Goal: Task Accomplishment & Management: Use online tool/utility

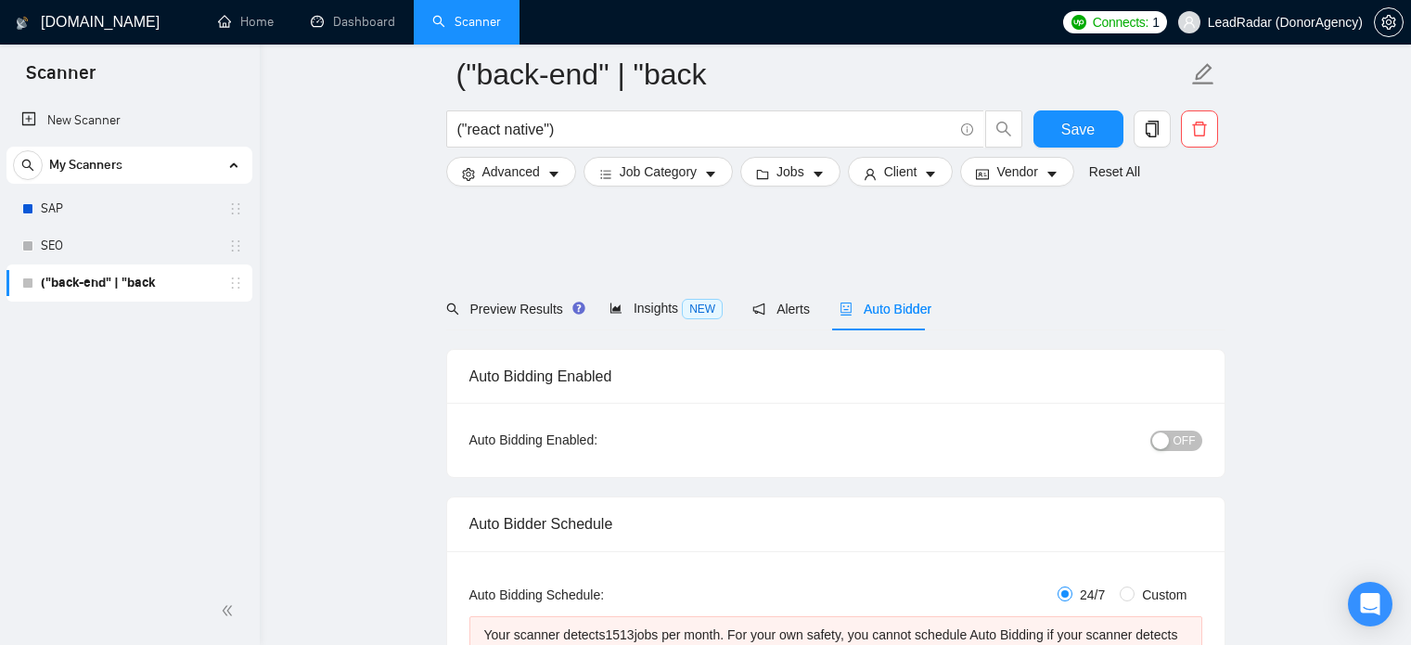
scroll to position [2092, 0]
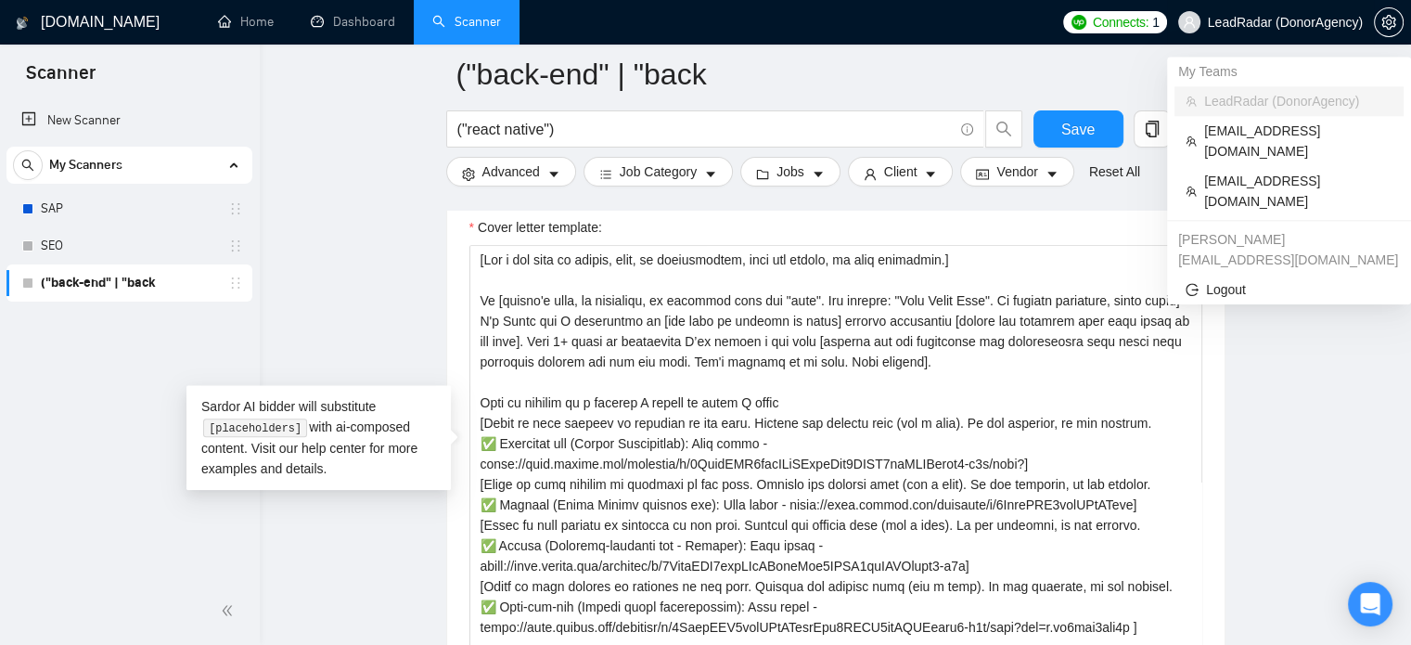
click at [1281, 32] on span "LeadRadar (Donor Agency )" at bounding box center [1270, 22] width 207 height 59
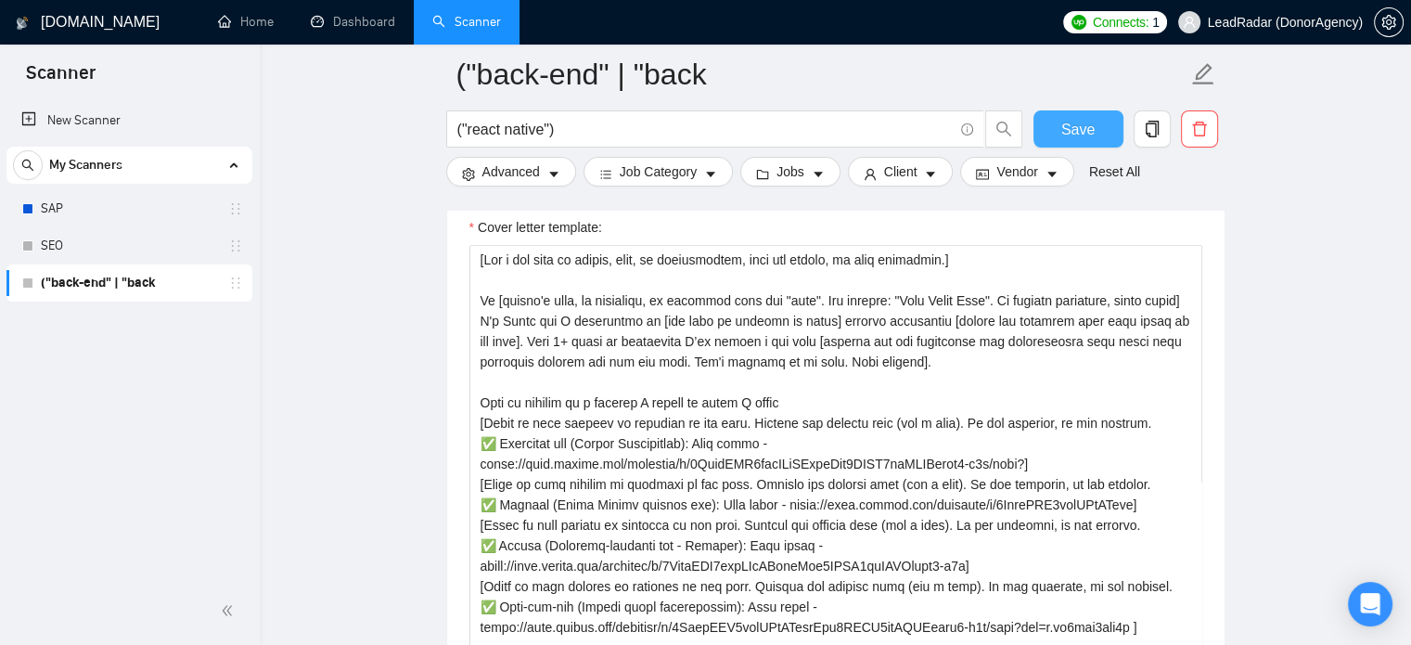
click at [1085, 125] on span "Save" at bounding box center [1078, 129] width 33 height 23
click at [99, 116] on link "New Scanner" at bounding box center [129, 120] width 216 height 37
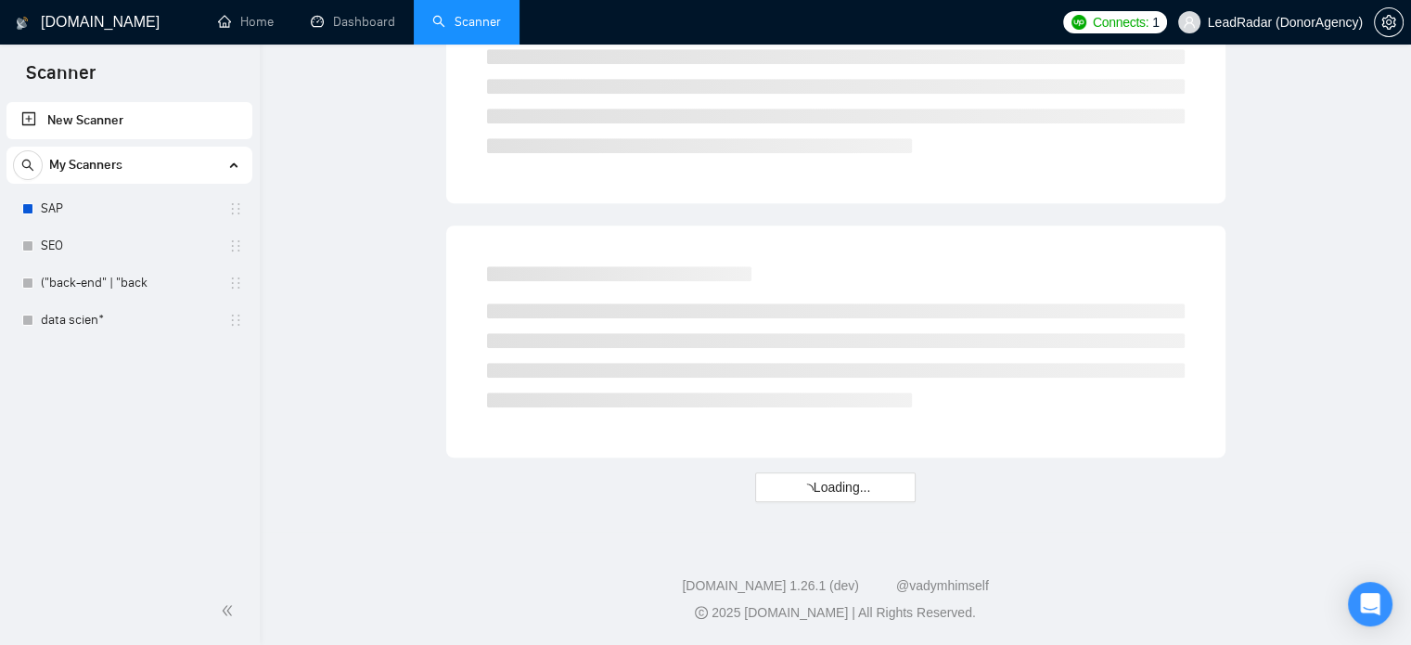
scroll to position [1135, 0]
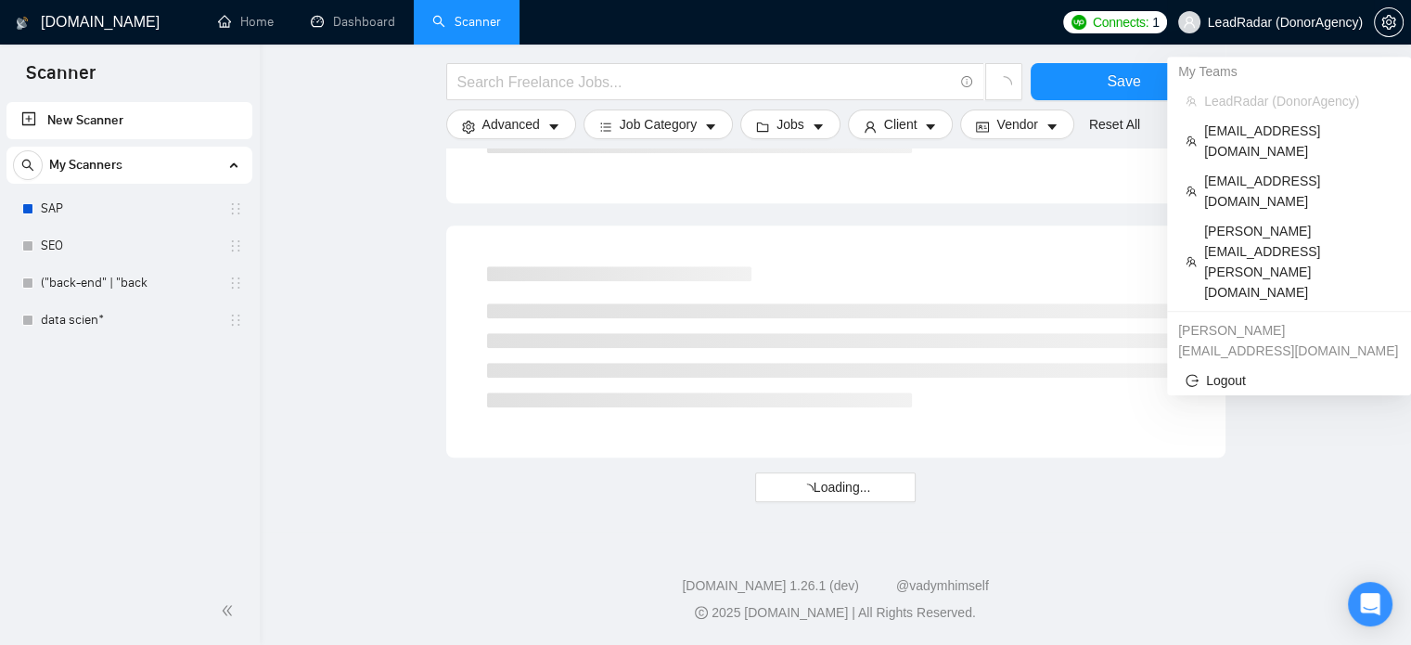
click at [1310, 28] on span "LeadRadar (Donor Agency )" at bounding box center [1285, 22] width 155 height 13
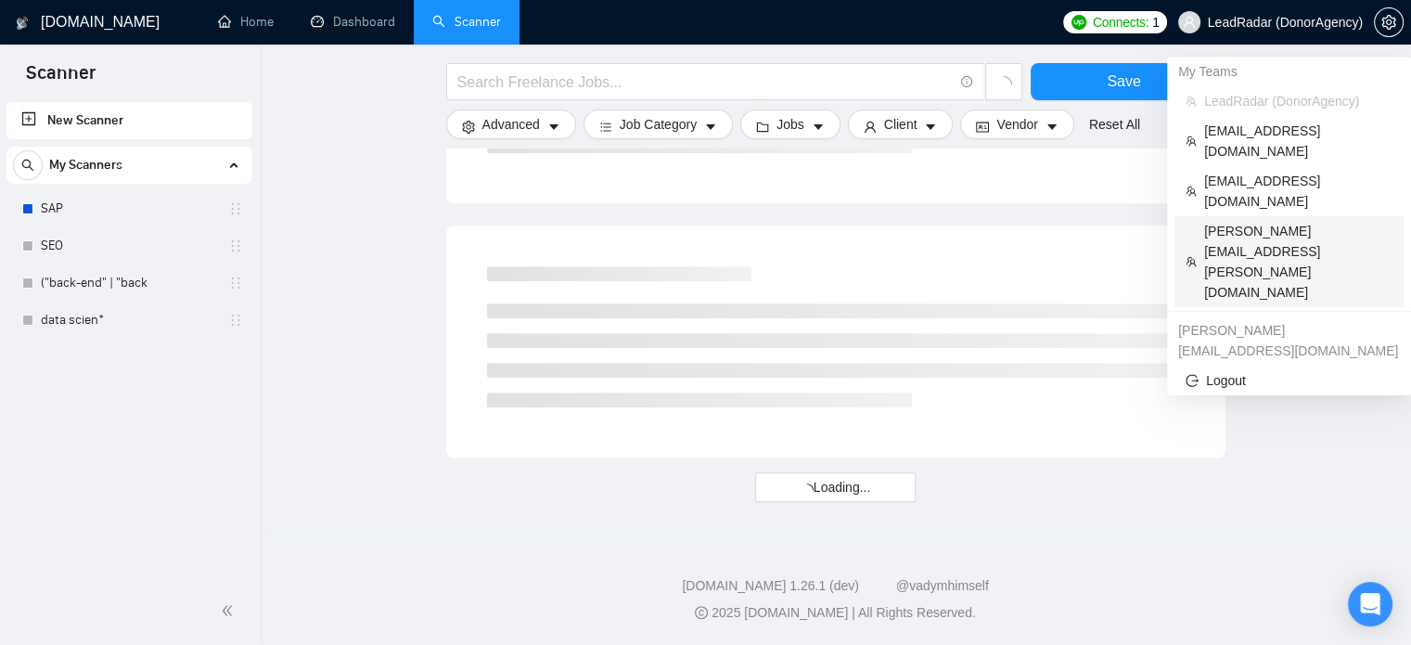
click at [1230, 221] on span "[PERSON_NAME][EMAIL_ADDRESS][PERSON_NAME][DOMAIN_NAME]" at bounding box center [1298, 262] width 188 height 82
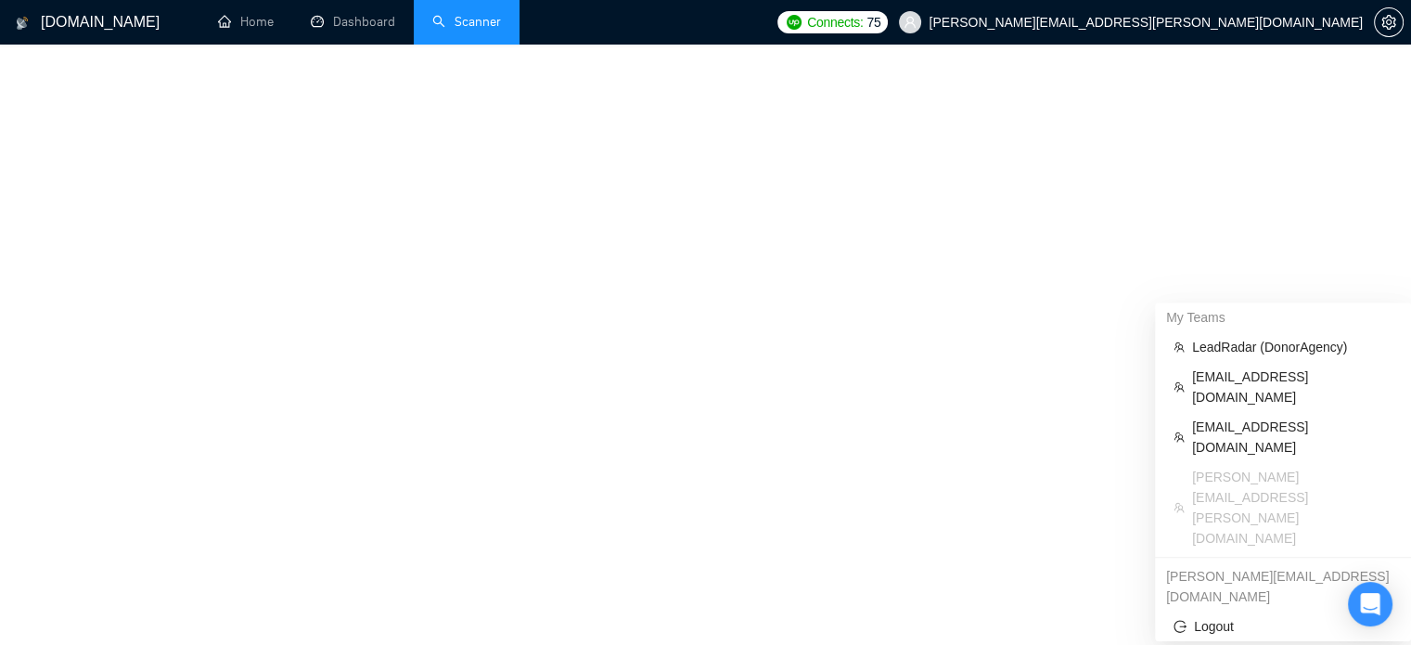
scroll to position [766, 0]
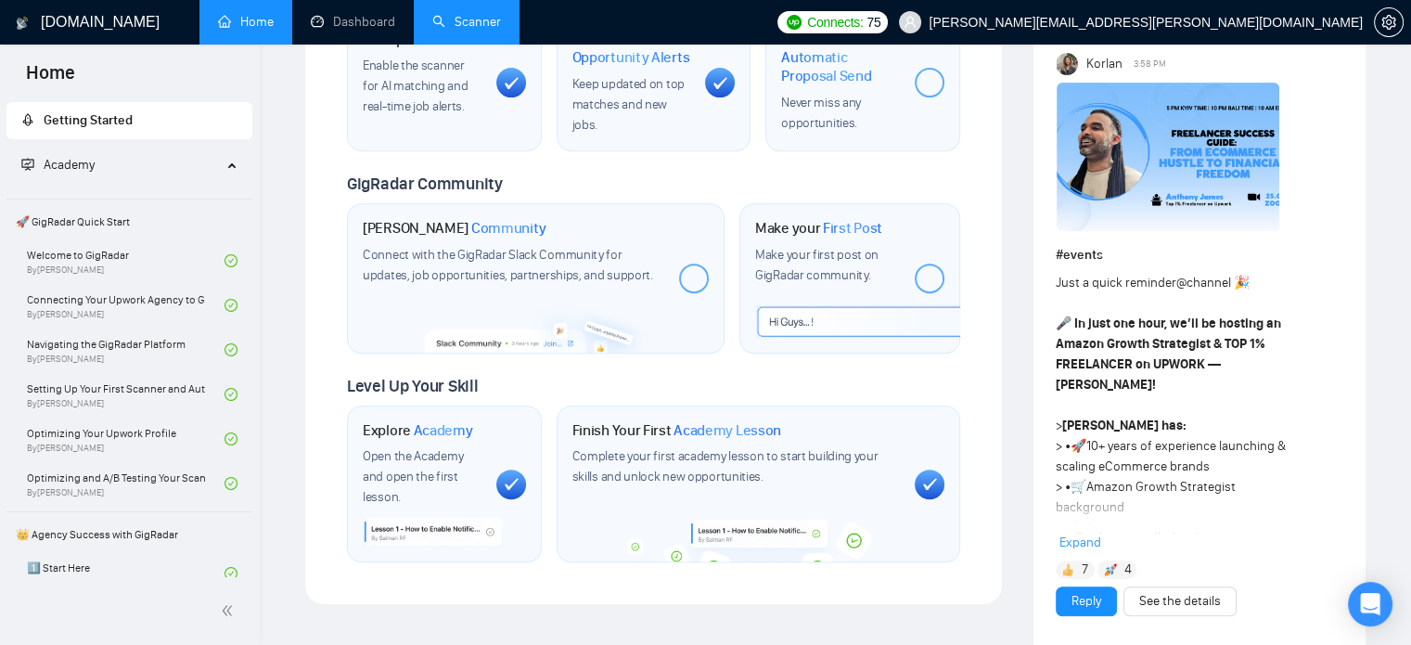
click at [483, 19] on link "Scanner" at bounding box center [466, 22] width 69 height 16
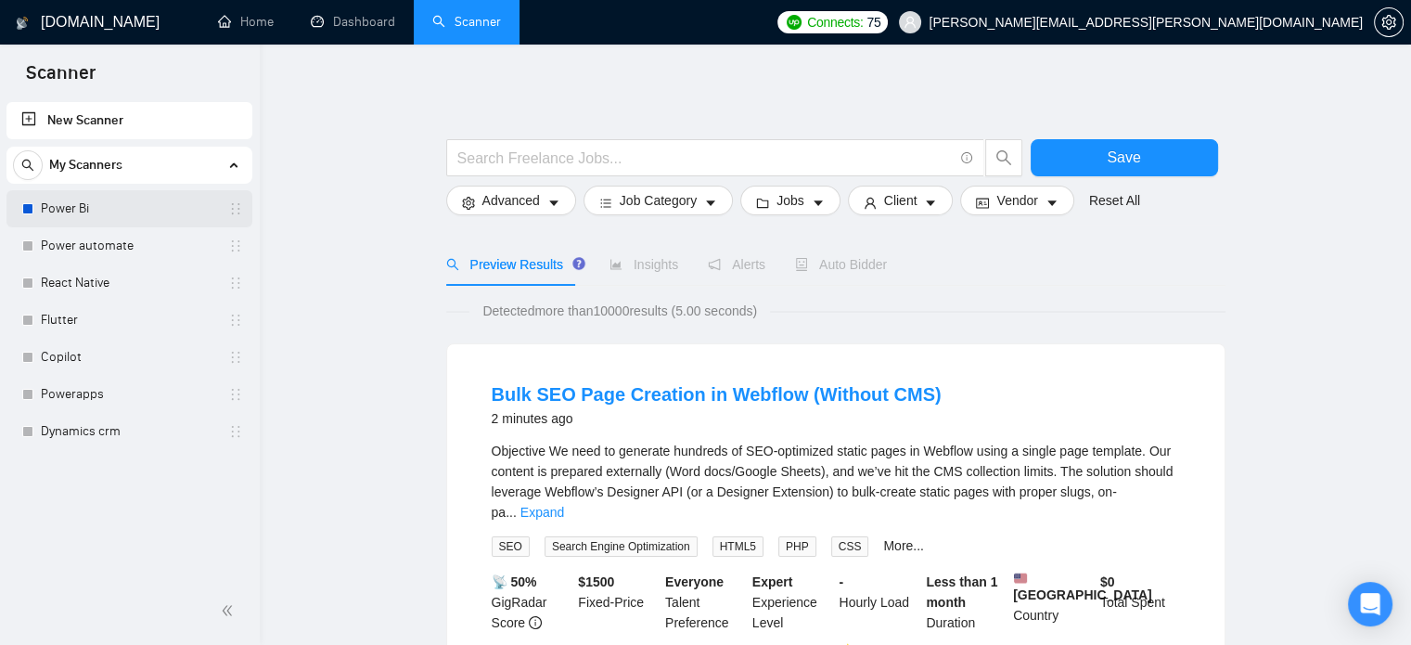
click at [122, 211] on link "Power Bi" at bounding box center [129, 208] width 176 height 37
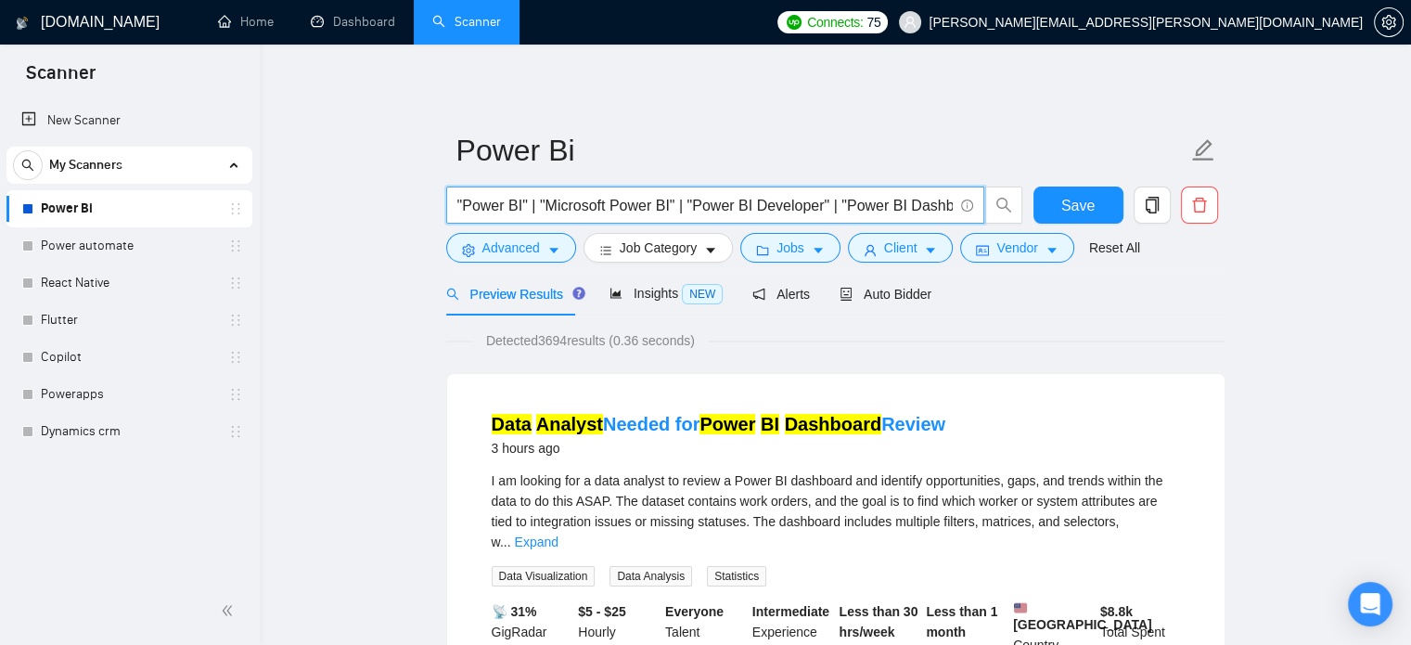
click at [756, 207] on input ""Power BI" | "Microsoft Power BI" | "Power BI Developer" | "Power BI Dashboard"…" at bounding box center [705, 205] width 496 height 23
click at [657, 212] on input ""Power BI" | "Microsoft Power BI" | "Power BI Developer" | "Power BI Dashboard"…" at bounding box center [705, 205] width 496 height 23
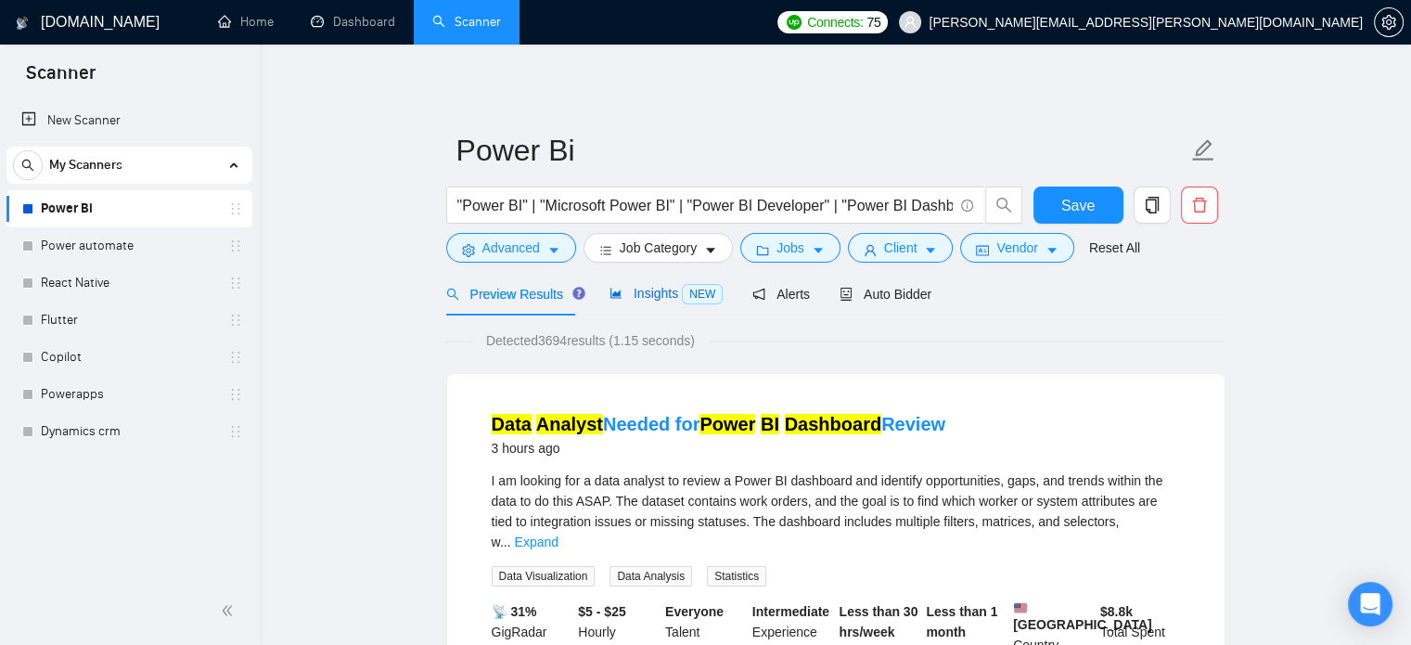
click at [662, 288] on span "Insights NEW" at bounding box center [666, 293] width 113 height 15
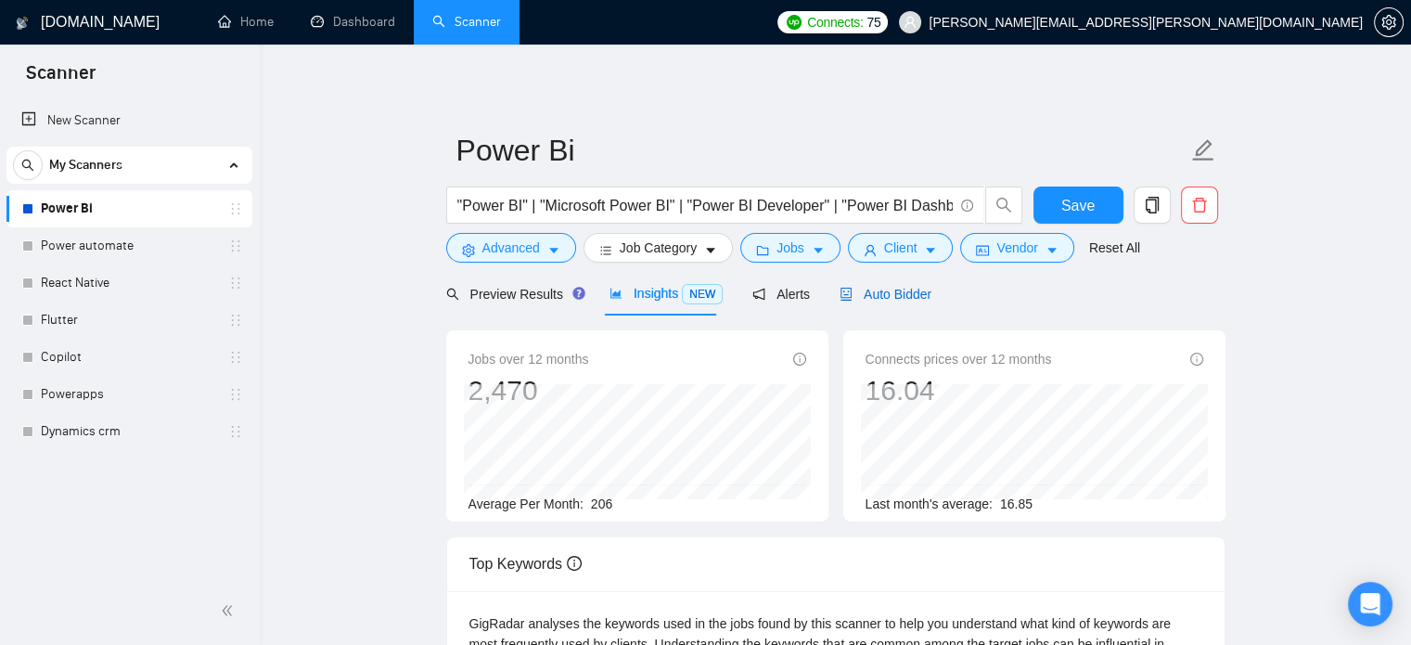
click at [883, 297] on span "Auto Bidder" at bounding box center [886, 294] width 92 height 15
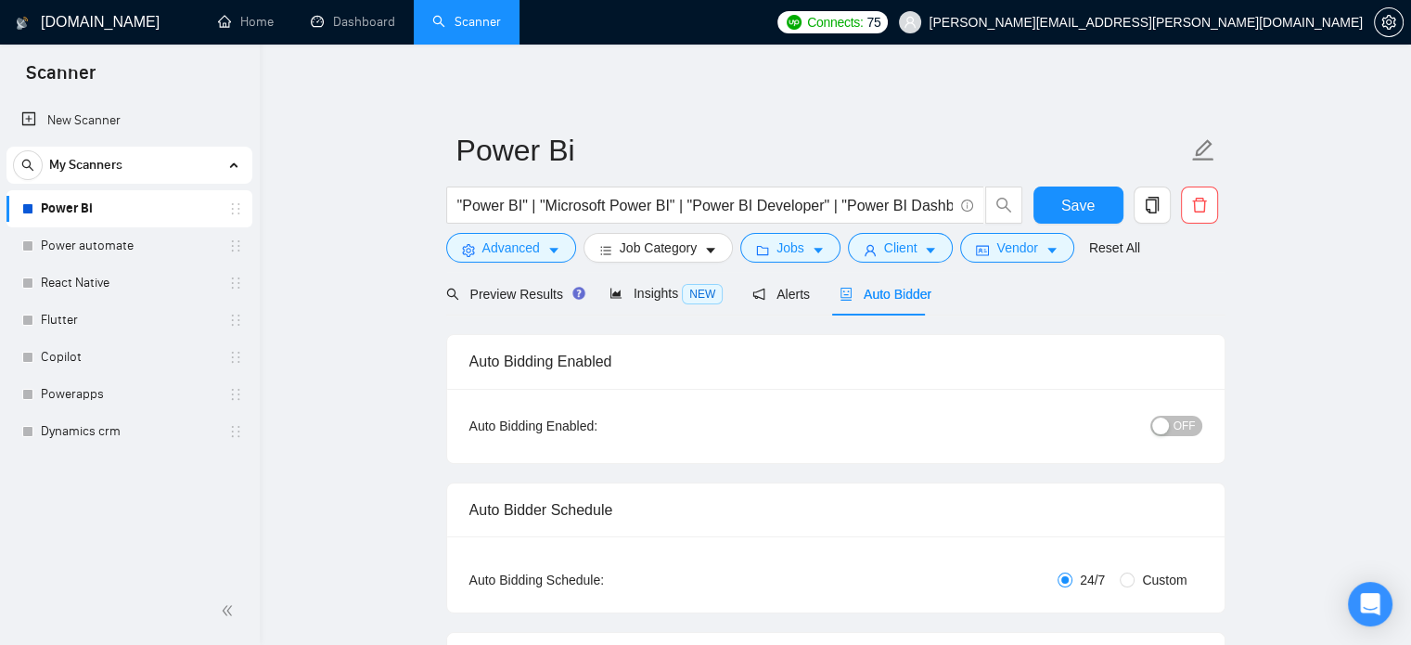
radio input "false"
radio input "true"
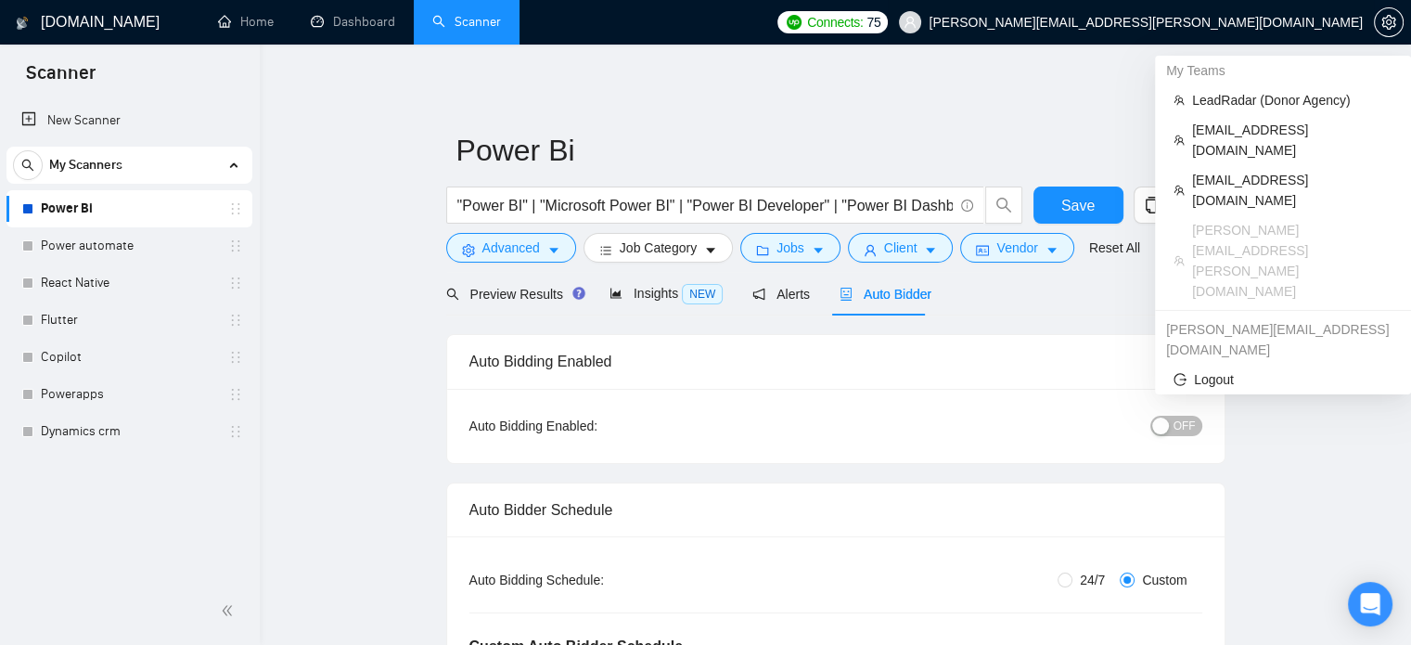
click at [1279, 35] on span "[PERSON_NAME][EMAIL_ADDRESS][PERSON_NAME][DOMAIN_NAME]" at bounding box center [1131, 22] width 486 height 59
click at [1229, 96] on span "LeadRadar (Donor Agency)" at bounding box center [1292, 100] width 200 height 20
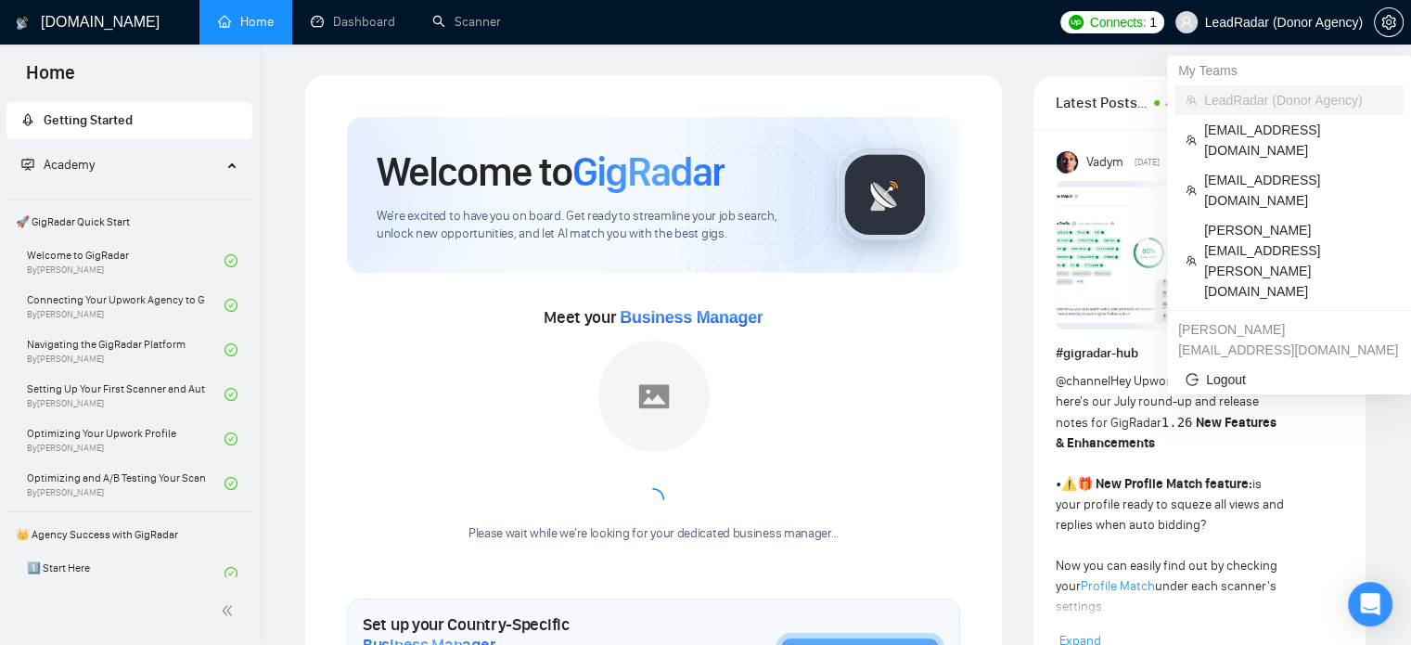
click at [1234, 22] on span "LeadRadar (Donor Agency)" at bounding box center [1284, 22] width 158 height 0
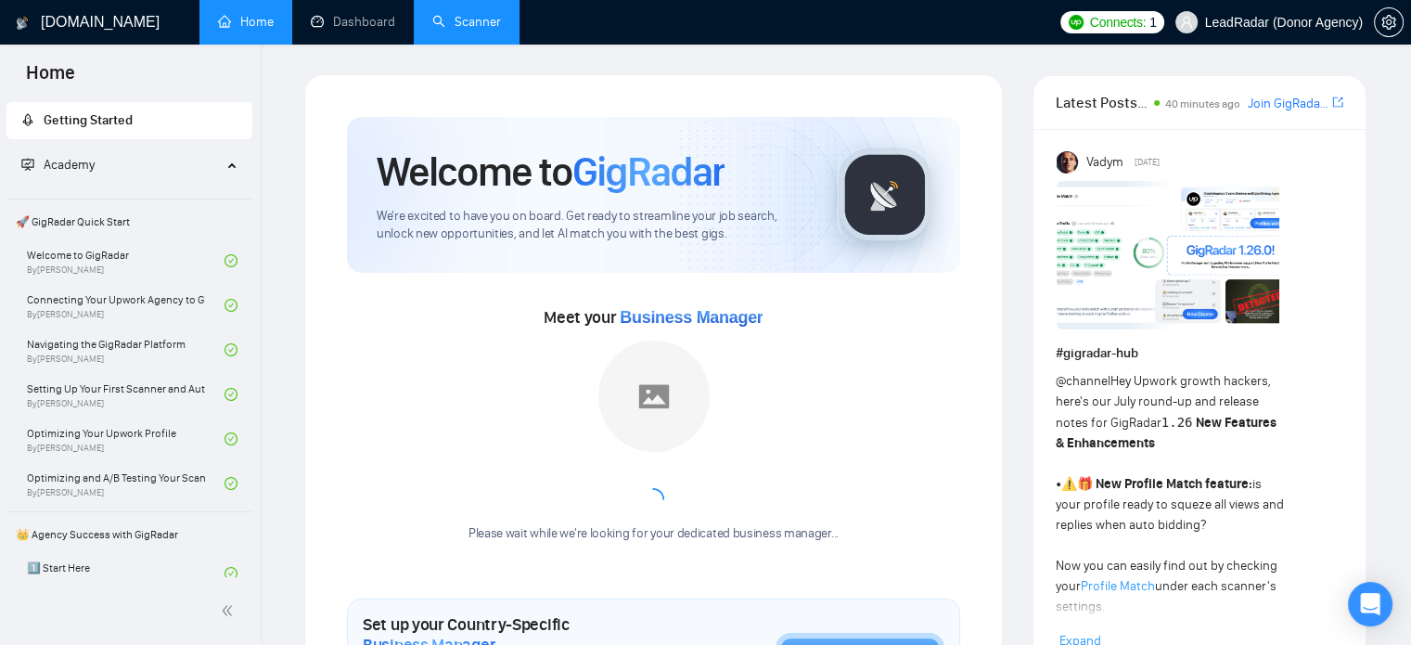
click at [464, 18] on link "Scanner" at bounding box center [466, 22] width 69 height 16
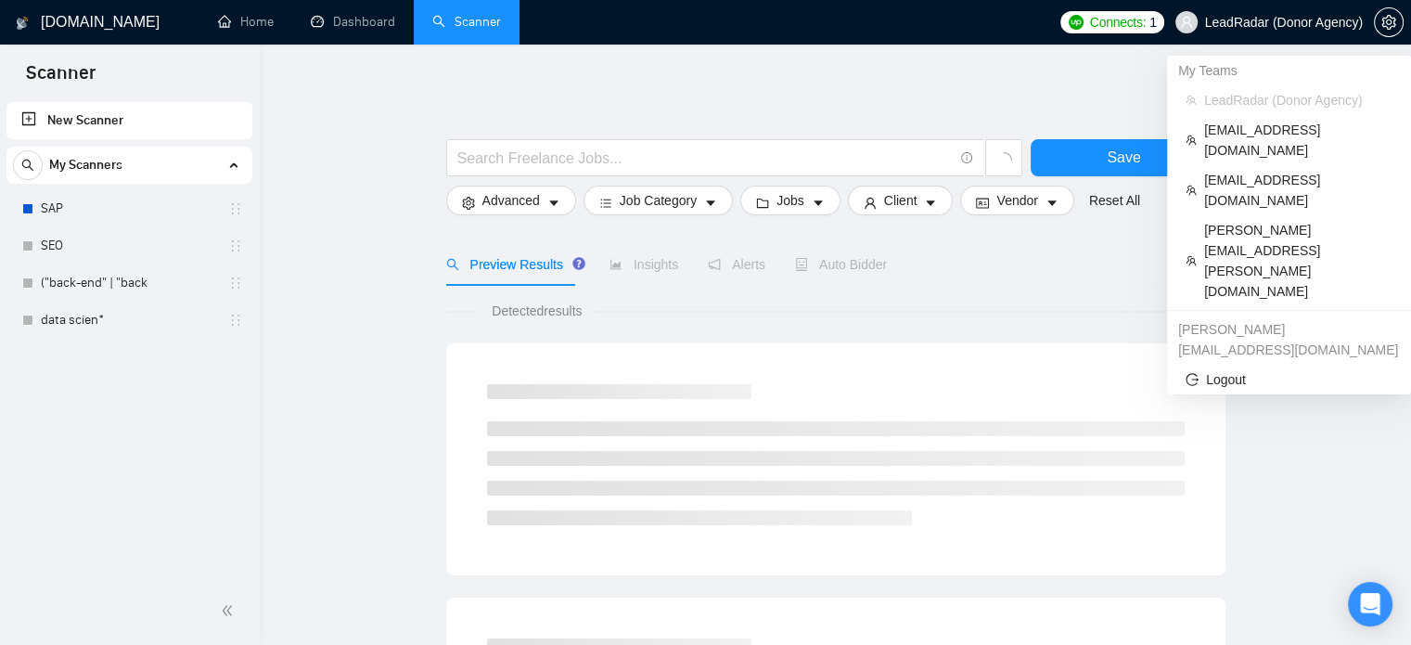
click at [1240, 22] on span "LeadRadar (Donor Agency)" at bounding box center [1284, 22] width 158 height 0
click at [1216, 220] on span "[PERSON_NAME][EMAIL_ADDRESS][PERSON_NAME][DOMAIN_NAME]" at bounding box center [1298, 261] width 188 height 82
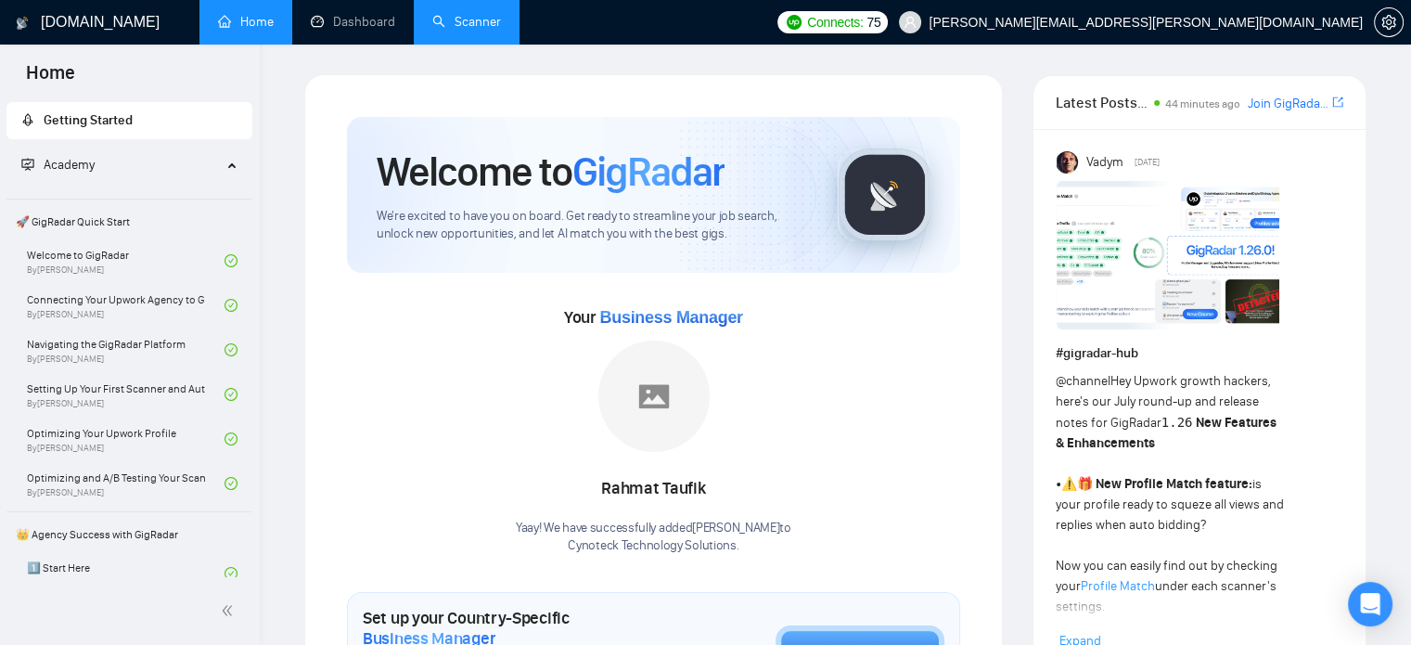
click at [483, 14] on link "Scanner" at bounding box center [466, 22] width 69 height 16
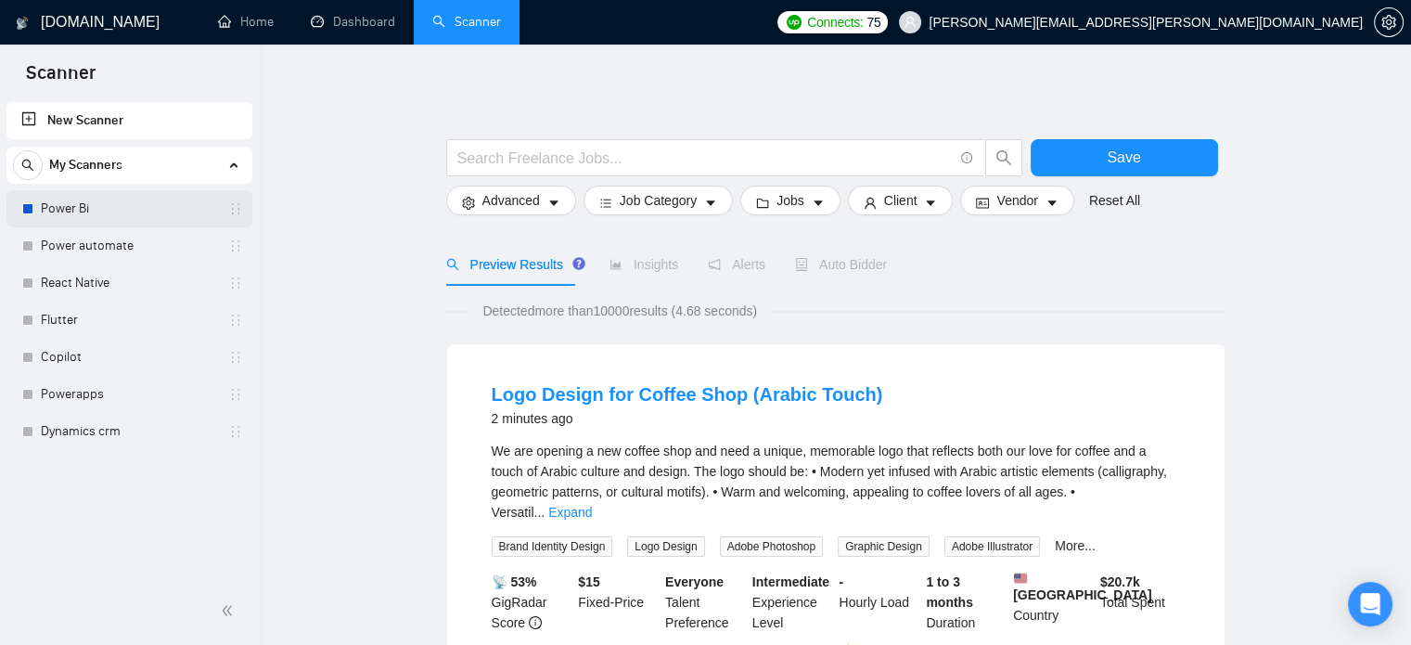
click at [70, 212] on link "Power Bi" at bounding box center [129, 208] width 176 height 37
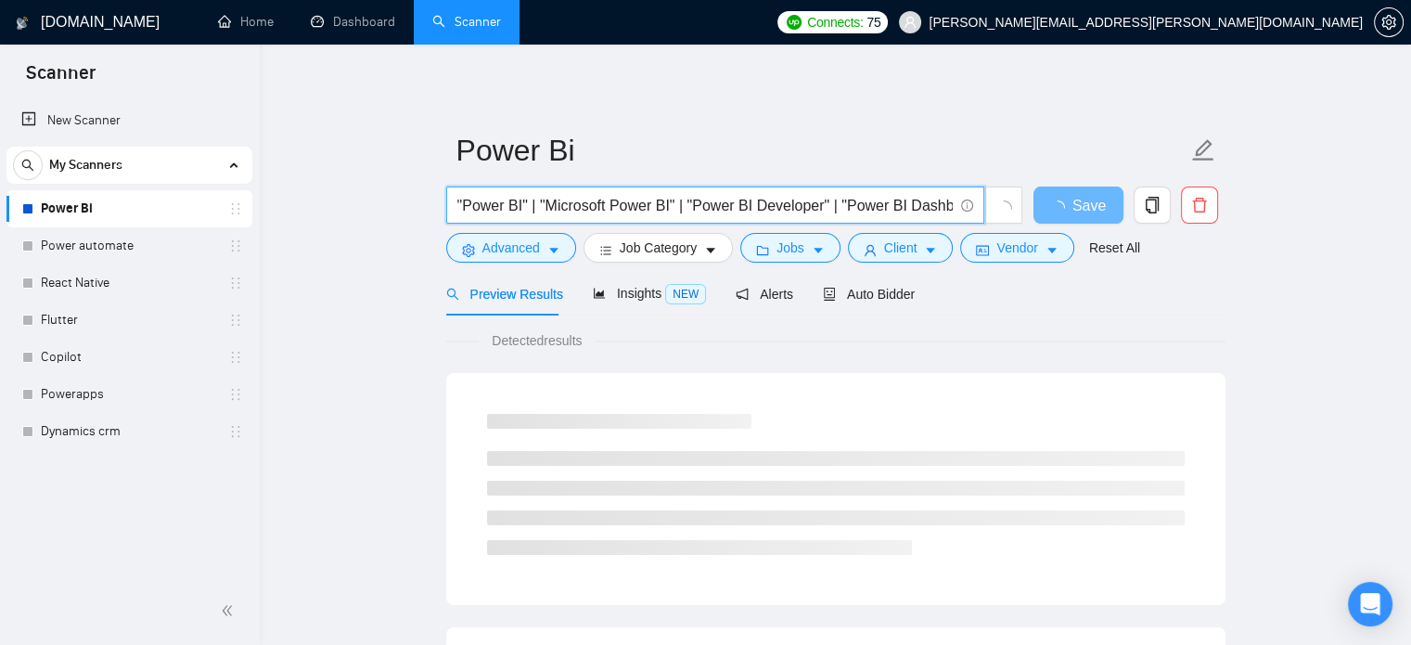
click at [647, 202] on input ""Power BI" | "Microsoft Power BI" | "Power BI Developer" | "Power BI Dashboard"…" at bounding box center [705, 205] width 496 height 23
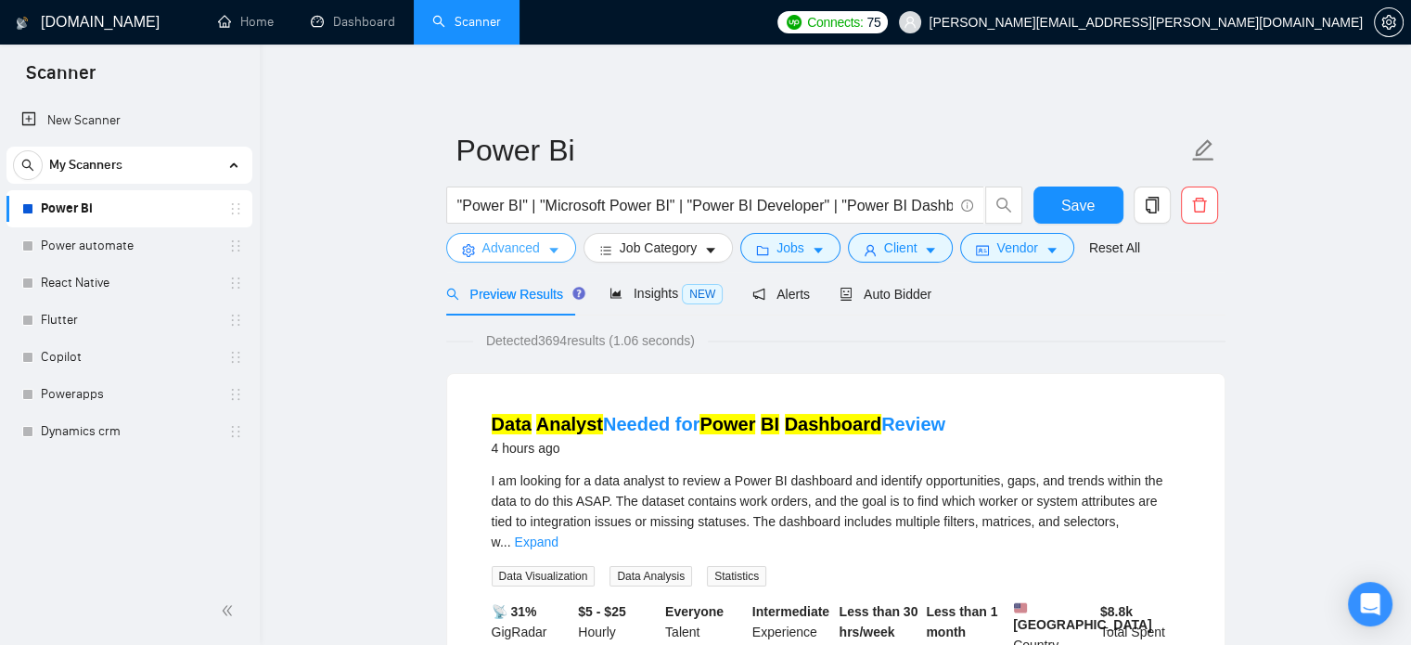
click at [527, 251] on span "Advanced" at bounding box center [512, 248] width 58 height 20
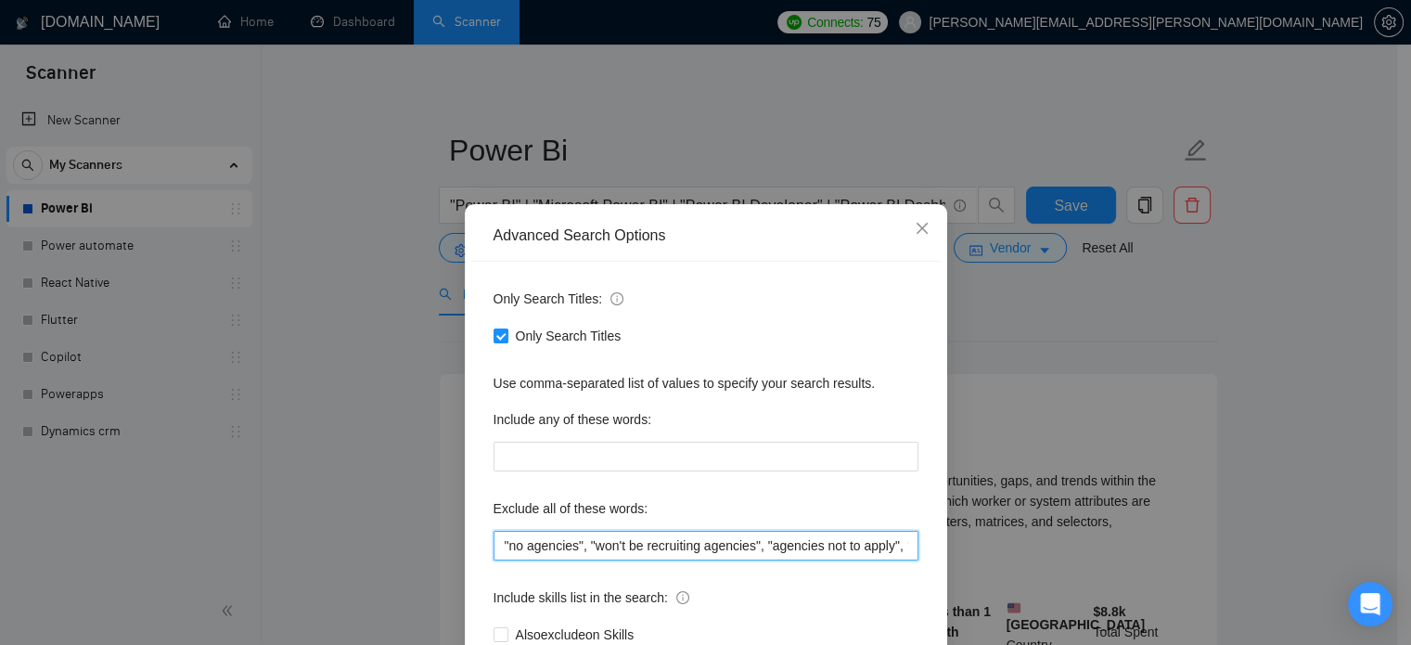
click at [589, 537] on input ""no agencies", "won't be recruiting agencies", "agencies not to apply", "no age…" at bounding box center [706, 546] width 425 height 30
click at [1125, 426] on div "Advanced Search Options Only Search Titles: Only Search Titles Use comma-separa…" at bounding box center [705, 322] width 1411 height 645
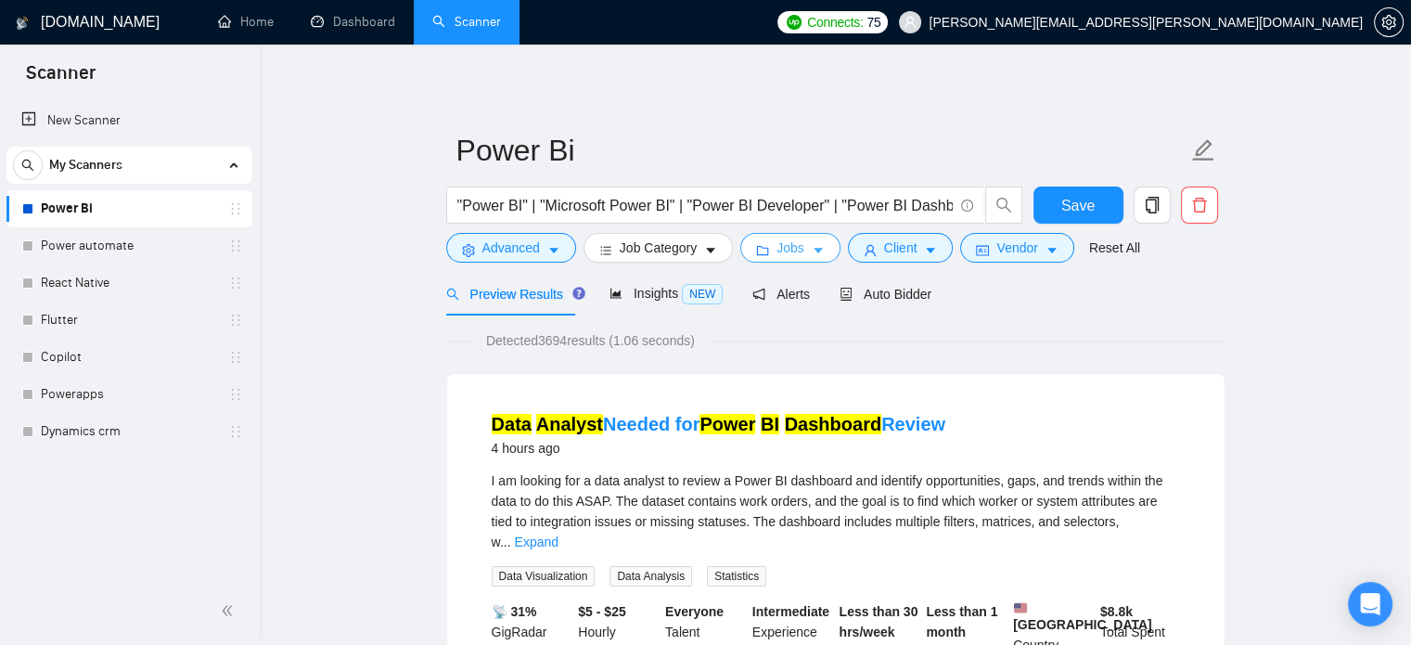
click at [779, 251] on span "Jobs" at bounding box center [791, 248] width 28 height 20
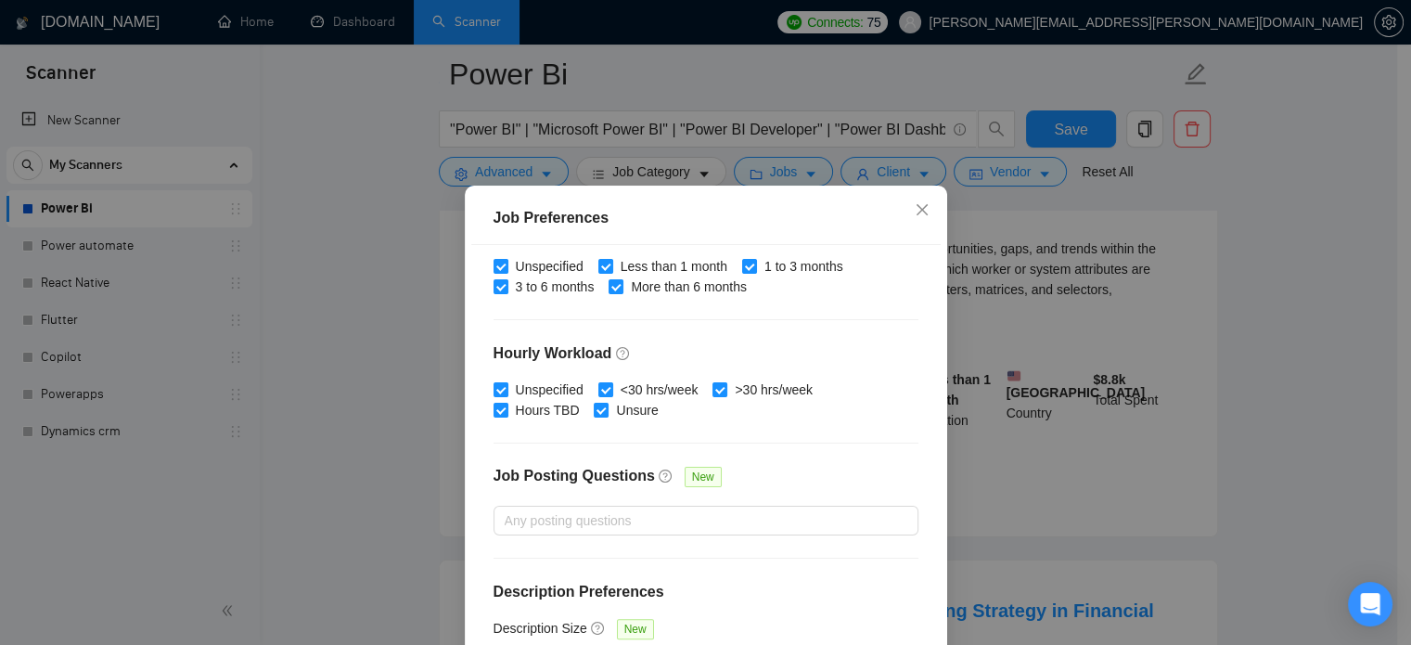
scroll to position [133, 0]
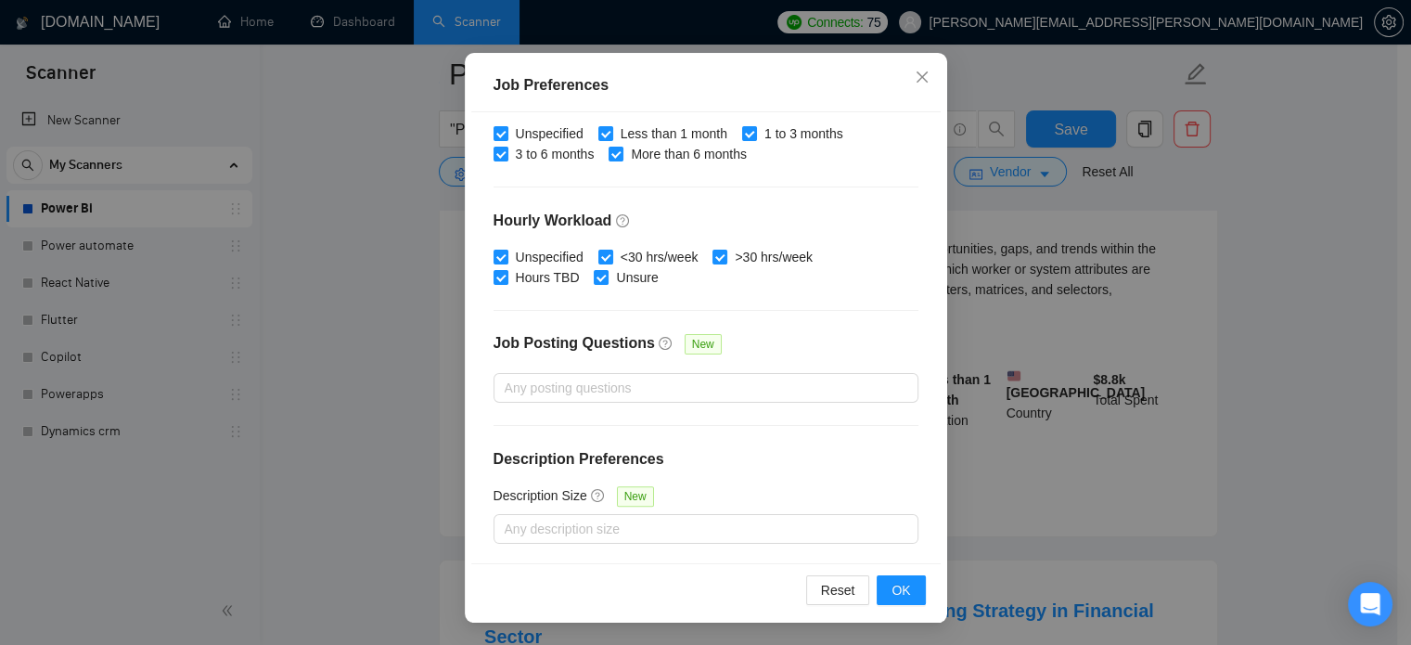
click at [1073, 401] on div "Job Preferences Budget Project Type All Fixed Price Hourly Rate Fixed Price Bud…" at bounding box center [705, 322] width 1411 height 645
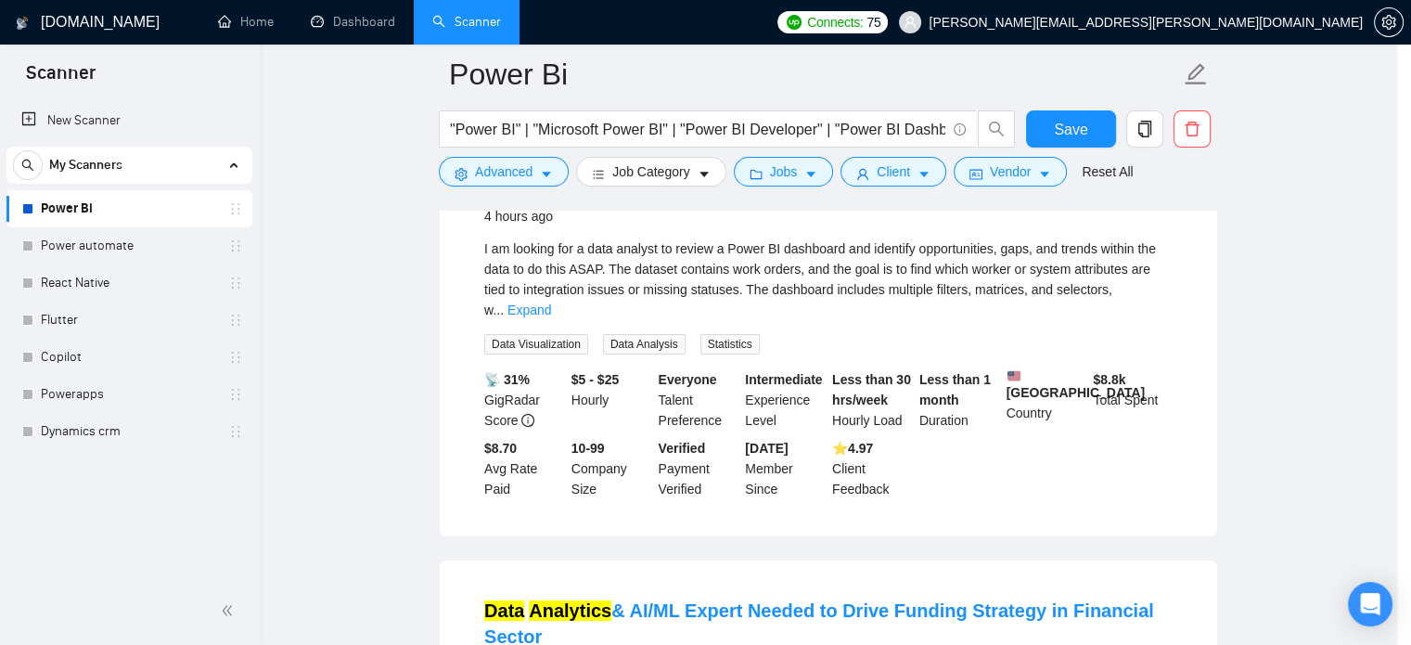
scroll to position [58, 0]
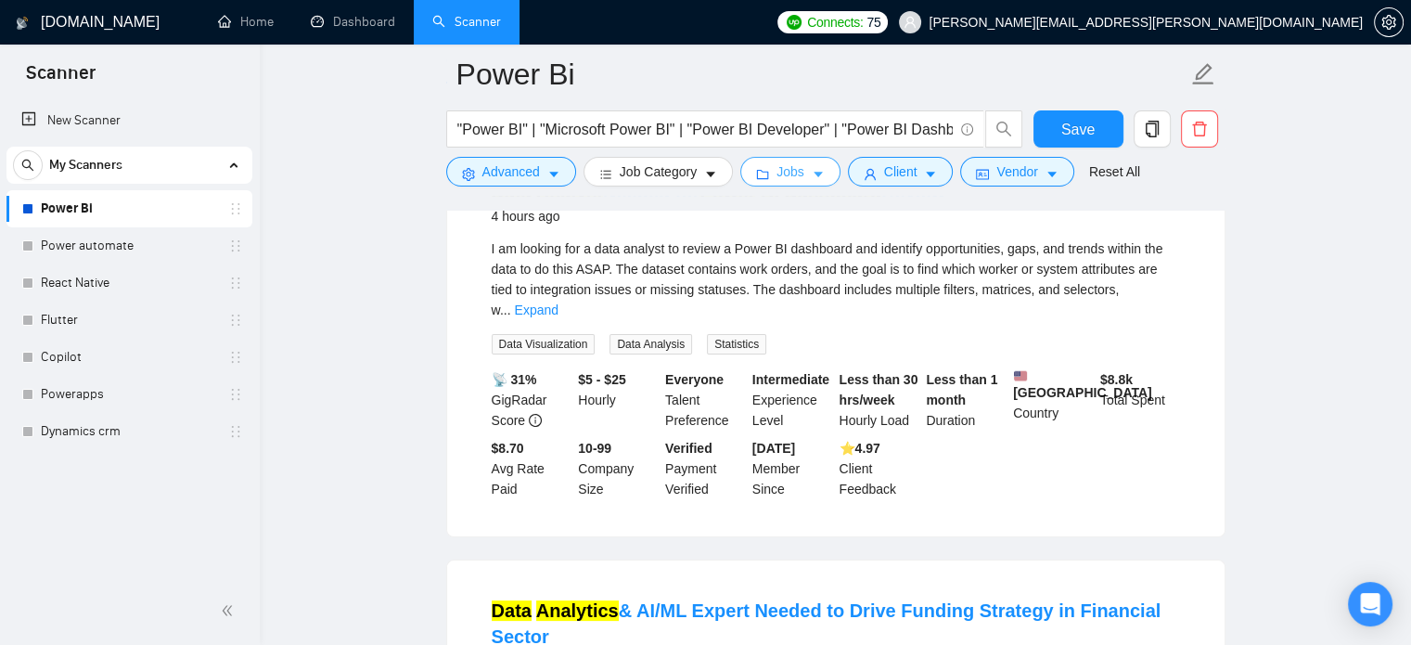
click at [777, 166] on span "Jobs" at bounding box center [791, 171] width 28 height 20
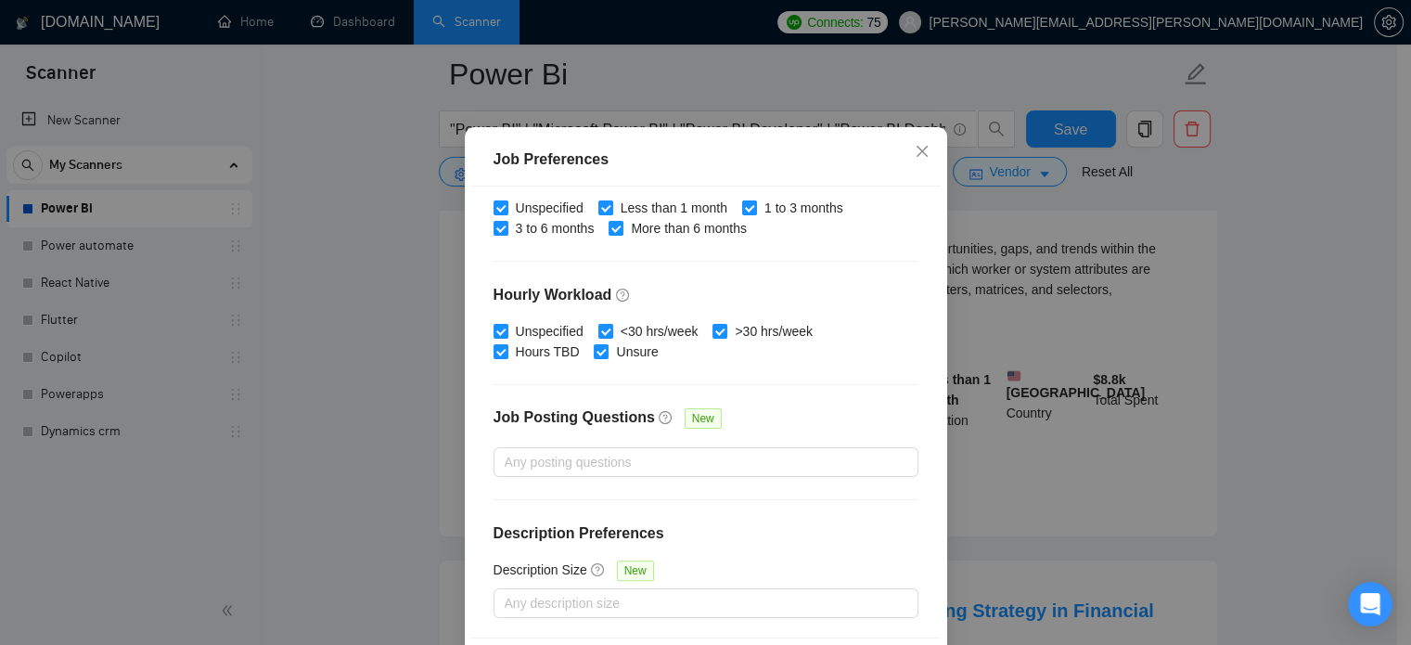
click at [1135, 369] on div "Job Preferences Budget Project Type All Fixed Price Hourly Rate Fixed Price Bud…" at bounding box center [705, 322] width 1411 height 645
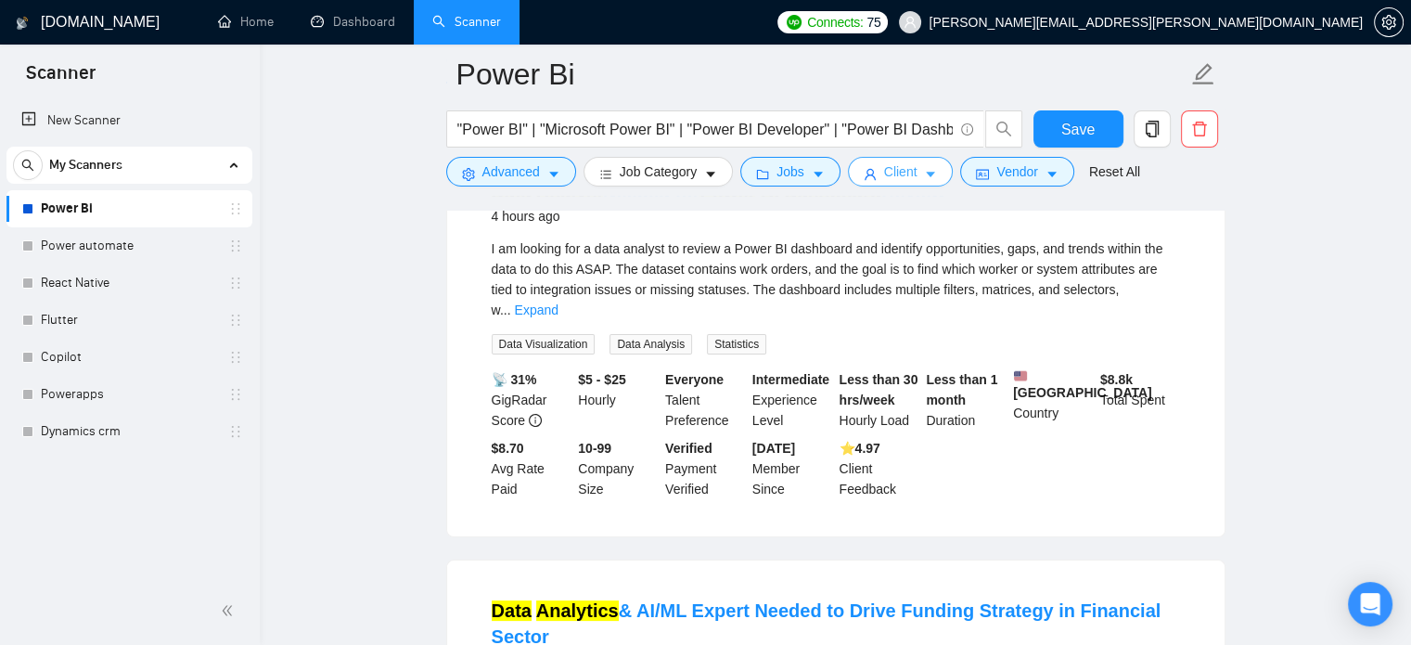
click at [924, 169] on icon "caret-down" at bounding box center [930, 174] width 13 height 13
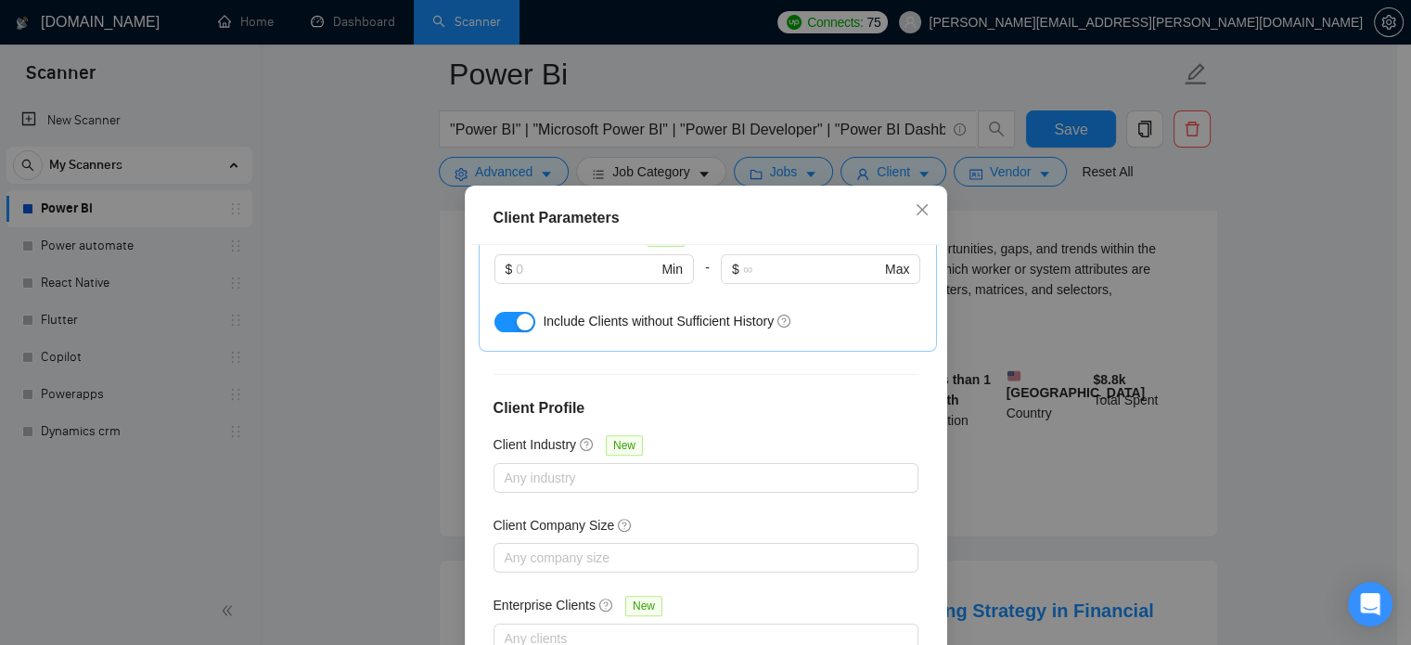
scroll to position [133, 0]
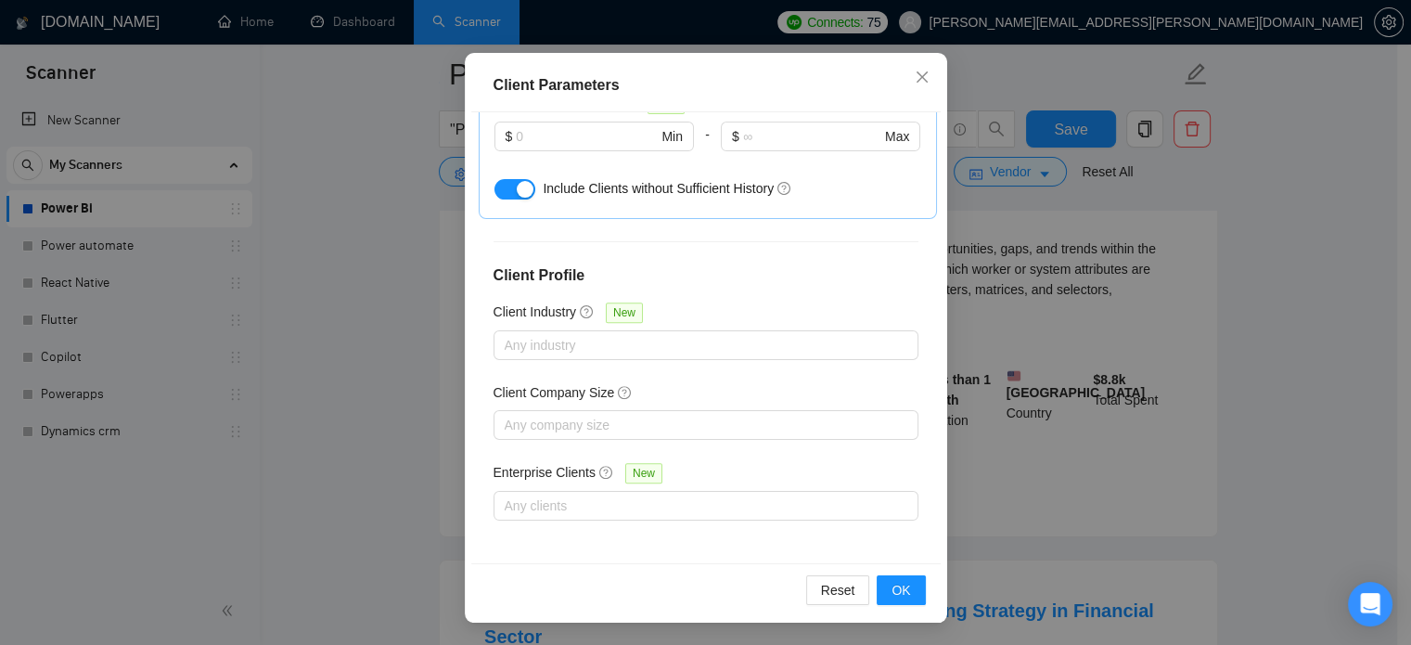
click at [1277, 352] on div "Client Parameters Client Location Include Client Countries Select Exclude Clien…" at bounding box center [705, 322] width 1411 height 645
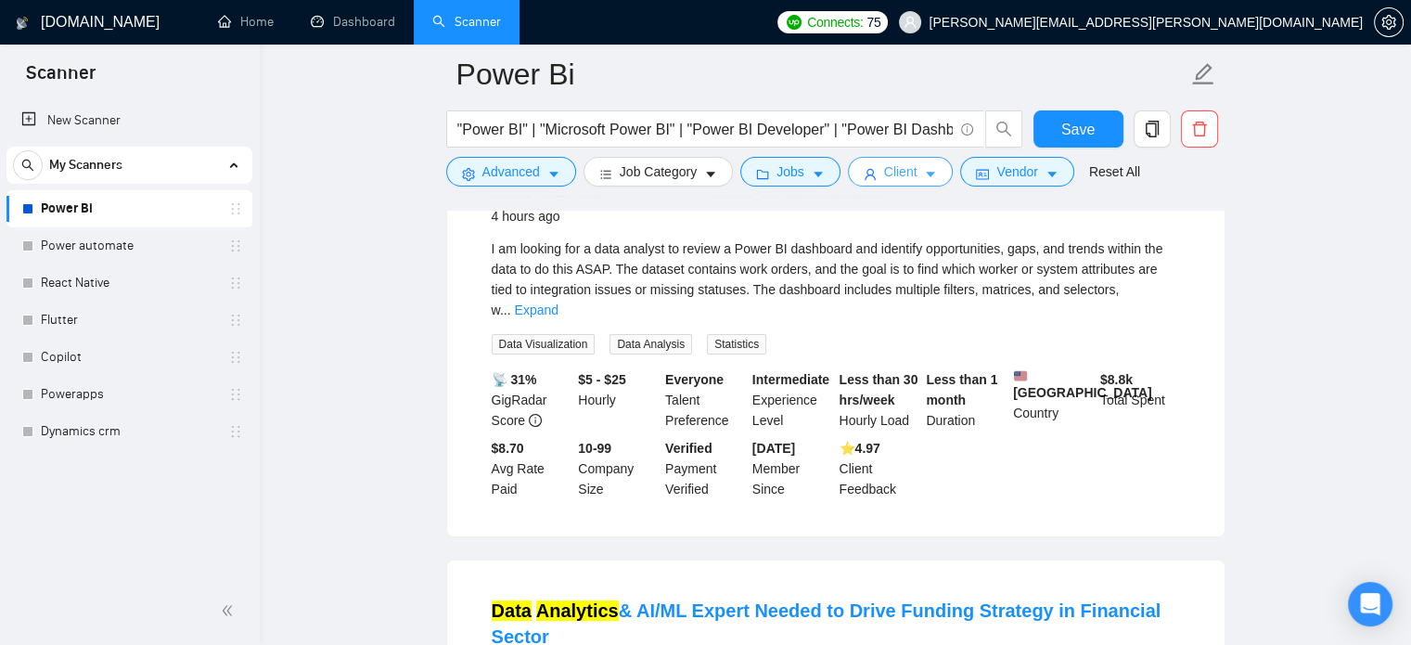
click at [924, 170] on icon "caret-down" at bounding box center [930, 174] width 13 height 13
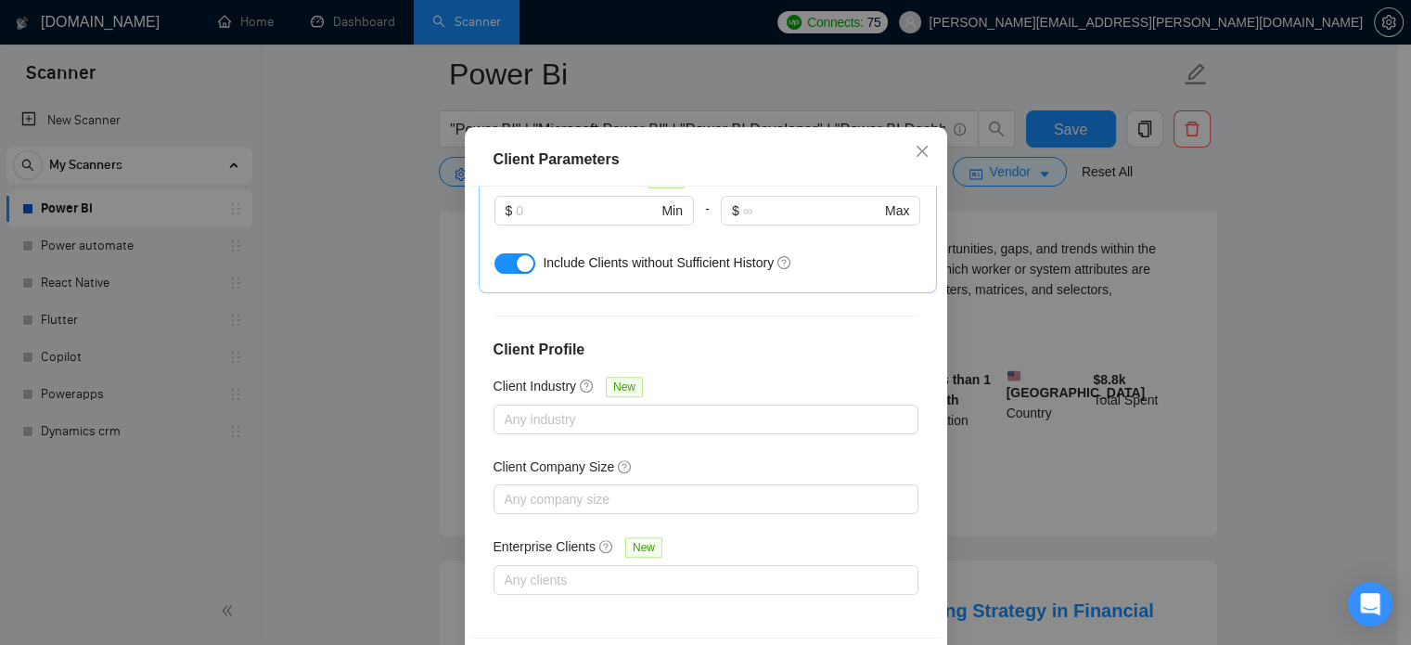
click at [1187, 292] on div "Client Parameters Client Location Include Client Countries Select Exclude Clien…" at bounding box center [705, 322] width 1411 height 645
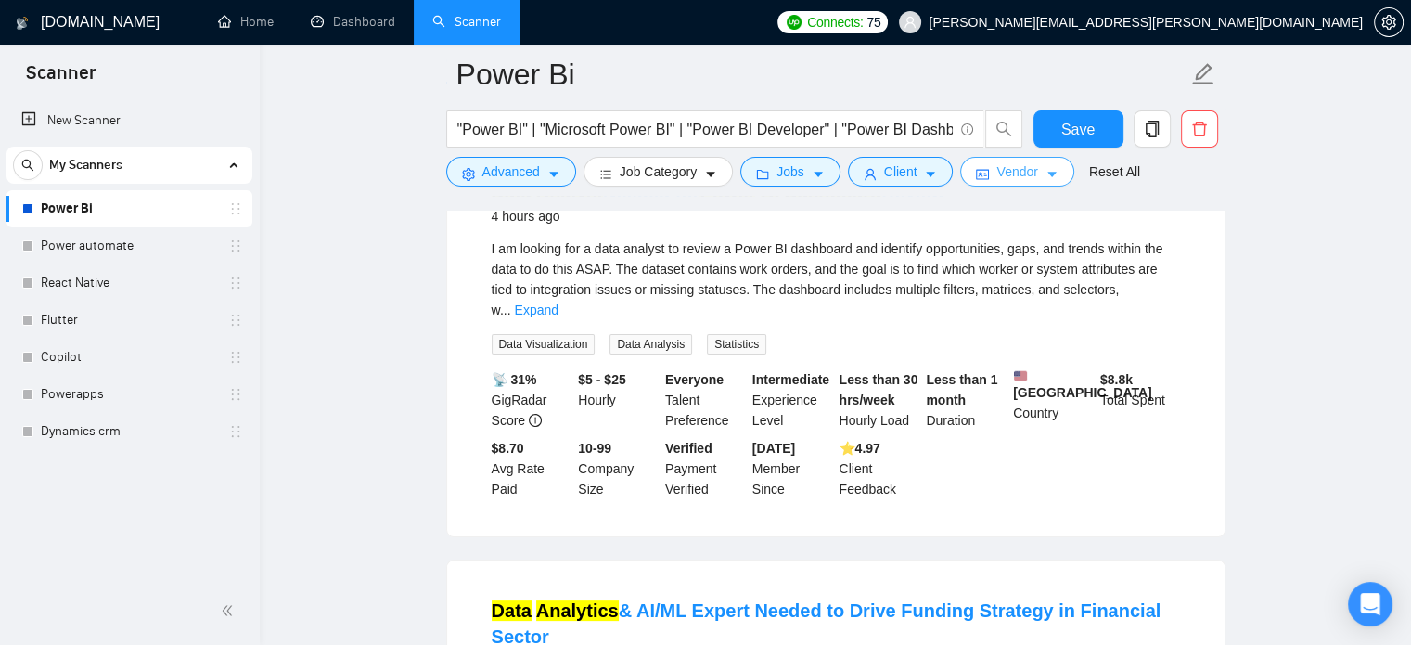
click at [1010, 177] on span "Vendor" at bounding box center [1017, 171] width 41 height 20
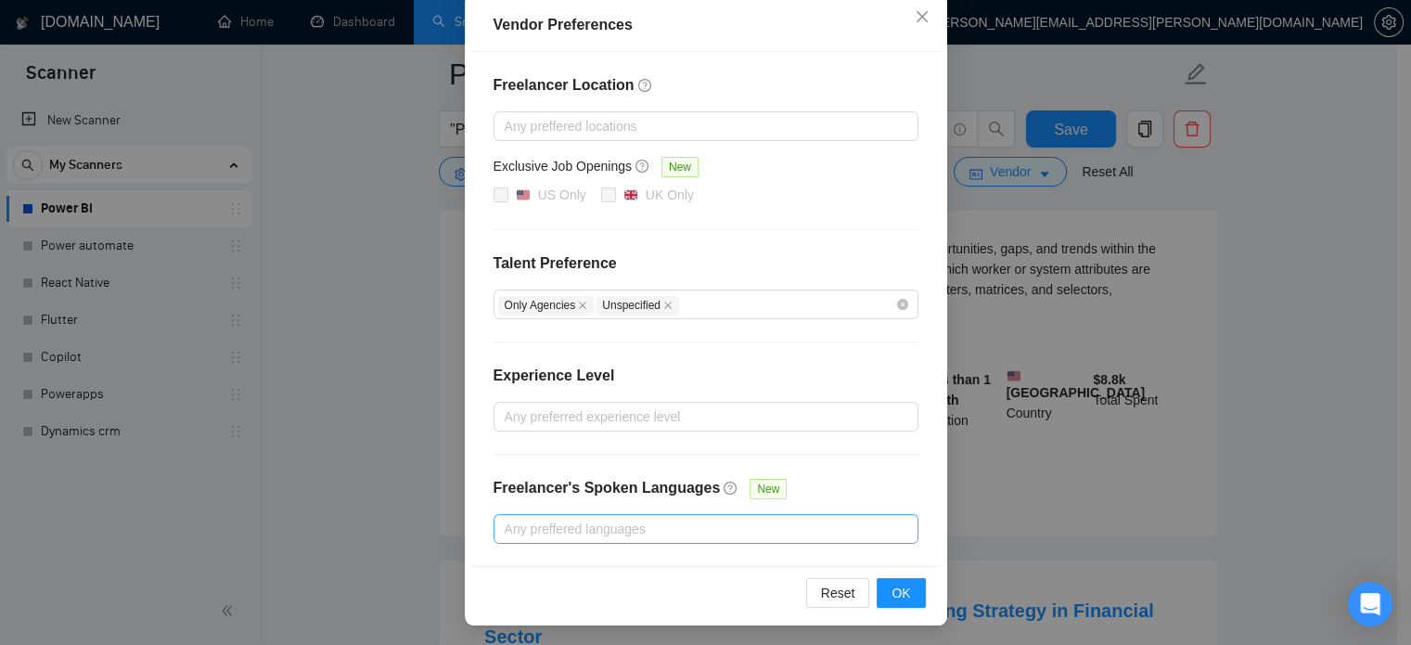
scroll to position [212, 0]
click at [1161, 315] on div "Vendor Preferences Freelancer Location Any preffered locations Exclusive Job Op…" at bounding box center [705, 322] width 1411 height 645
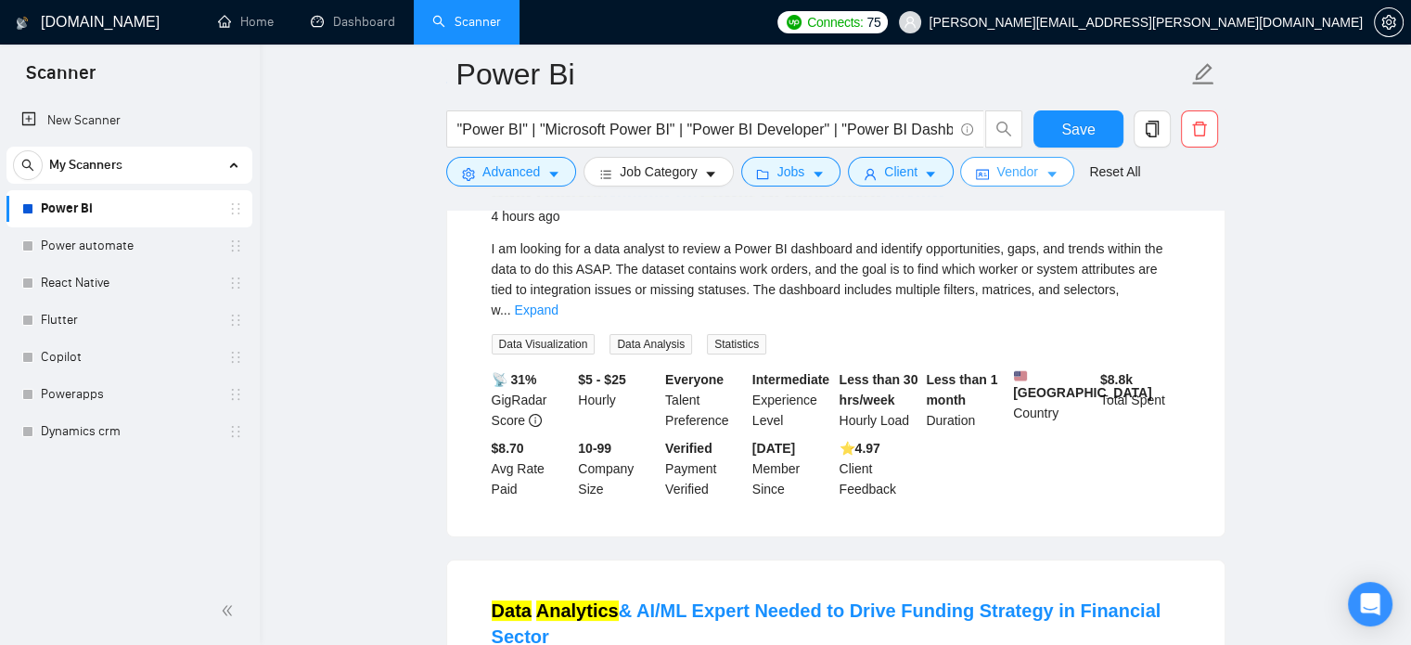
scroll to position [0, 0]
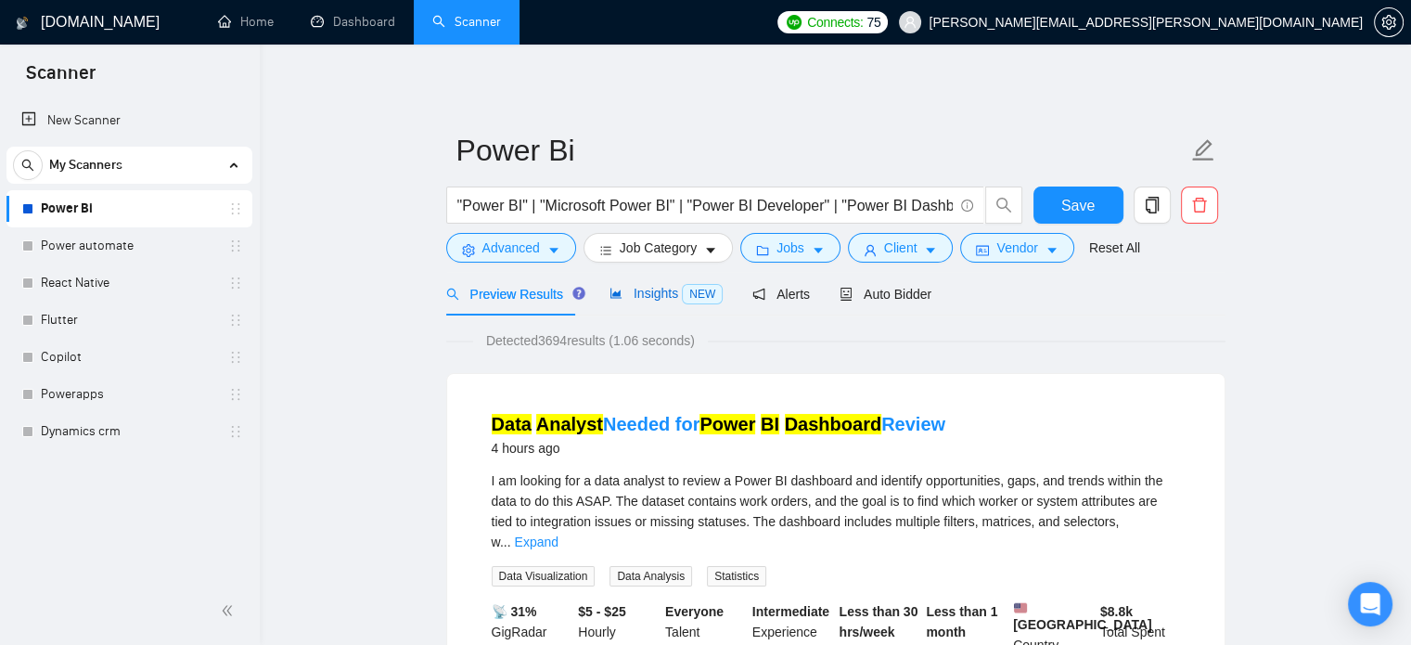
click at [650, 293] on span "Insights NEW" at bounding box center [666, 293] width 113 height 15
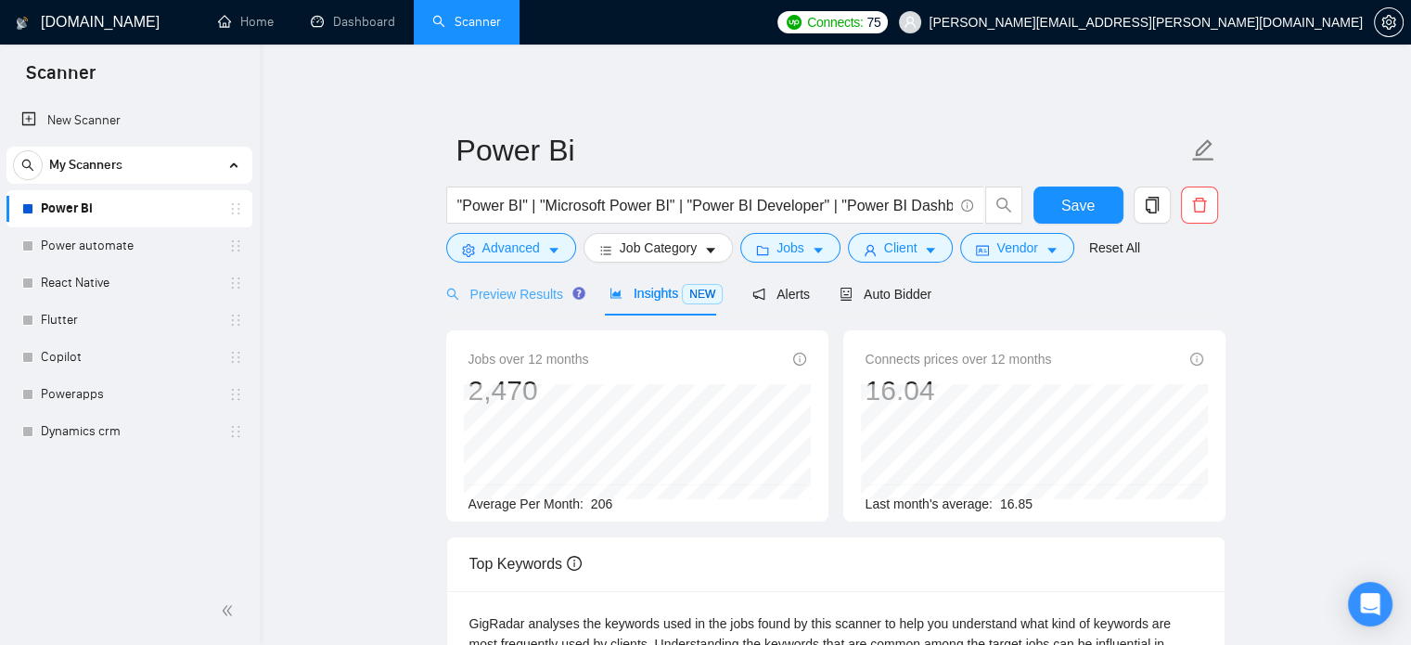
click at [475, 307] on div "Preview Results" at bounding box center [513, 294] width 134 height 44
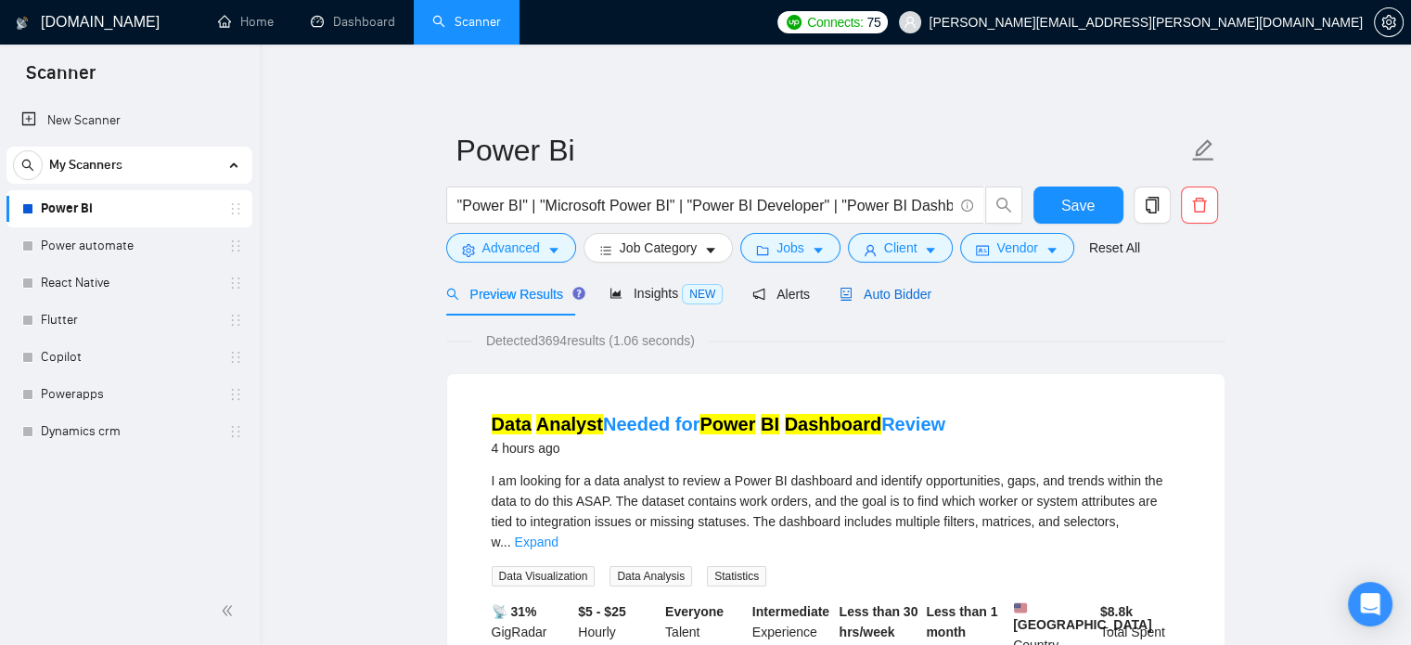
click at [878, 300] on span "Auto Bidder" at bounding box center [886, 294] width 92 height 15
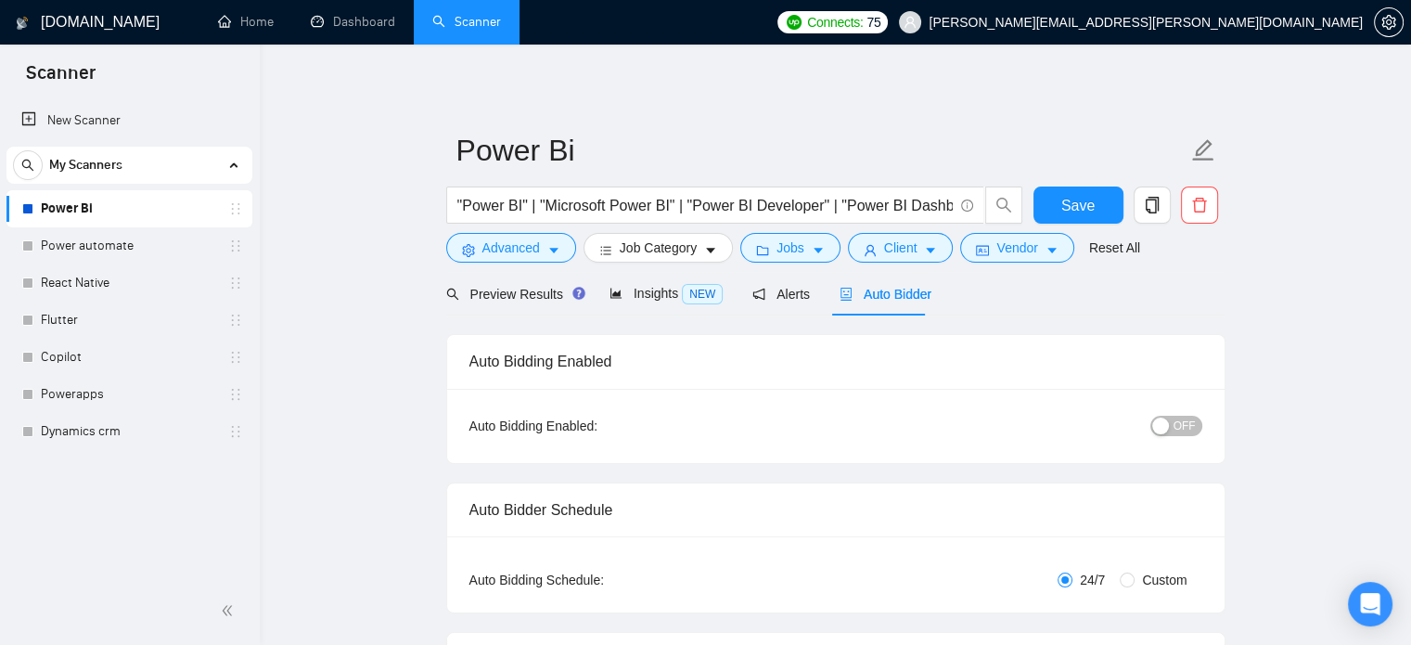
radio input "false"
radio input "true"
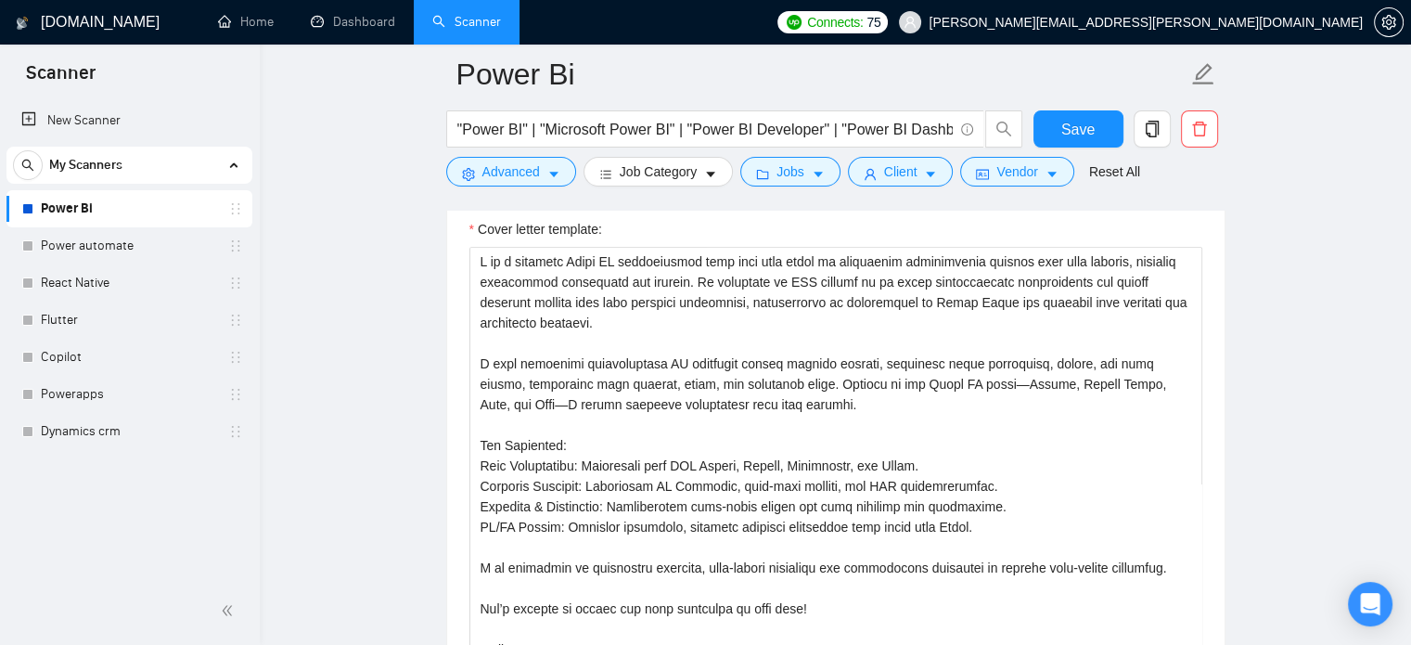
scroll to position [2259, 0]
click at [608, 405] on textarea "Cover letter template:" at bounding box center [836, 458] width 733 height 418
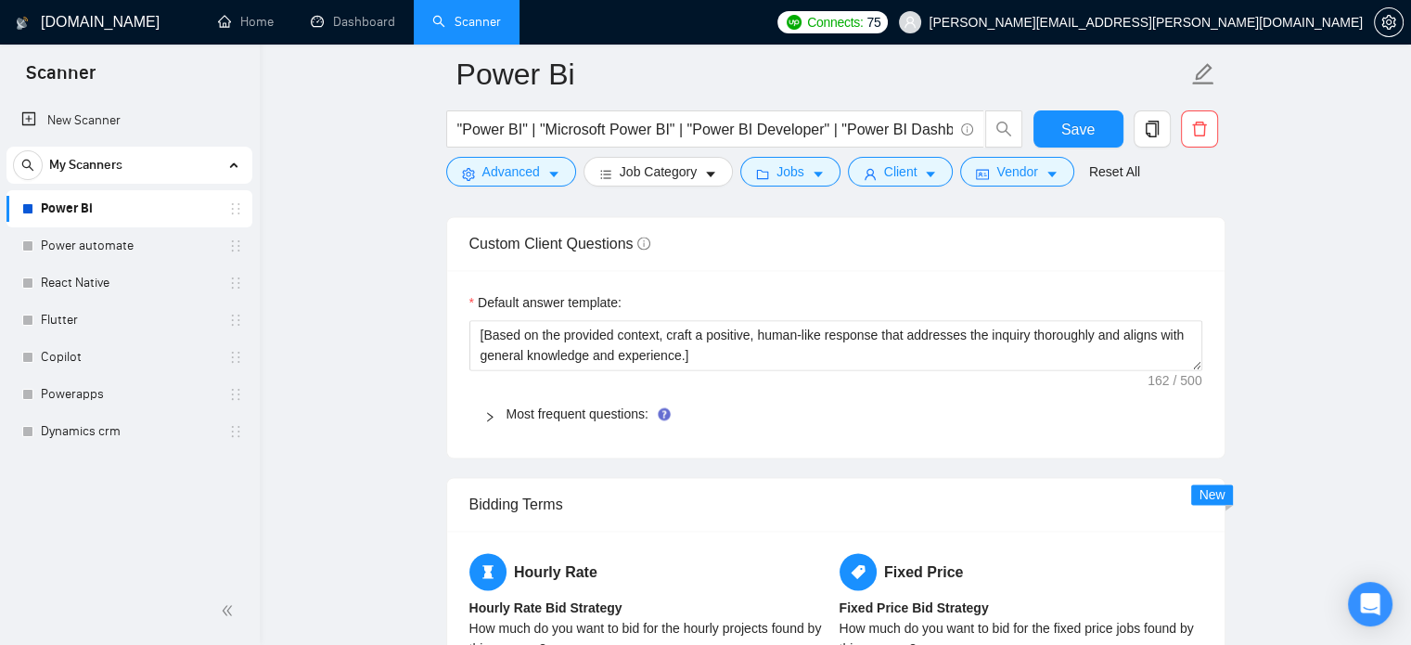
scroll to position [2780, 0]
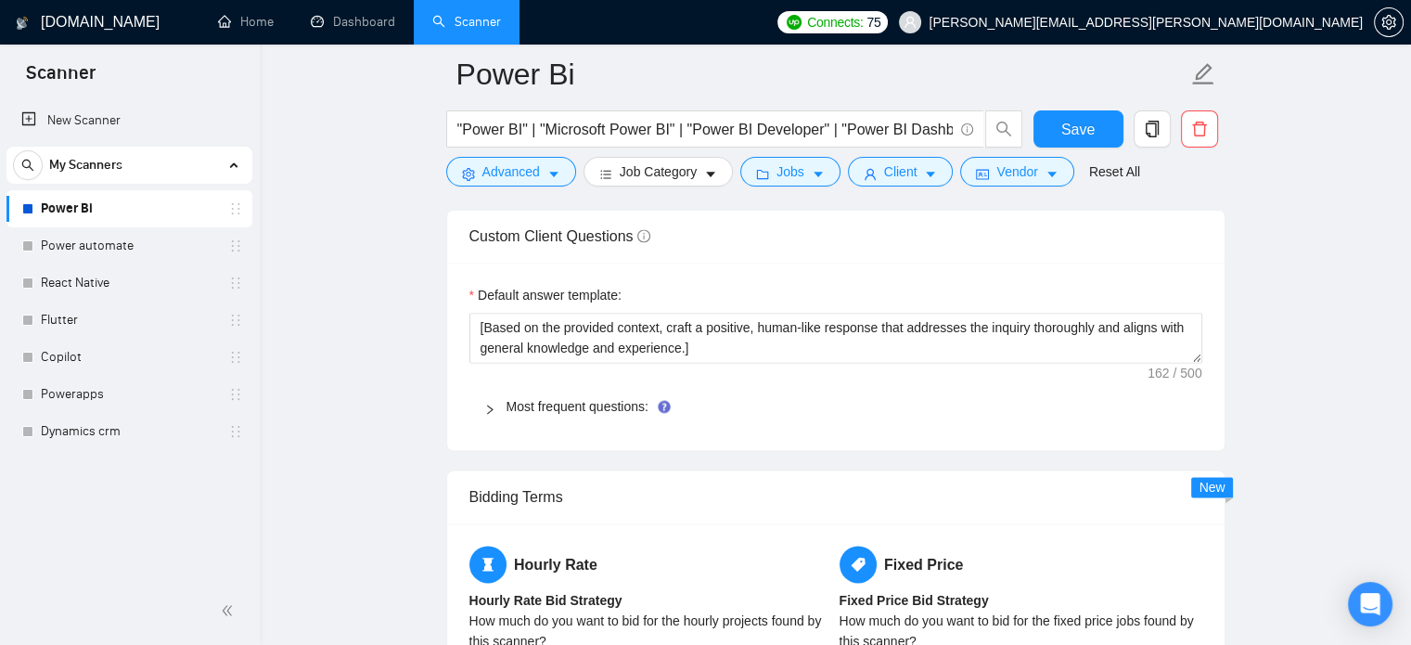
click at [494, 410] on icon "right" at bounding box center [489, 409] width 11 height 11
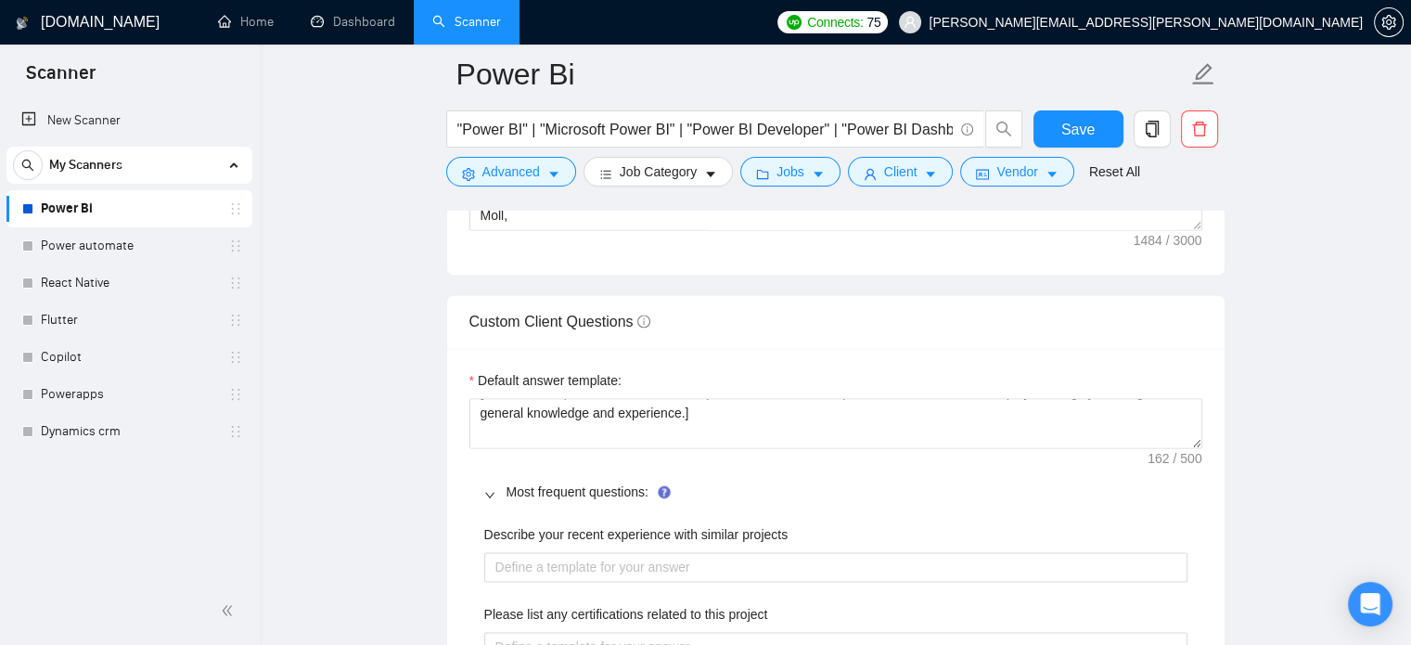
scroll to position [2695, 0]
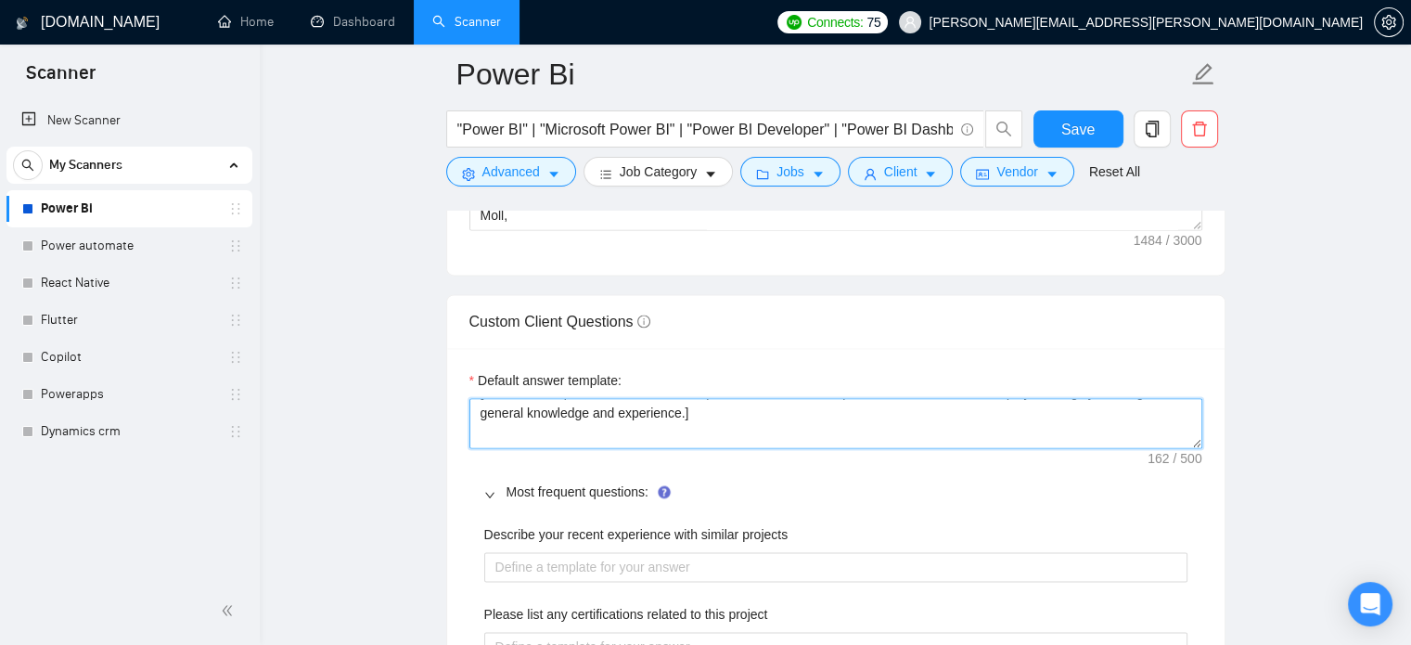
click at [786, 426] on textarea "﻿​[Based on the provided context, craft a positive, human-like response that ad…" at bounding box center [836, 423] width 733 height 50
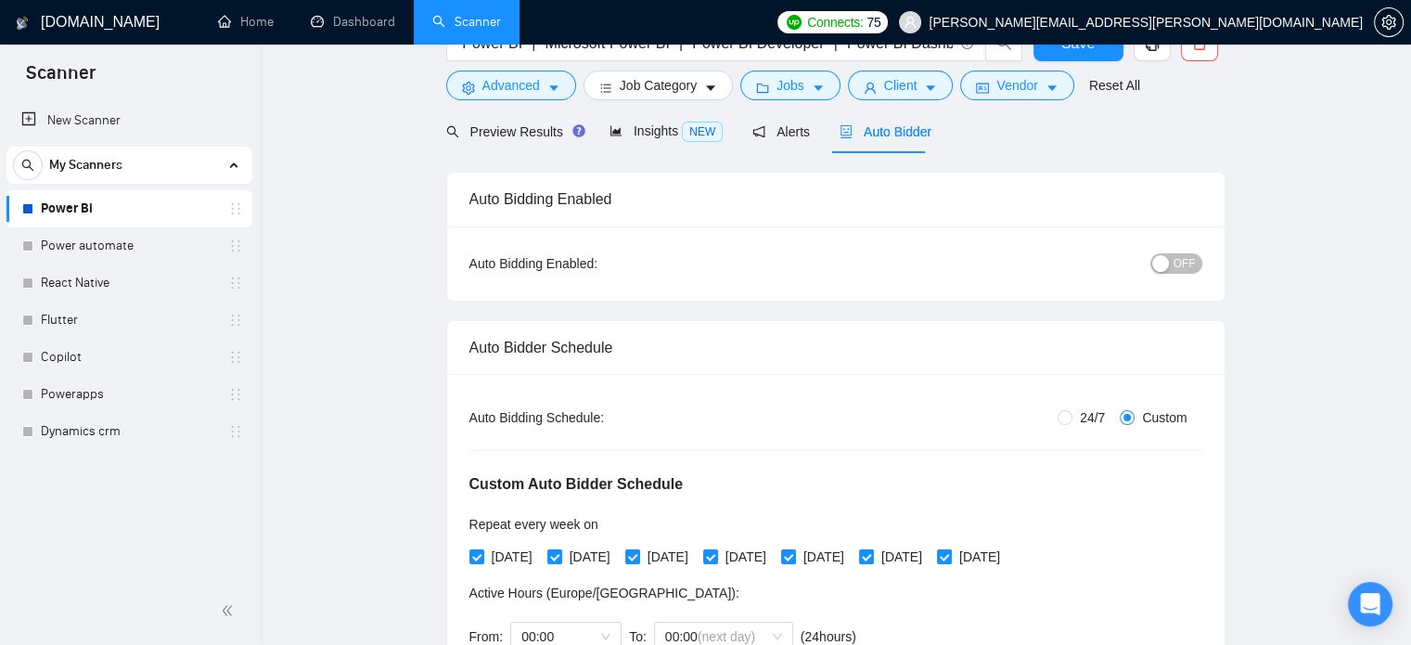
scroll to position [0, 0]
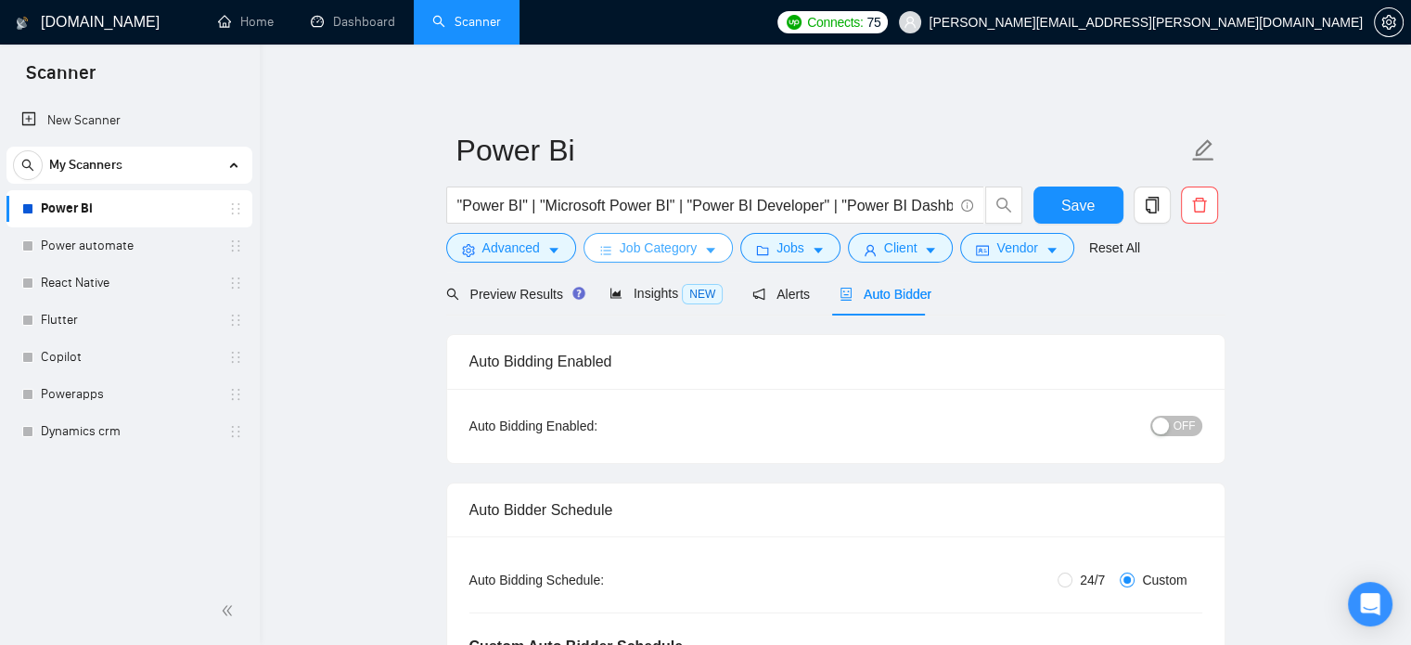
click at [707, 250] on icon "caret-down" at bounding box center [710, 252] width 9 height 6
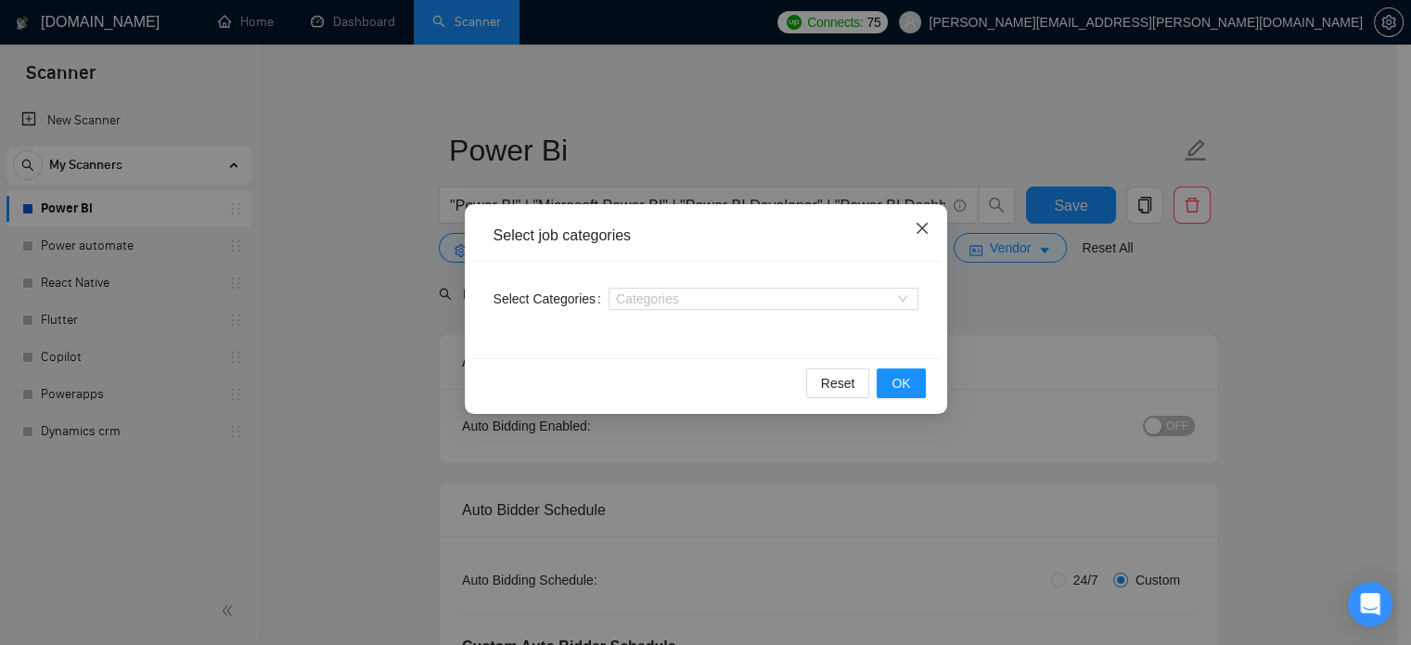
click at [916, 227] on icon "close" at bounding box center [922, 228] width 15 height 15
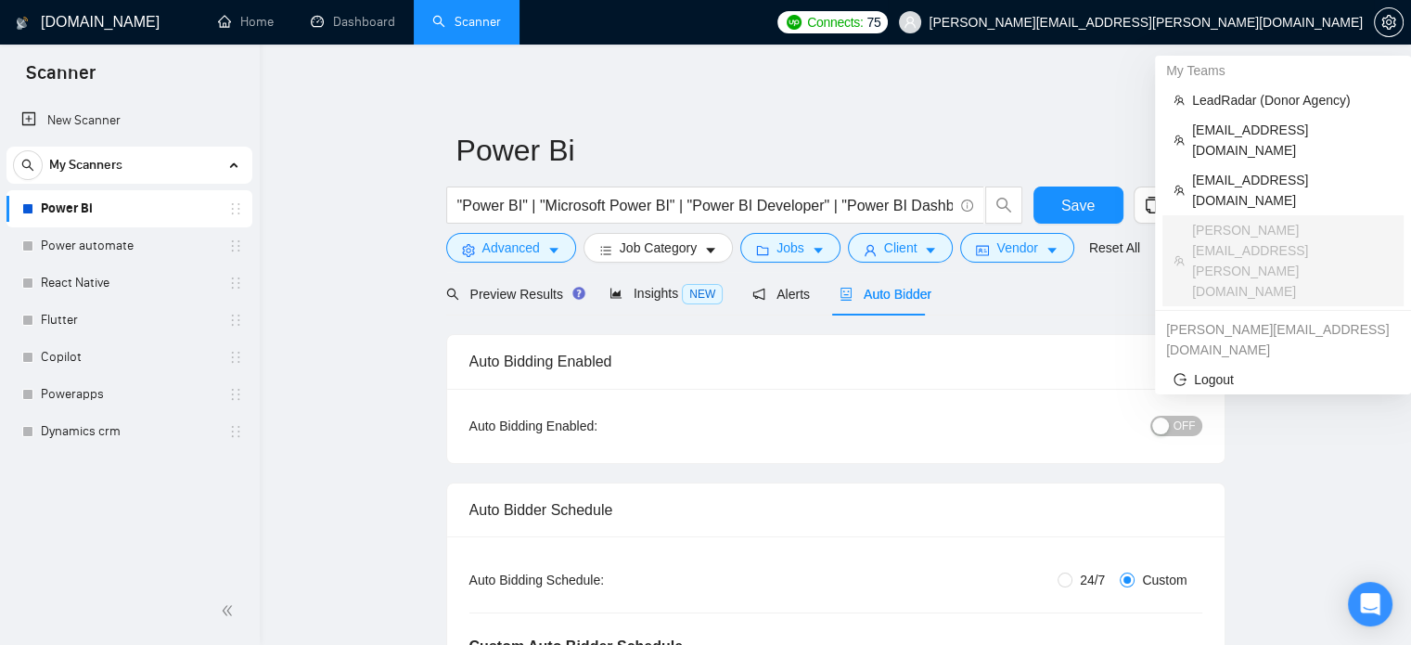
click at [1295, 8] on span "[PERSON_NAME][EMAIL_ADDRESS][PERSON_NAME][DOMAIN_NAME]" at bounding box center [1131, 22] width 486 height 59
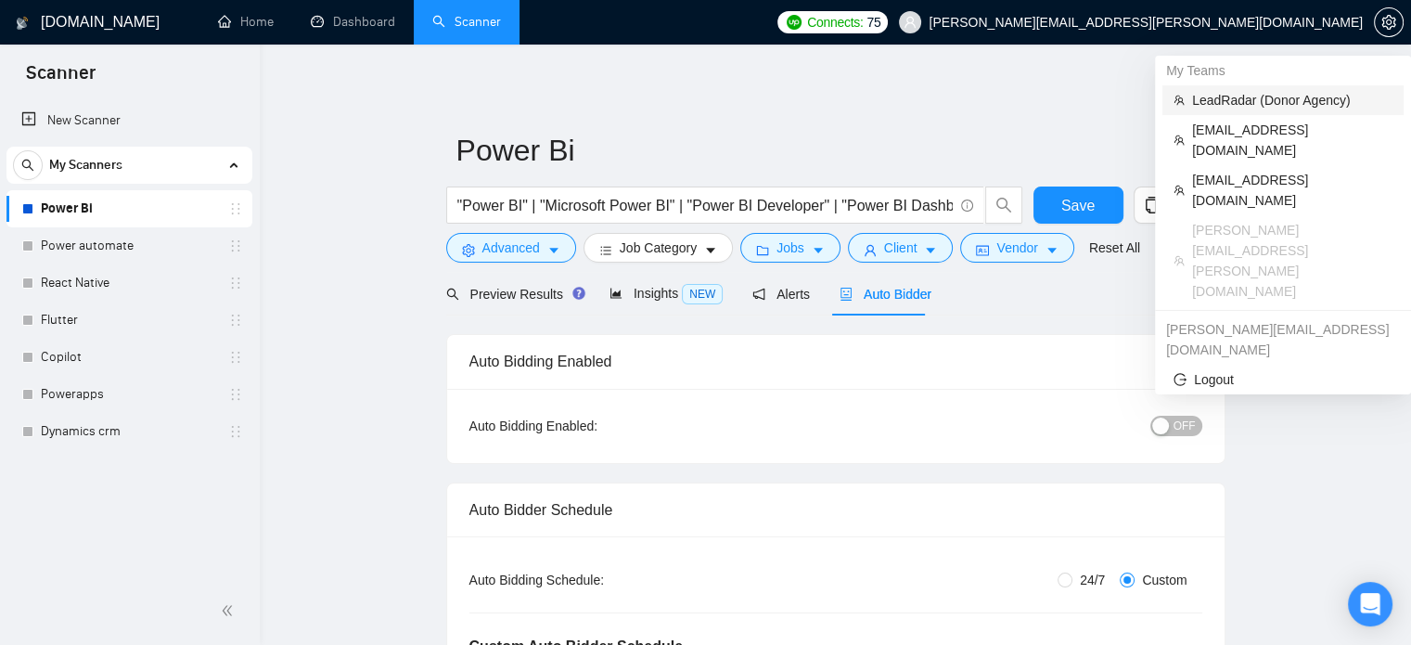
click at [1242, 106] on span "LeadRadar (Donor Agency)" at bounding box center [1292, 100] width 200 height 20
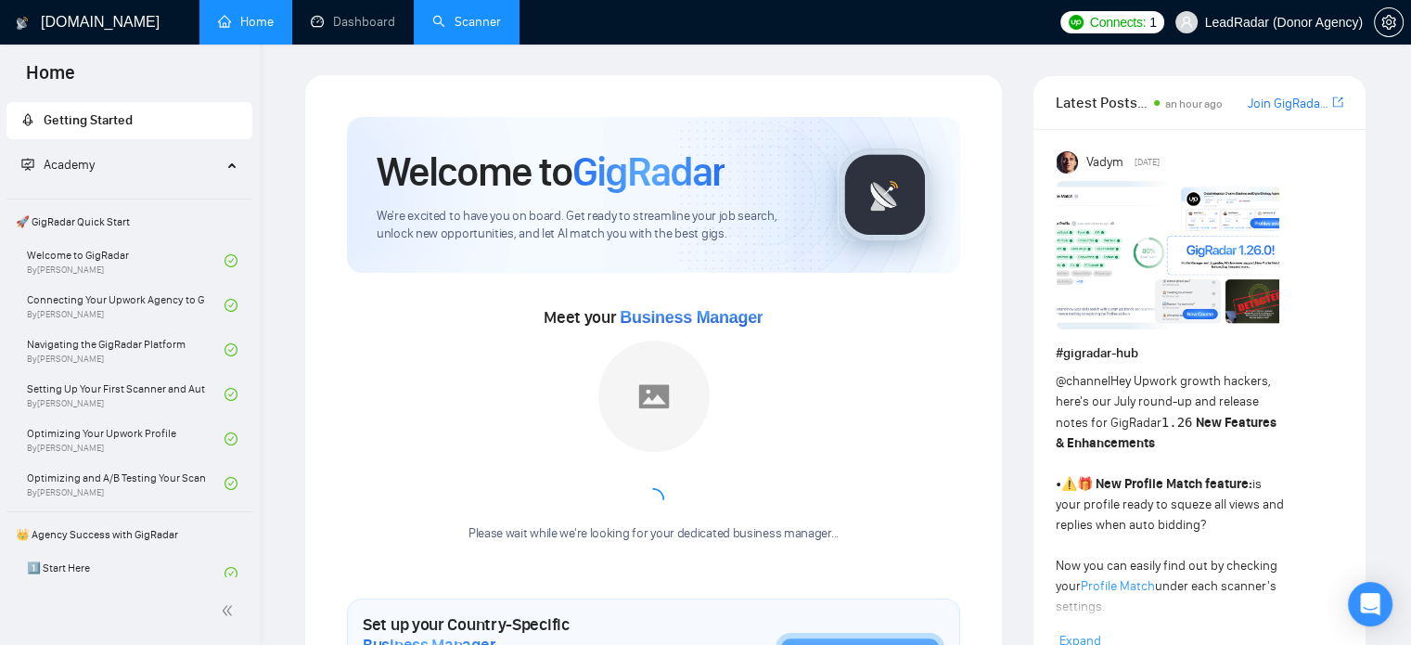
click at [493, 30] on link "Scanner" at bounding box center [466, 22] width 69 height 16
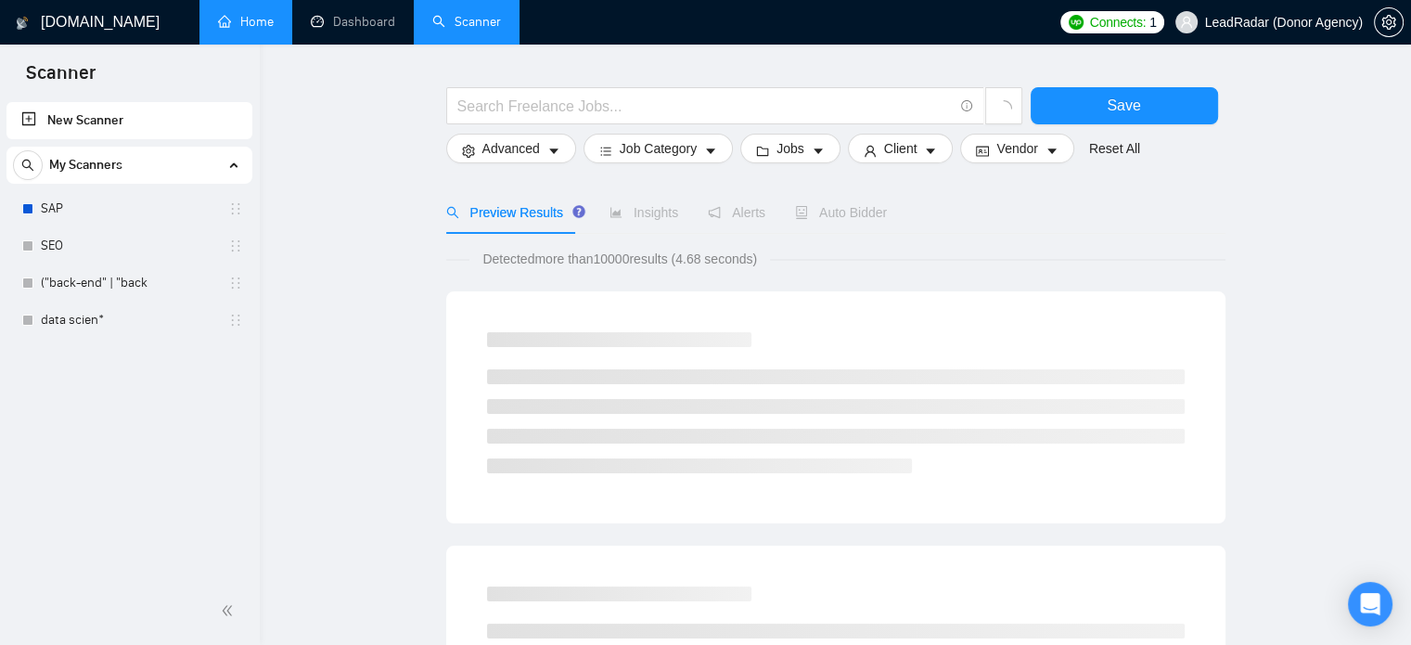
scroll to position [54, 0]
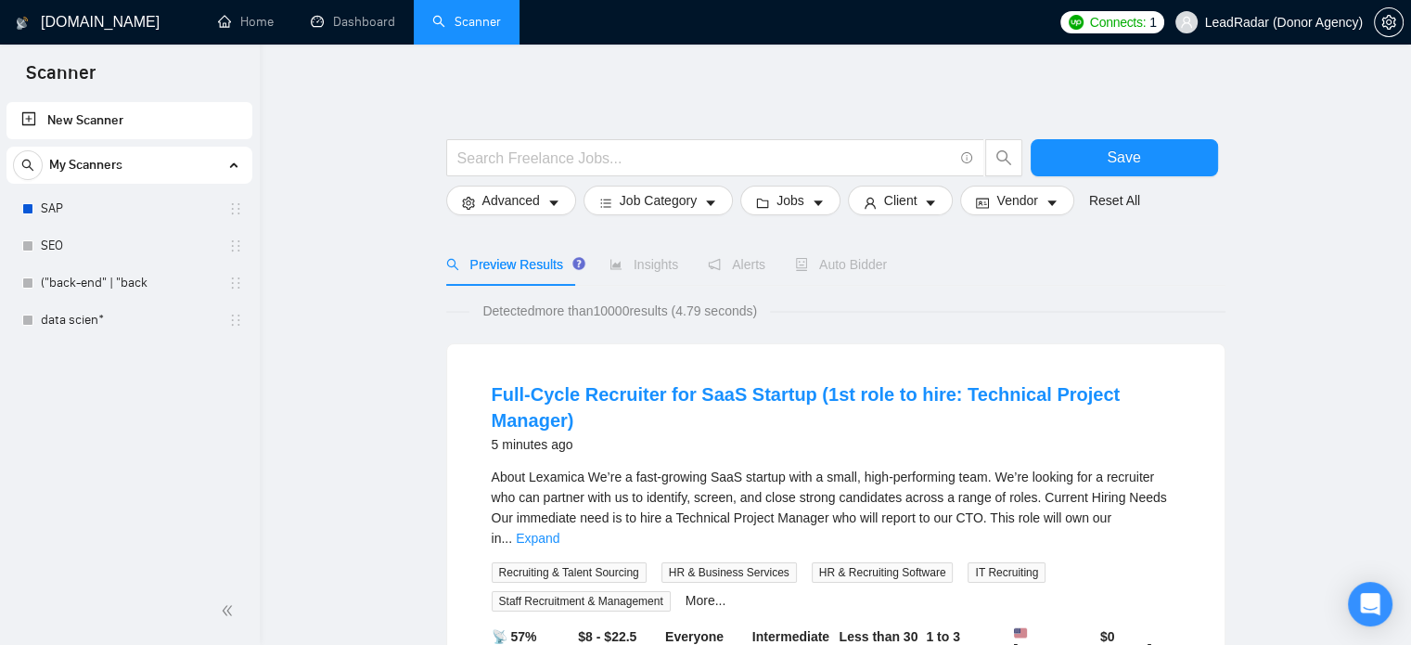
click at [100, 106] on link "New Scanner" at bounding box center [129, 120] width 216 height 37
click at [551, 170] on span at bounding box center [715, 157] width 538 height 37
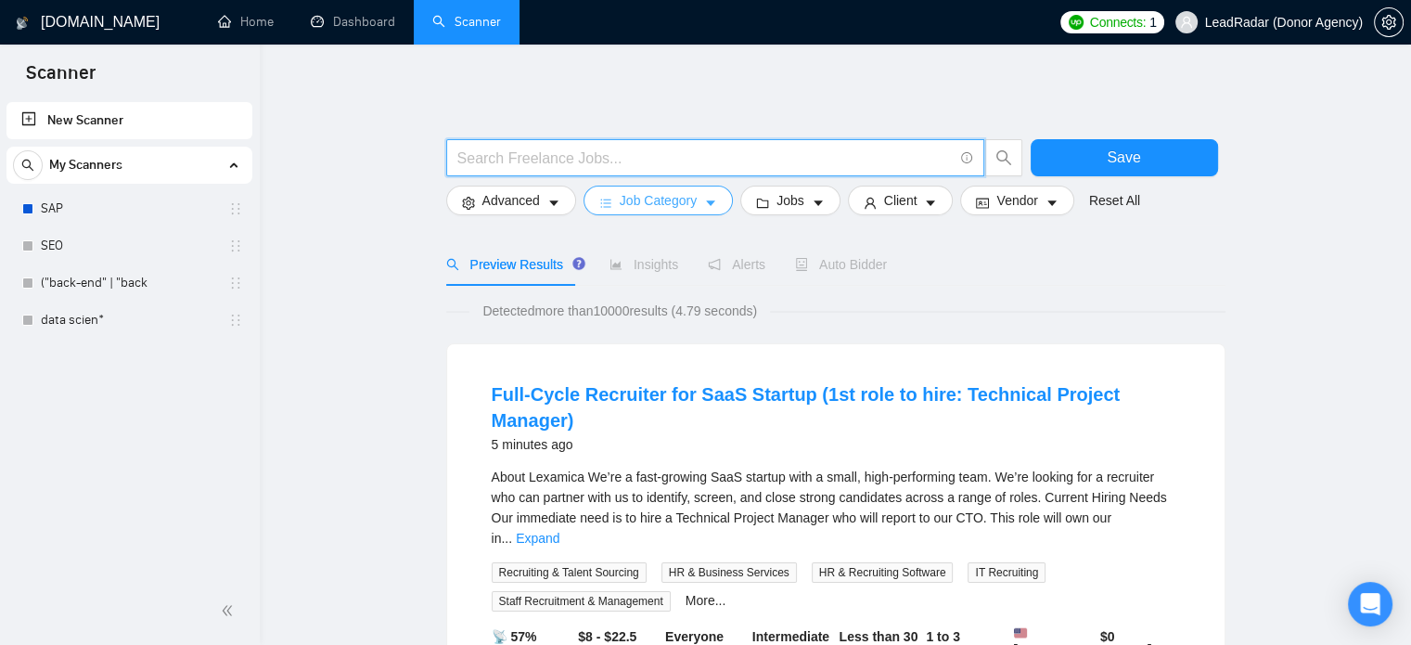
paste input ""Power BI" | "Microsoft Power BI" | "Power BI Developer" | "Power BI Dashboard"…"
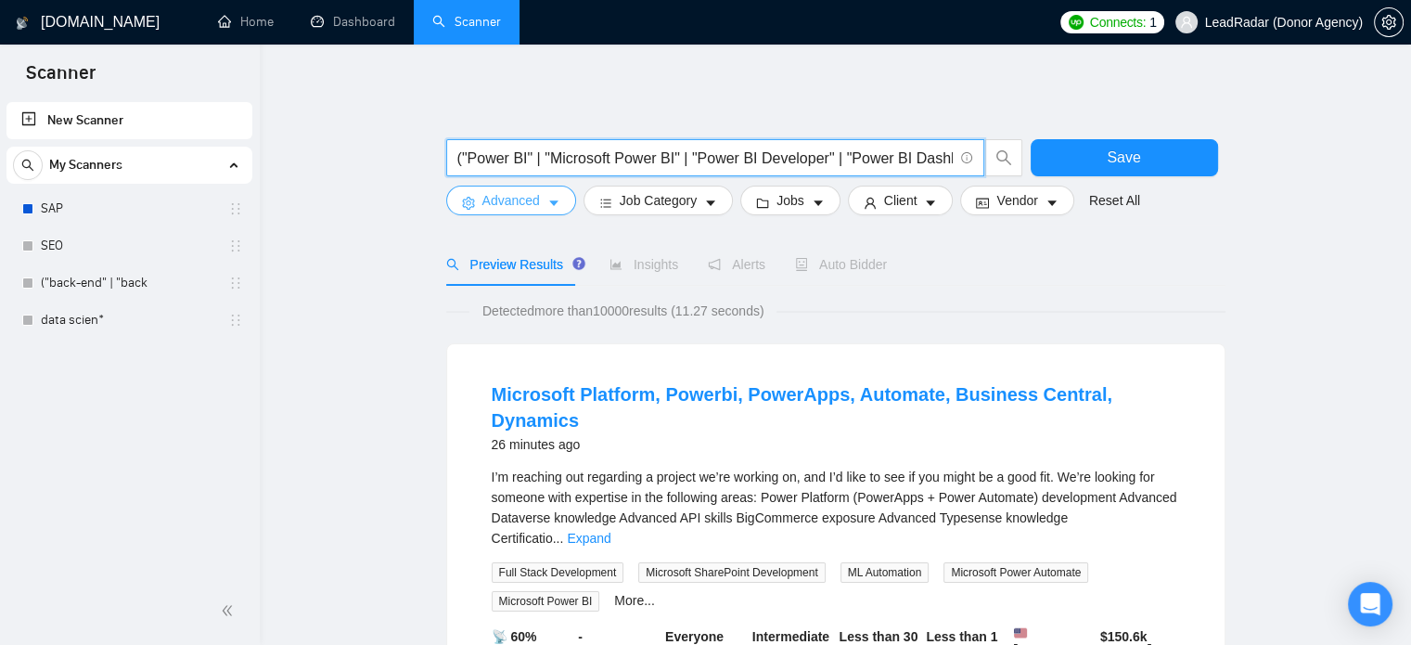
type input "("Power BI" | "Microsoft Power BI" | "Power BI Developer" | "Power BI Dashboard…"
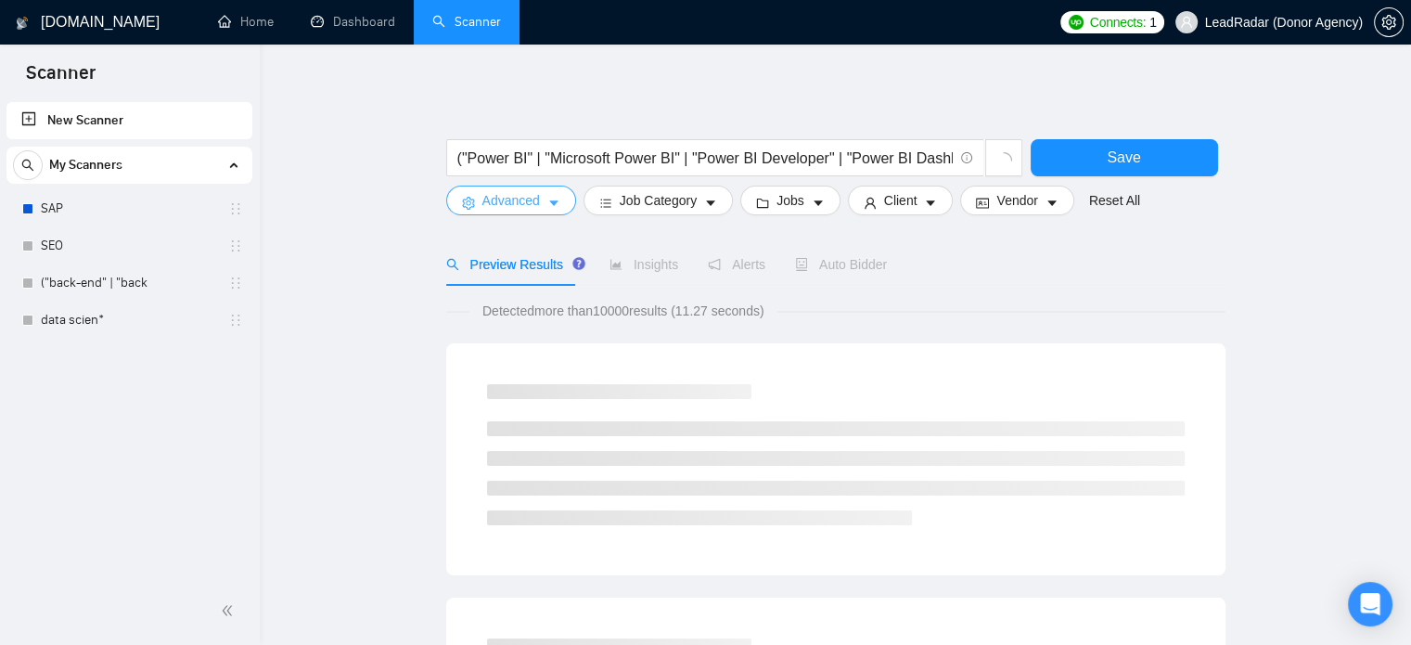
click at [516, 211] on button "Advanced" at bounding box center [511, 201] width 130 height 30
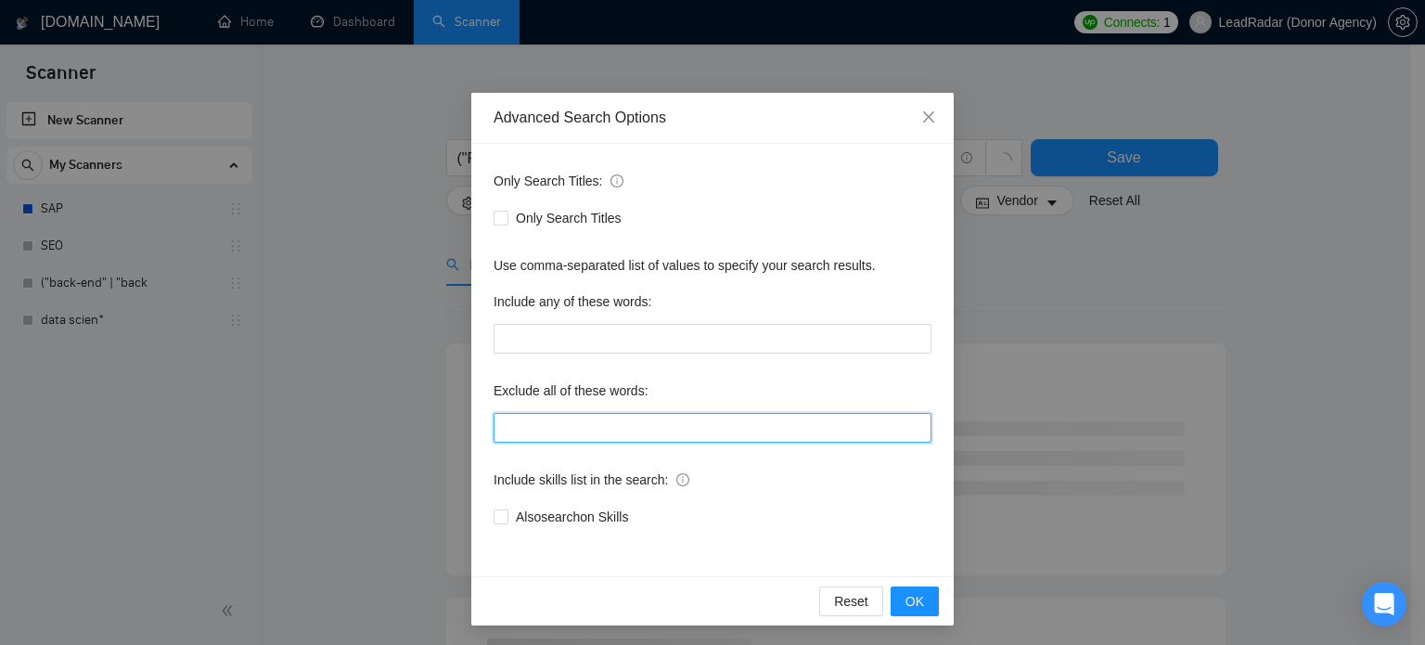
click at [590, 418] on input "text" at bounding box center [713, 428] width 438 height 30
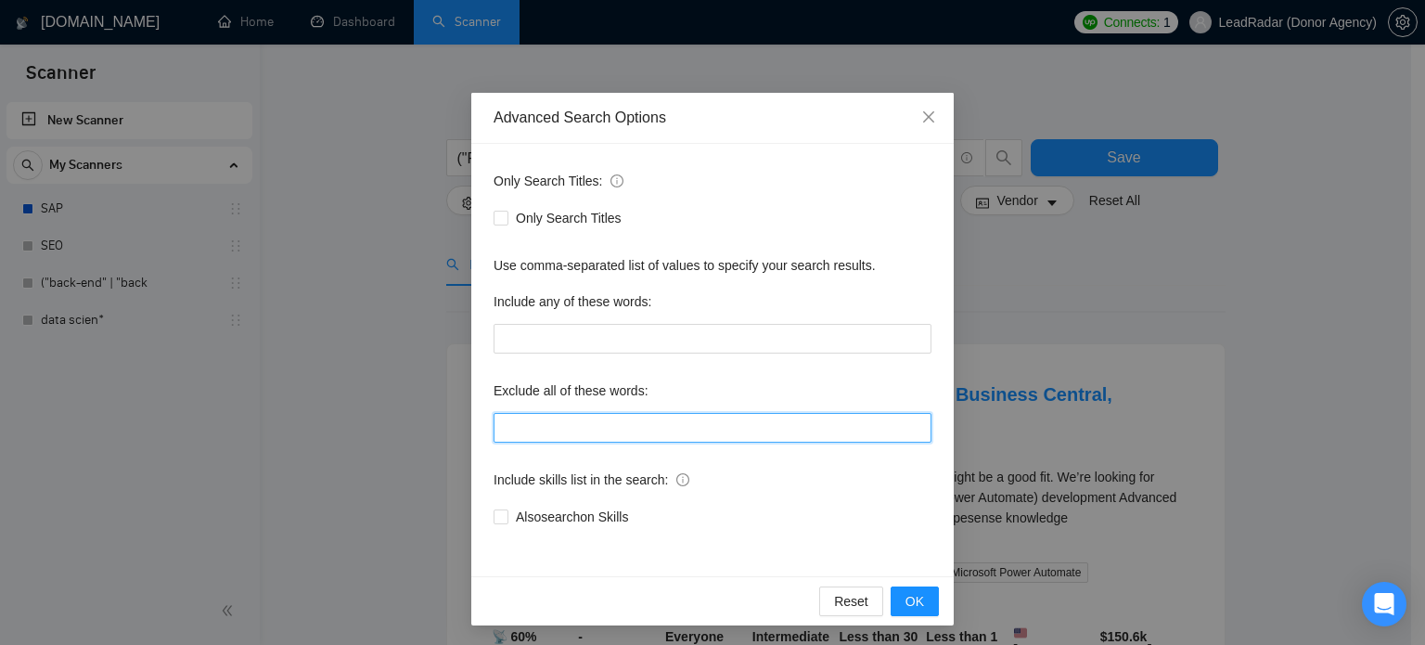
paste input ""no agencies", "won't be recruiting agencies", "agencies not to apply", "no age…"
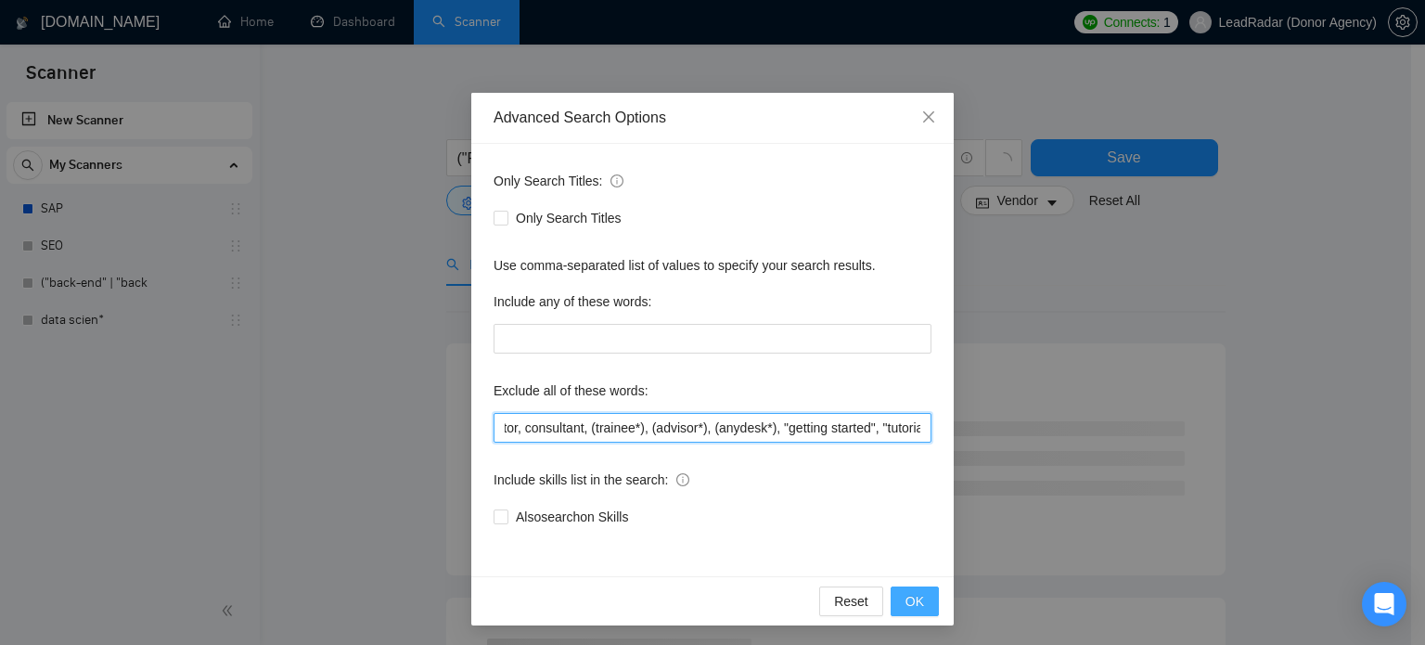
type input ""no agencies", "won't be recruiting agencies", "agencies not to apply", "no age…"
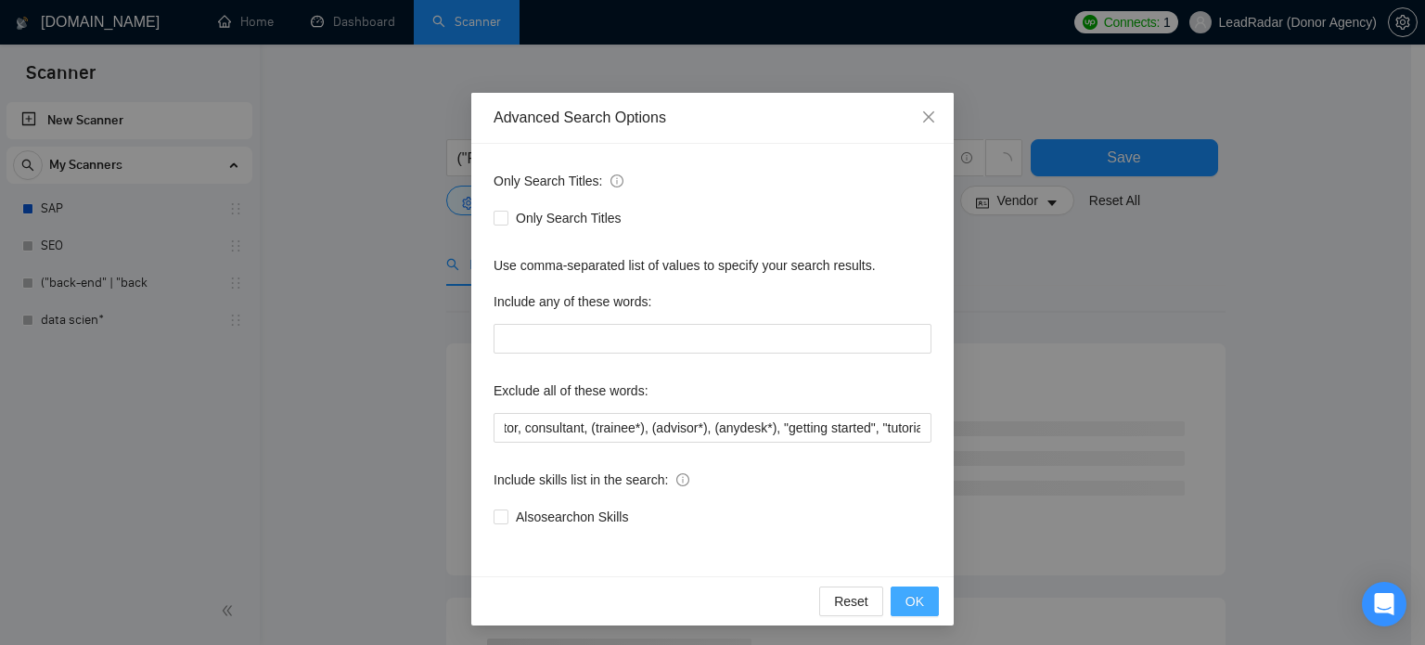
scroll to position [0, 0]
click at [918, 597] on button "OK" at bounding box center [915, 601] width 48 height 30
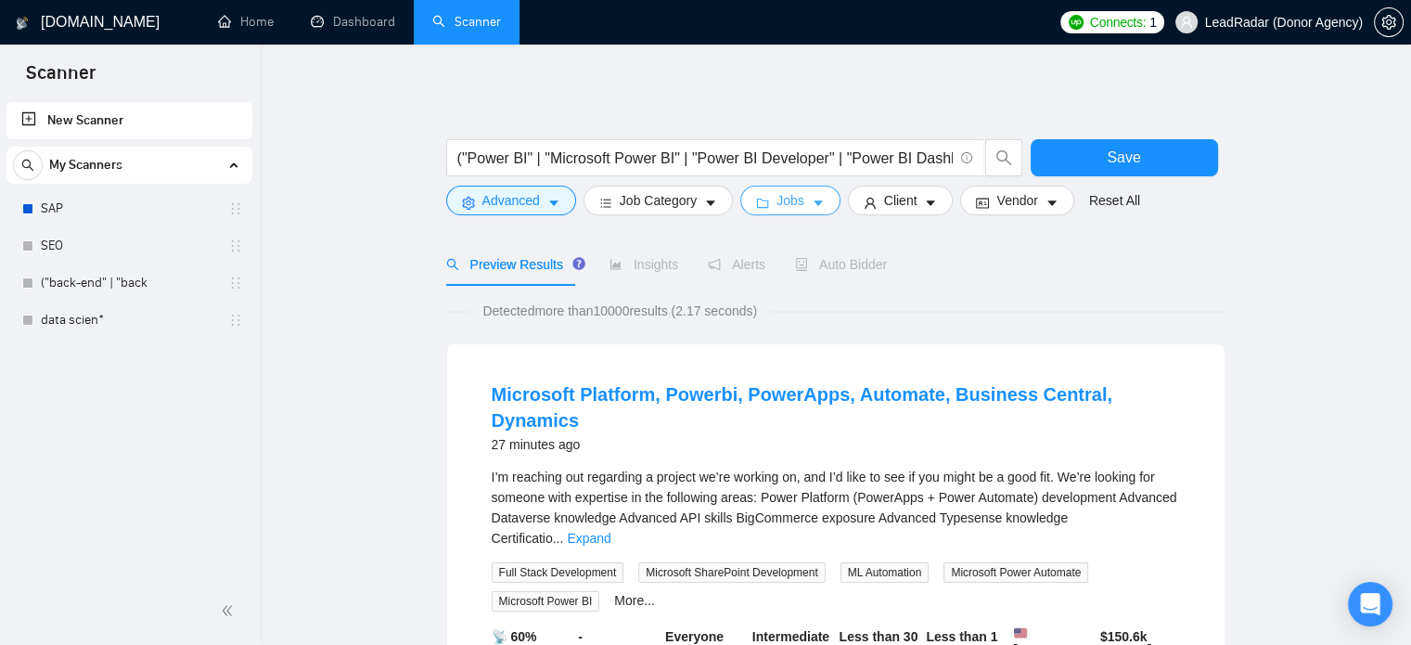
click at [779, 198] on span "Jobs" at bounding box center [791, 200] width 28 height 20
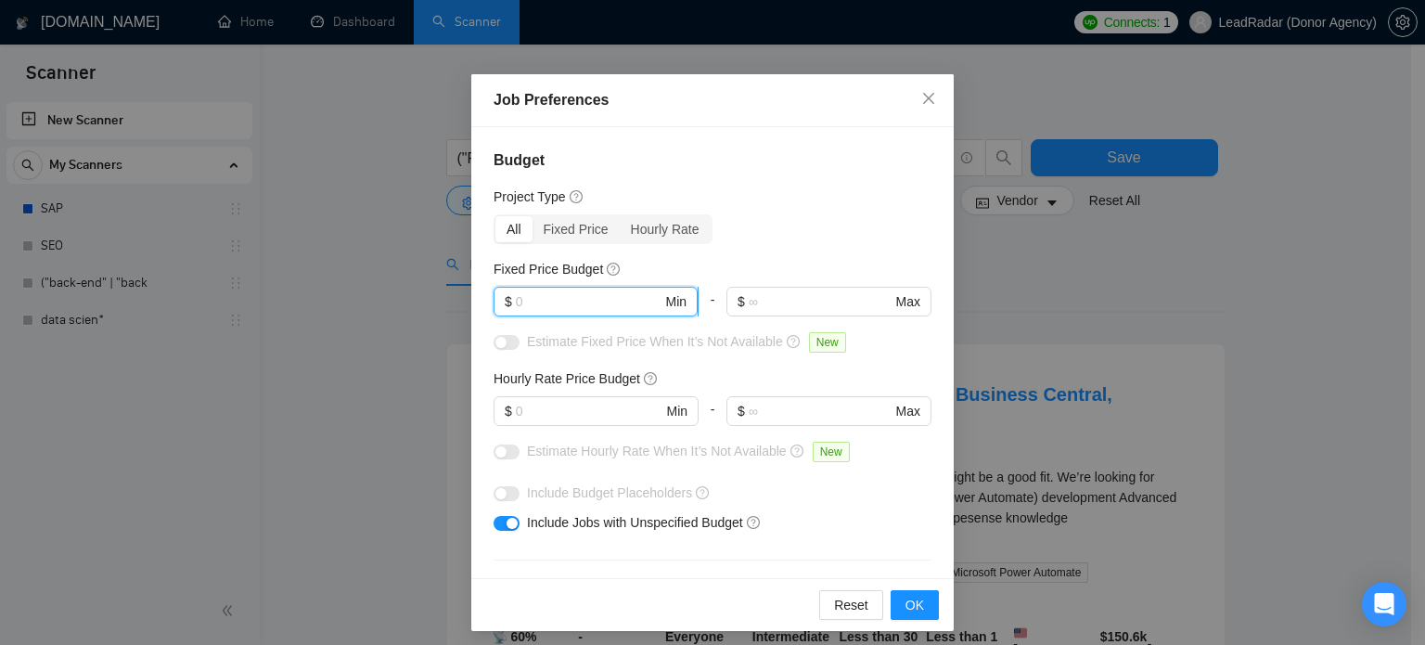
click at [603, 301] on input "text" at bounding box center [589, 301] width 147 height 20
type input "500"
click at [553, 412] on input "text" at bounding box center [589, 411] width 147 height 20
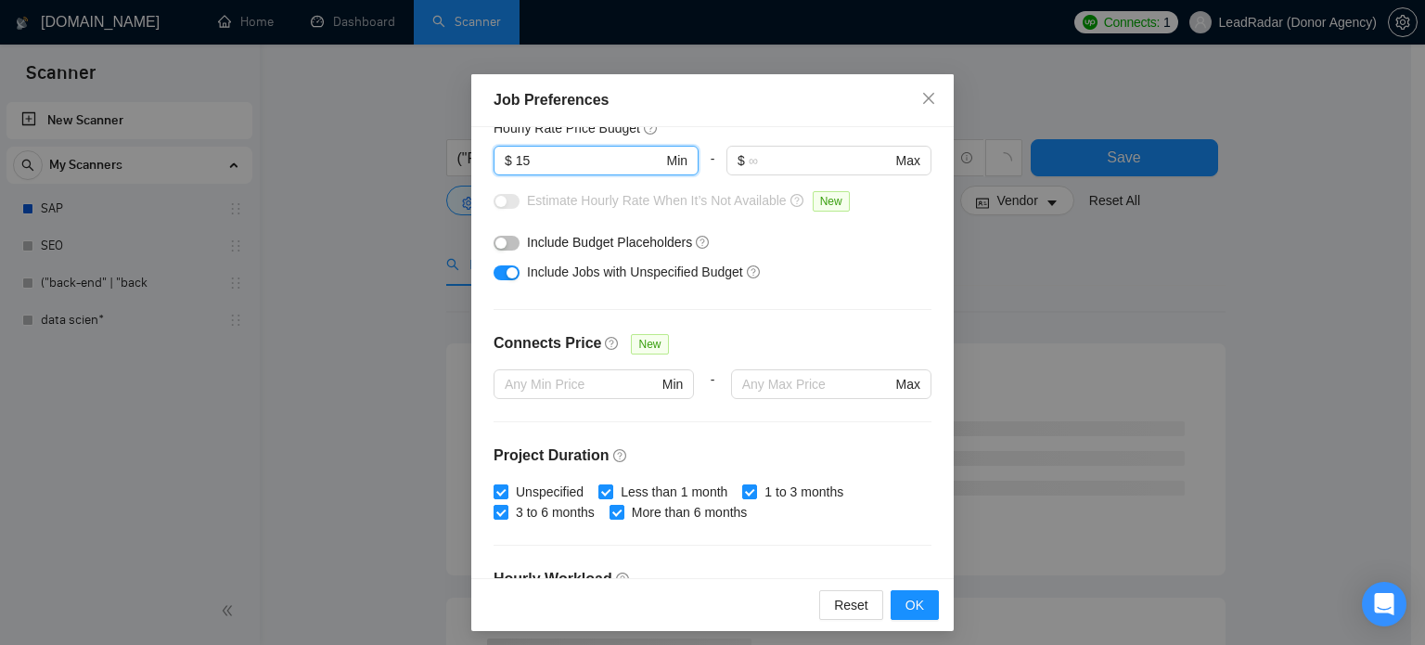
scroll to position [275, 0]
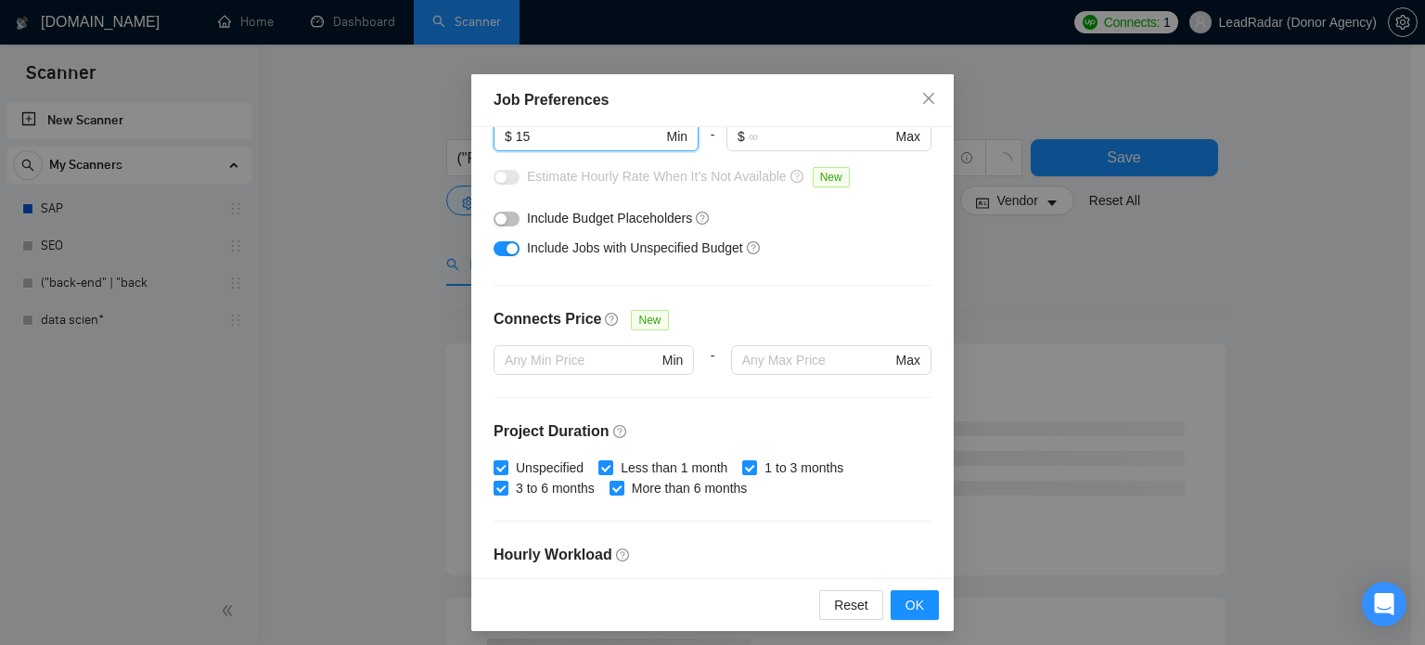
type input "15"
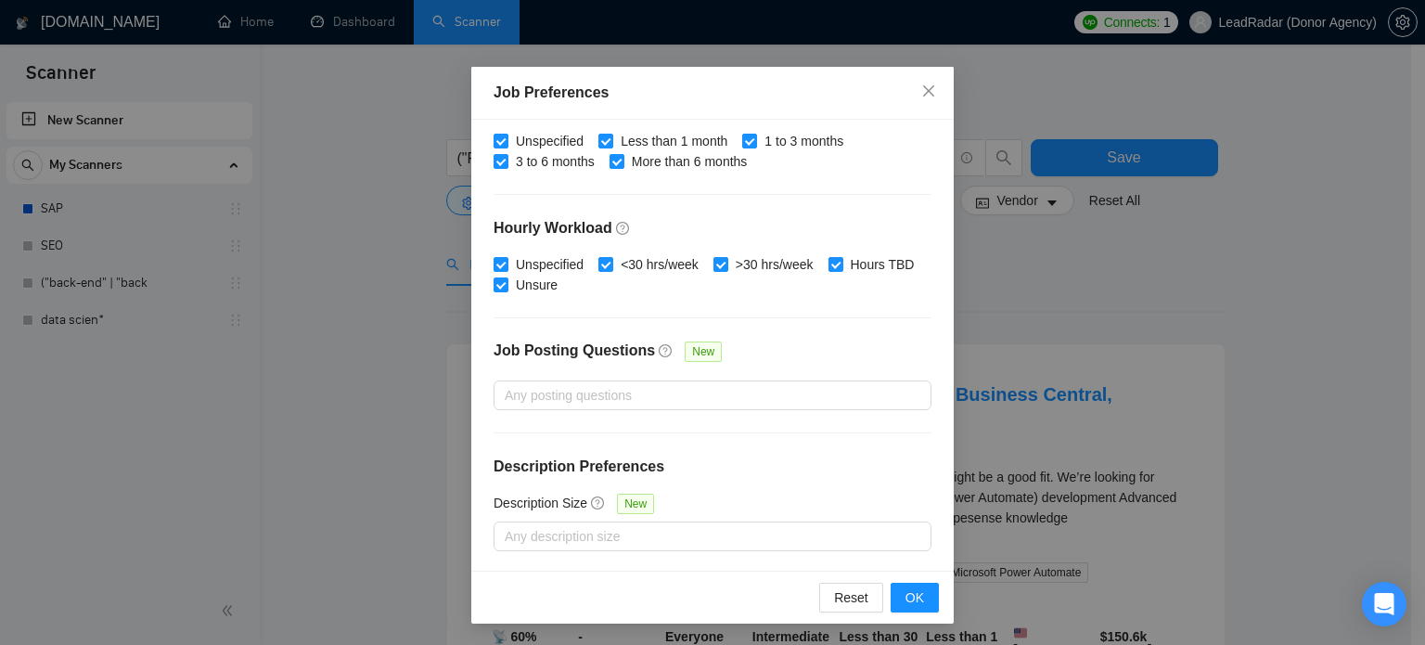
scroll to position [7, 0]
click at [1133, 302] on div "Job Preferences Budget Project Type All Fixed Price Hourly Rate Fixed Price Bud…" at bounding box center [712, 322] width 1425 height 645
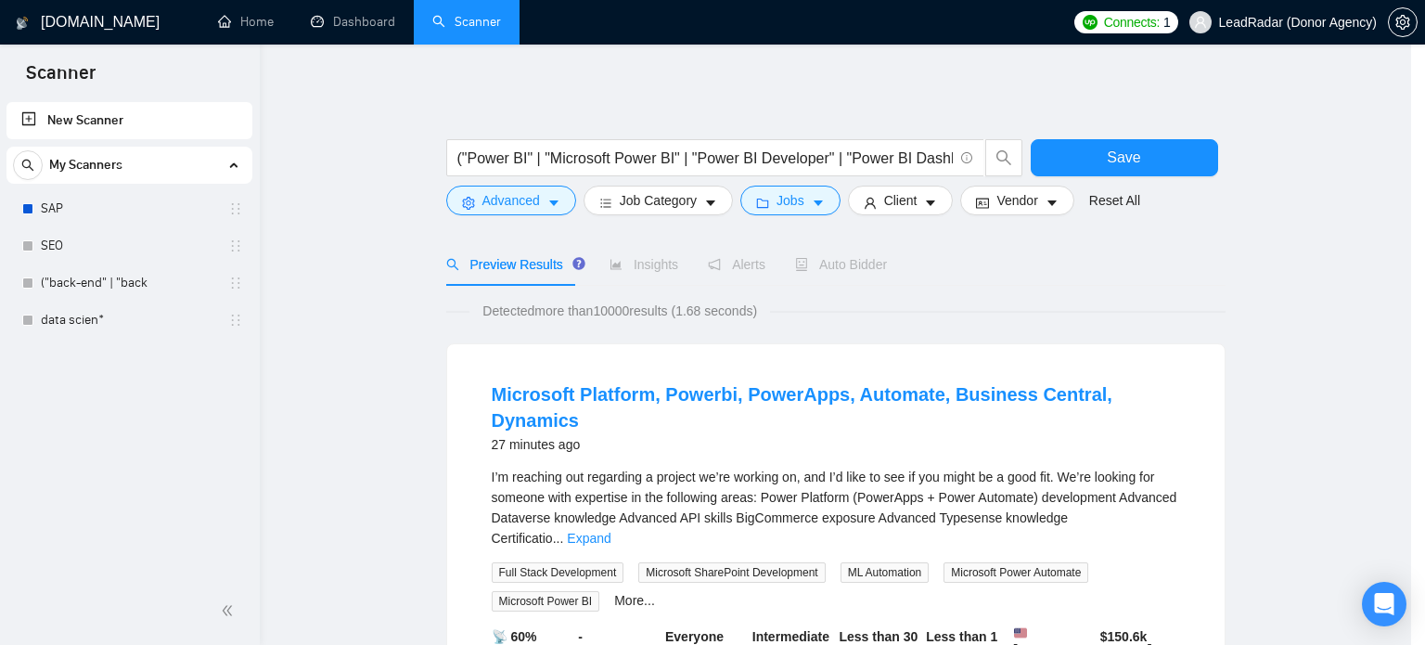
scroll to position [0, 0]
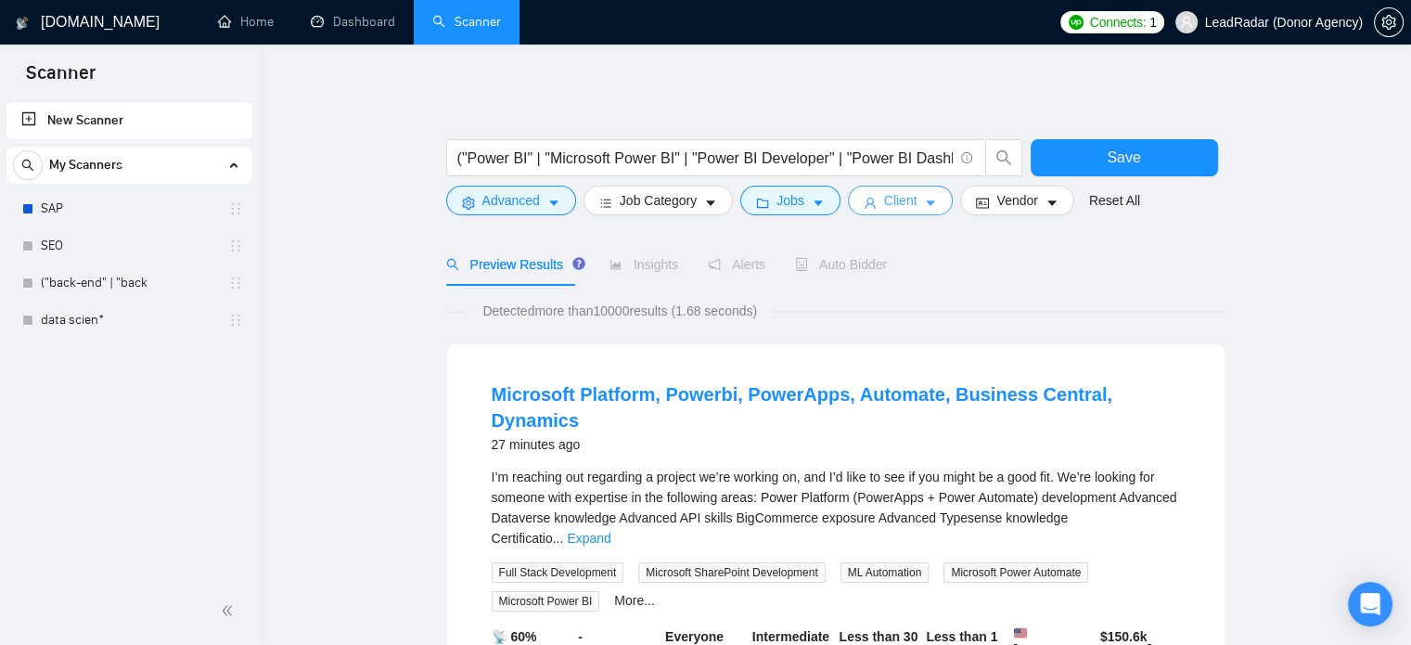
click at [876, 202] on button "Client" at bounding box center [901, 201] width 106 height 30
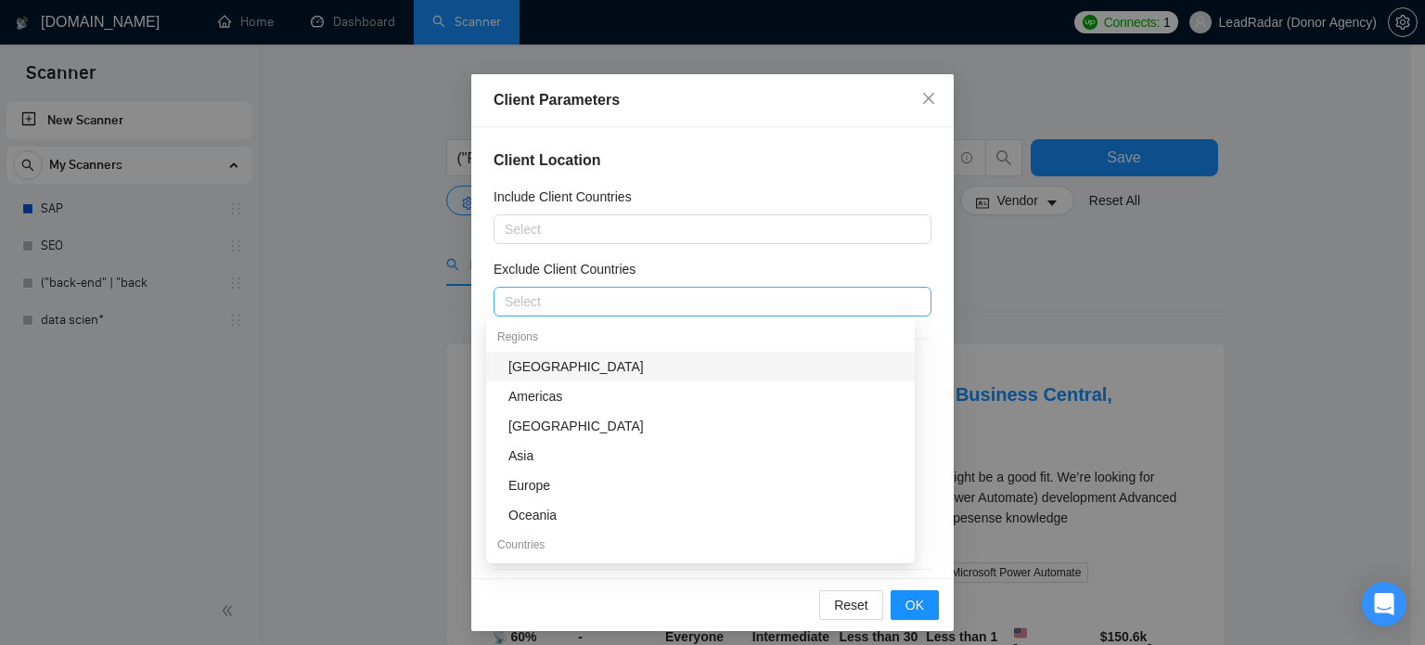
click at [587, 297] on div at bounding box center [703, 301] width 410 height 22
type input "Pa"
click at [593, 365] on div "[GEOGRAPHIC_DATA]" at bounding box center [705, 366] width 395 height 20
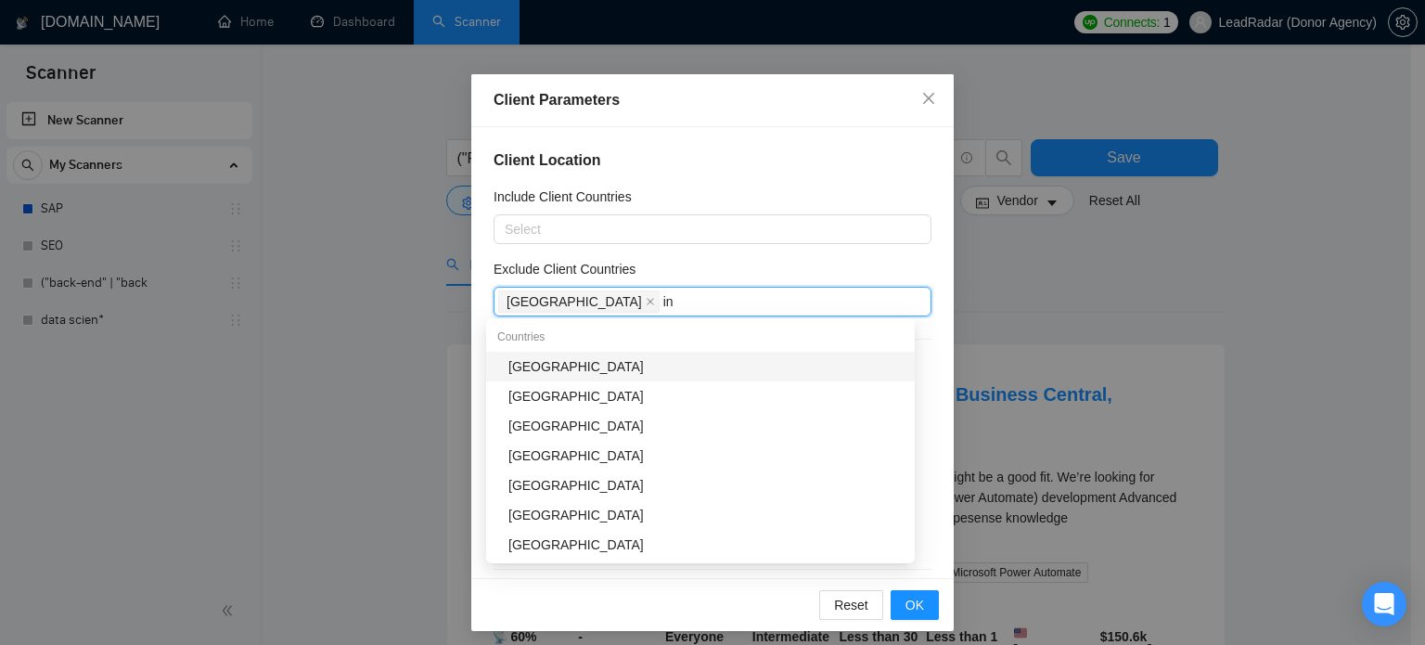
type input "ind"
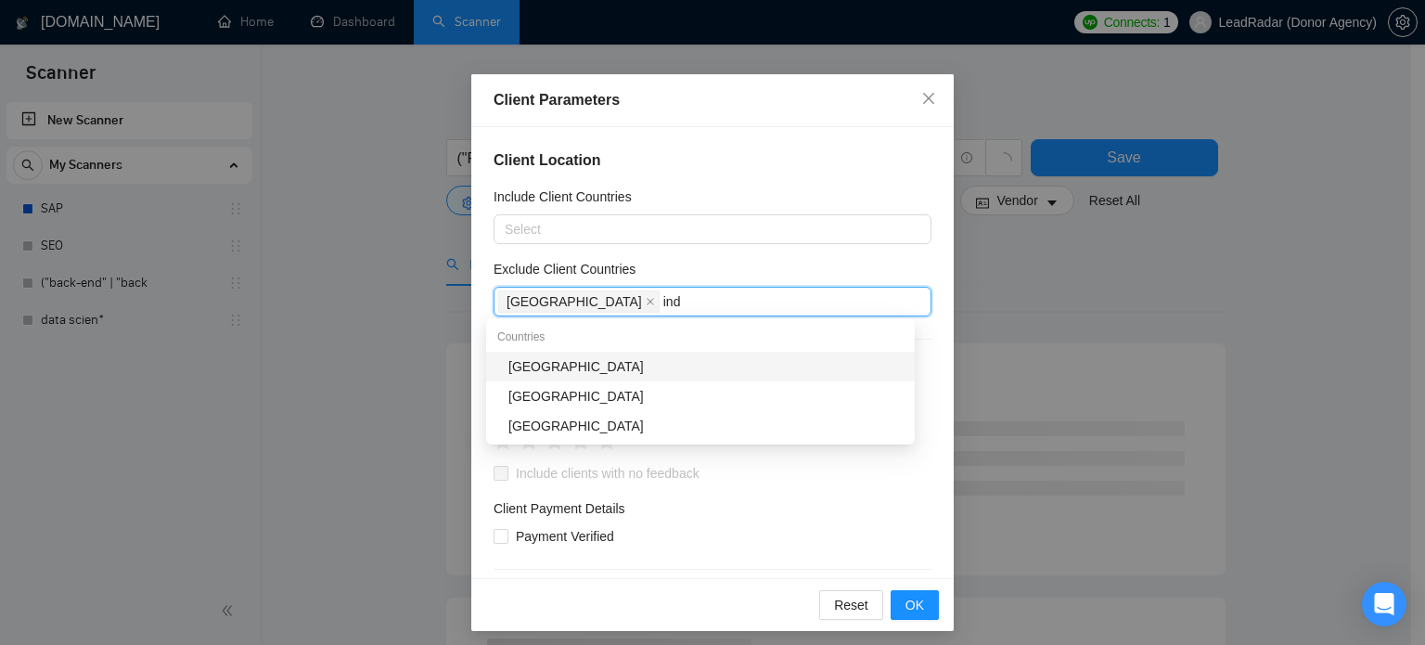
click at [538, 365] on div "[GEOGRAPHIC_DATA]" at bounding box center [705, 366] width 395 height 20
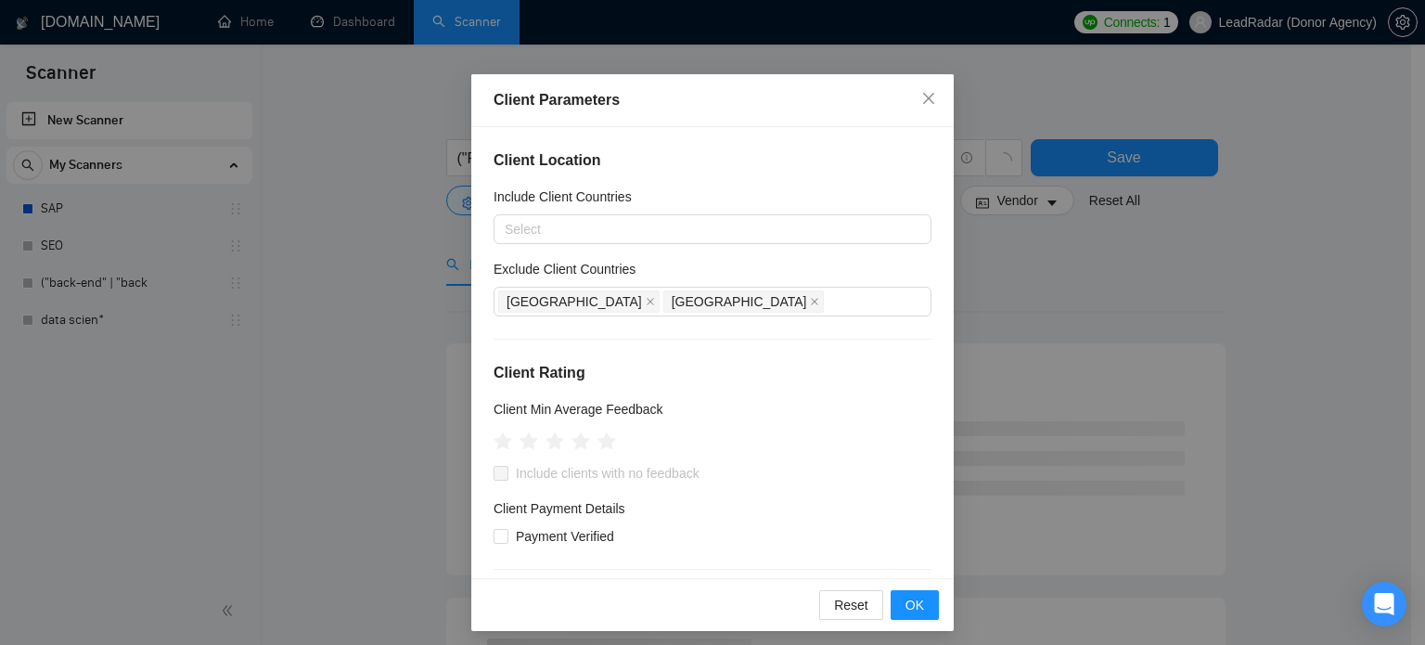
click at [1010, 326] on div "Client Parameters Client Location Include Client Countries Select Exclude Clien…" at bounding box center [712, 322] width 1425 height 645
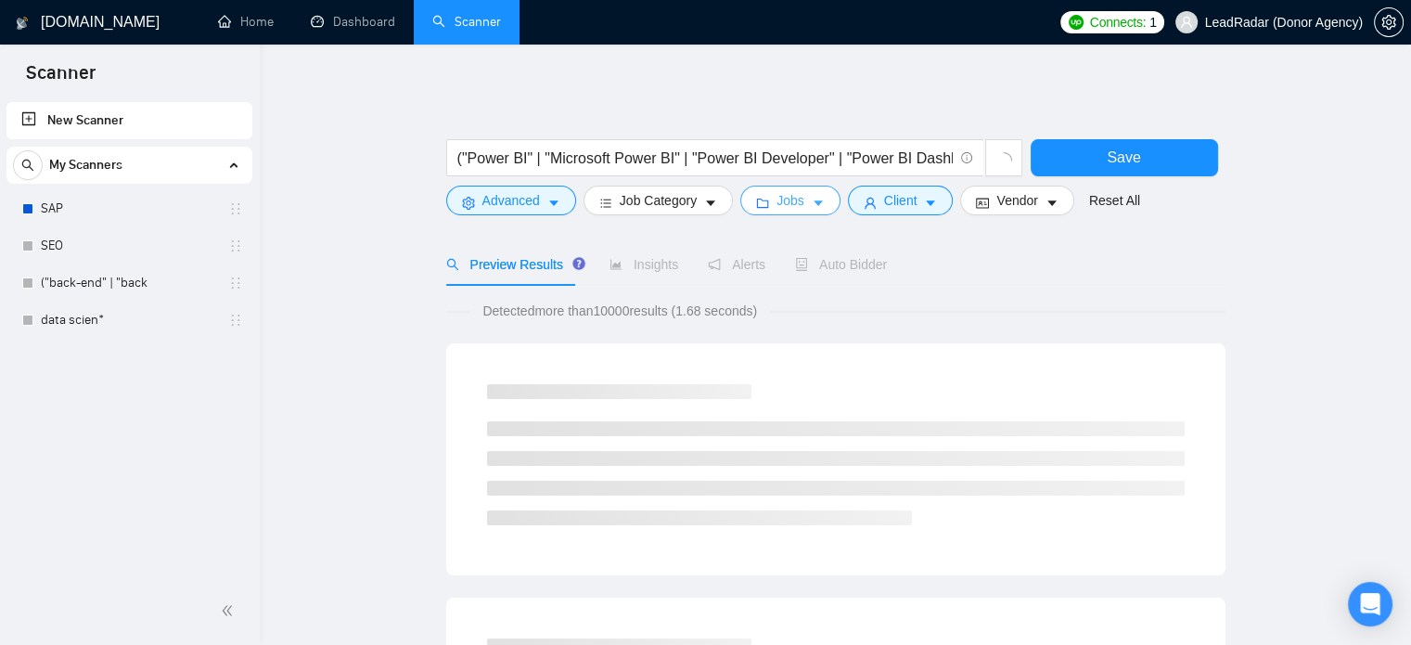
click at [817, 208] on icon "caret-down" at bounding box center [818, 203] width 13 height 13
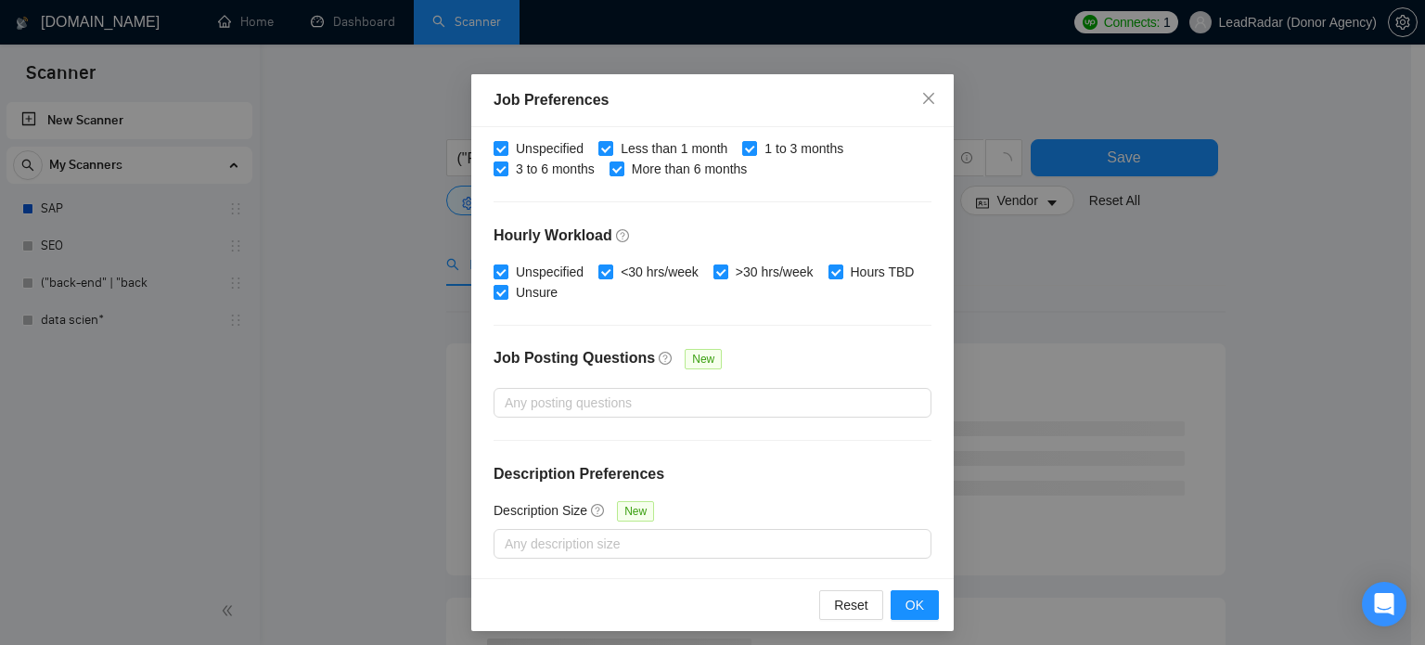
click at [1082, 315] on div "Job Preferences Budget Project Type All Fixed Price Hourly Rate Fixed Price Bud…" at bounding box center [712, 322] width 1425 height 645
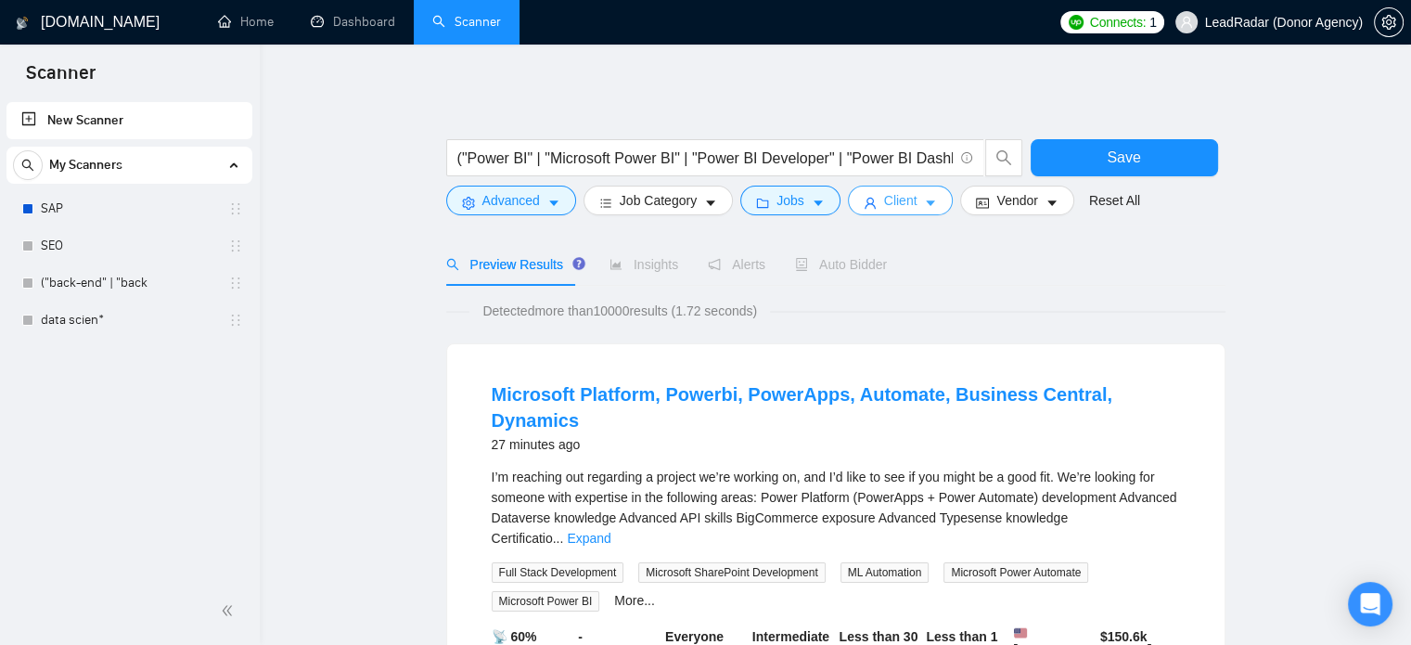
click at [919, 191] on button "Client" at bounding box center [901, 201] width 106 height 30
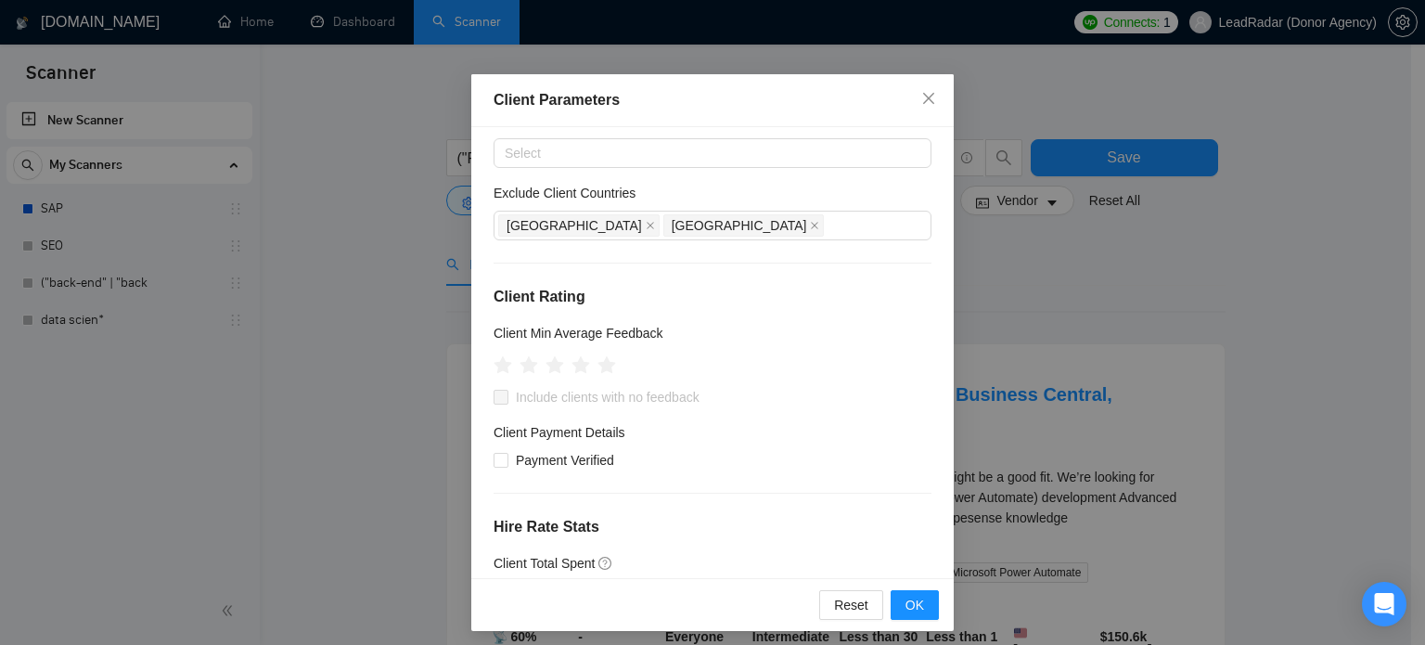
scroll to position [85, 0]
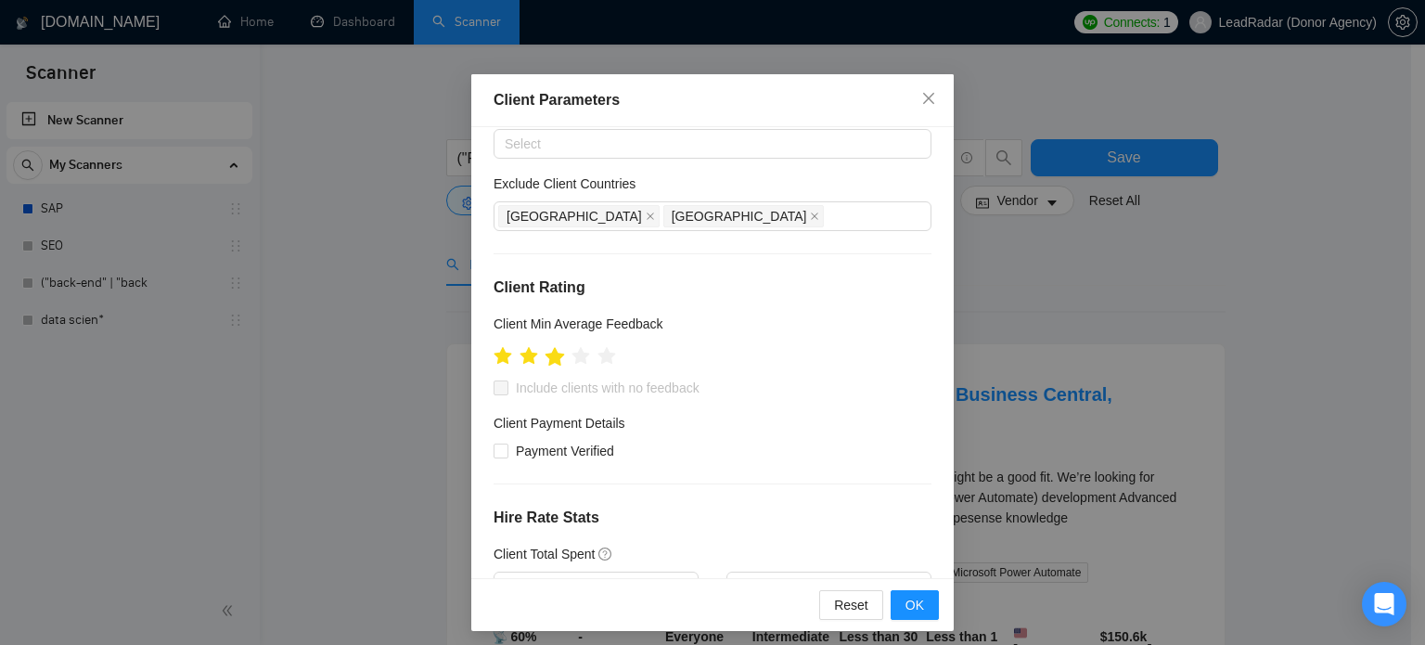
click at [549, 357] on icon "star" at bounding box center [555, 356] width 19 height 19
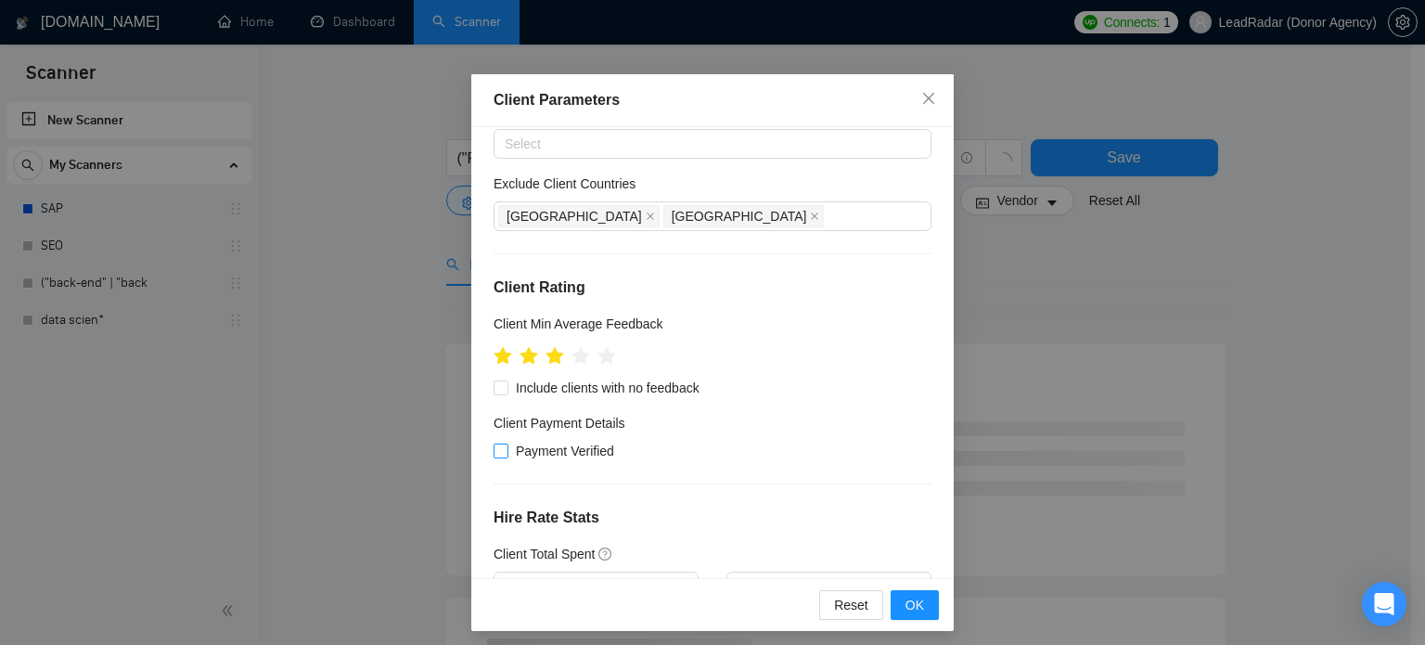
click at [546, 443] on span "Payment Verified" at bounding box center [564, 451] width 113 height 20
click at [507, 444] on input "Payment Verified" at bounding box center [500, 450] width 13 height 13
checkbox input "true"
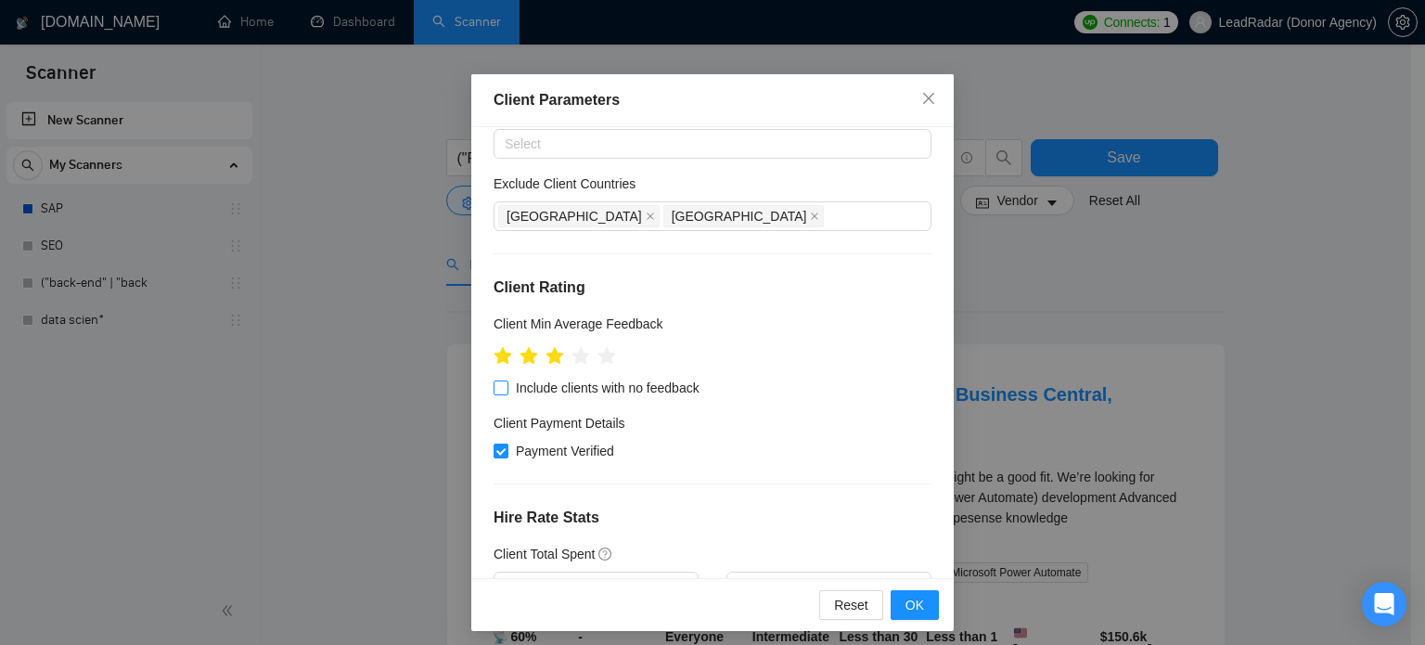
click at [508, 388] on span "Include clients with no feedback" at bounding box center [607, 388] width 199 height 20
click at [501, 388] on input "Include clients with no feedback" at bounding box center [500, 386] width 13 height 13
checkbox input "true"
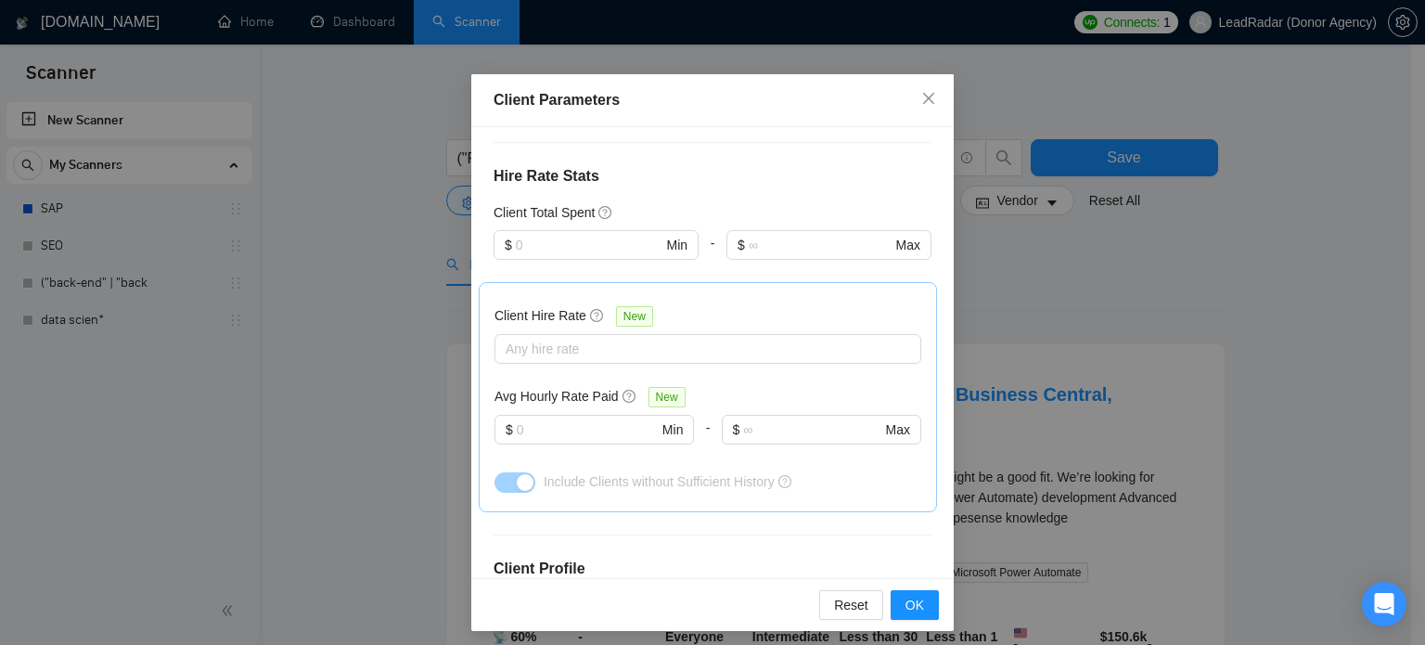
scroll to position [427, 0]
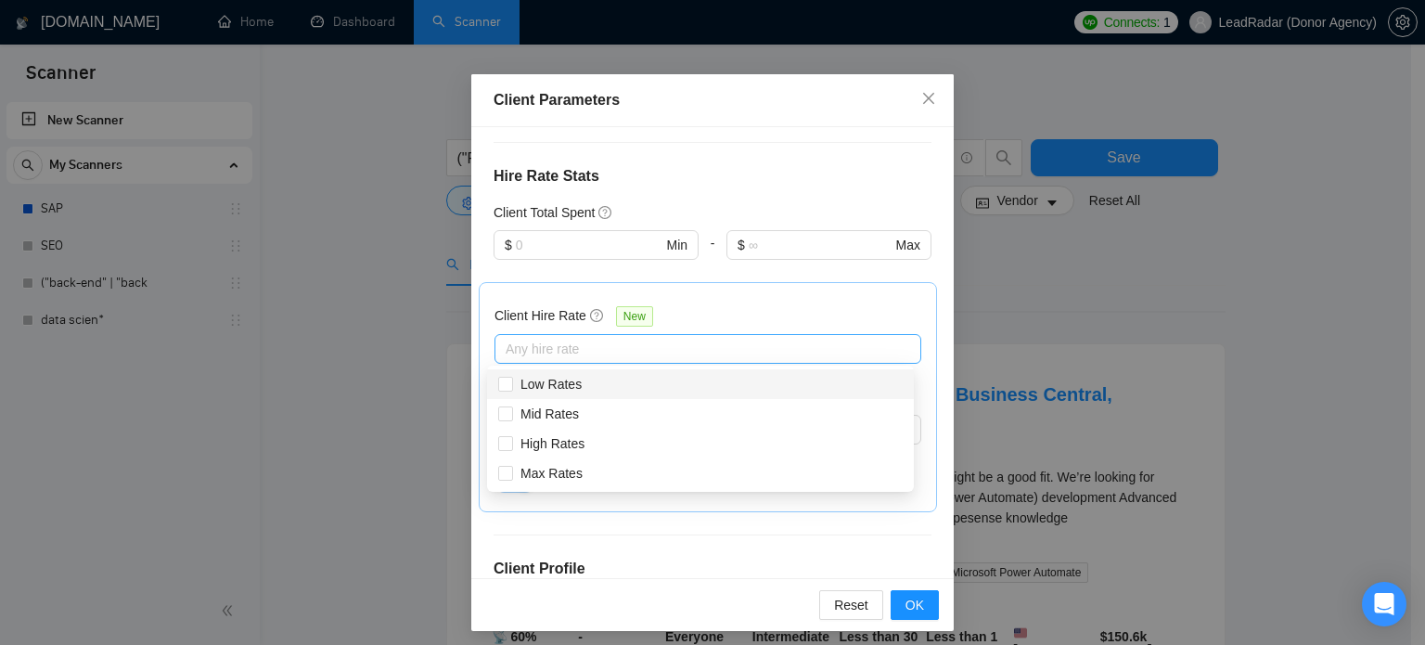
click at [556, 348] on div at bounding box center [698, 349] width 399 height 22
click at [549, 406] on span "Mid Rates" at bounding box center [550, 413] width 58 height 15
click at [511, 406] on input "Mid Rates" at bounding box center [504, 412] width 13 height 13
checkbox input "true"
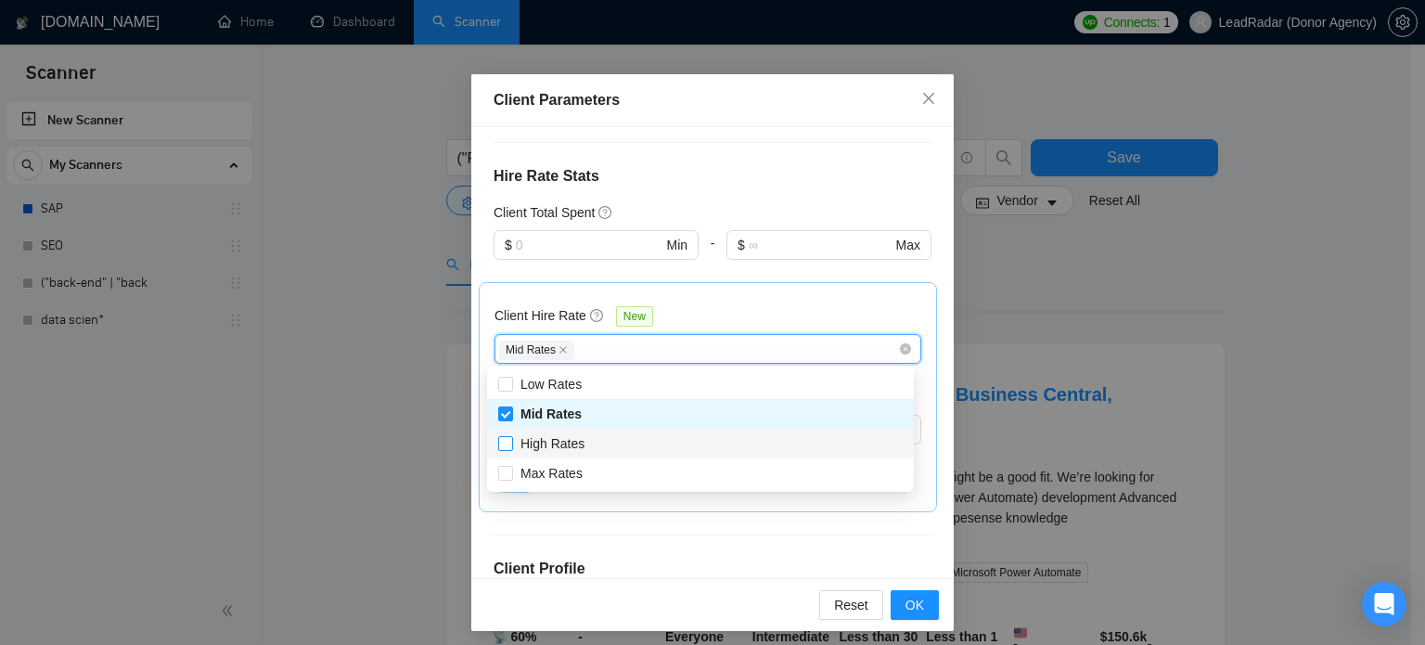
click at [534, 439] on span "High Rates" at bounding box center [553, 443] width 64 height 15
click at [511, 439] on input "High Rates" at bounding box center [504, 442] width 13 height 13
checkbox input "true"
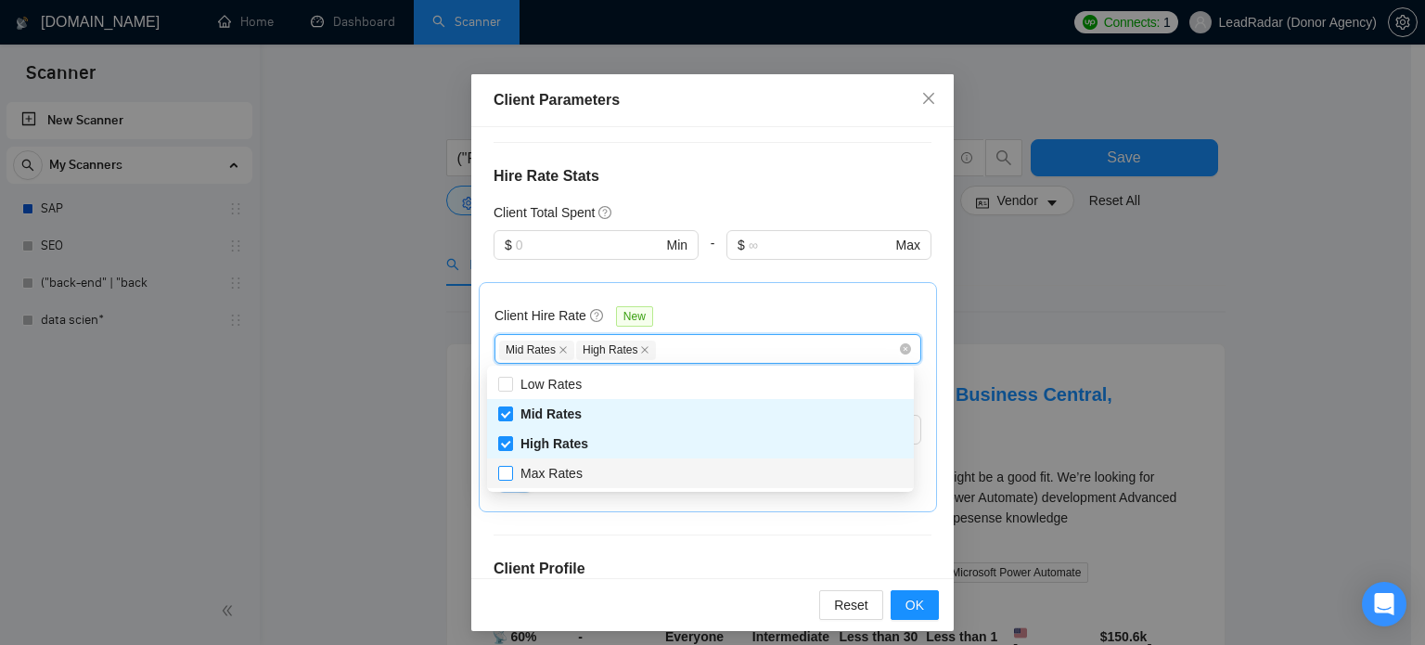
click at [519, 480] on span "Max Rates" at bounding box center [551, 473] width 77 height 20
click at [511, 479] on input "Max Rates" at bounding box center [504, 472] width 13 height 13
click at [508, 472] on input "Max Rates" at bounding box center [504, 472] width 13 height 13
checkbox input "true"
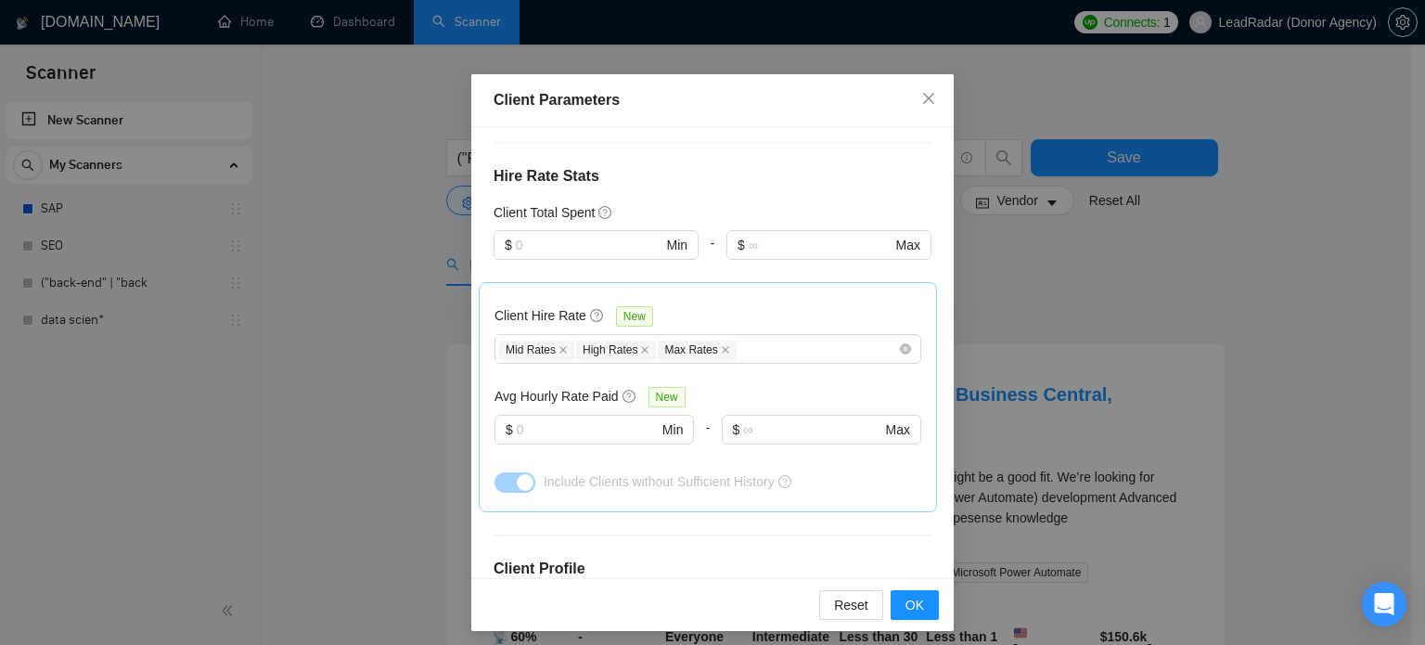
click at [484, 445] on div "Client Hire Rate New Mid Rates High Rates Max Rates Avg Hourly Rate Paid New $ …" at bounding box center [708, 397] width 458 height 230
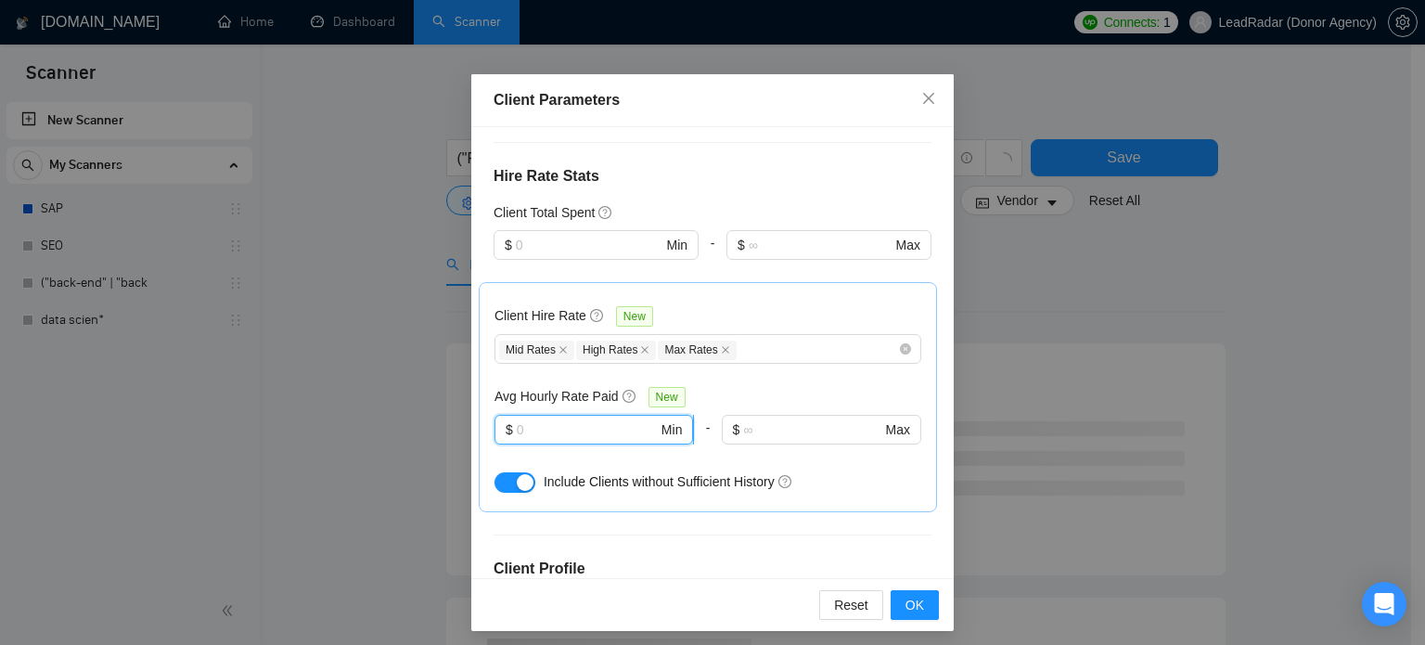
click at [551, 435] on input "text" at bounding box center [587, 429] width 141 height 20
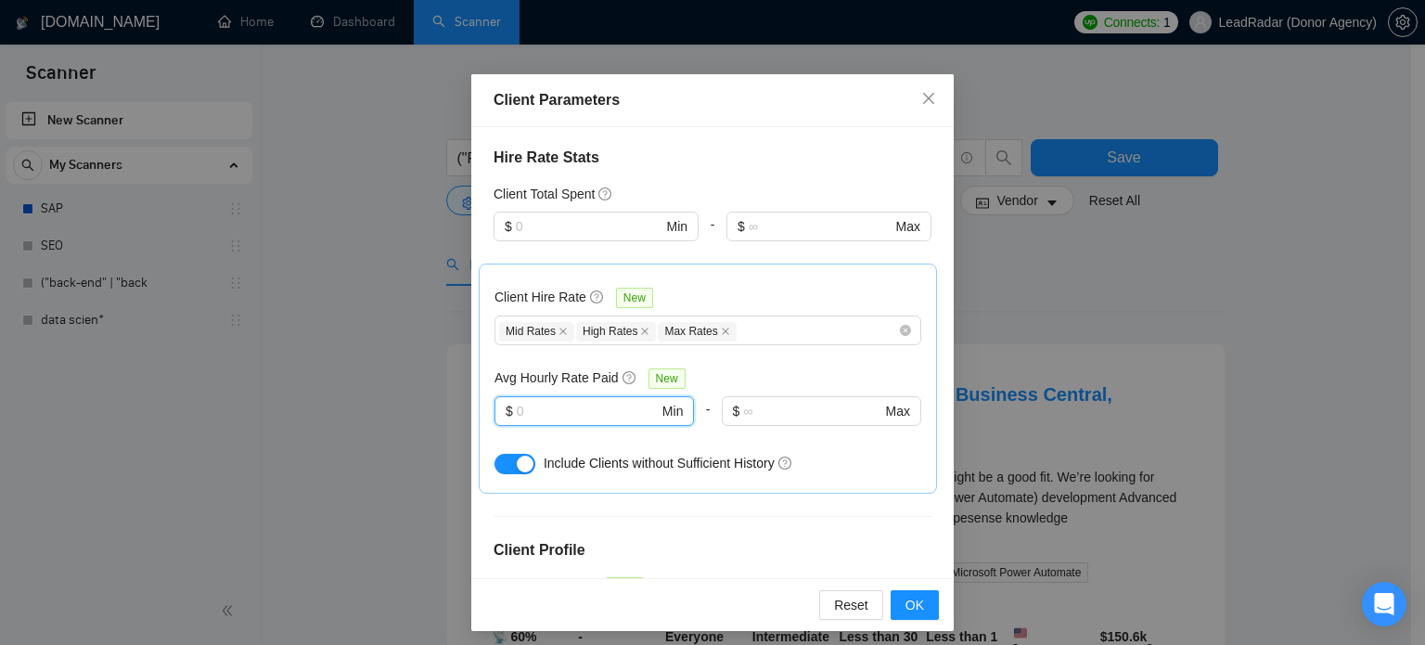
scroll to position [623, 0]
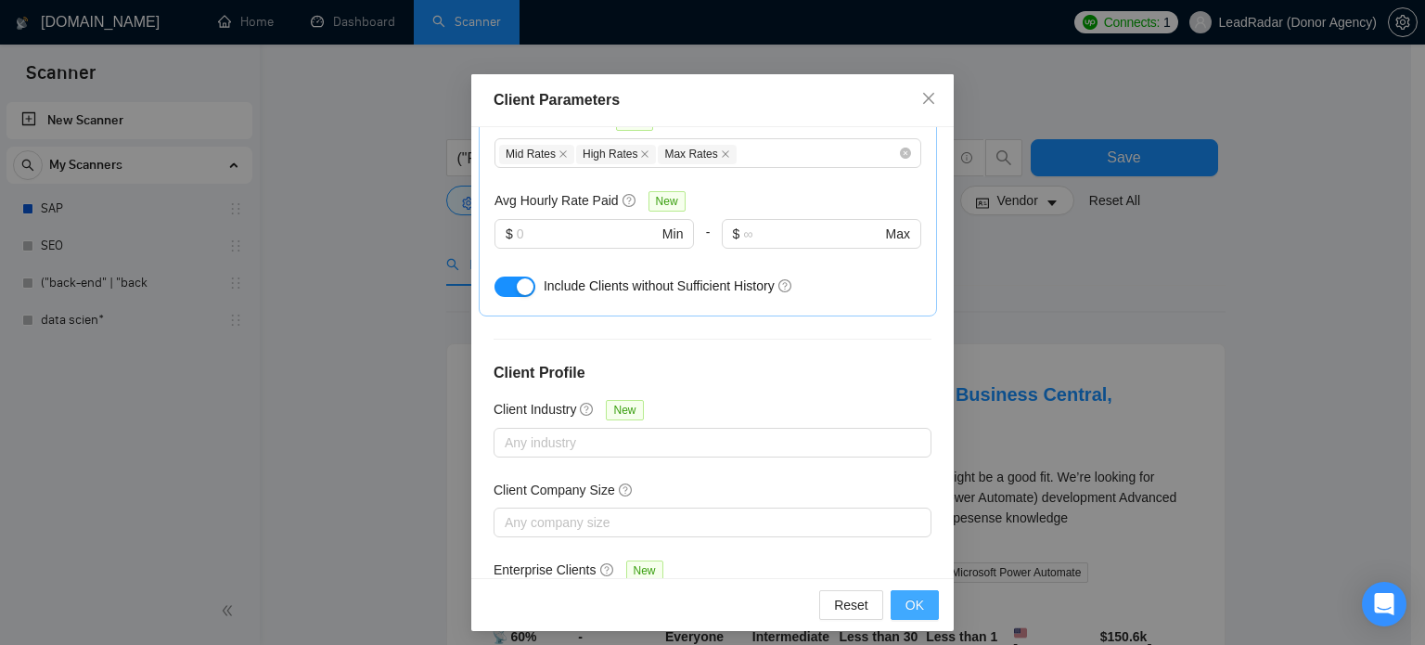
click at [895, 612] on button "OK" at bounding box center [915, 605] width 48 height 30
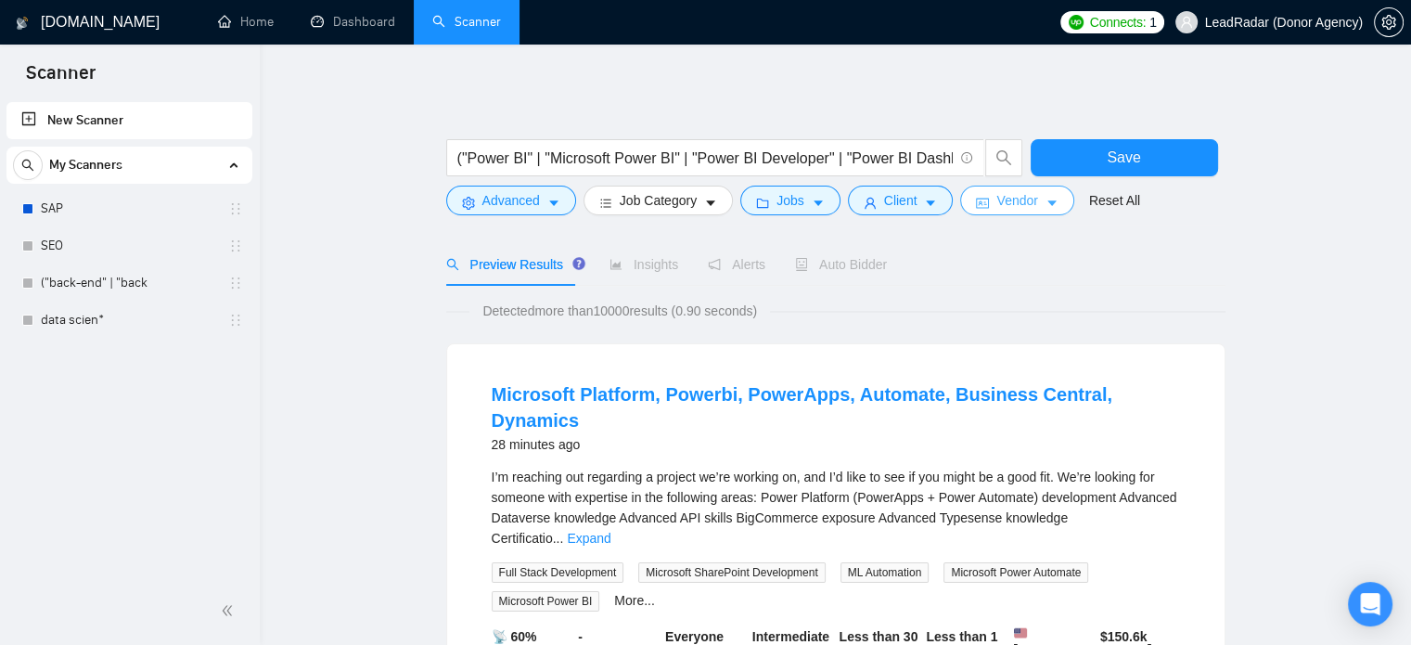
click at [1006, 205] on span "Vendor" at bounding box center [1017, 200] width 41 height 20
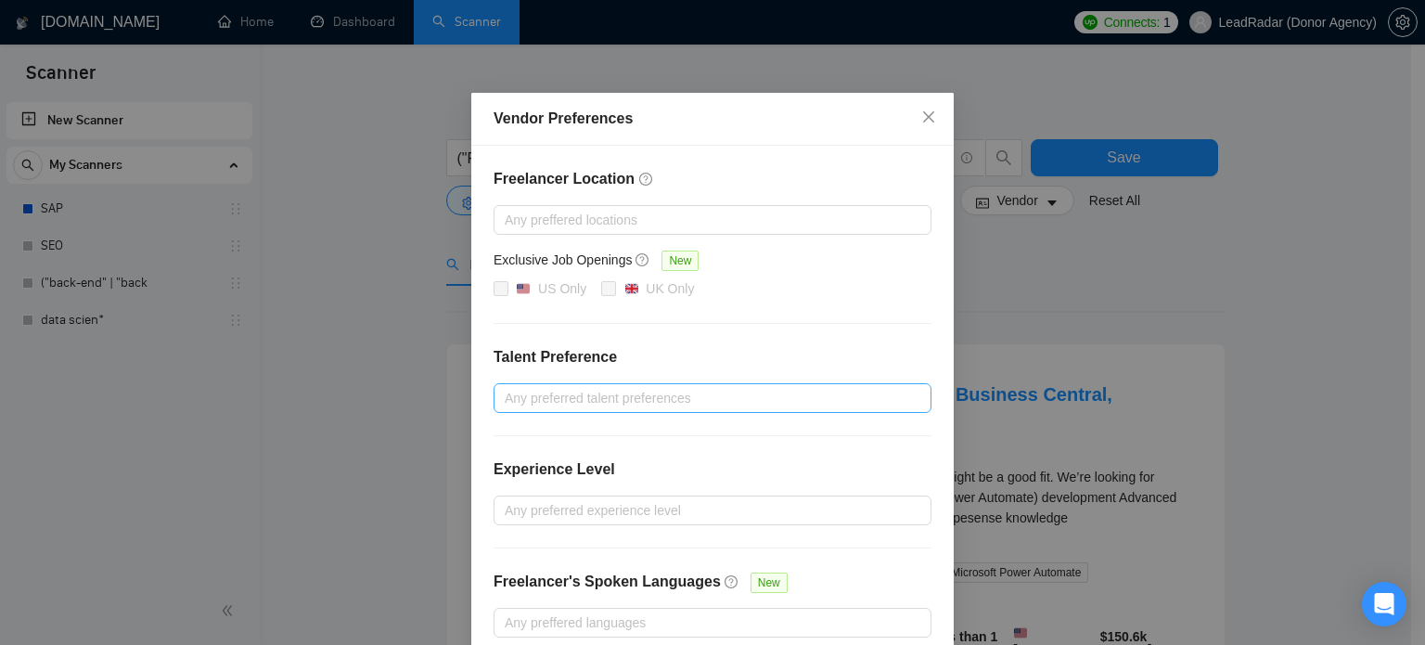
click at [571, 400] on div at bounding box center [703, 398] width 410 height 22
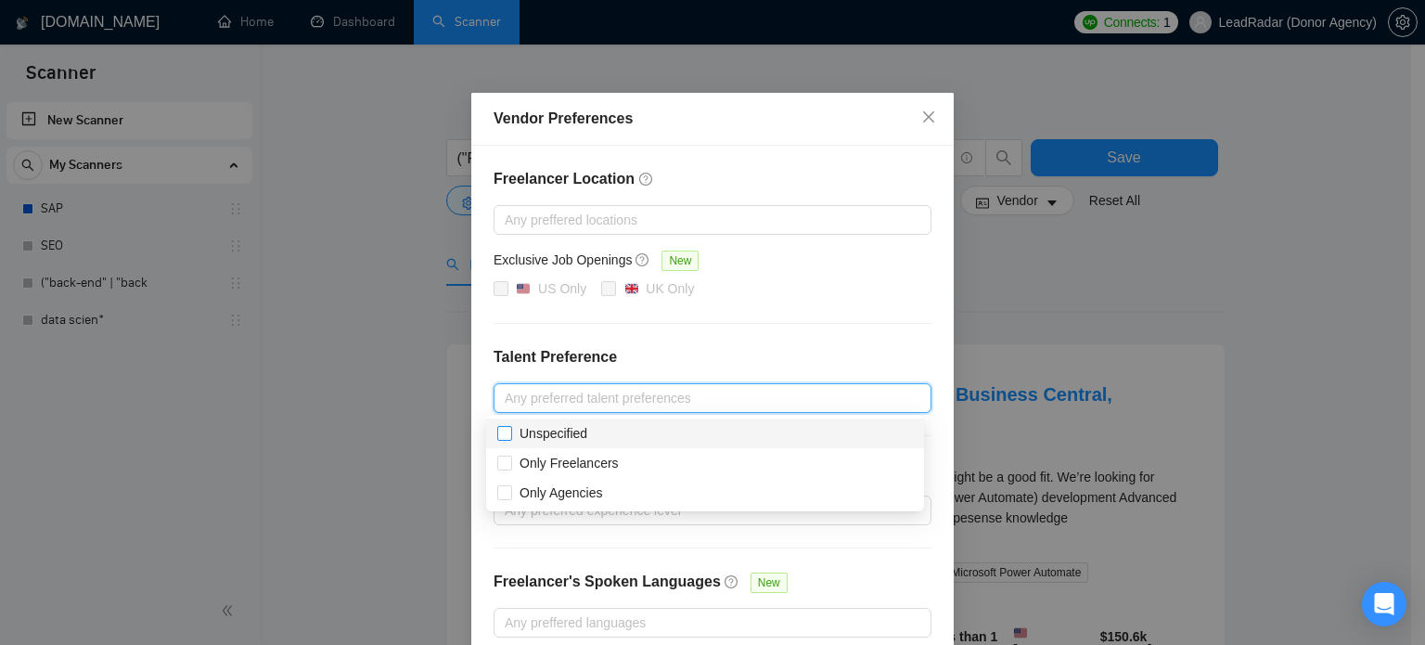
click at [530, 441] on span "Unspecified" at bounding box center [554, 433] width 68 height 15
click at [510, 439] on input "Unspecified" at bounding box center [503, 432] width 13 height 13
checkbox input "true"
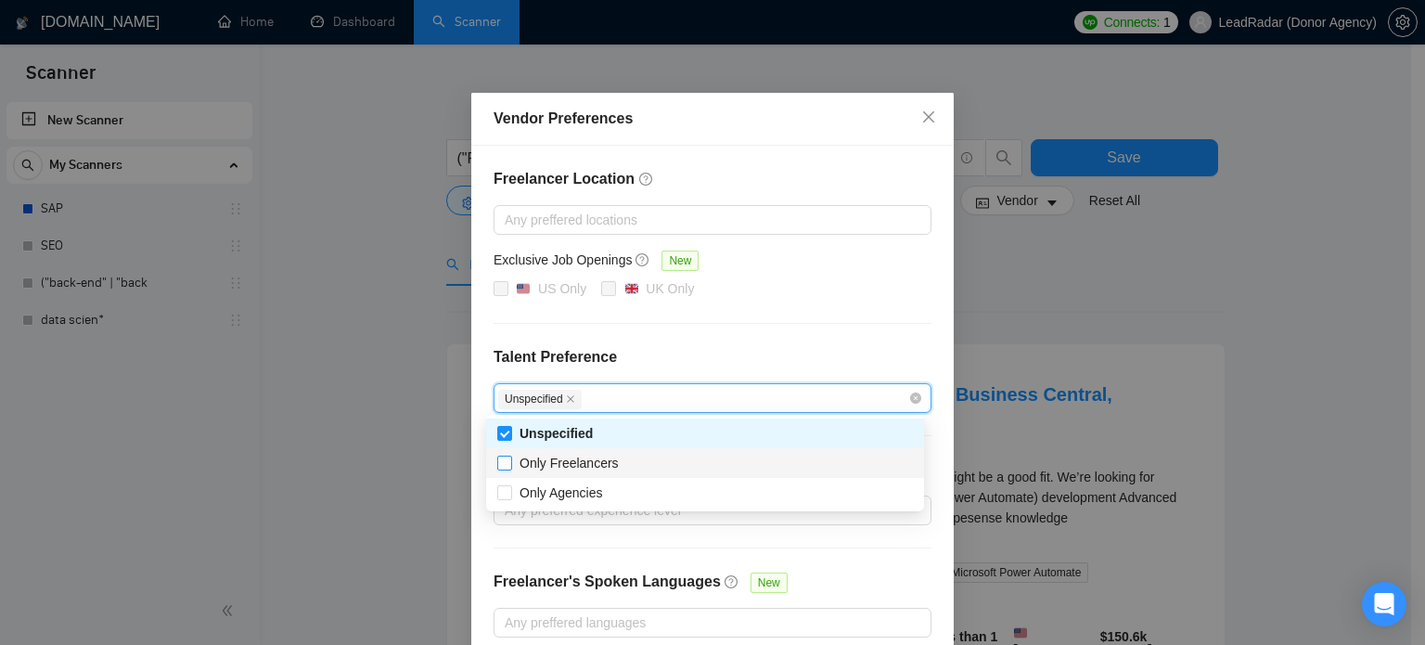
click at [514, 462] on span "Only Freelancers" at bounding box center [569, 463] width 114 height 20
click at [510, 462] on input "Only Freelancers" at bounding box center [503, 462] width 13 height 13
checkbox input "false"
click at [504, 500] on span at bounding box center [504, 492] width 15 height 15
click at [504, 498] on input "Only Agencies" at bounding box center [503, 491] width 13 height 13
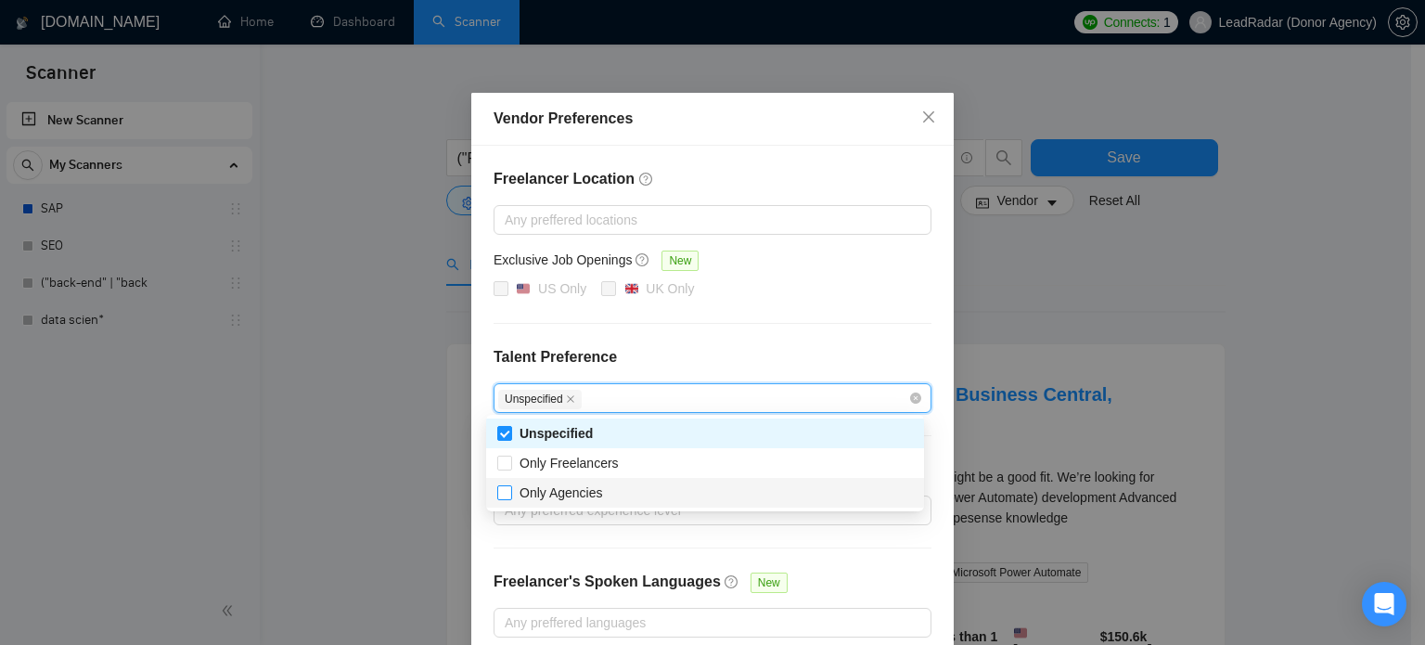
click at [501, 495] on input "Only Agencies" at bounding box center [503, 491] width 13 height 13
checkbox input "true"
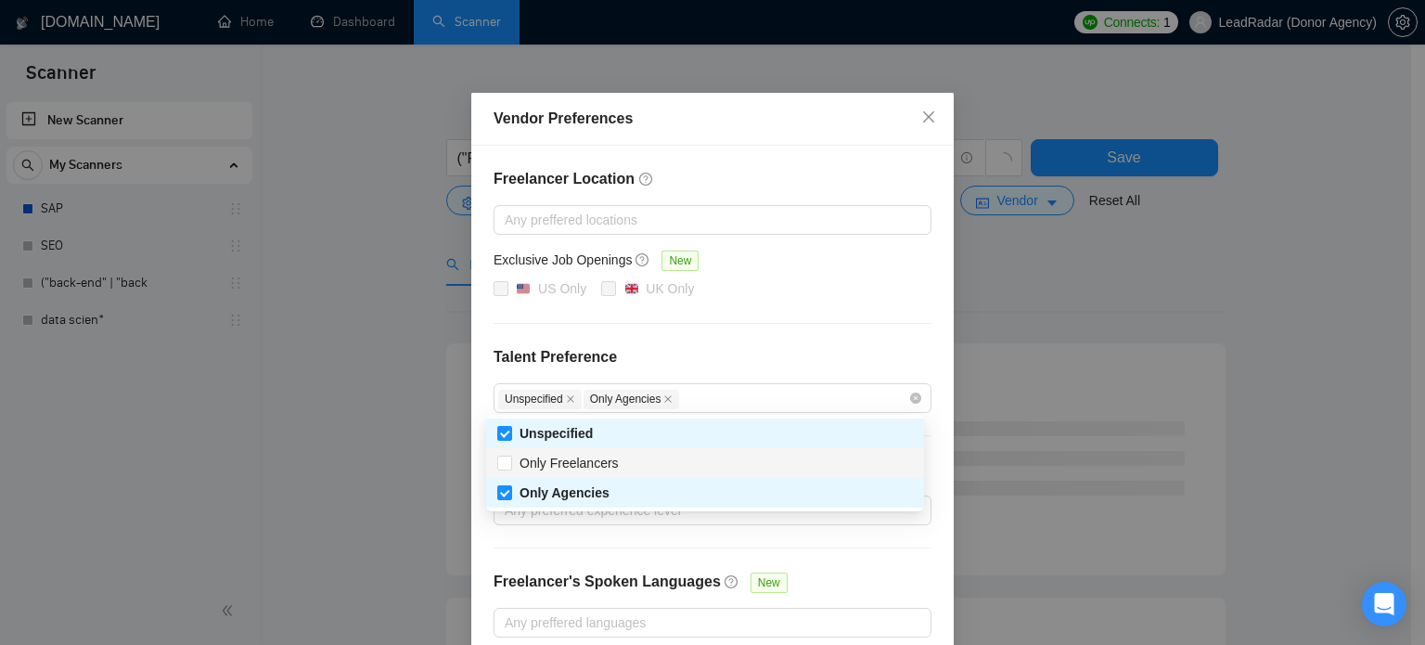
click at [928, 473] on div "Freelancer Location Any preffered locations Exclusive Job Openings New US Only …" at bounding box center [712, 403] width 483 height 514
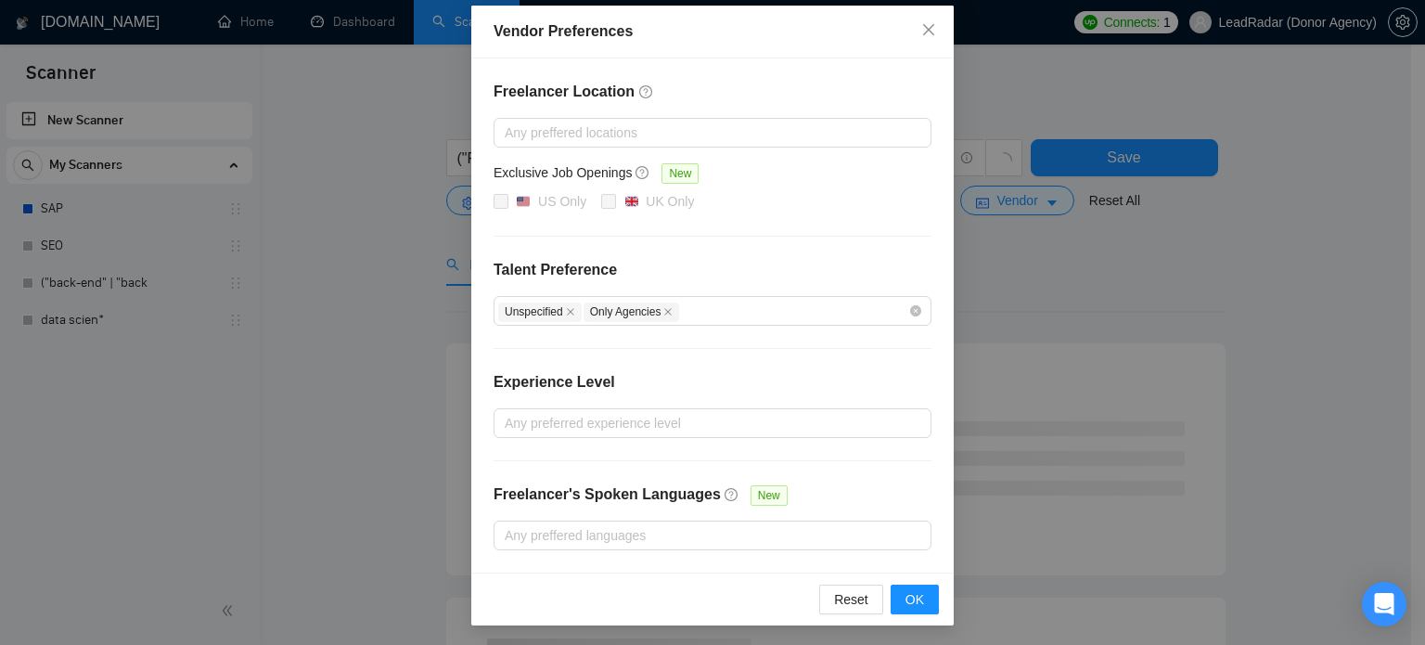
scroll to position [86, 0]
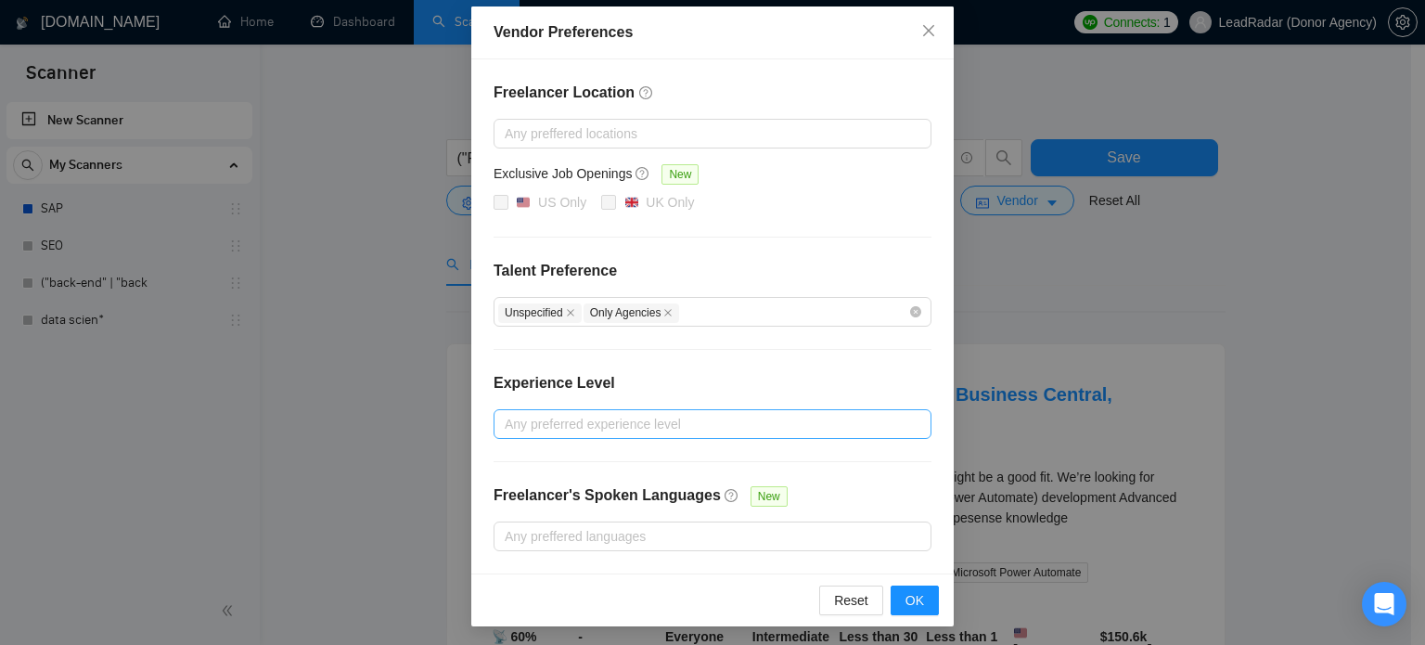
click at [590, 418] on div at bounding box center [703, 424] width 410 height 22
click at [798, 344] on div "Freelancer Location Any preffered locations Exclusive Job Openings New US Only …" at bounding box center [712, 316] width 483 height 514
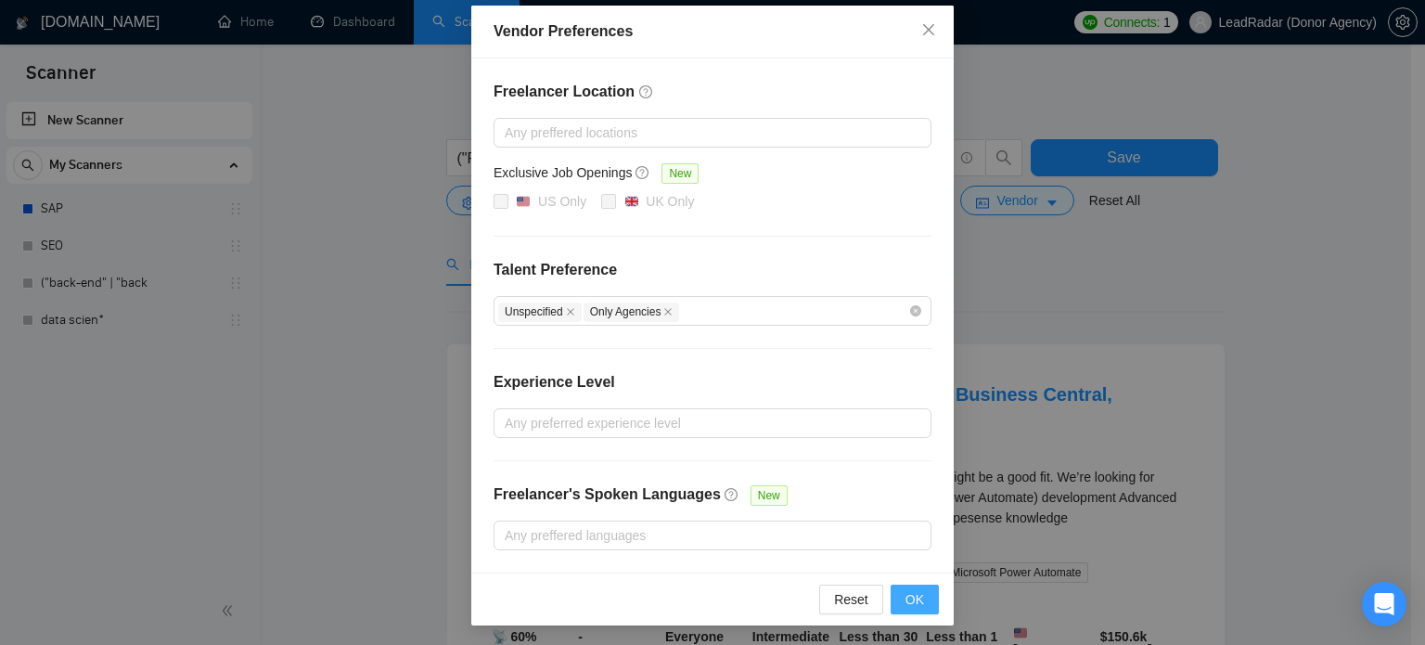
click at [906, 600] on span "OK" at bounding box center [915, 599] width 19 height 20
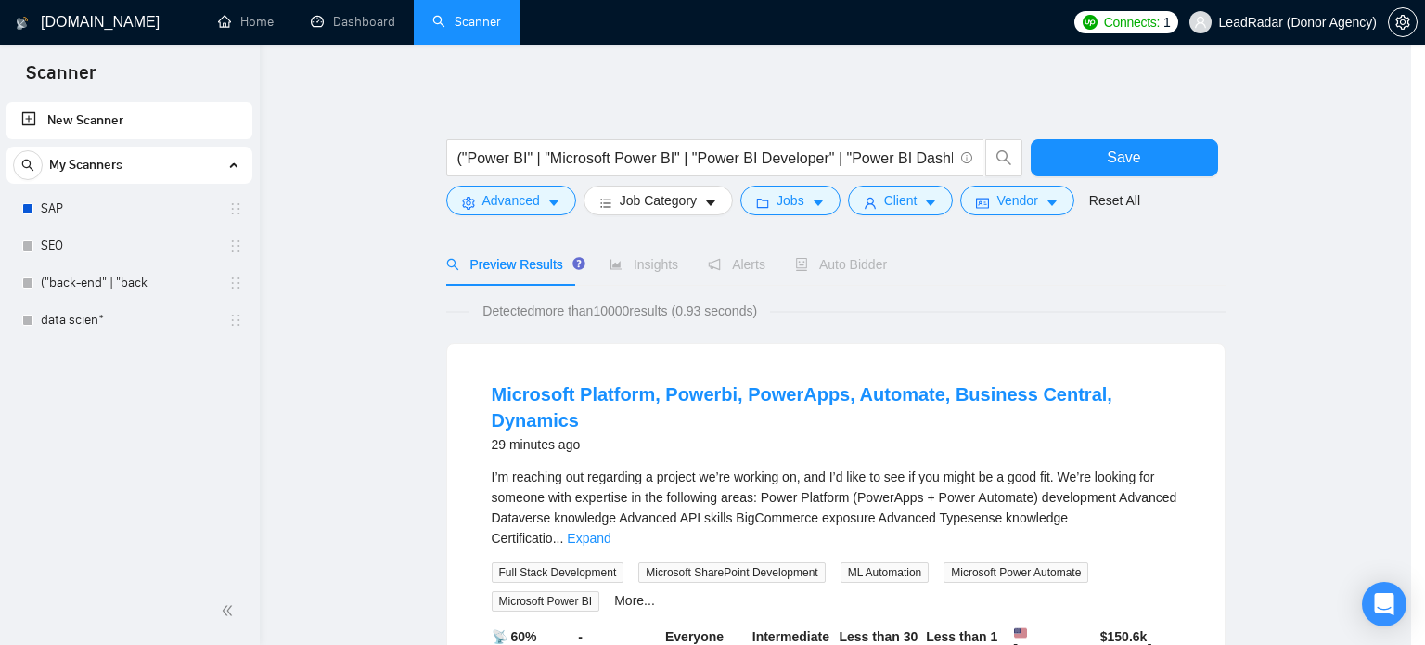
scroll to position [0, 0]
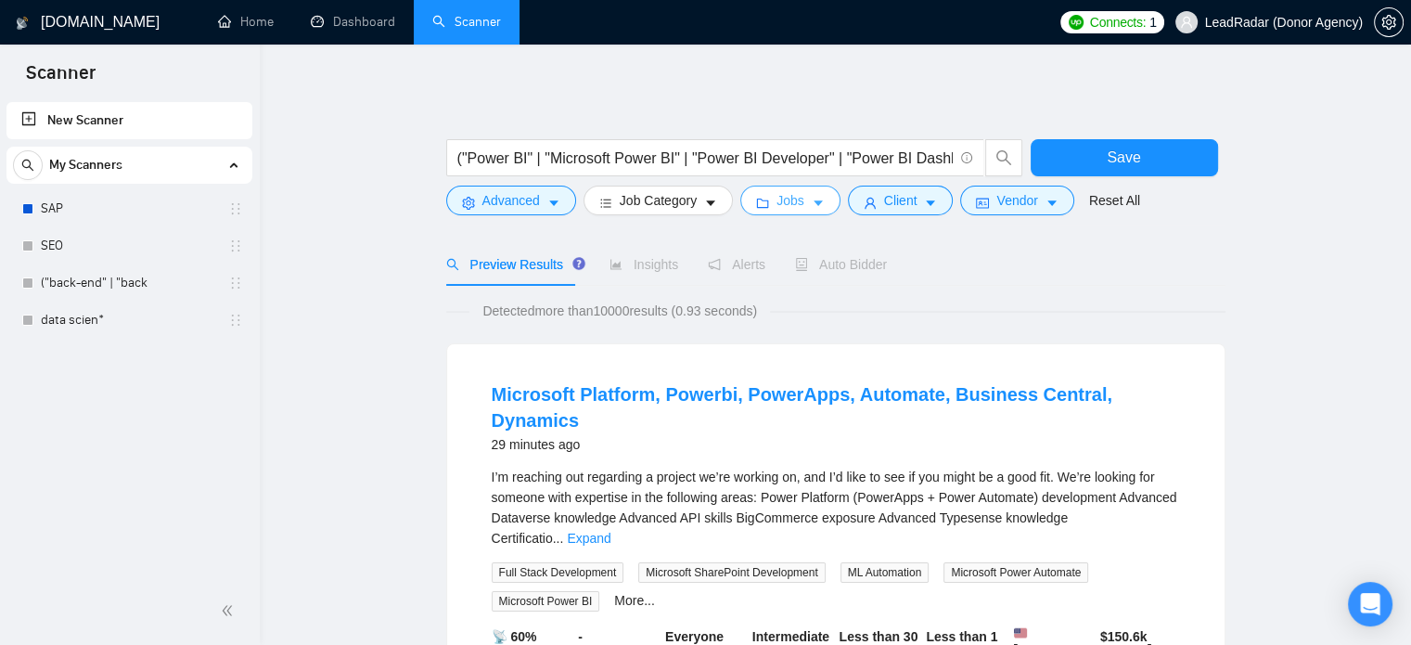
click at [817, 200] on icon "caret-down" at bounding box center [818, 203] width 13 height 13
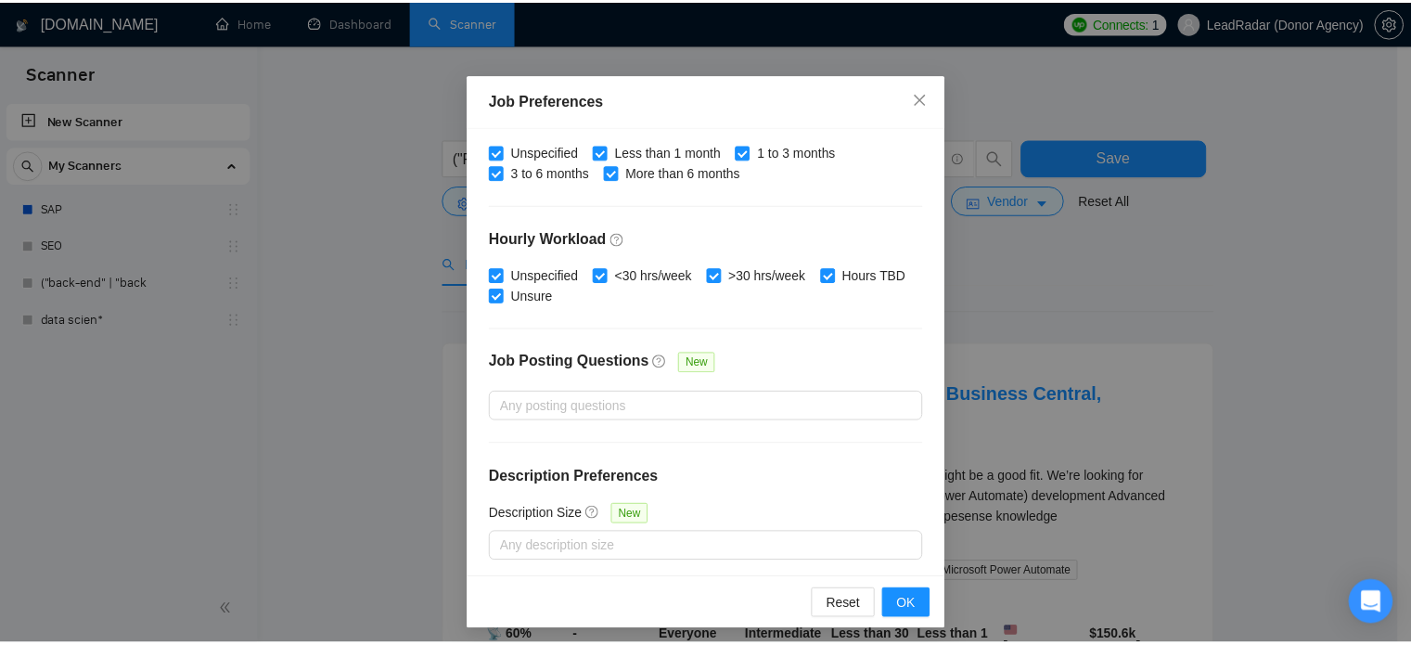
scroll to position [590, 0]
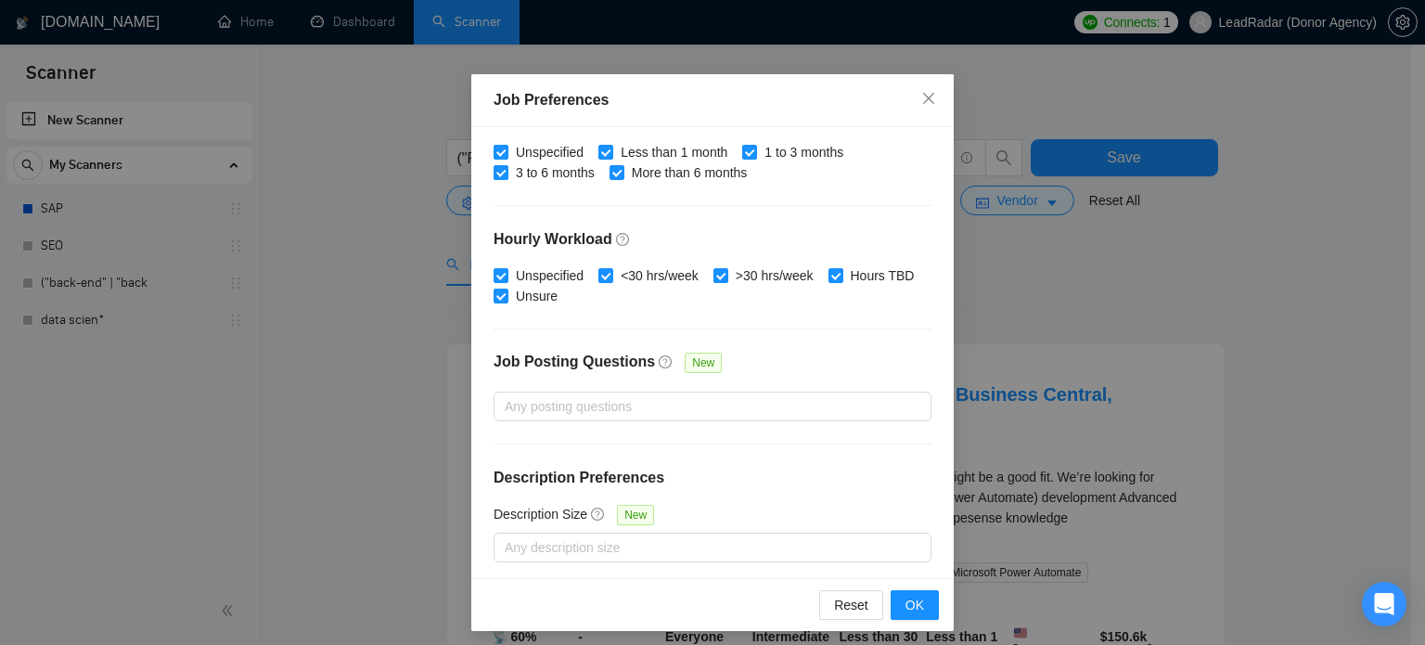
click at [1156, 410] on div "Job Preferences Budget Project Type All Fixed Price Hourly Rate Fixed Price Bud…" at bounding box center [712, 322] width 1425 height 645
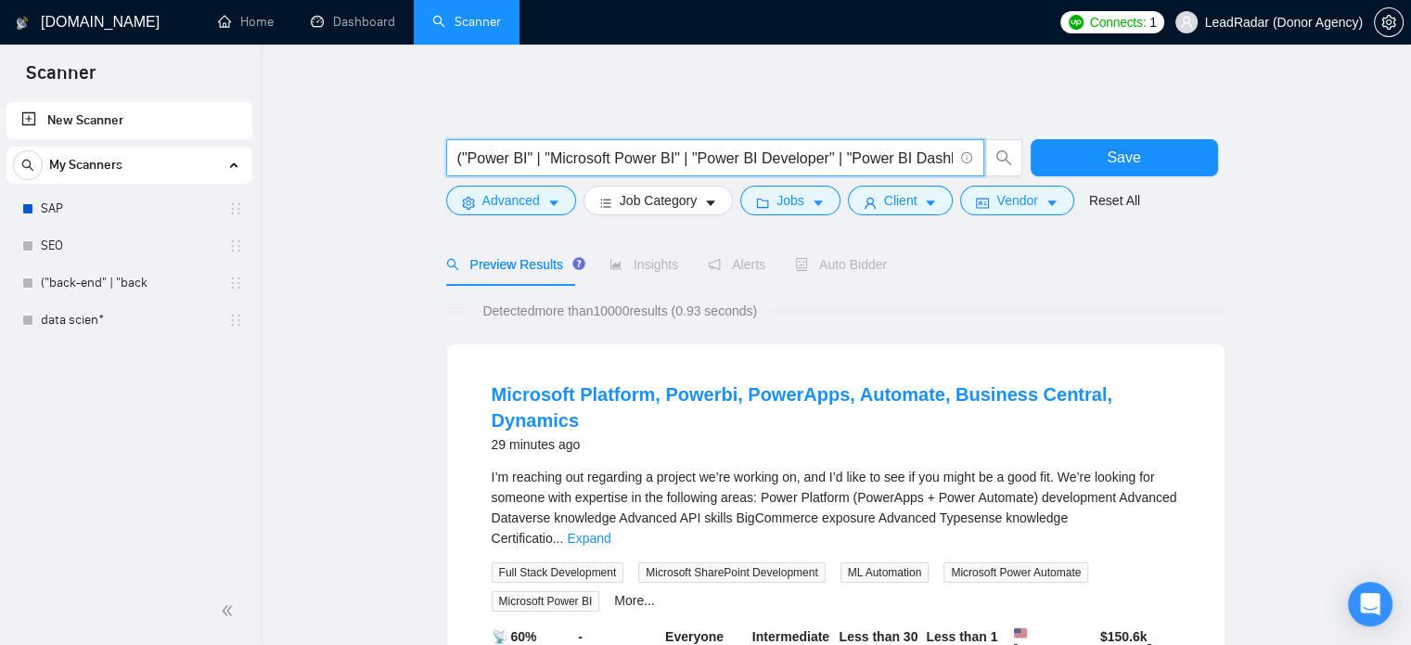
click at [460, 161] on input "("Power BI" | "Microsoft Power BI" | "Power BI Developer" | "Power BI Dashboard…" at bounding box center [705, 158] width 496 height 23
click at [957, 156] on span at bounding box center [965, 158] width 17 height 23
type input "("Power BI" | "Microsoft Power BI" | "Power BI Developer" | "Power BI Dashboard…"
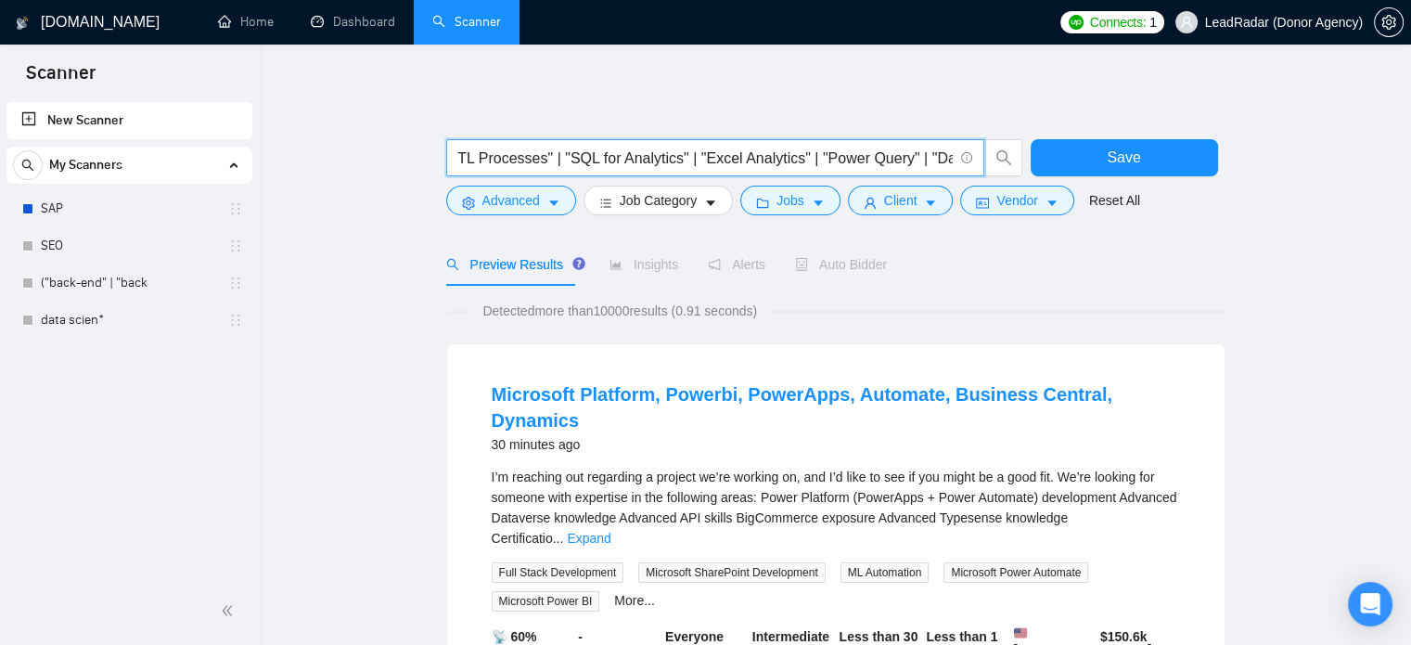
scroll to position [0, 0]
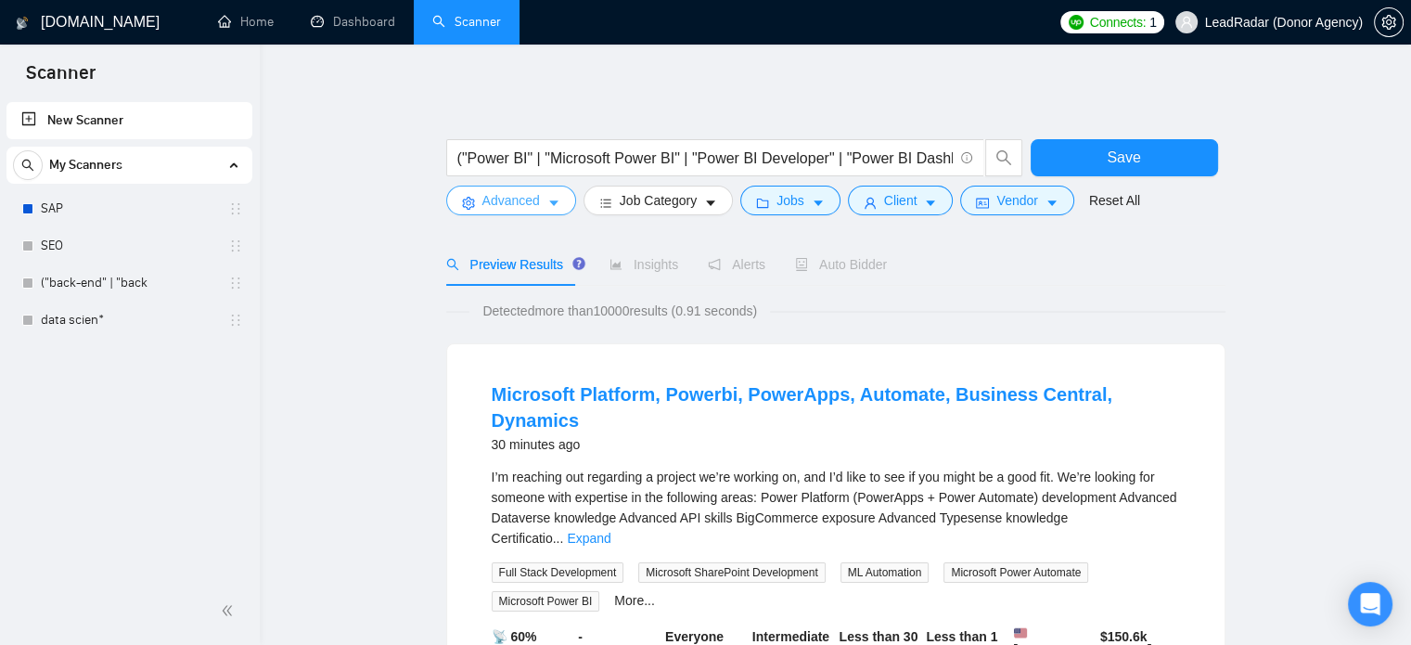
click at [514, 212] on button "Advanced" at bounding box center [511, 201] width 130 height 30
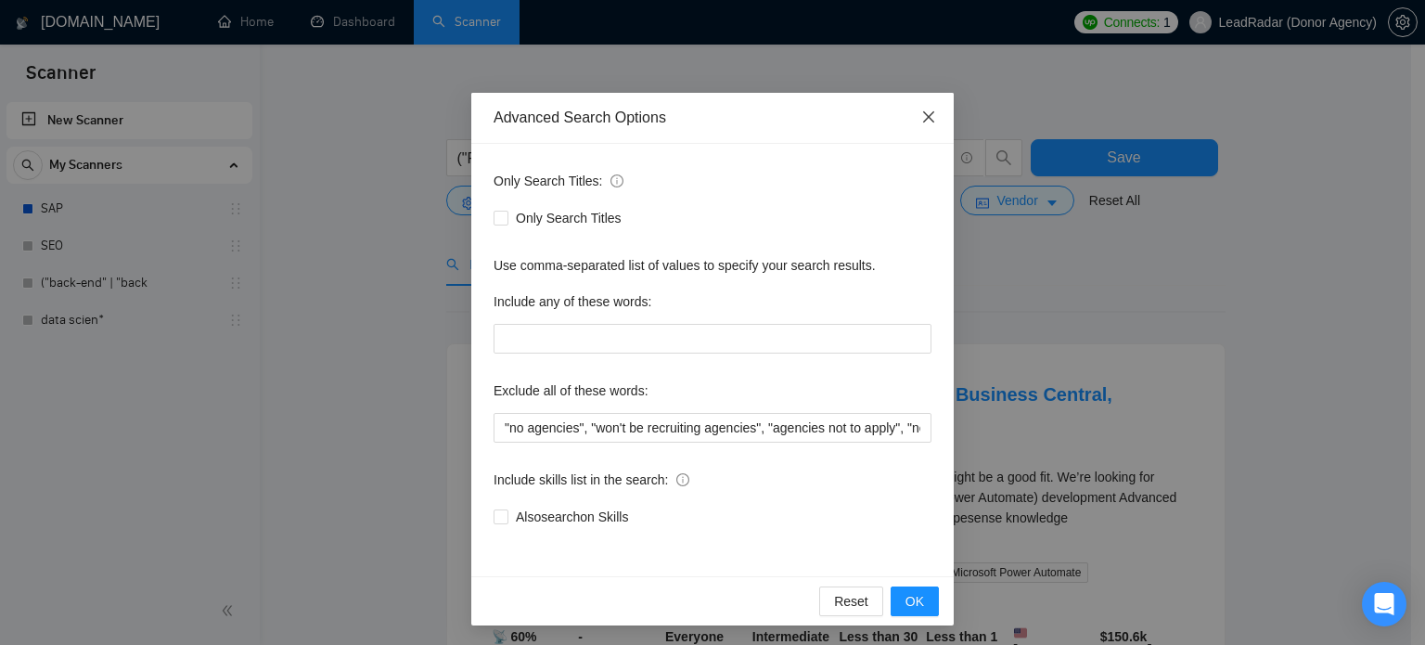
click at [927, 116] on icon "close" at bounding box center [928, 116] width 15 height 15
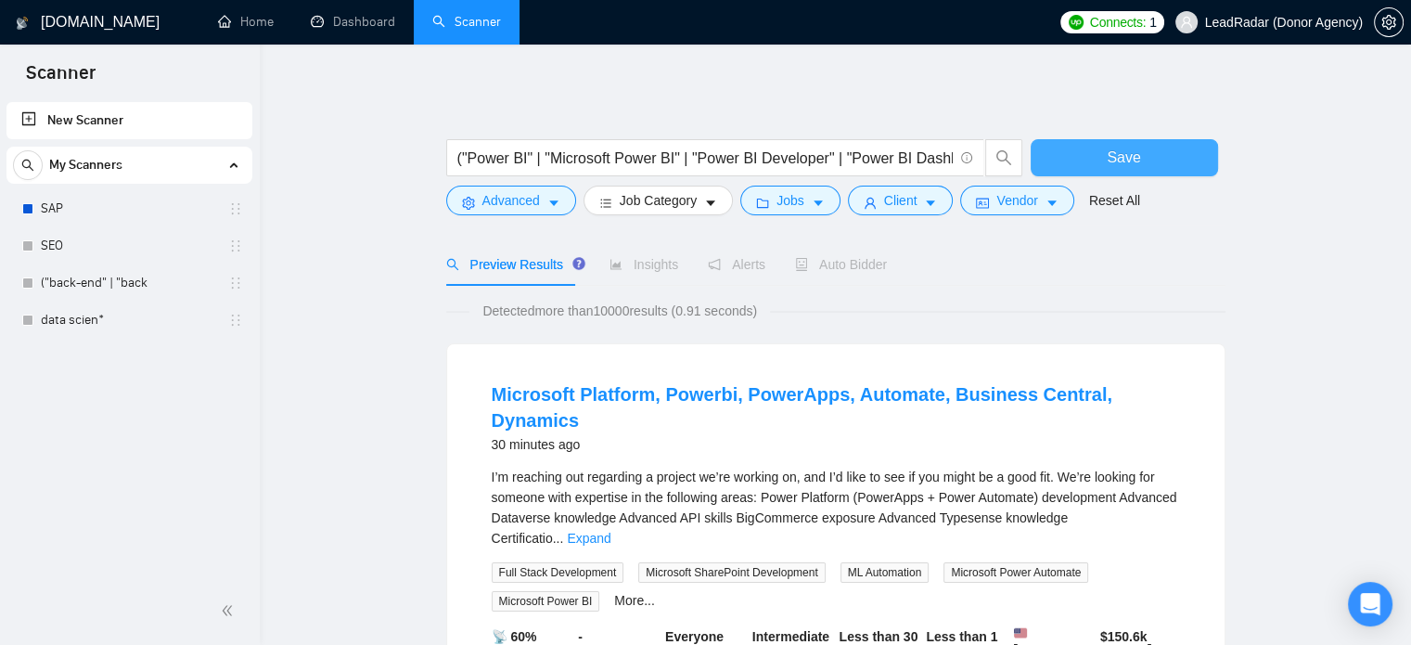
click at [1086, 161] on button "Save" at bounding box center [1124, 157] width 187 height 37
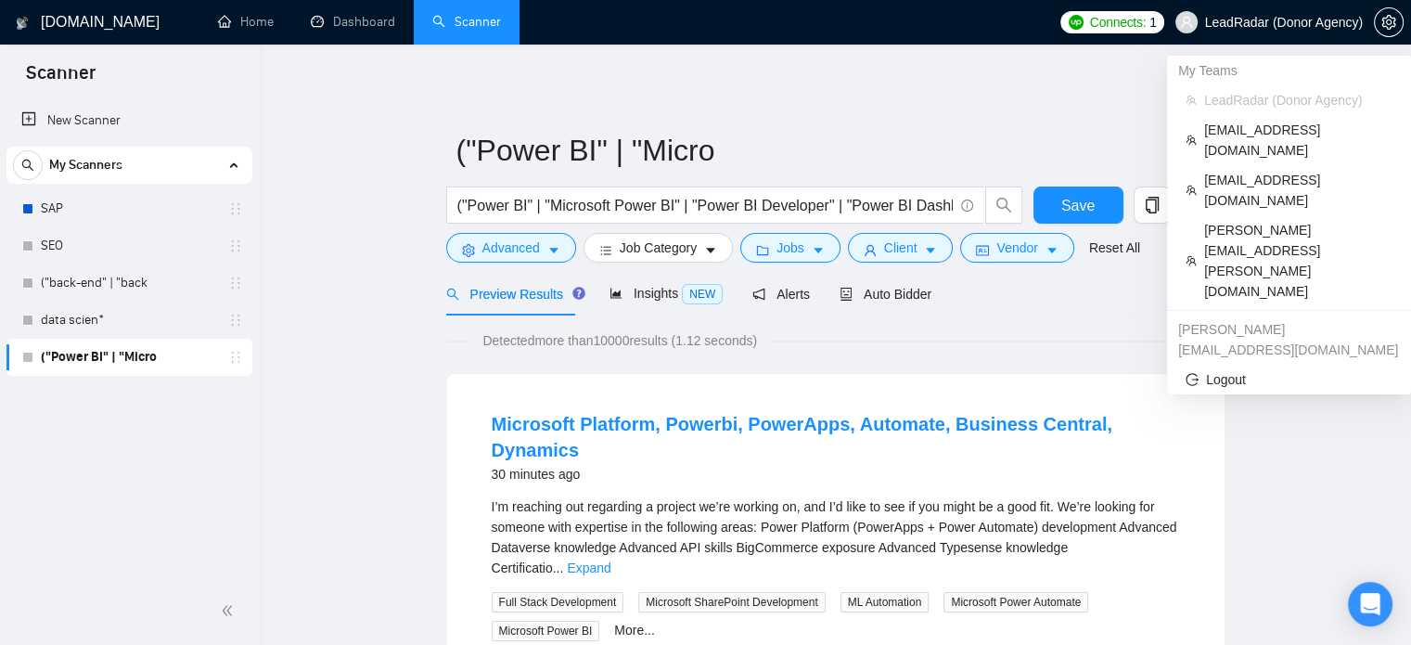
click at [1303, 32] on span "LeadRadar (Donor Agency)" at bounding box center [1270, 22] width 210 height 59
click at [1240, 220] on span "[PERSON_NAME][EMAIL_ADDRESS][PERSON_NAME][DOMAIN_NAME]" at bounding box center [1298, 261] width 188 height 82
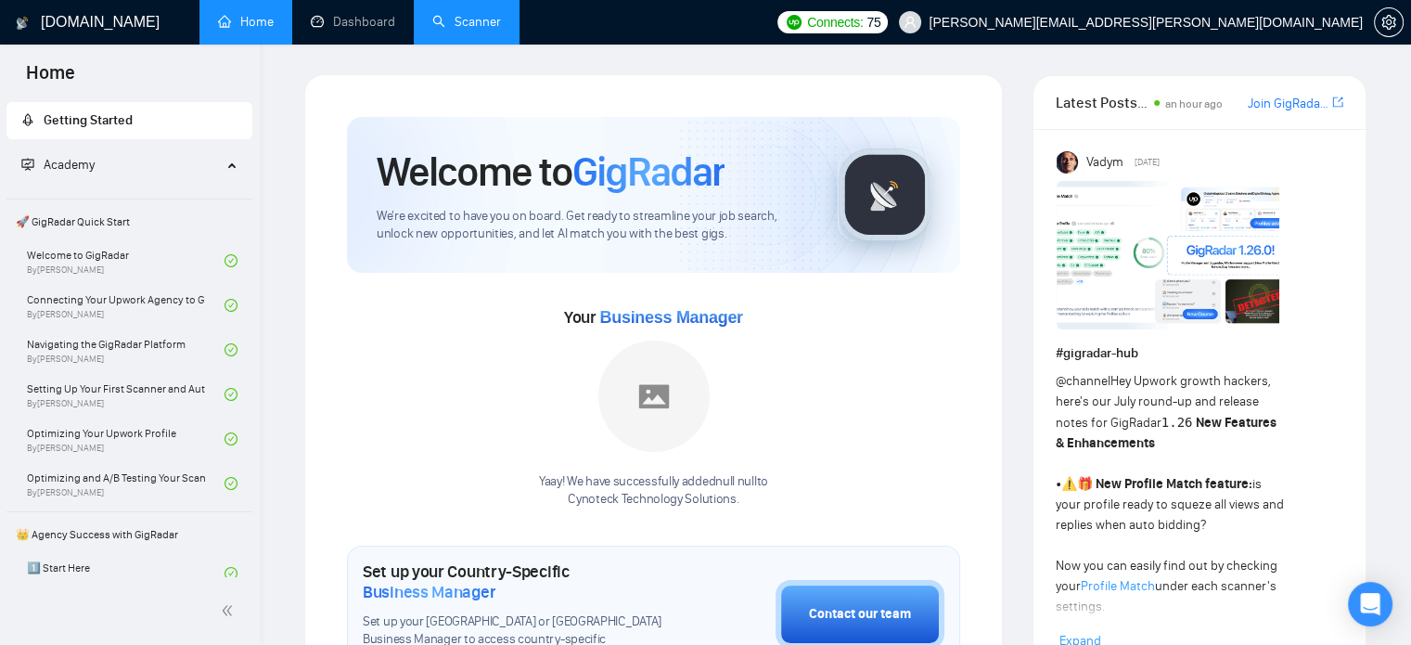
click at [461, 30] on link "Scanner" at bounding box center [466, 22] width 69 height 16
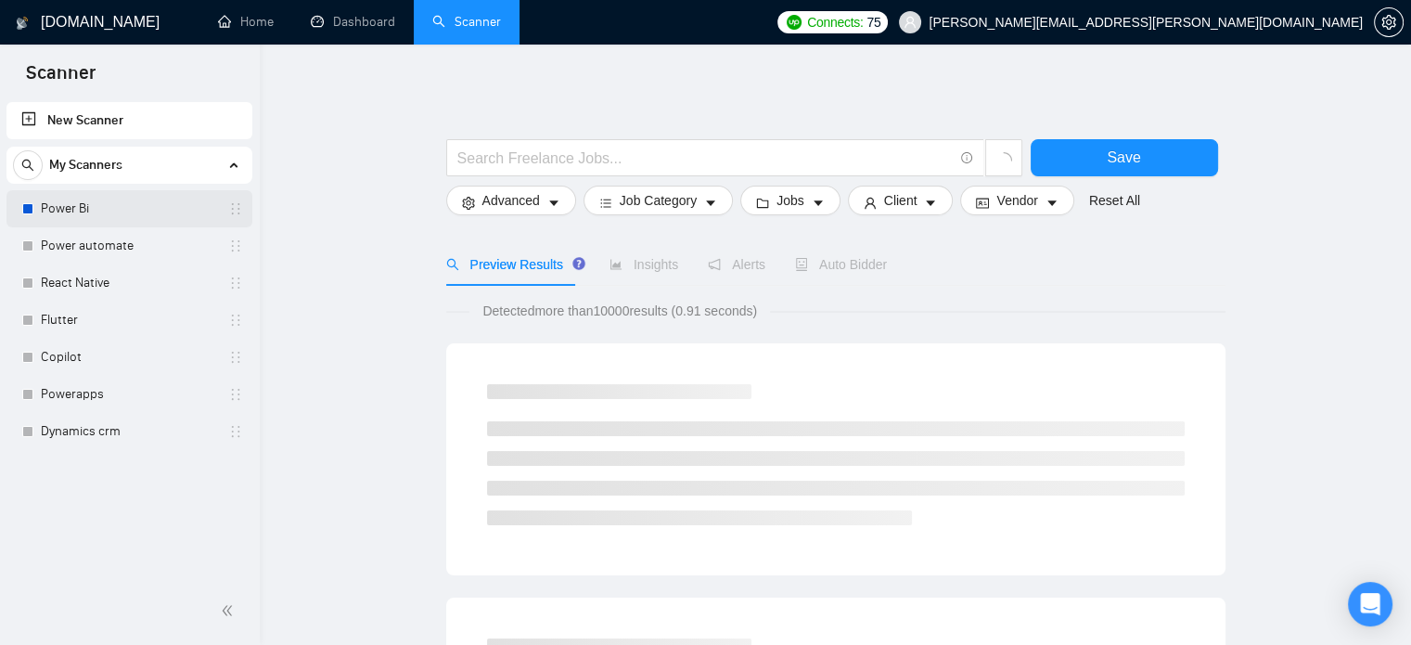
click at [63, 203] on link "Power Bi" at bounding box center [129, 208] width 176 height 37
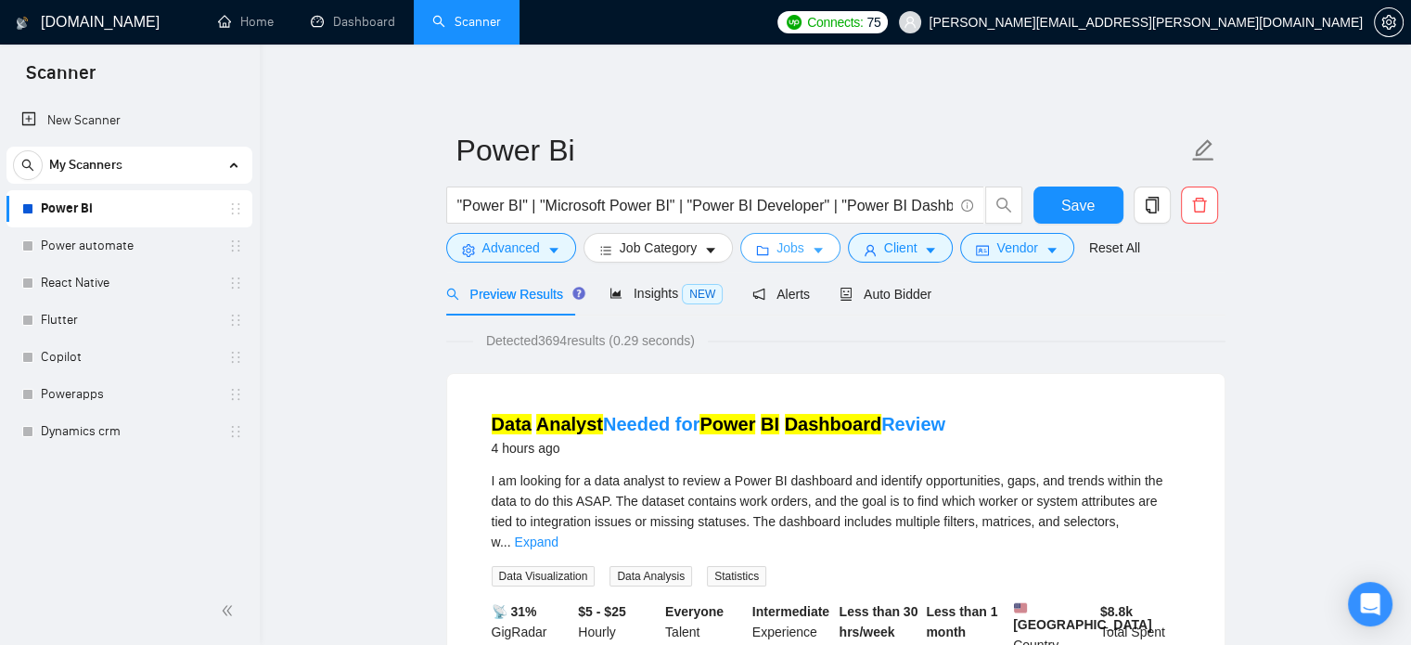
click at [803, 240] on button "Jobs" at bounding box center [790, 248] width 100 height 30
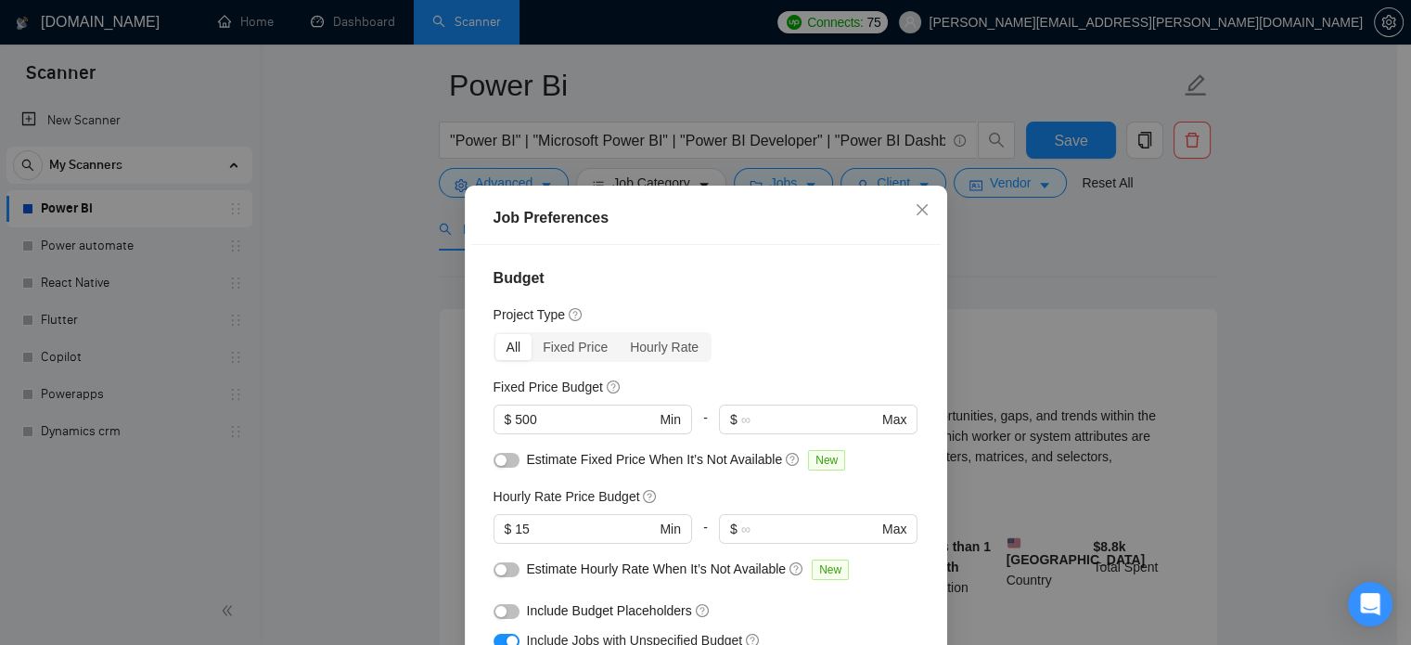
click at [1095, 319] on div "Job Preferences Budget Project Type All Fixed Price Hourly Rate Fixed Price Bud…" at bounding box center [705, 322] width 1411 height 645
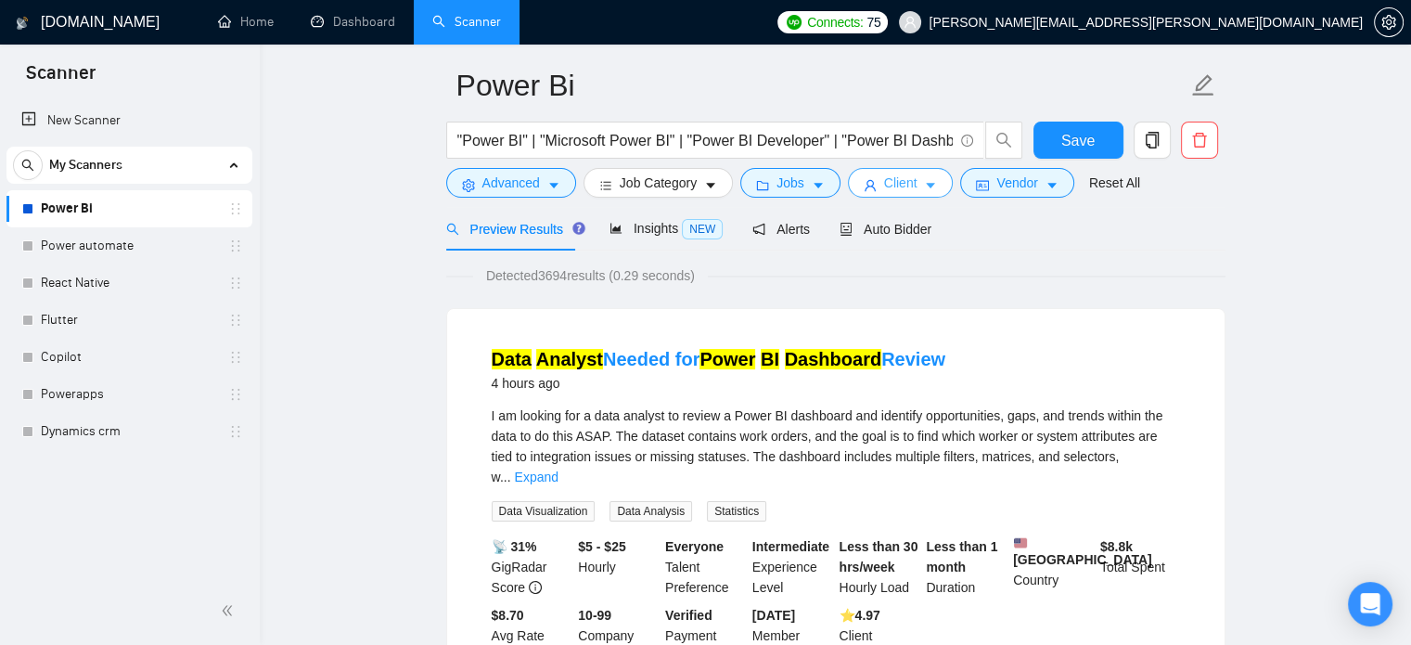
click at [912, 187] on button "Client" at bounding box center [901, 183] width 106 height 30
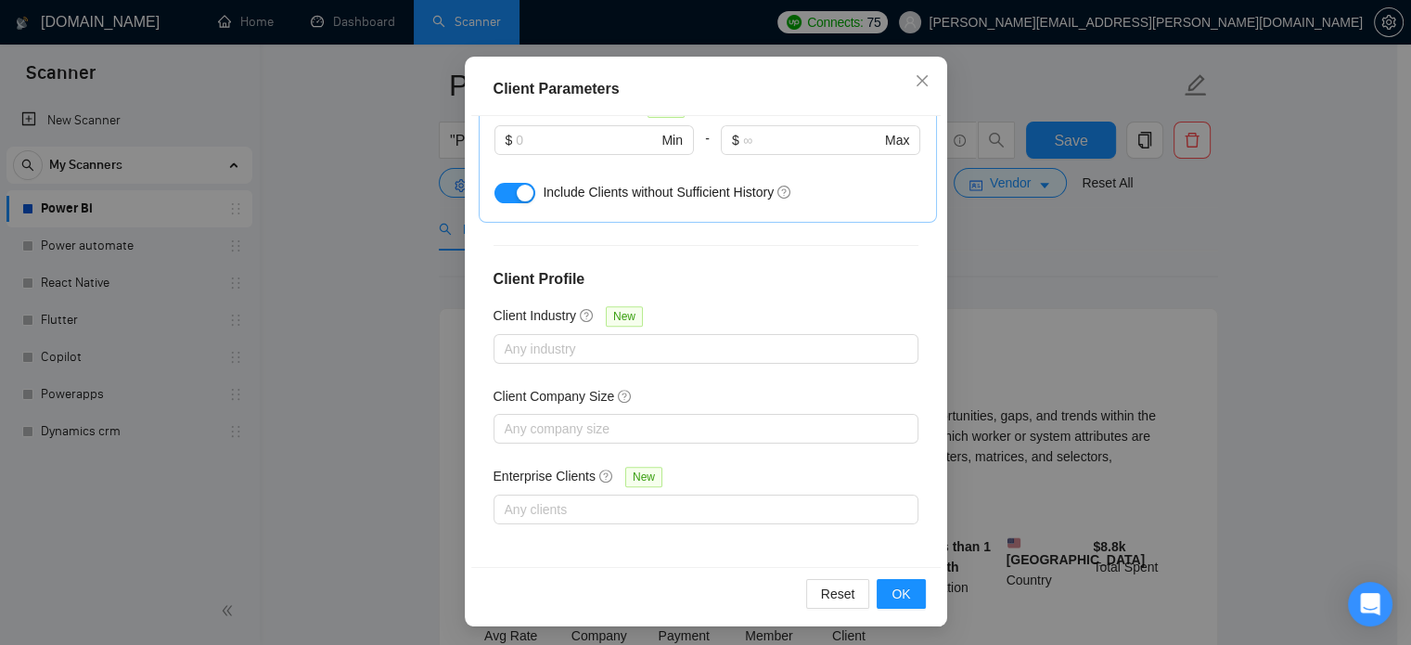
scroll to position [133, 0]
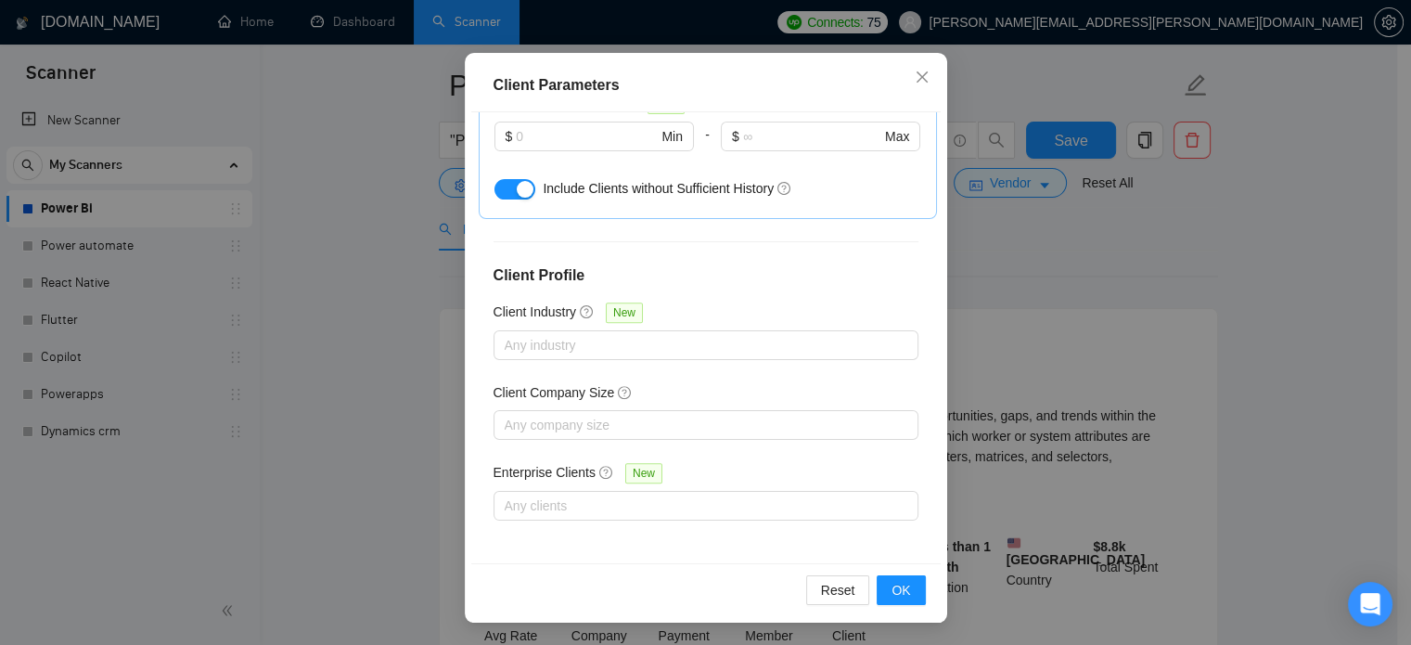
click at [1166, 303] on div "Client Parameters Client Location Include Client Countries Select Exclude Clien…" at bounding box center [705, 322] width 1411 height 645
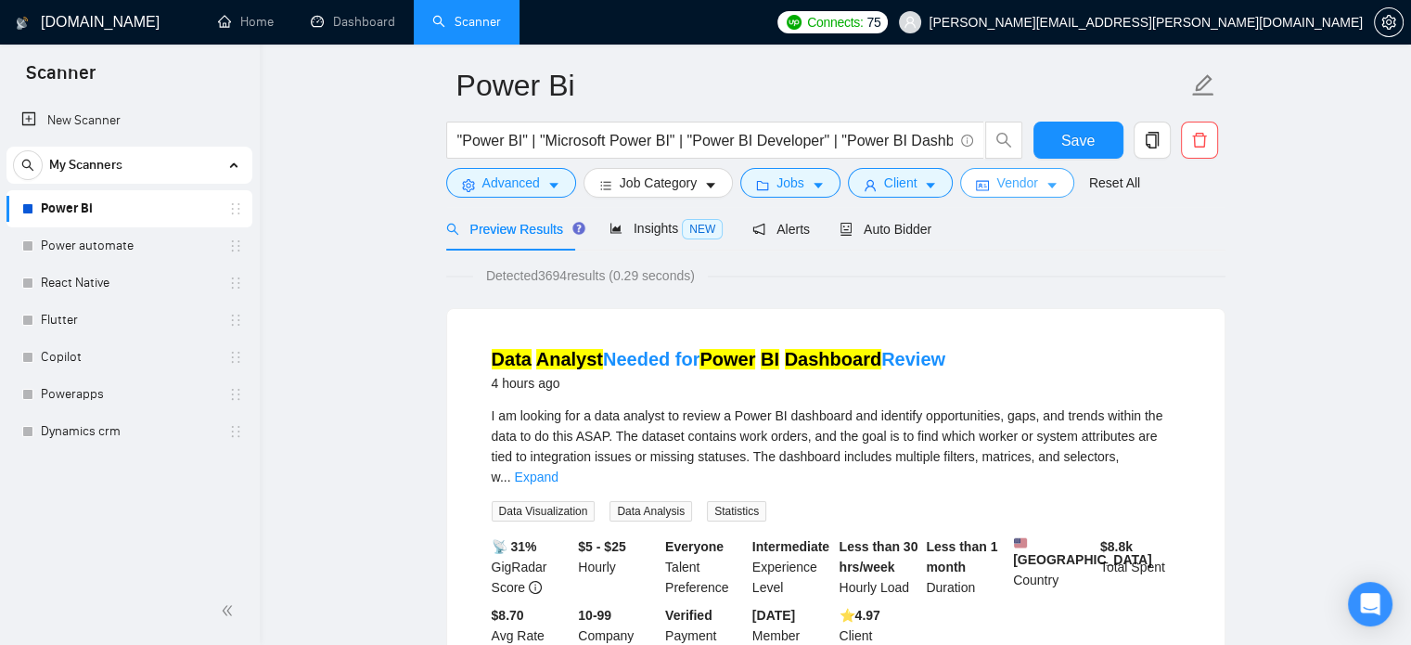
click at [1010, 185] on span "Vendor" at bounding box center [1017, 183] width 41 height 20
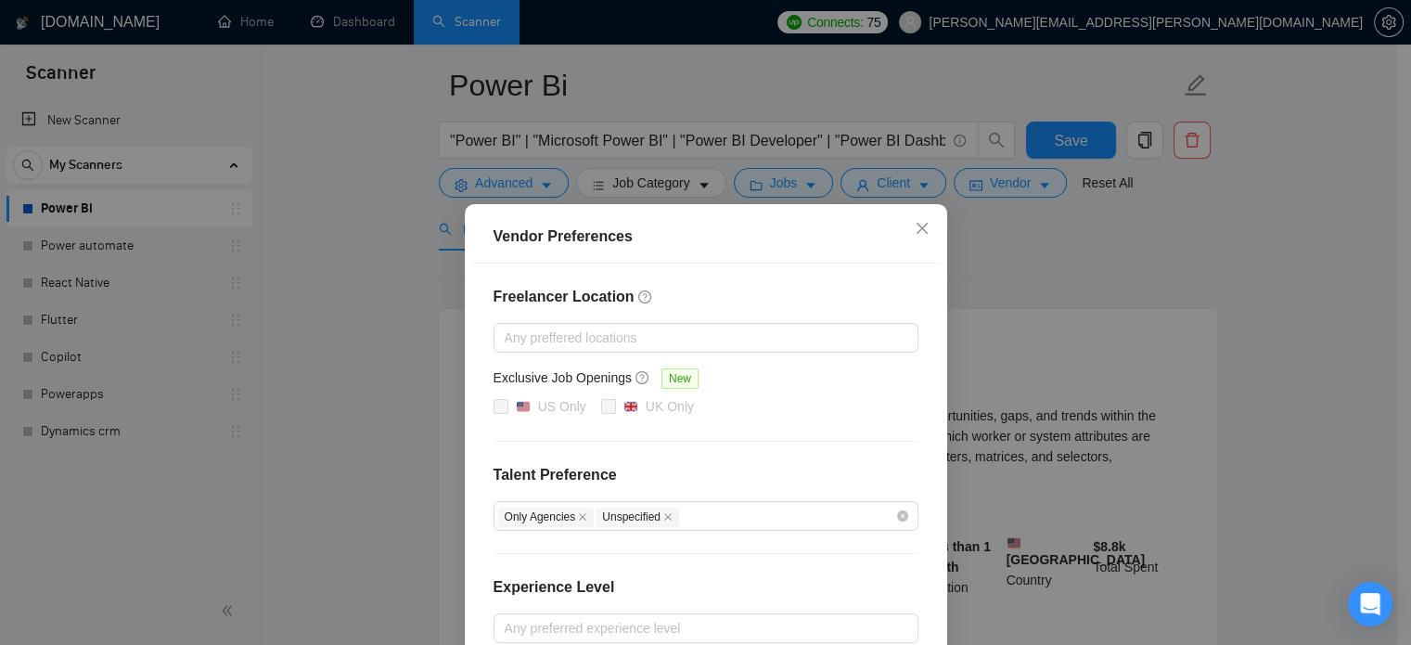
scroll to position [212, 0]
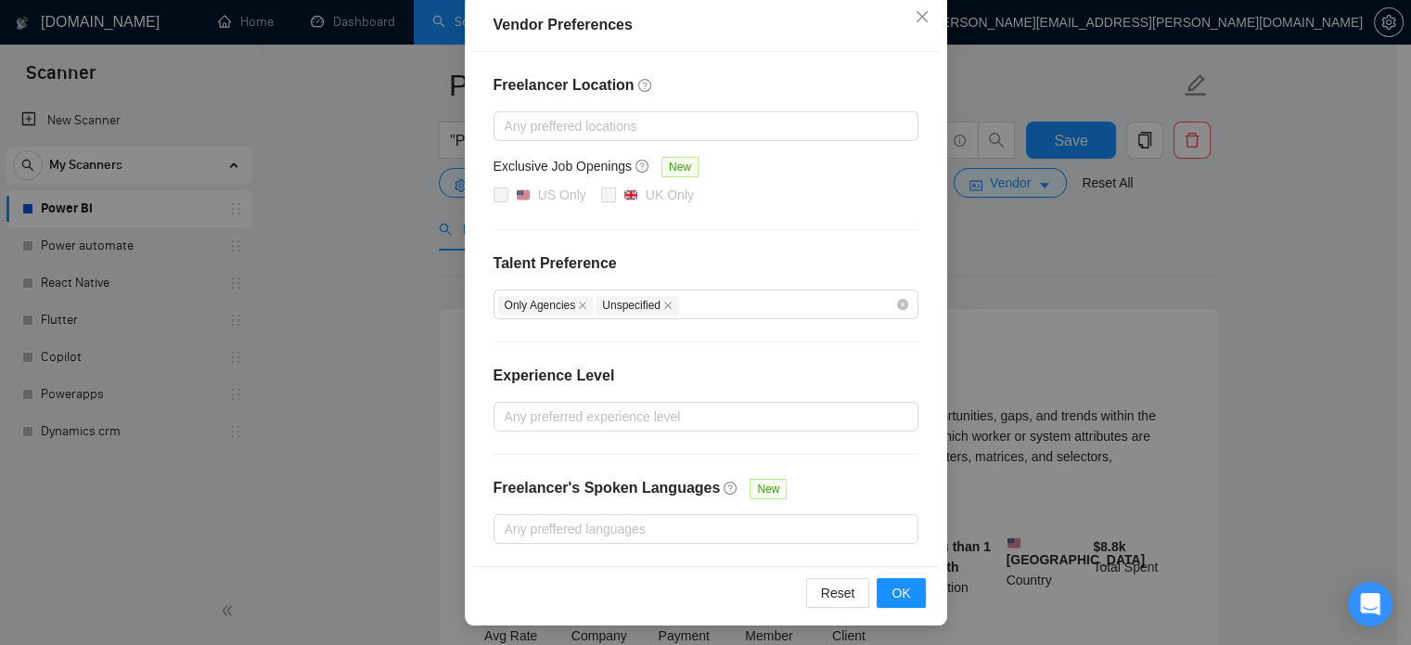
click at [1299, 326] on div "Vendor Preferences Freelancer Location Any preffered locations Exclusive Job Op…" at bounding box center [705, 322] width 1411 height 645
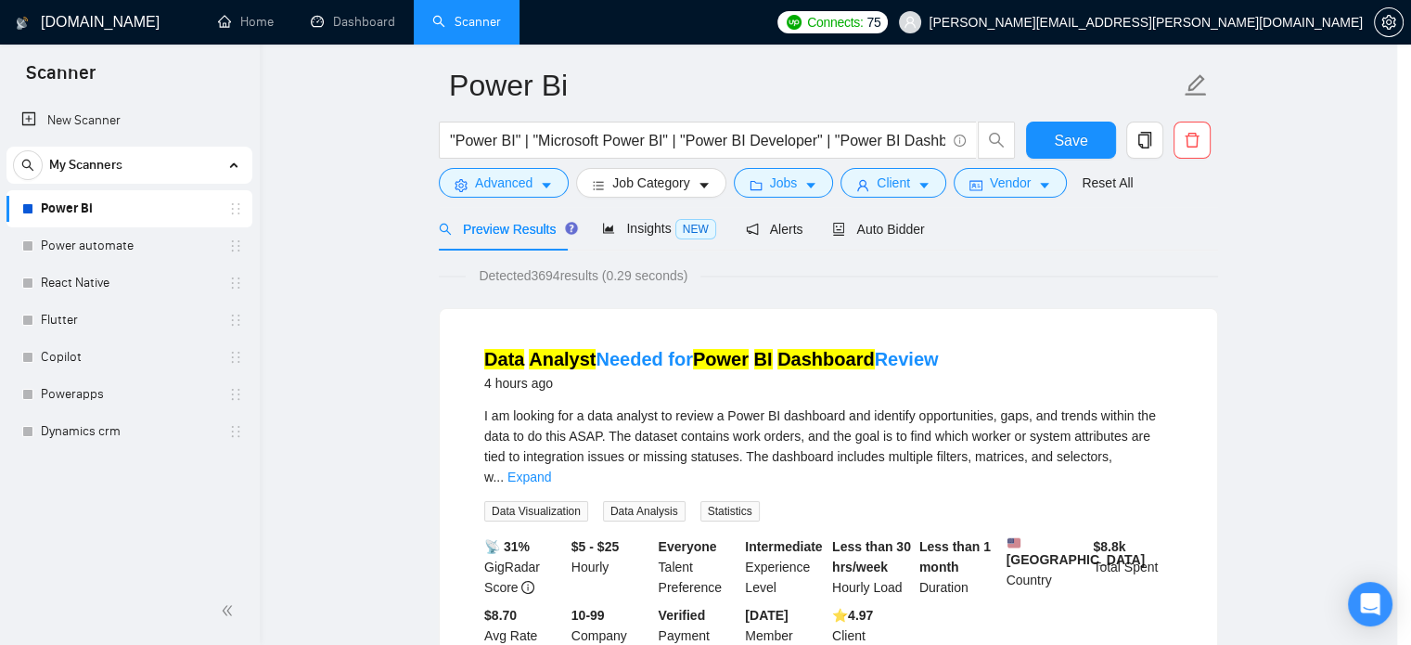
scroll to position [119, 0]
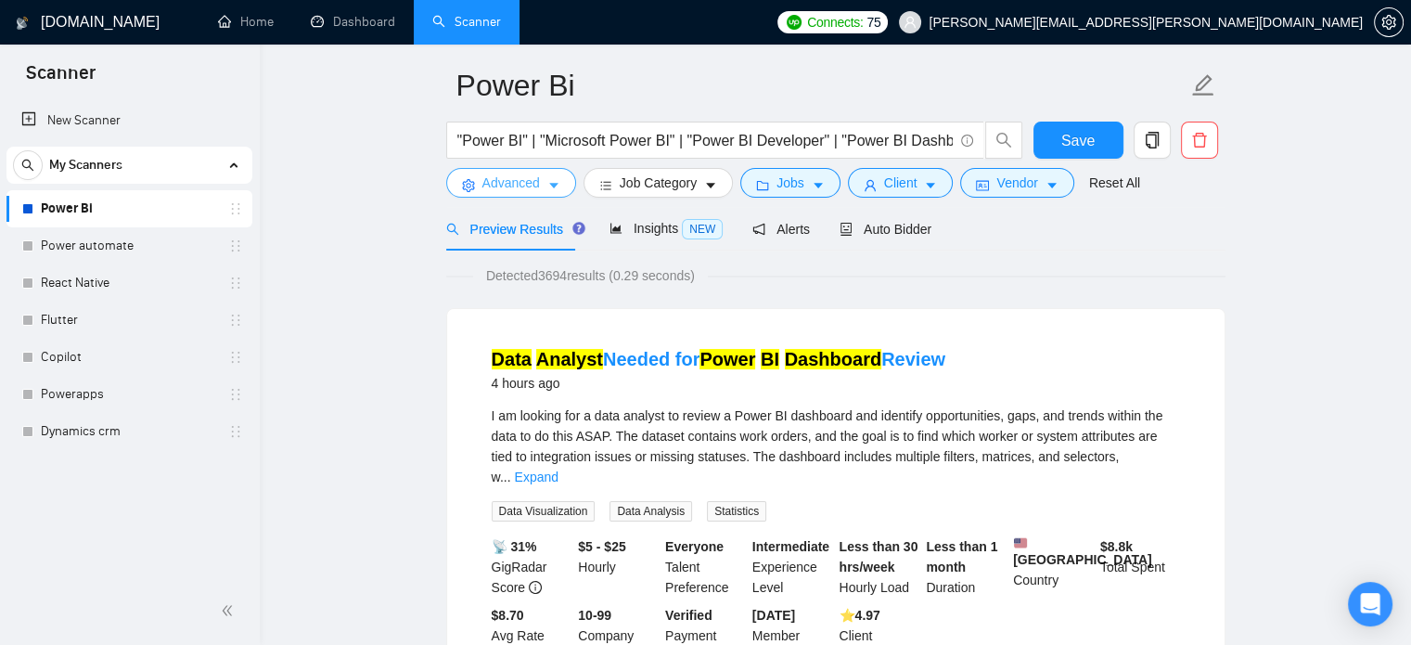
click at [557, 179] on icon "caret-down" at bounding box center [553, 185] width 13 height 13
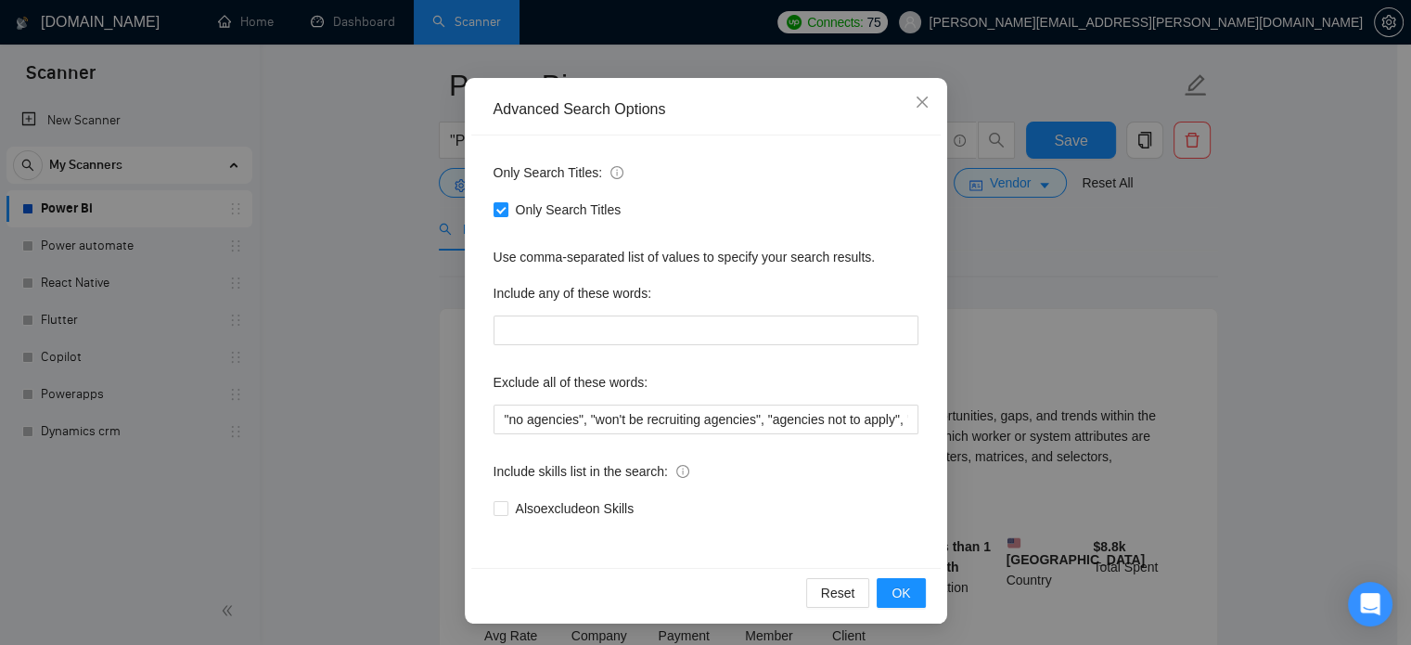
click at [1190, 274] on div "Advanced Search Options Only Search Titles: Only Search Titles Use comma-separa…" at bounding box center [705, 322] width 1411 height 645
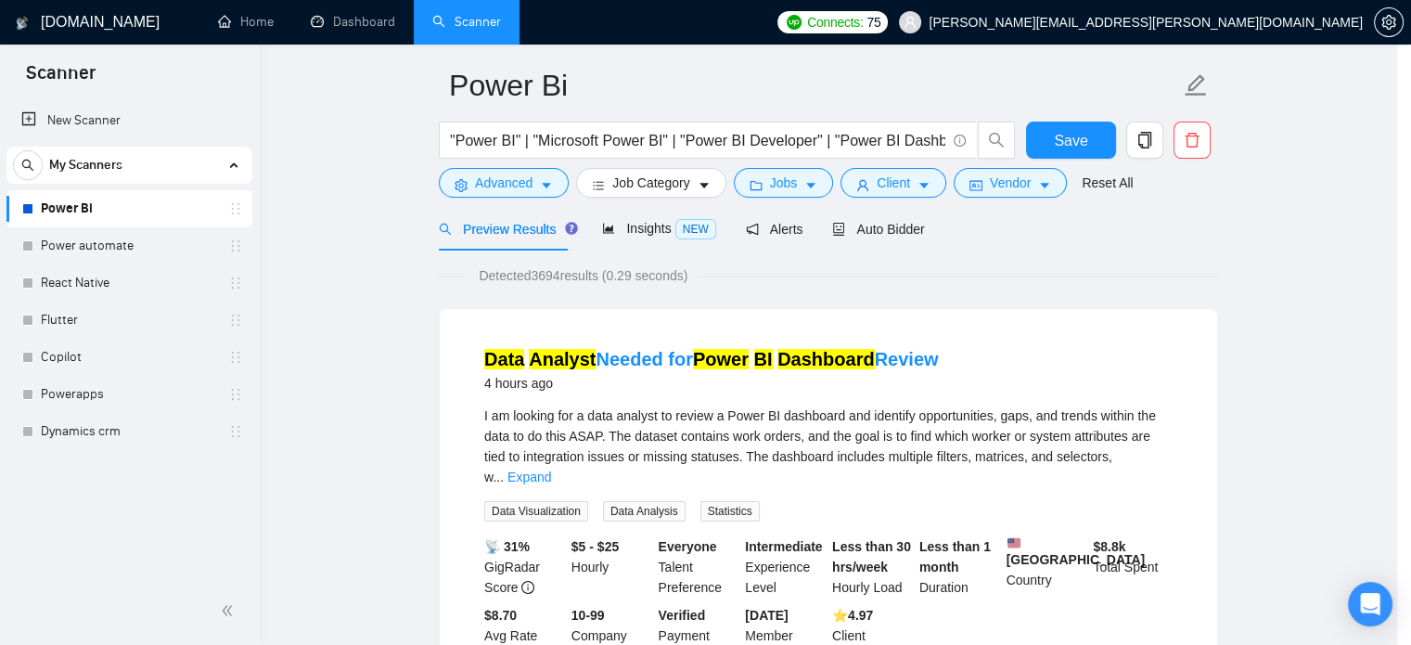
scroll to position [33, 0]
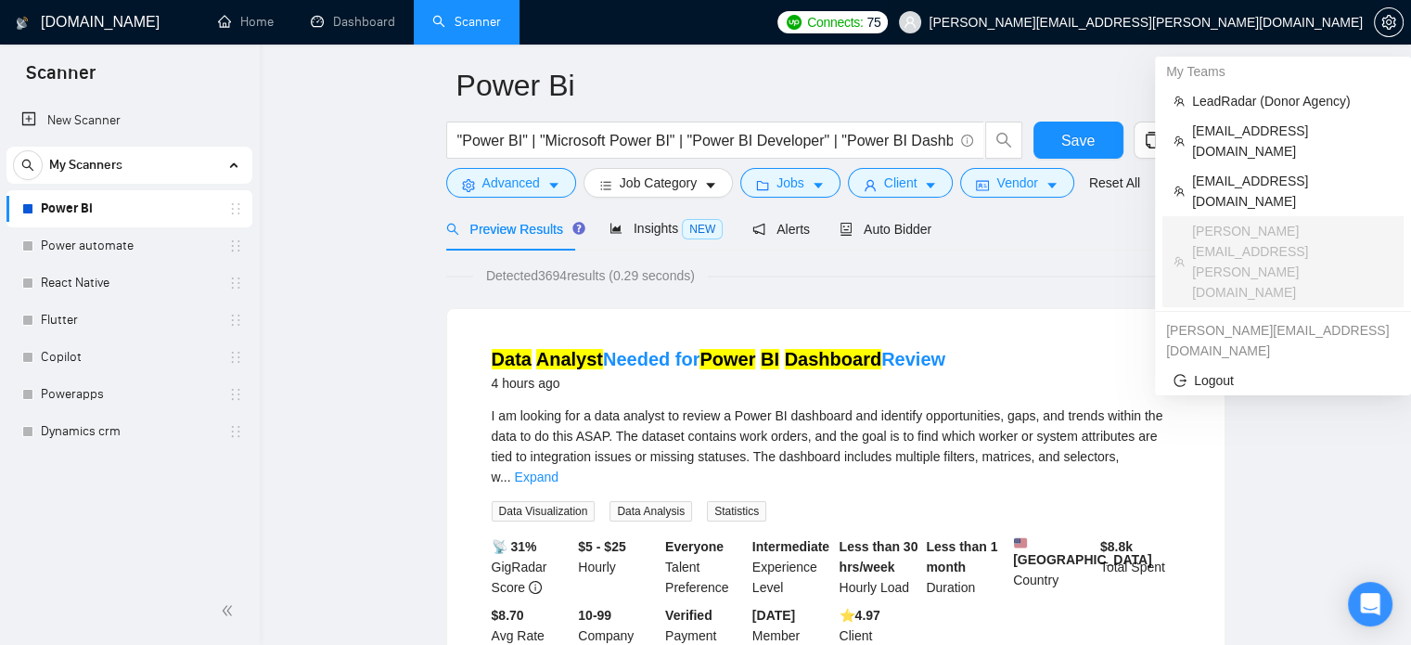
click at [1273, 41] on span "[PERSON_NAME][EMAIL_ADDRESS][PERSON_NAME][DOMAIN_NAME]" at bounding box center [1131, 22] width 486 height 59
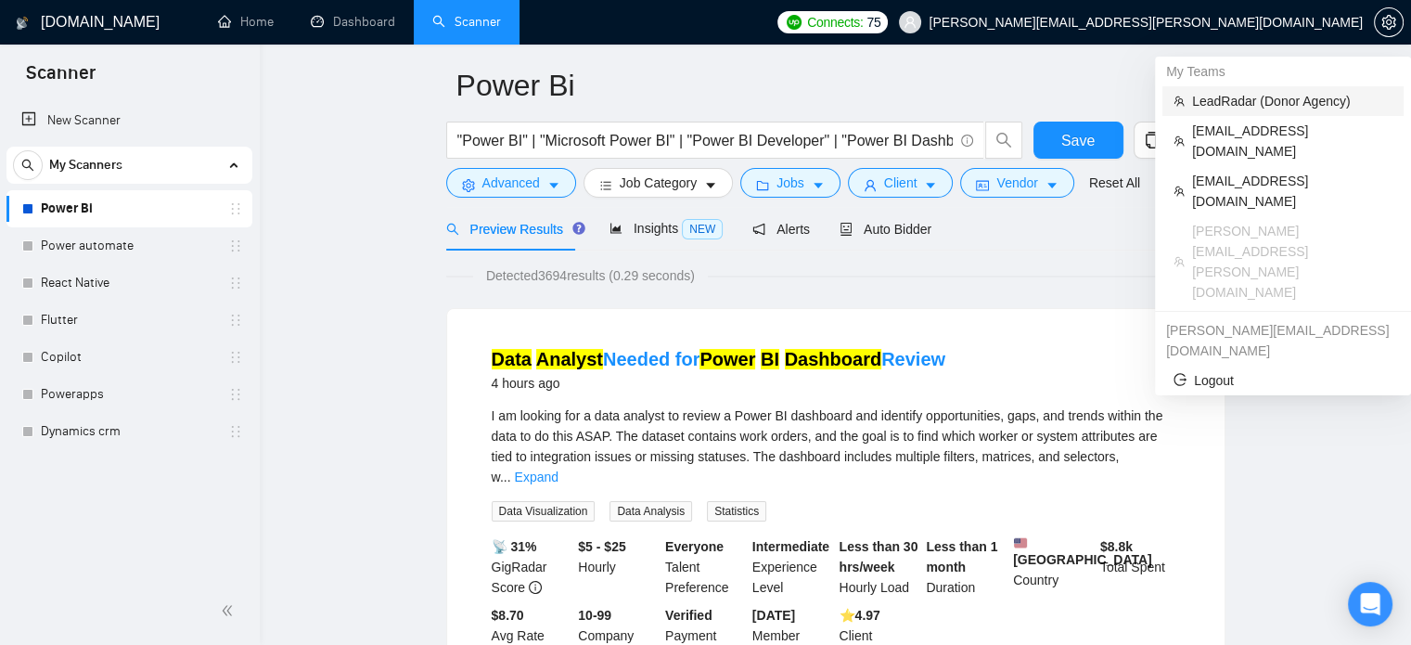
click at [1238, 97] on span "LeadRadar (Donor Agency)" at bounding box center [1292, 101] width 200 height 20
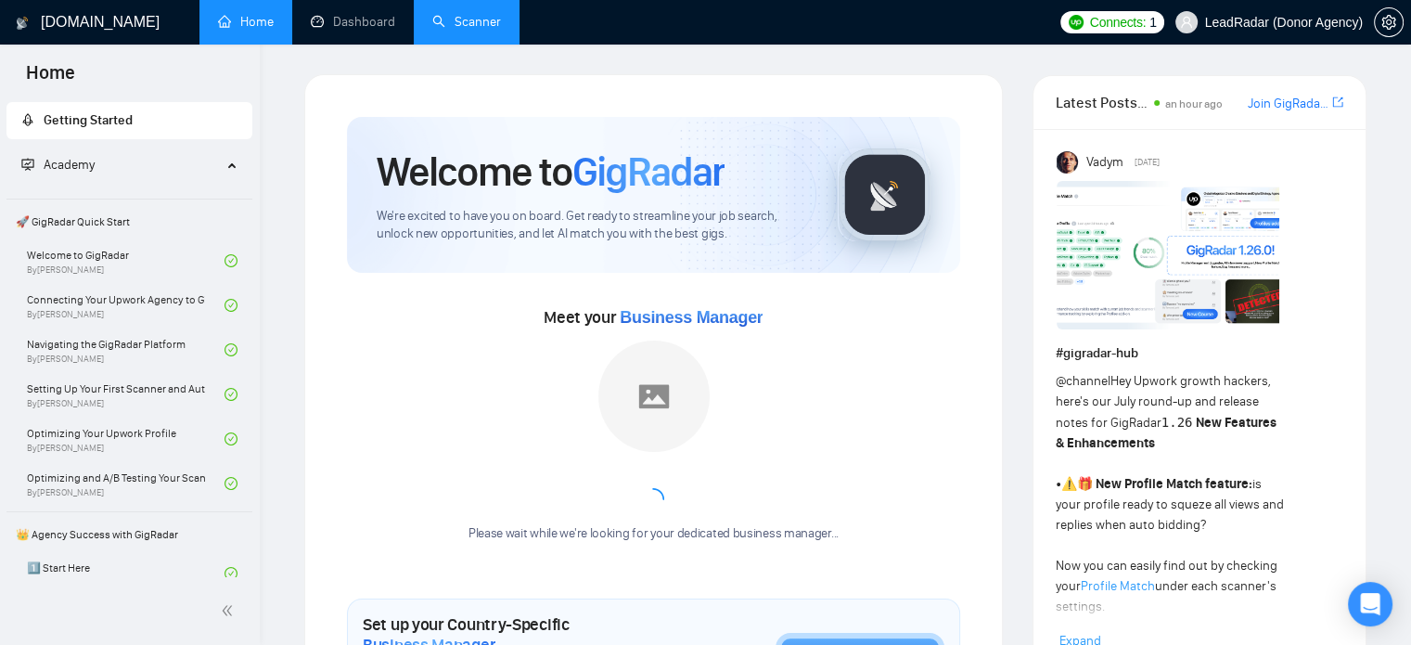
click at [435, 26] on link "Scanner" at bounding box center [466, 22] width 69 height 16
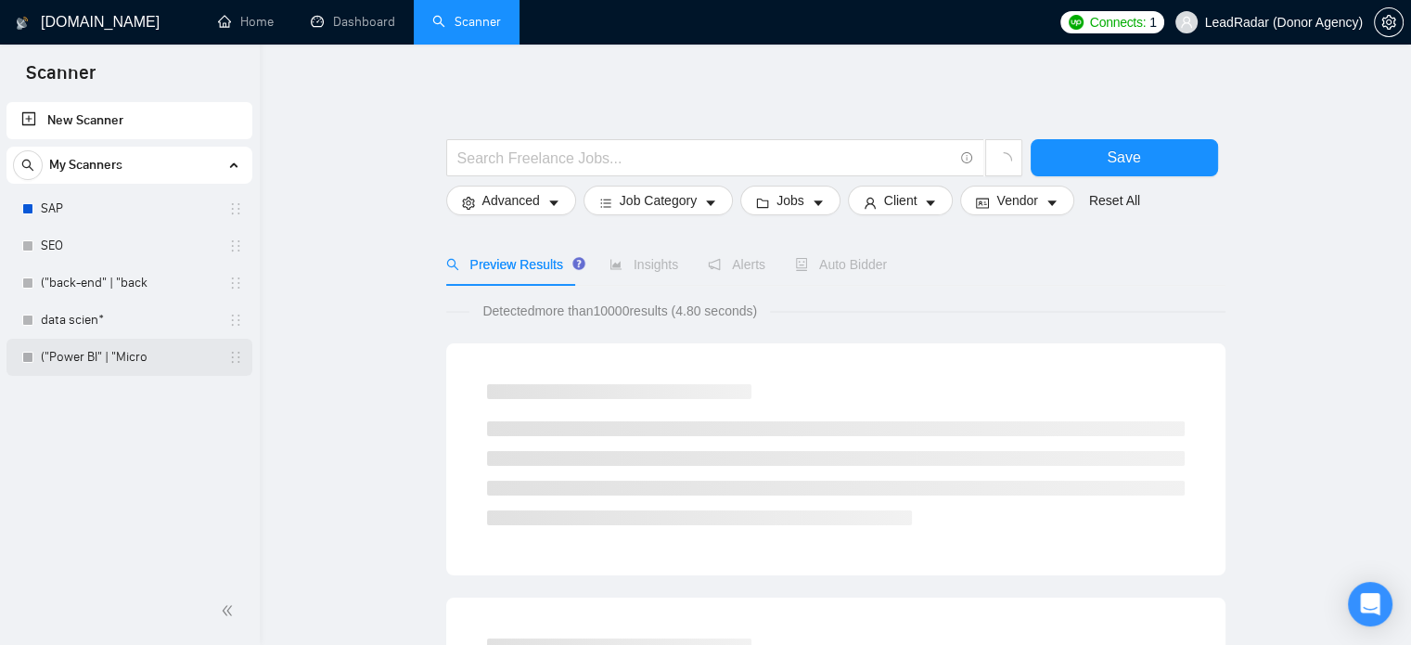
click at [127, 367] on link "("Power BI" | "Micro" at bounding box center [129, 357] width 176 height 37
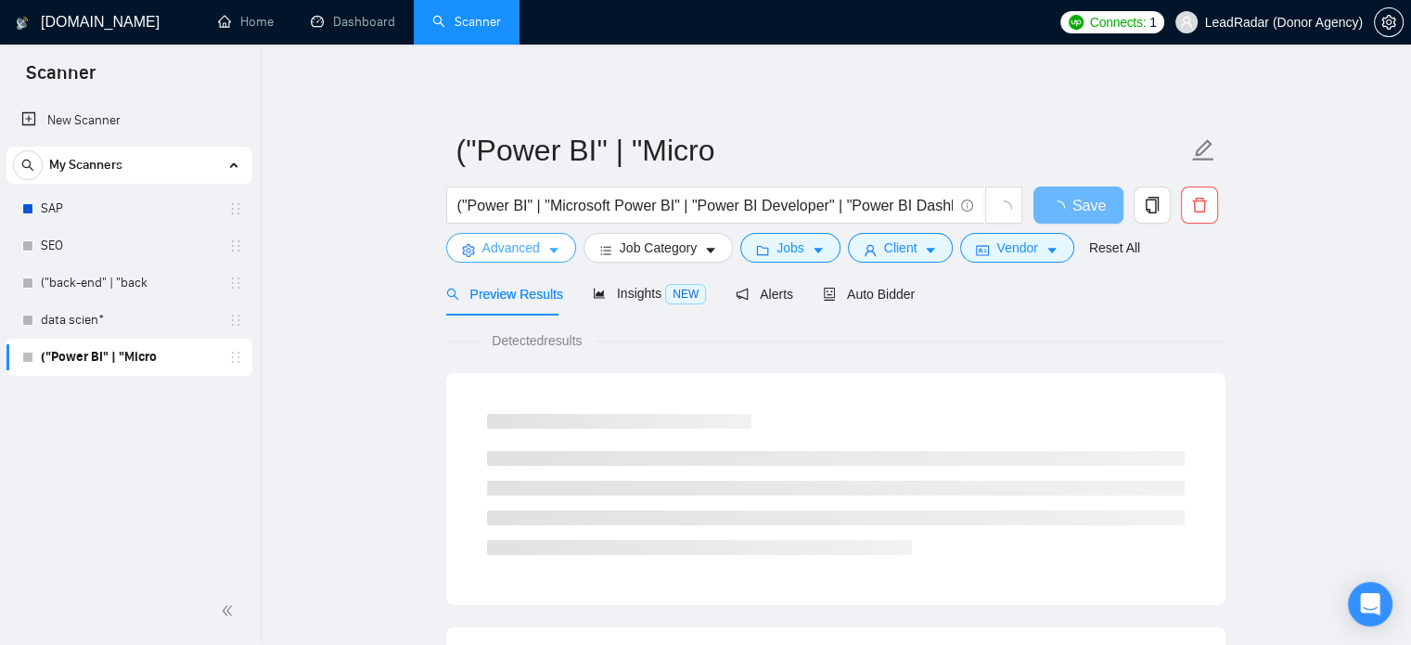
click at [492, 242] on span "Advanced" at bounding box center [512, 248] width 58 height 20
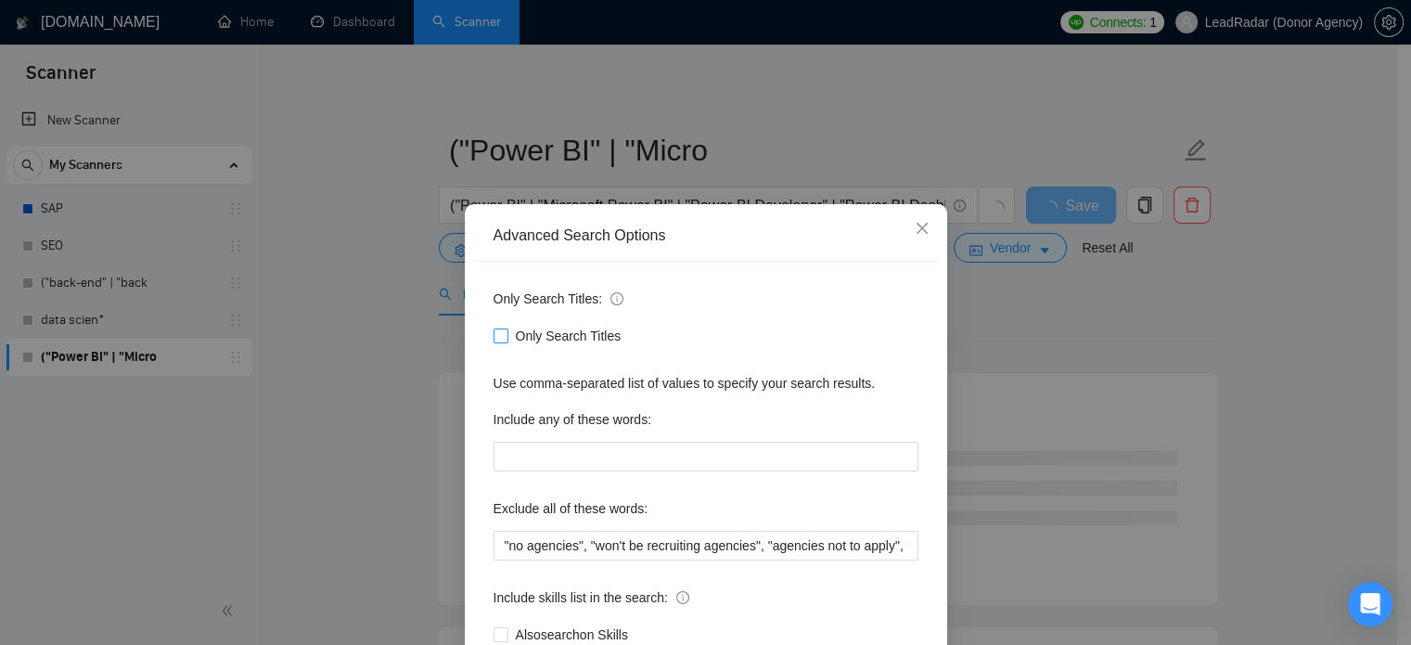
click at [527, 331] on span "Only Search Titles" at bounding box center [568, 336] width 121 height 20
click at [507, 331] on input "Only Search Titles" at bounding box center [500, 334] width 13 height 13
checkbox input "true"
click at [1167, 282] on div "Advanced Search Options Only Search Titles: Only Search Titles Use comma-separa…" at bounding box center [705, 322] width 1411 height 645
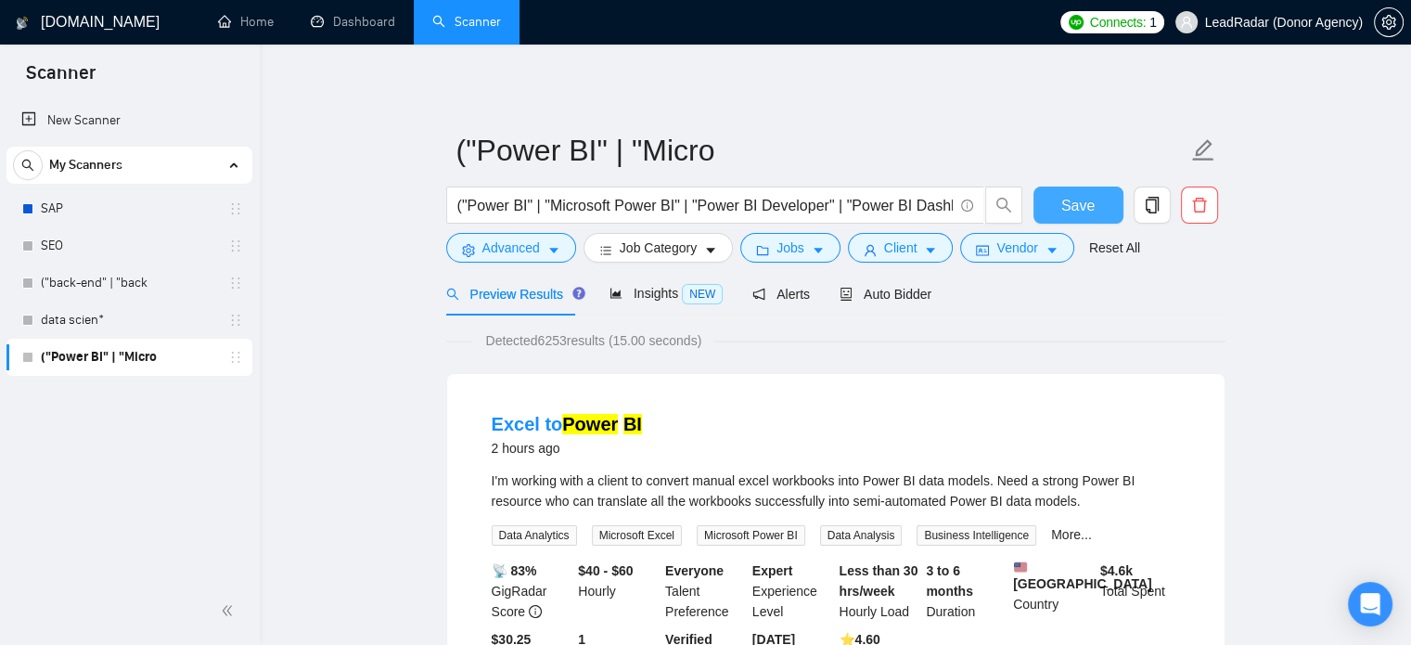
click at [1050, 200] on button "Save" at bounding box center [1079, 205] width 90 height 37
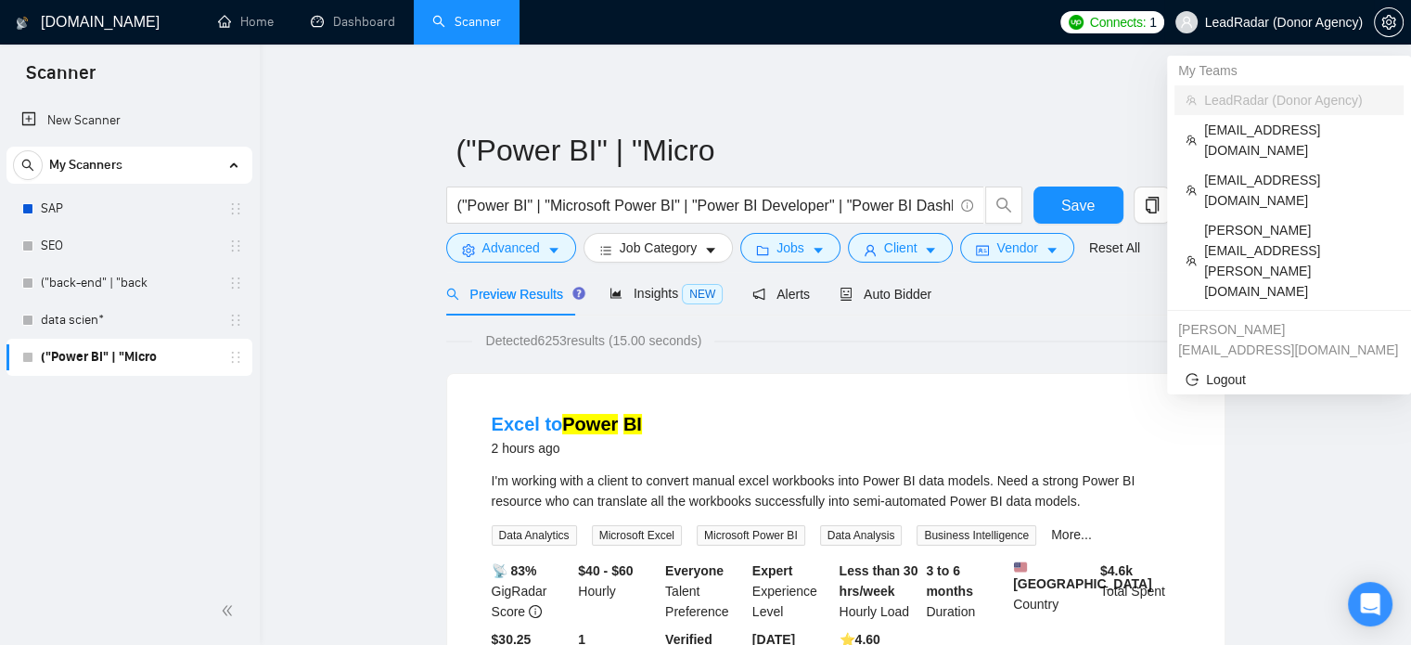
click at [1301, 22] on span "LeadRadar (Donor Agency)" at bounding box center [1284, 22] width 158 height 0
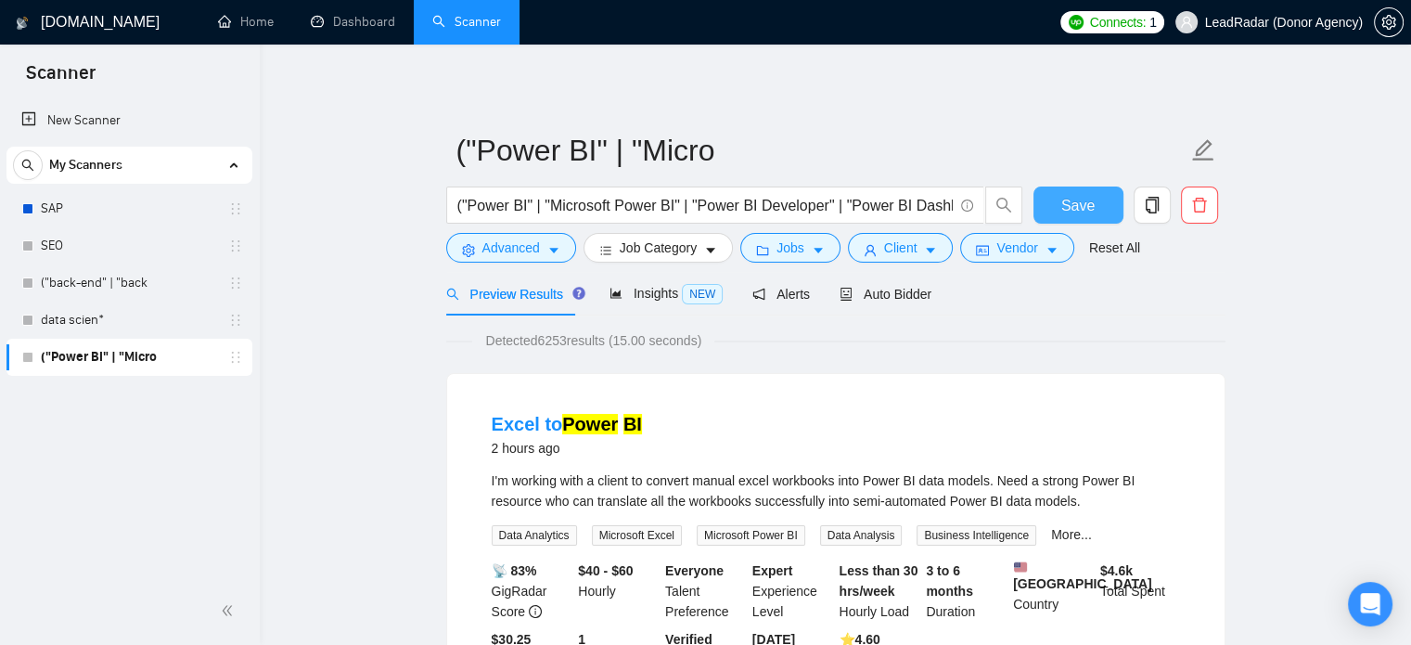
click at [1079, 201] on span "Save" at bounding box center [1078, 205] width 33 height 23
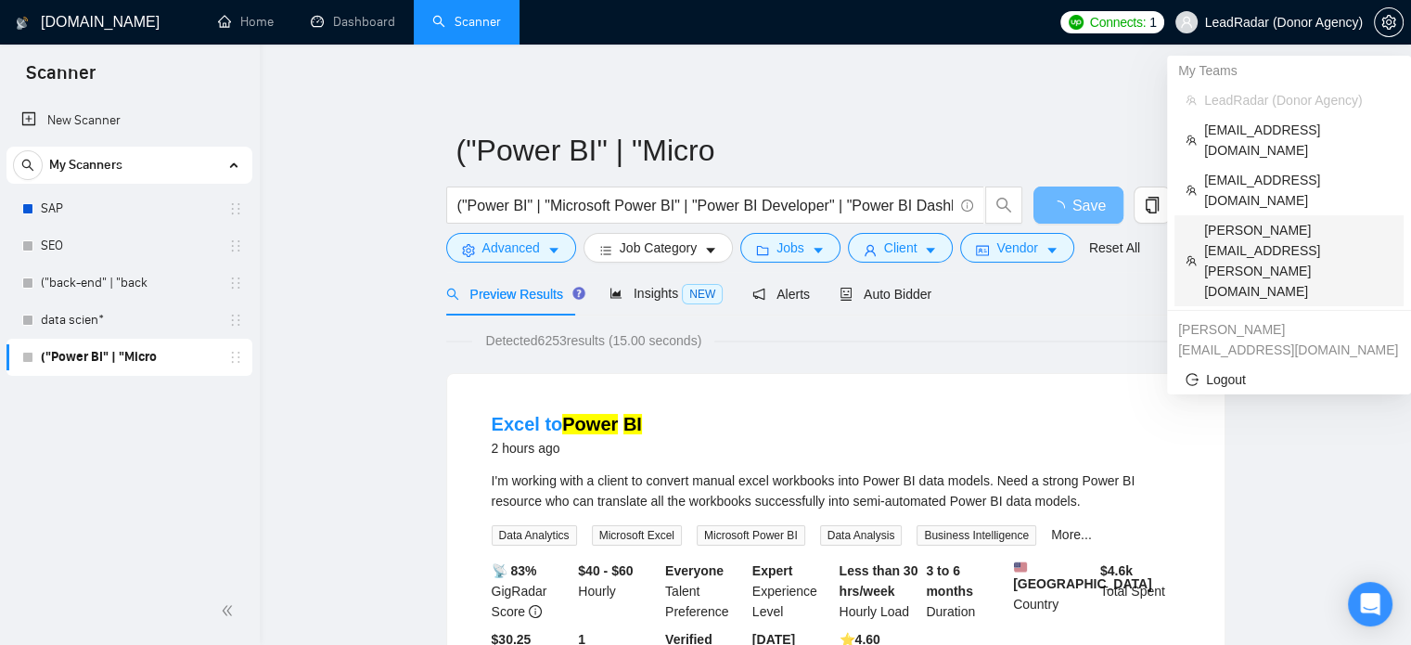
click at [1257, 220] on span "[PERSON_NAME][EMAIL_ADDRESS][PERSON_NAME][DOMAIN_NAME]" at bounding box center [1298, 261] width 188 height 82
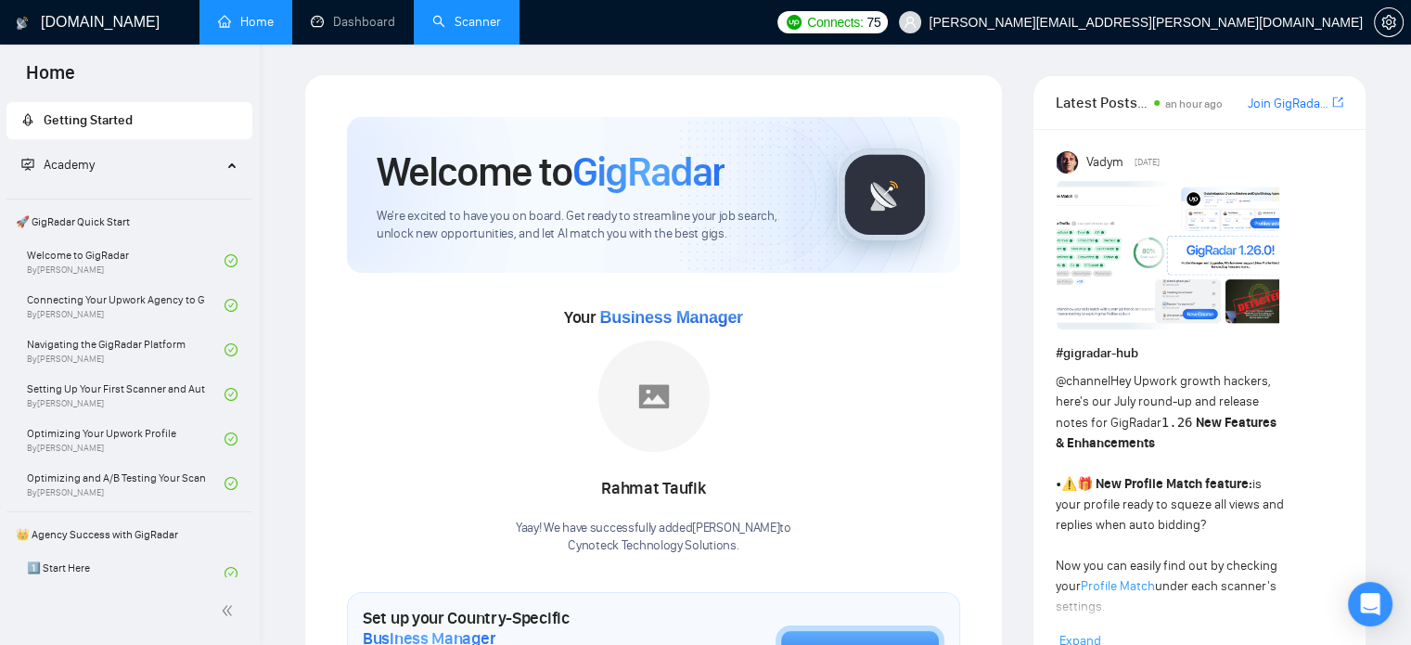
click at [478, 30] on link "Scanner" at bounding box center [466, 22] width 69 height 16
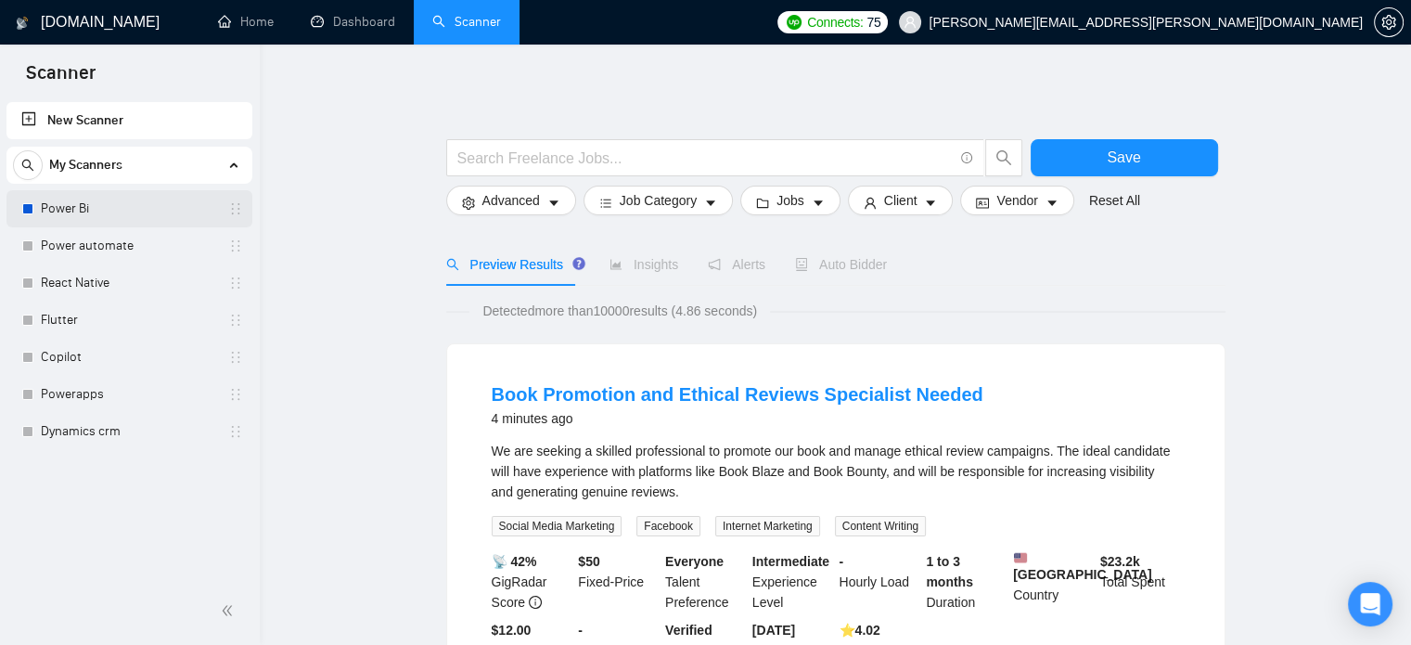
click at [133, 210] on link "Power Bi" at bounding box center [129, 208] width 176 height 37
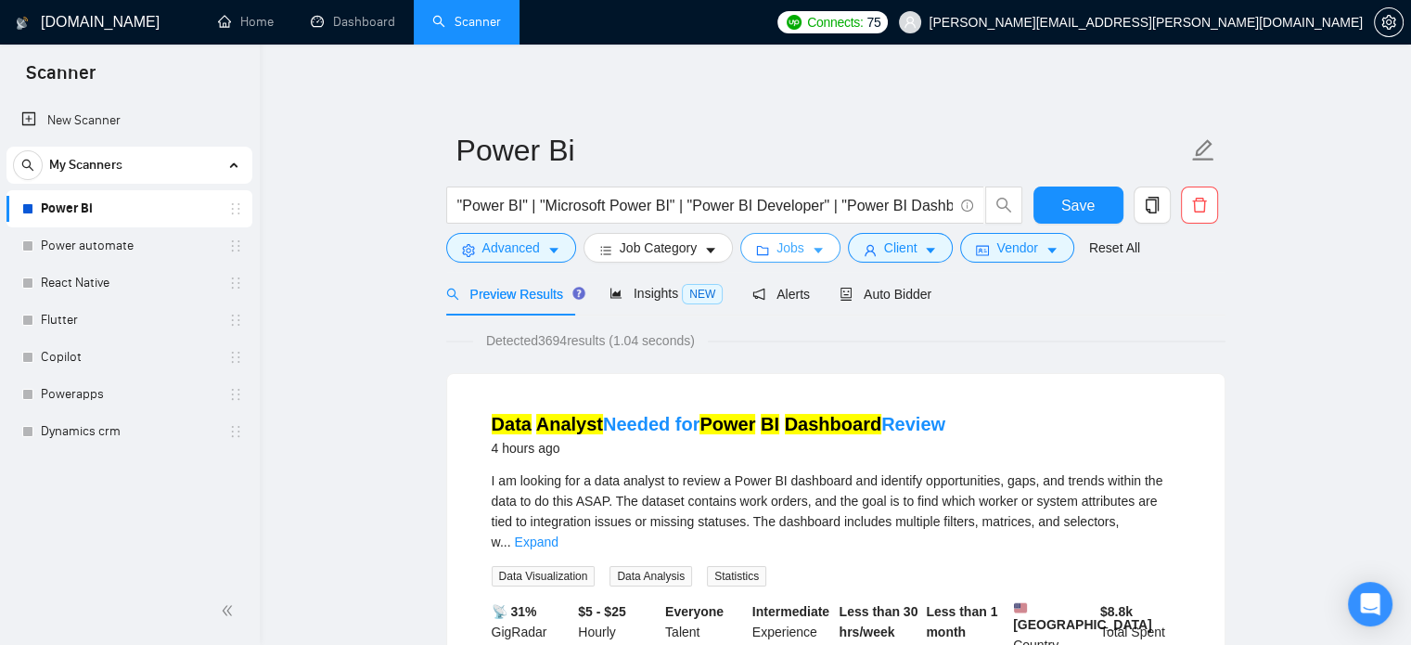
click at [815, 251] on icon "caret-down" at bounding box center [818, 250] width 13 height 13
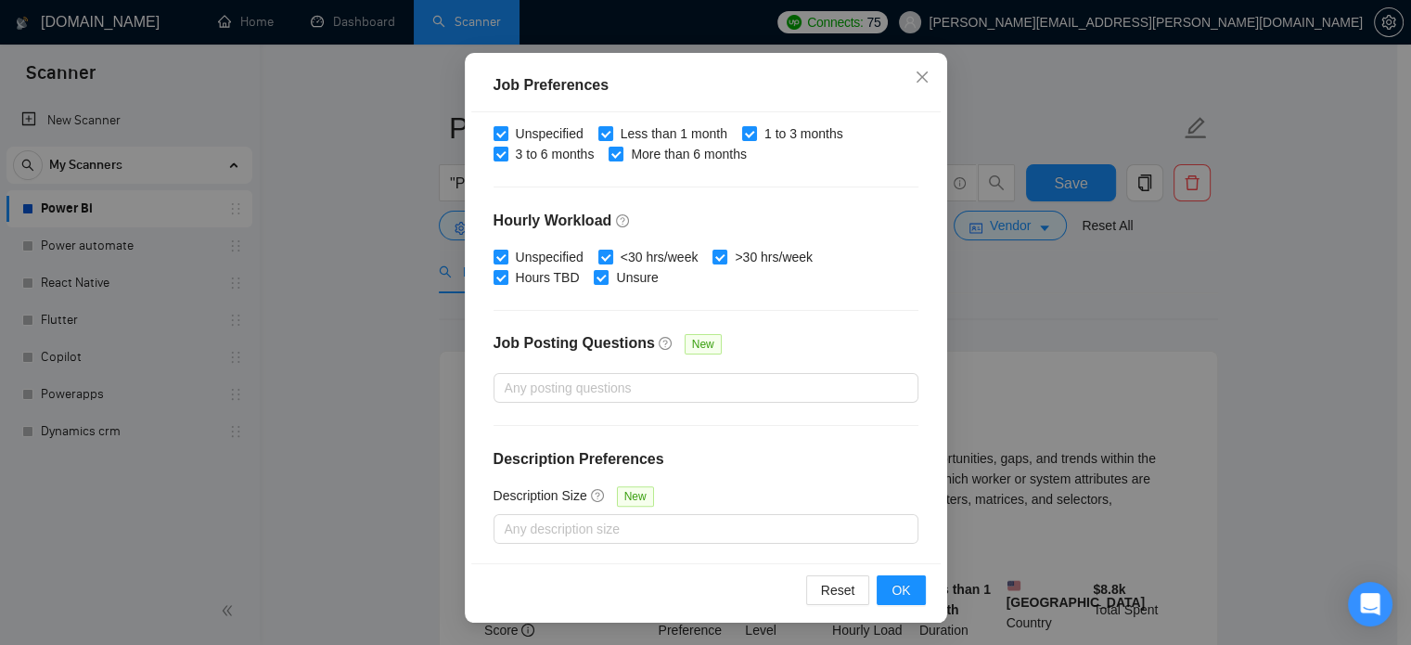
scroll to position [132, 0]
click at [1200, 342] on div "Job Preferences Budget Project Type All Fixed Price Hourly Rate Fixed Price Bud…" at bounding box center [705, 322] width 1411 height 645
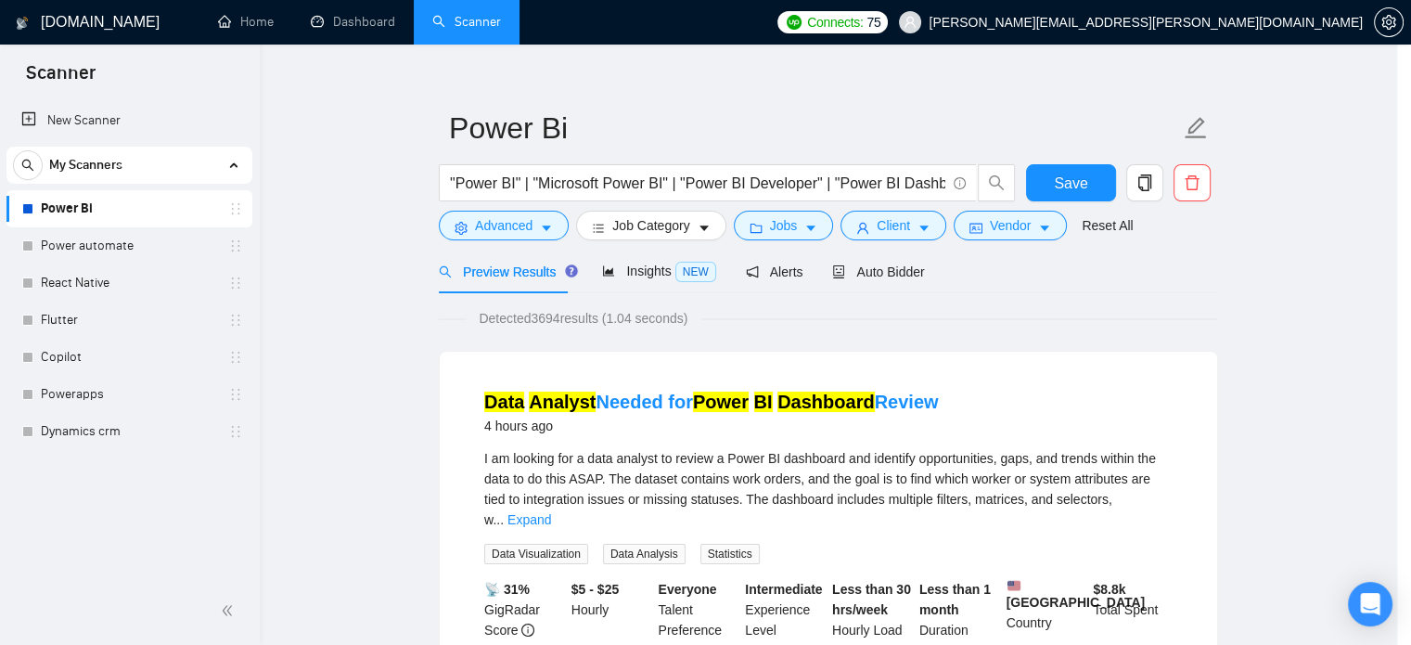
scroll to position [58, 0]
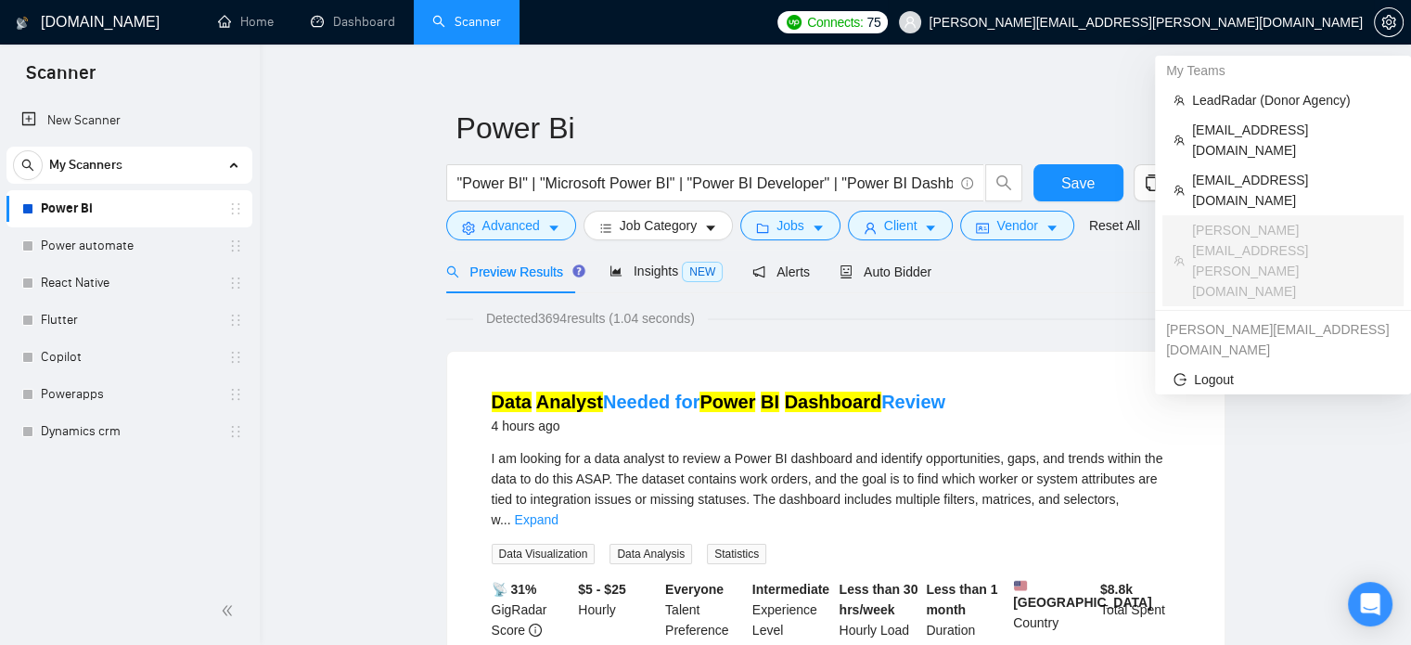
click at [1251, 22] on span "[PERSON_NAME][EMAIL_ADDRESS][PERSON_NAME][DOMAIN_NAME]" at bounding box center [1146, 22] width 434 height 0
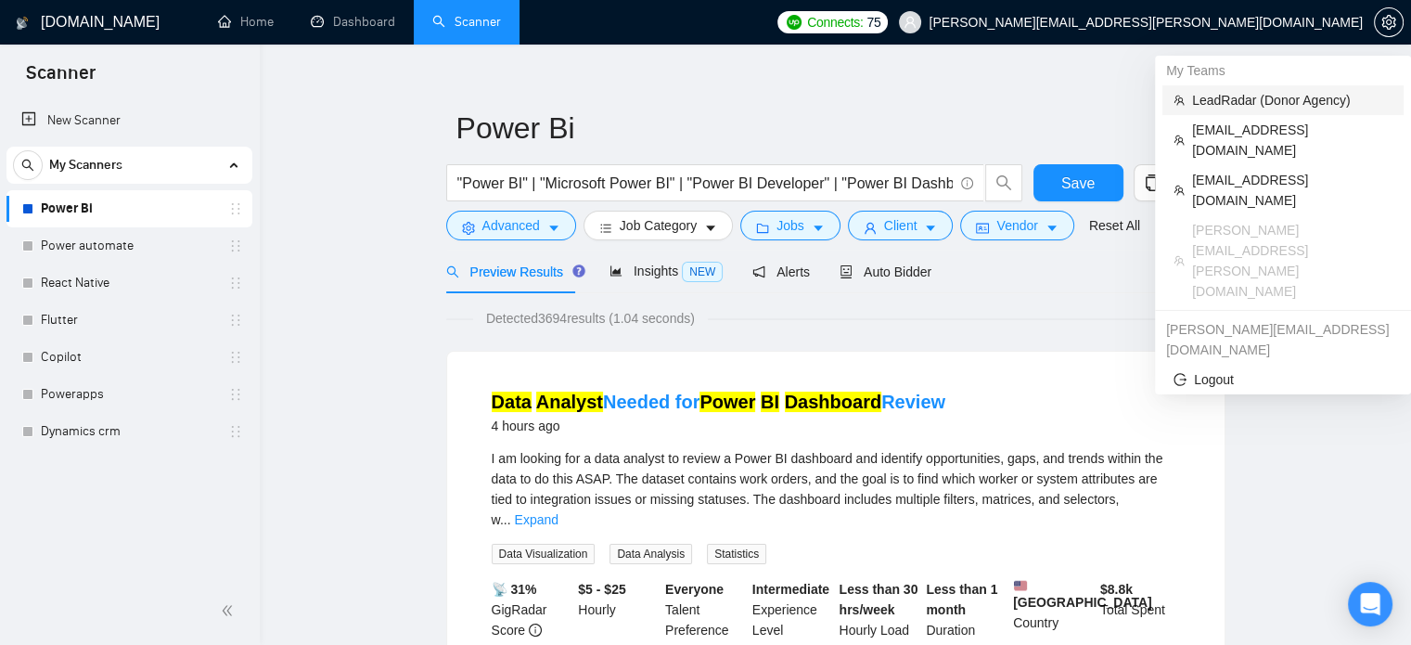
click at [1211, 99] on span "LeadRadar (Donor Agency)" at bounding box center [1292, 100] width 200 height 20
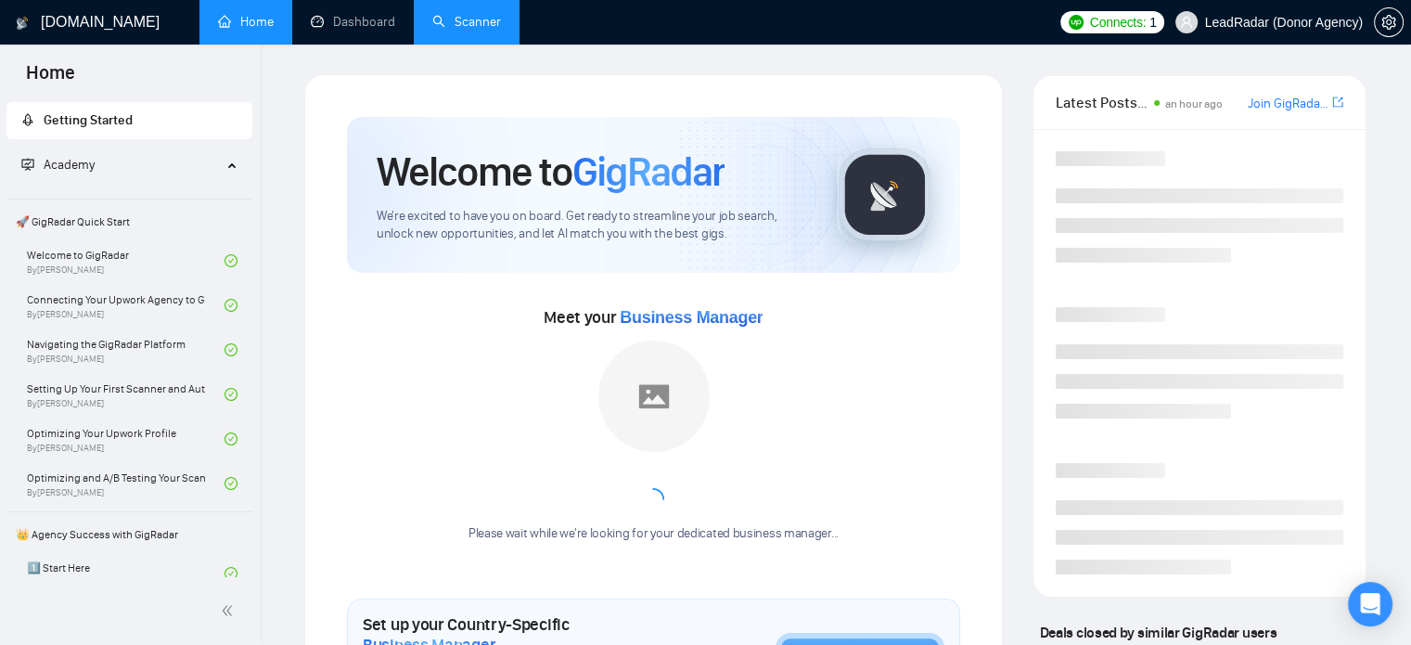
click at [464, 14] on link "Scanner" at bounding box center [466, 22] width 69 height 16
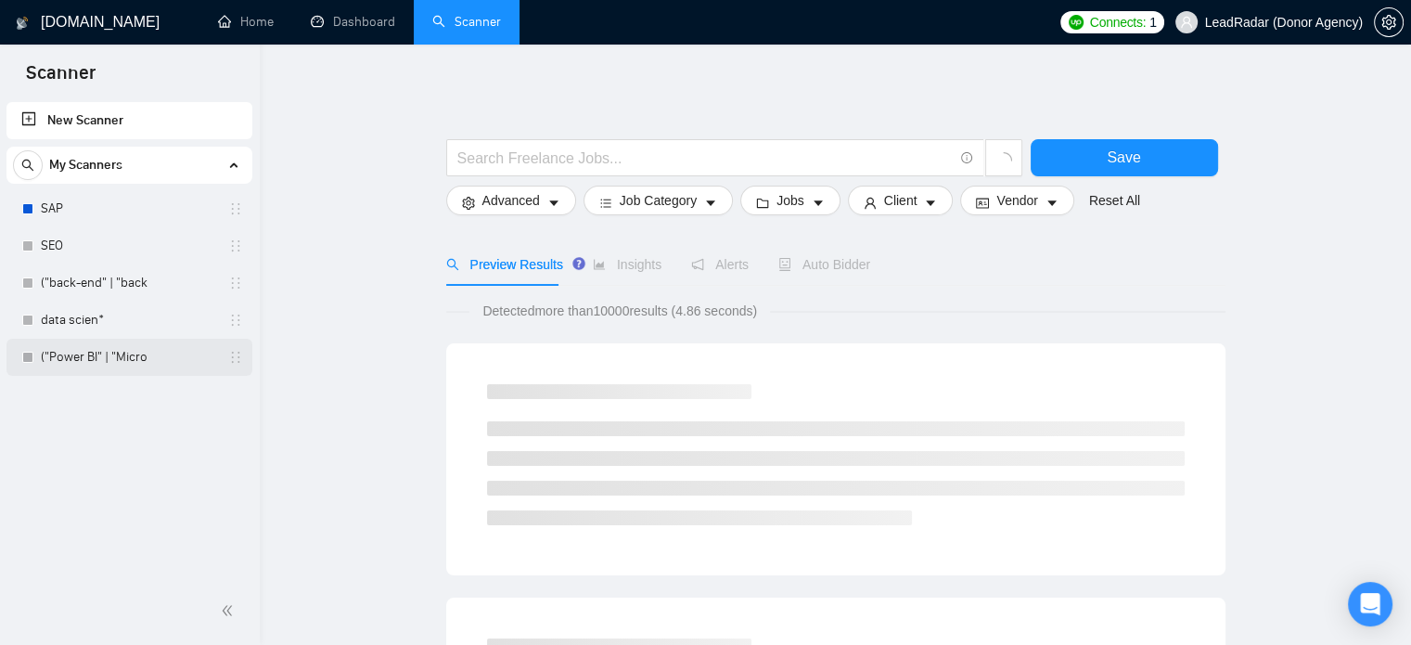
click at [74, 367] on link "("Power BI" | "Micro" at bounding box center [129, 357] width 176 height 37
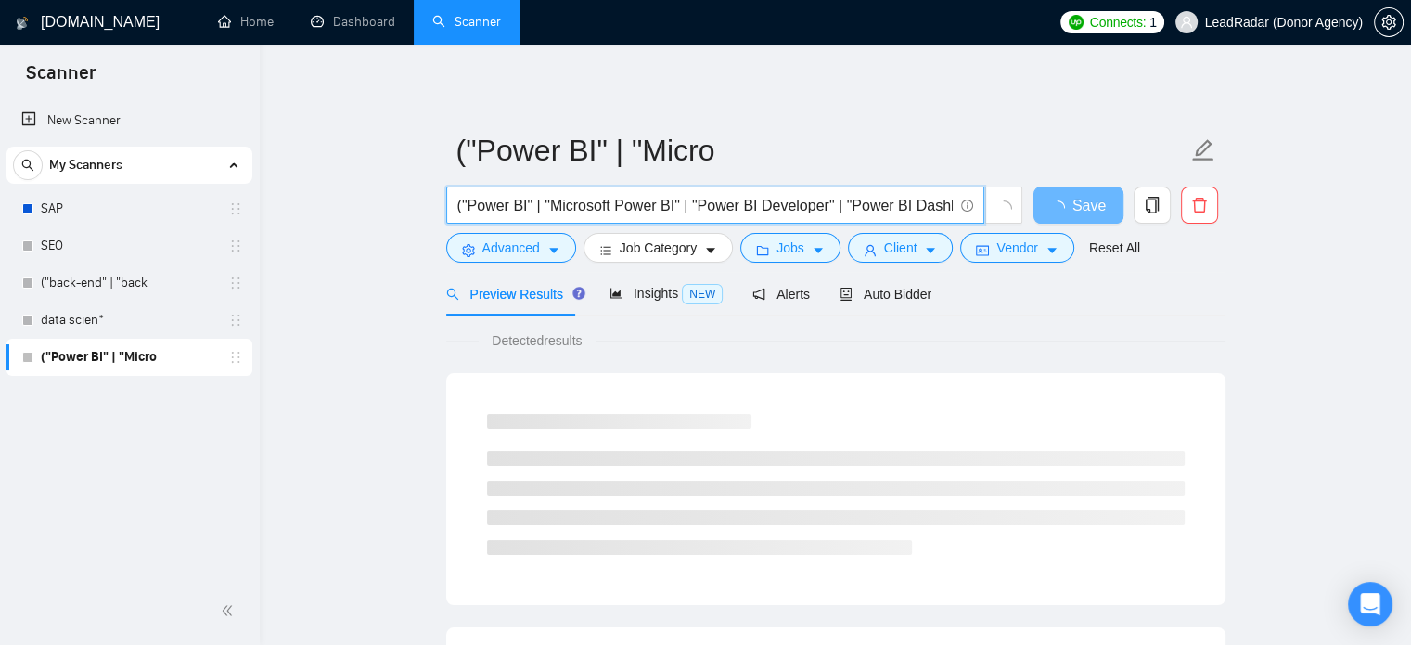
click at [457, 202] on input "("Power BI" | "Microsoft Power BI" | "Power BI Developer" | "Power BI Dashboard…" at bounding box center [705, 205] width 496 height 23
click at [460, 206] on input "("Power BI" | "Microsoft Power BI" | "Power BI Developer" | "Power BI Dashboard…" at bounding box center [705, 205] width 496 height 23
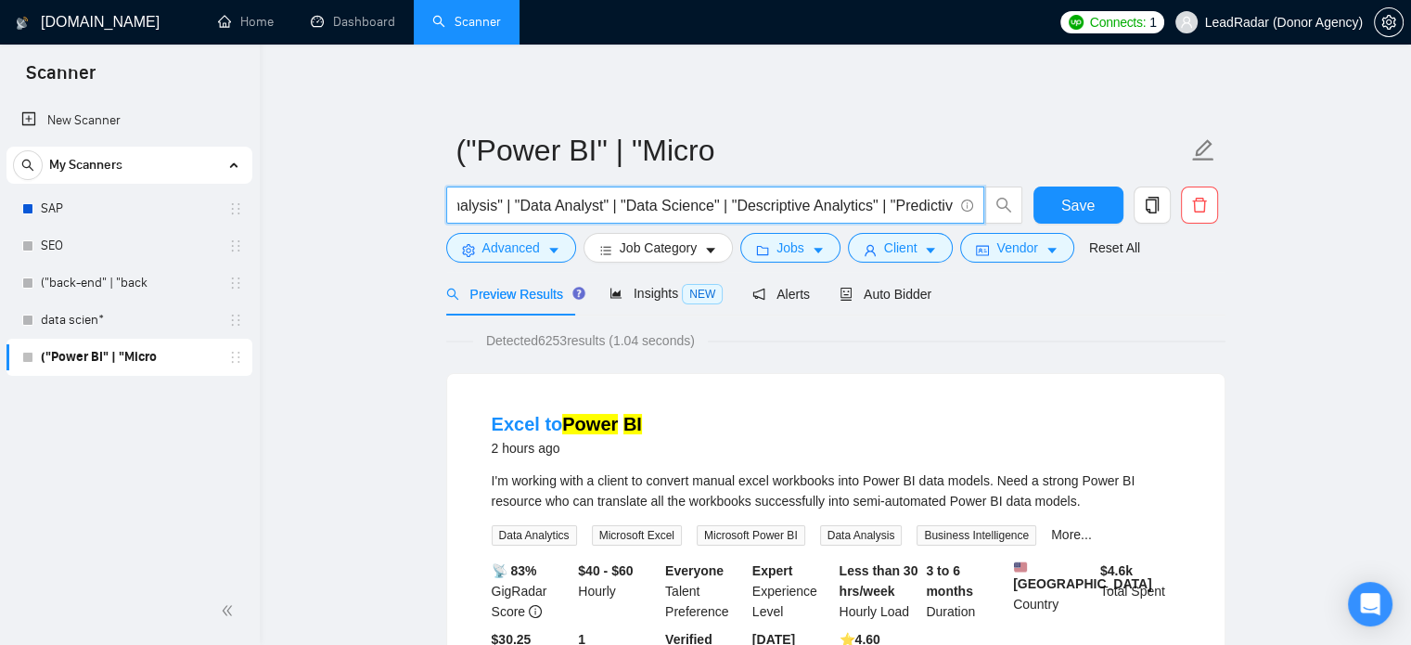
scroll to position [0, 3044]
click at [928, 211] on input ""Power BI" | "Microsoft Power BI" | "Power BI Developer" | "Power BI Dashboard"…" at bounding box center [705, 205] width 496 height 23
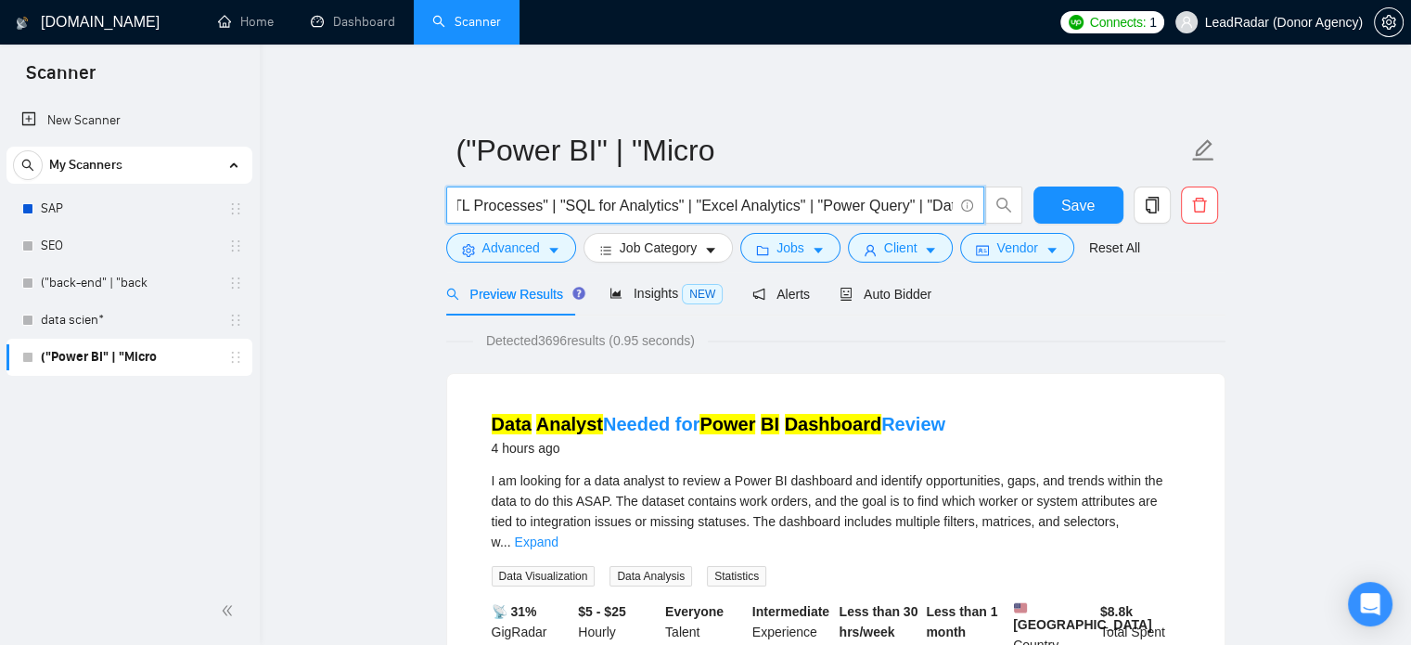
type input ""Power BI" | "Microsoft Power BI" | "Power BI Developer" | "Power BI Dashboard"…"
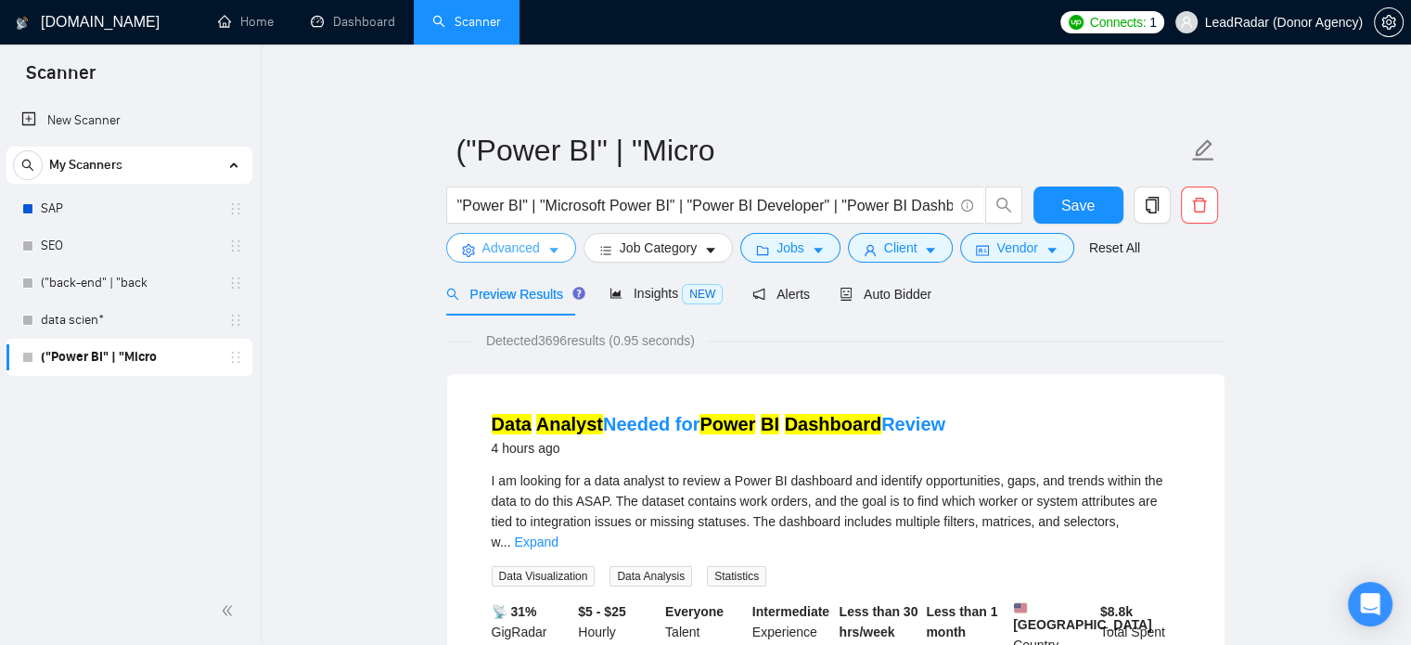
click at [531, 243] on span "Advanced" at bounding box center [512, 248] width 58 height 20
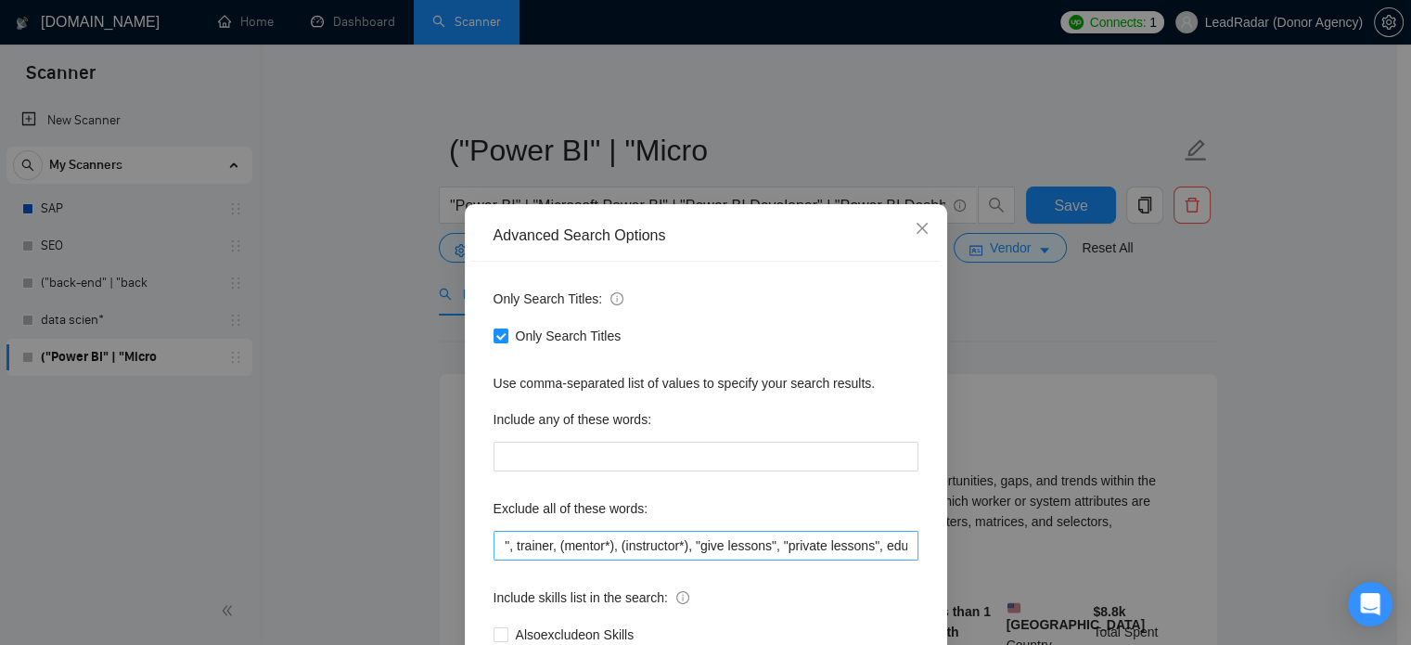
scroll to position [0, 3103]
click at [1111, 322] on div "Advanced Search Options Only Search Titles: Only Search Titles Use comma-separa…" at bounding box center [705, 322] width 1411 height 645
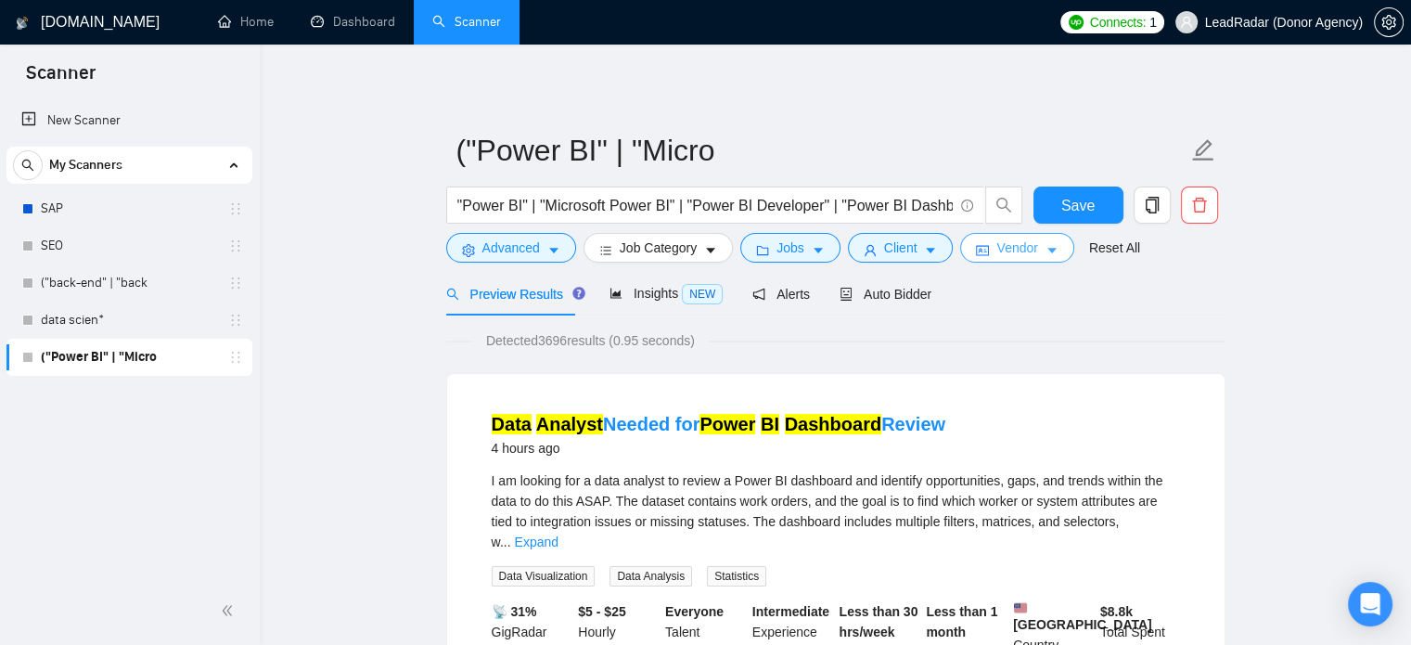
click at [1036, 245] on button "Vendor" at bounding box center [1016, 248] width 113 height 30
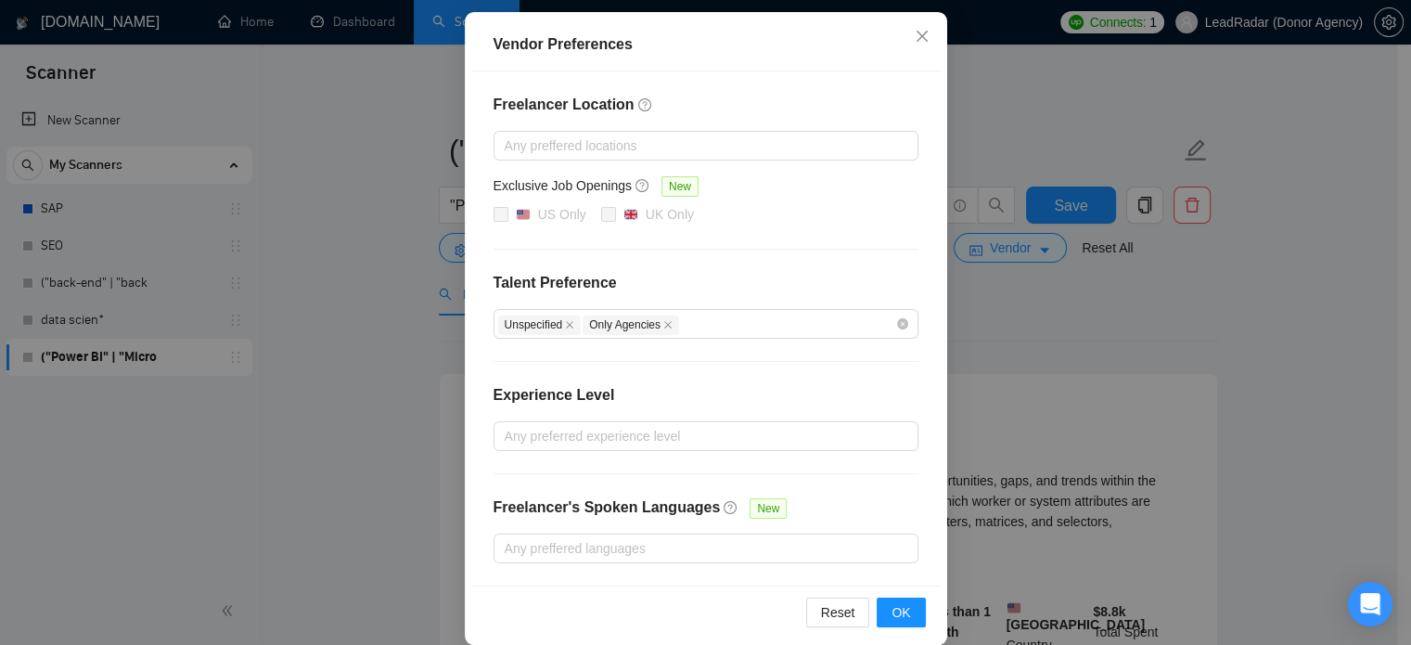
scroll to position [212, 0]
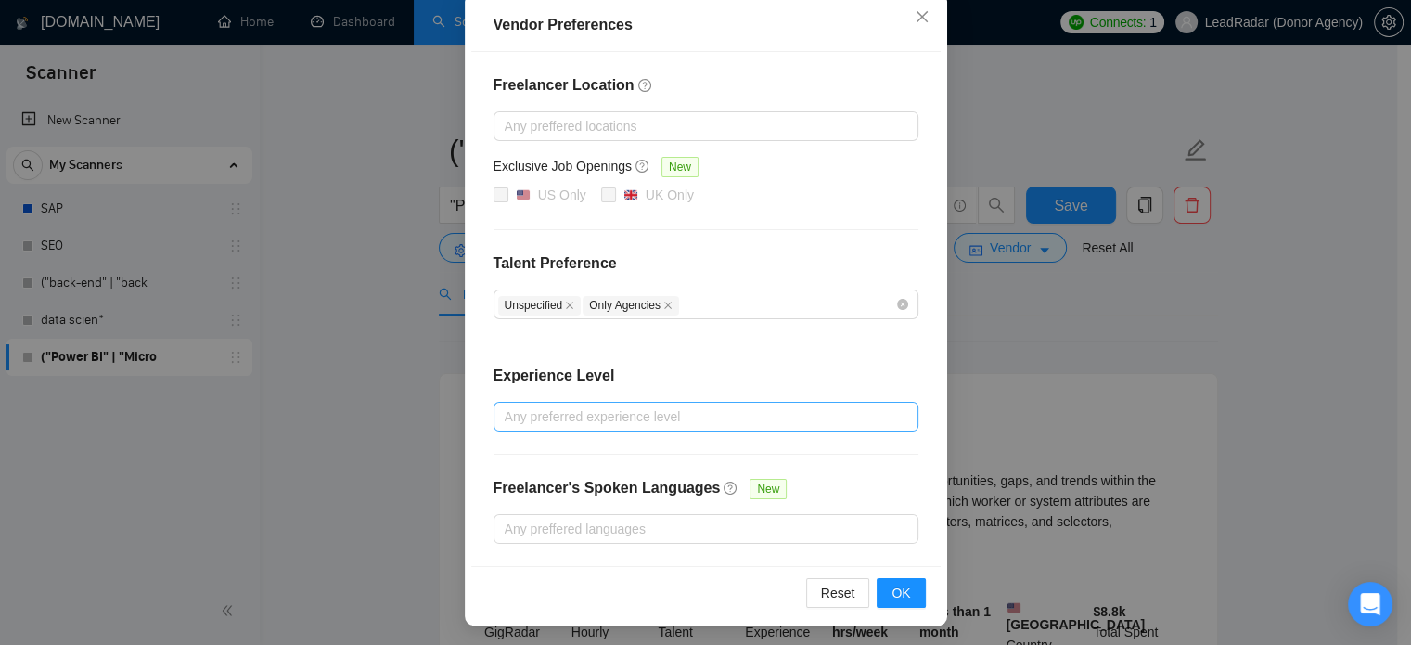
click at [584, 421] on div at bounding box center [696, 416] width 397 height 22
click at [741, 354] on div "Freelancer Location Any preffered locations Exclusive Job Openings New US Only …" at bounding box center [706, 309] width 470 height 514
click at [1136, 318] on div "Vendor Preferences Freelancer Location Any preffered locations Exclusive Job Op…" at bounding box center [705, 322] width 1411 height 645
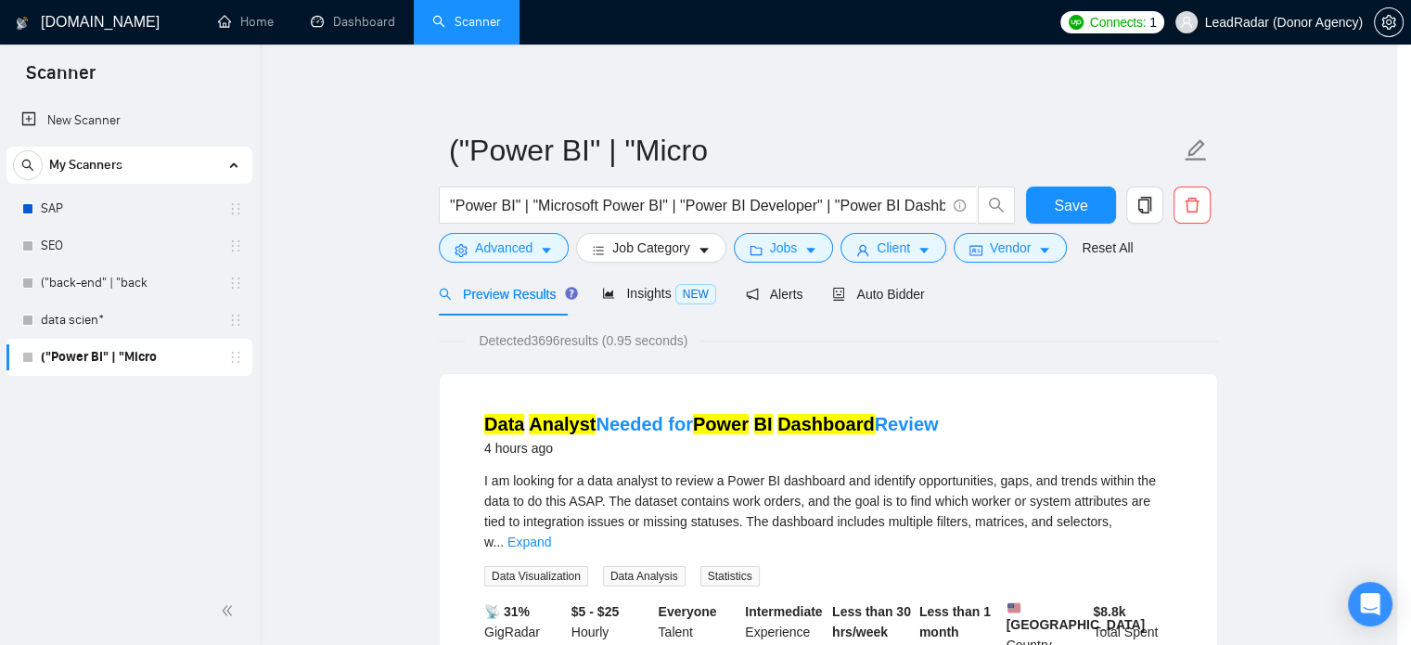
scroll to position [119, 0]
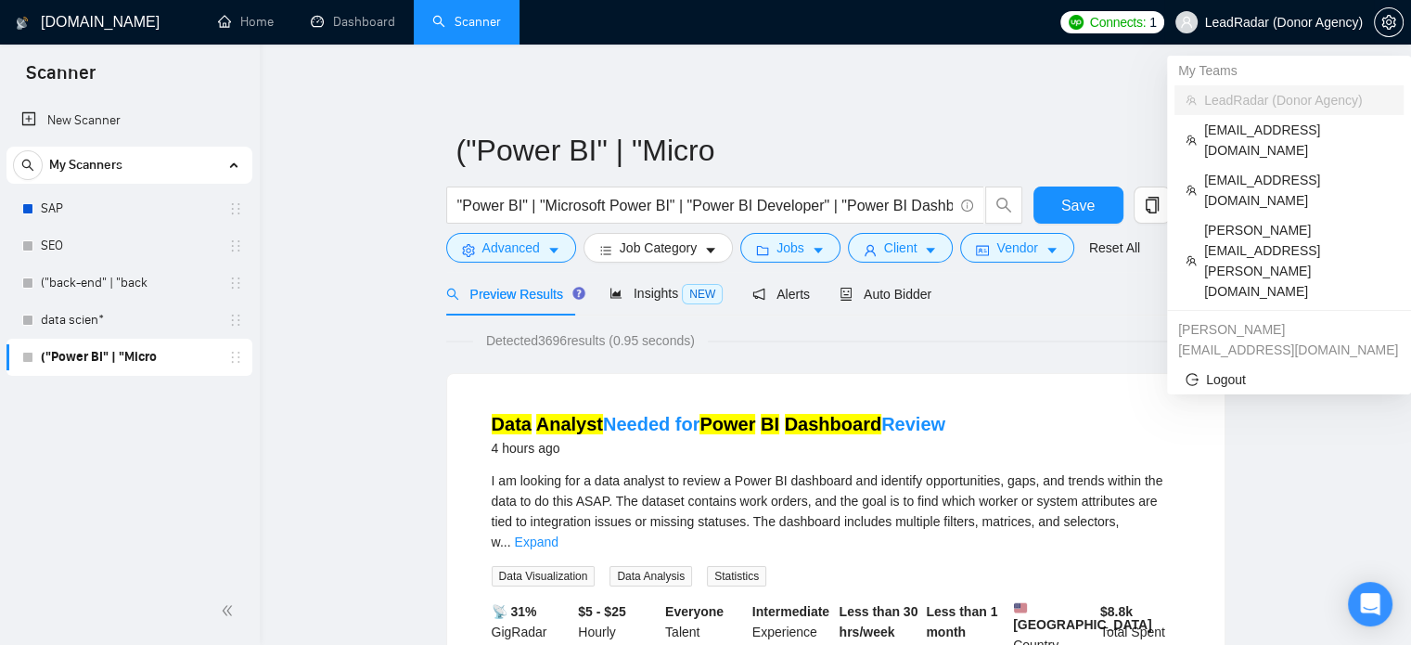
click at [1312, 22] on span "LeadRadar (Donor Agency)" at bounding box center [1284, 22] width 158 height 0
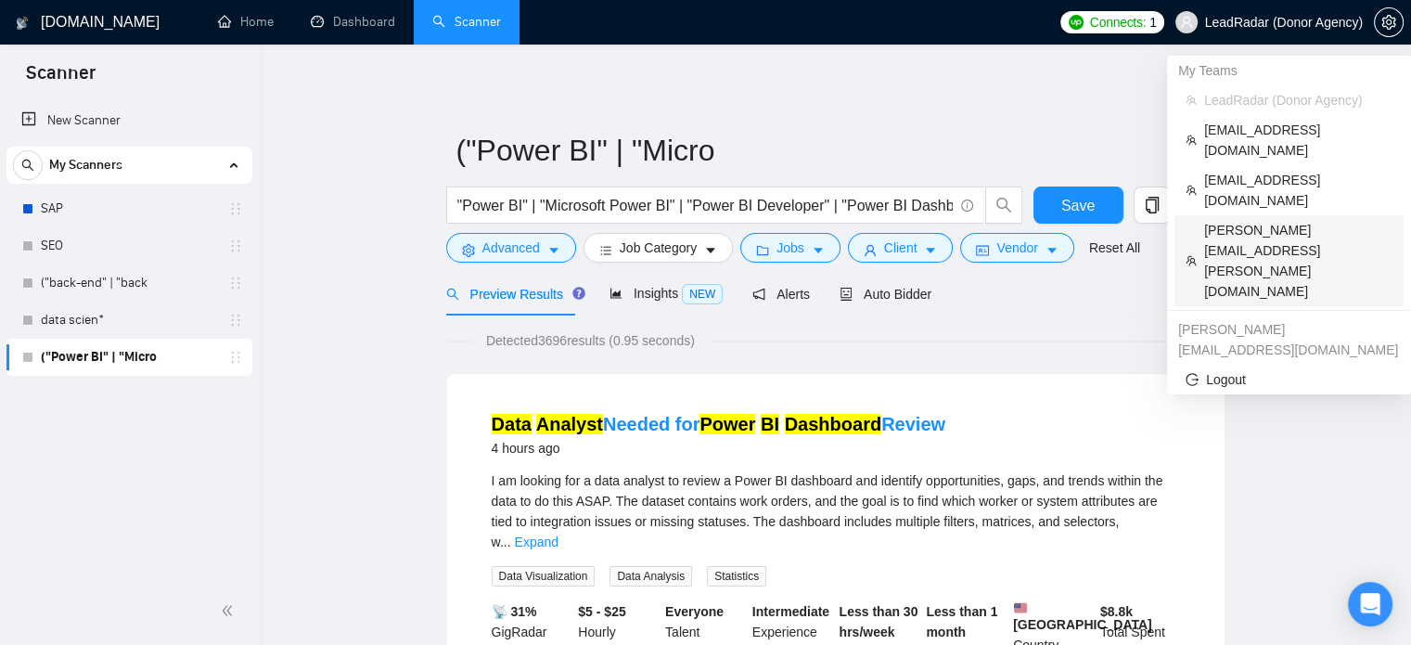
click at [1233, 220] on span "[PERSON_NAME][EMAIL_ADDRESS][PERSON_NAME][DOMAIN_NAME]" at bounding box center [1298, 261] width 188 height 82
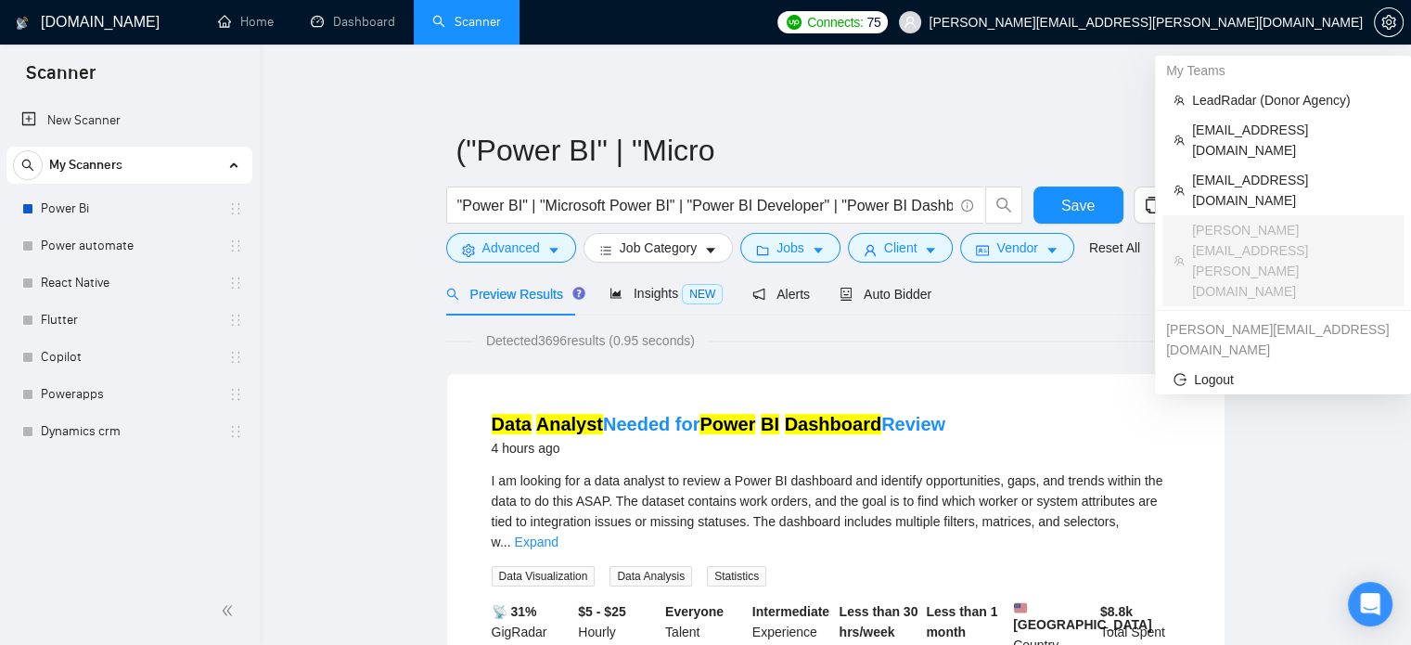
click at [1237, 34] on span "[PERSON_NAME][EMAIL_ADDRESS][PERSON_NAME][DOMAIN_NAME]" at bounding box center [1131, 22] width 486 height 59
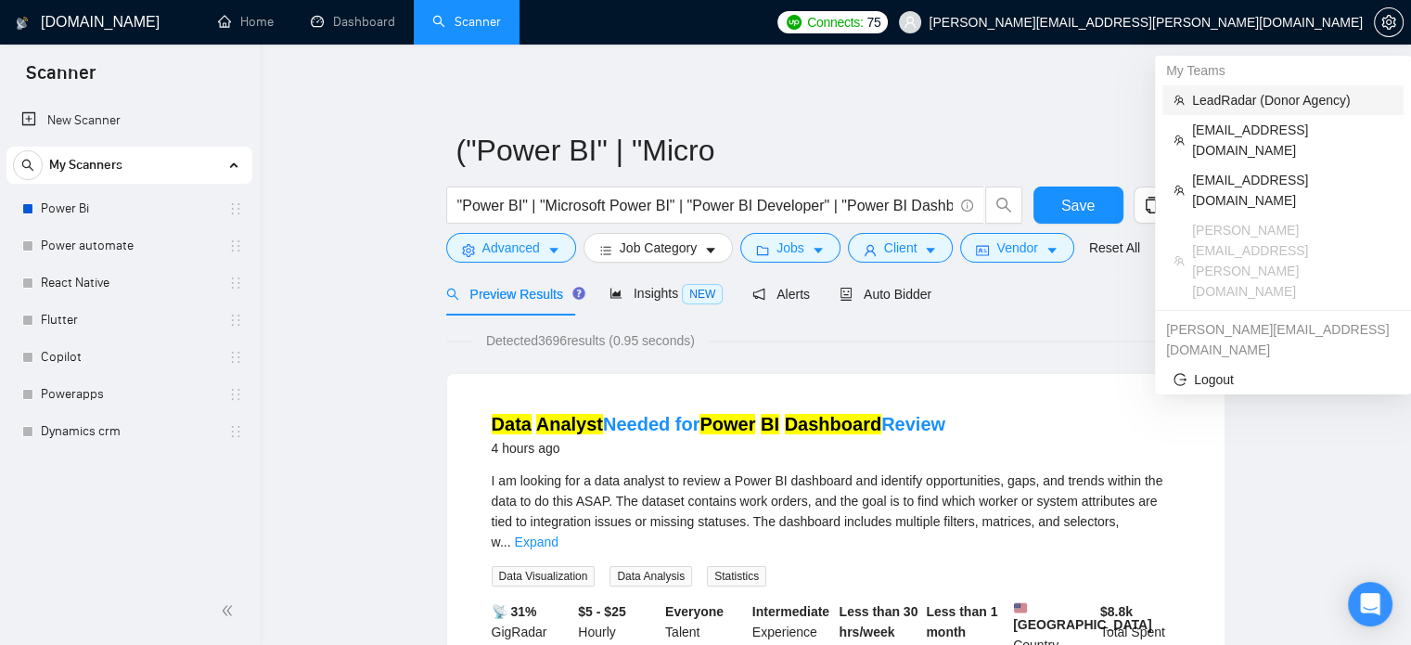
click at [1199, 97] on span "LeadRadar (Donor Agency)" at bounding box center [1292, 100] width 200 height 20
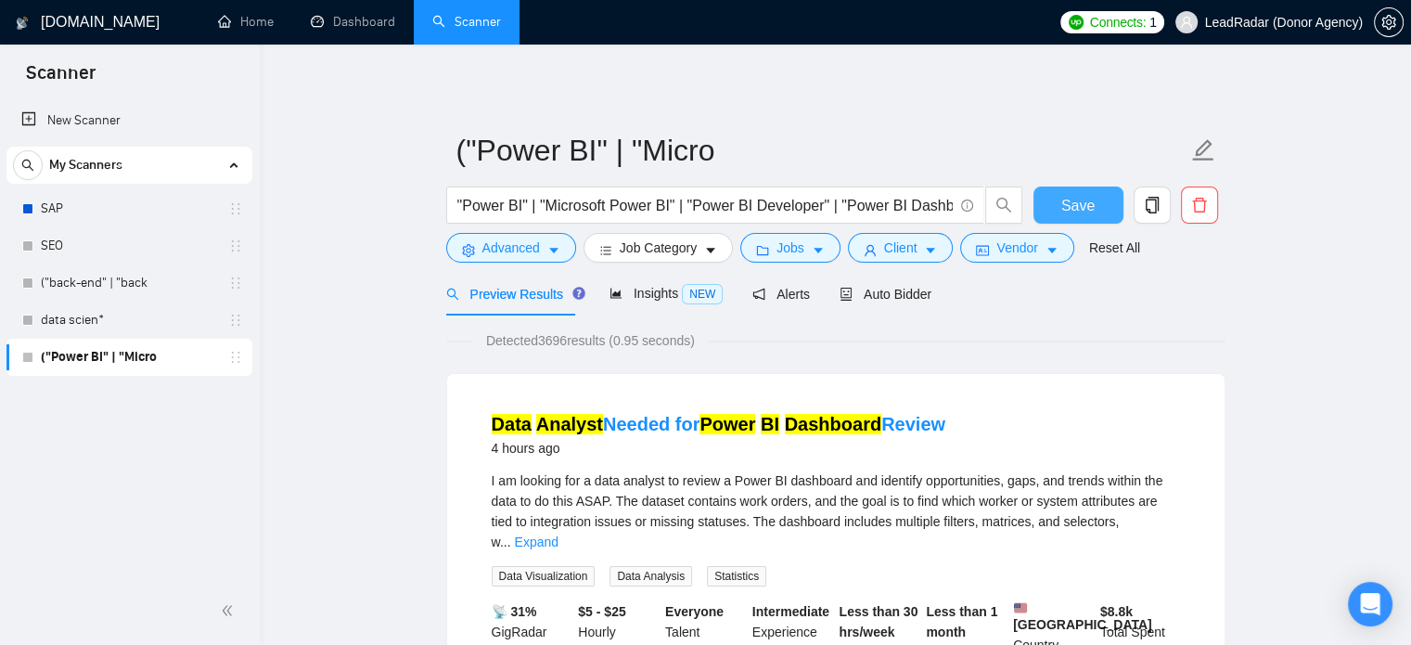
click at [1071, 200] on span "Save" at bounding box center [1078, 205] width 33 height 23
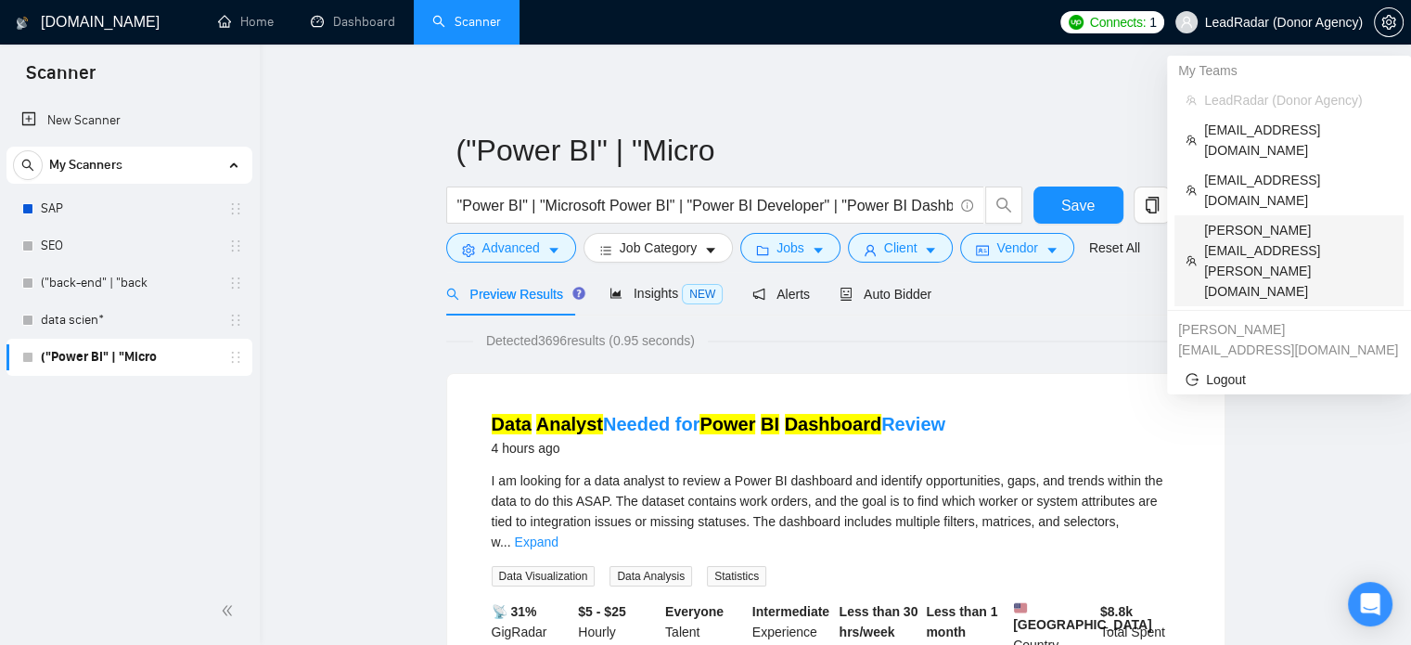
click at [1236, 220] on span "[PERSON_NAME][EMAIL_ADDRESS][PERSON_NAME][DOMAIN_NAME]" at bounding box center [1298, 261] width 188 height 82
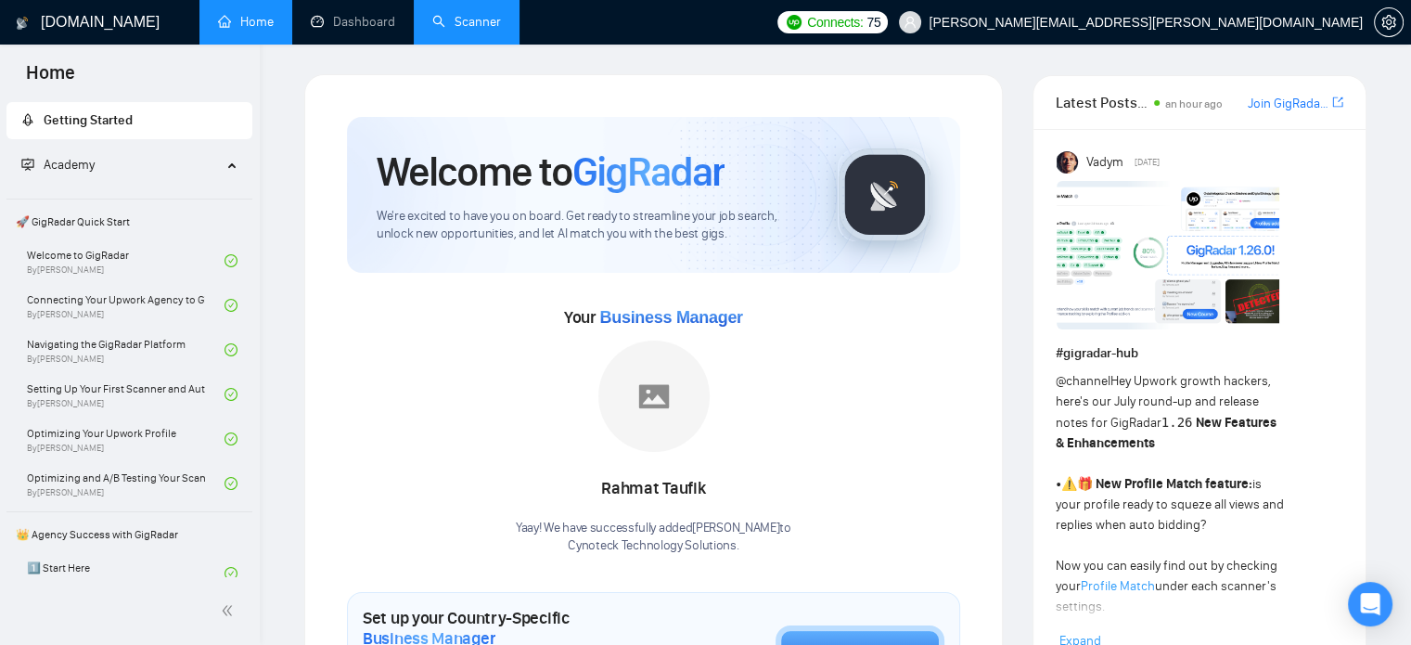
click at [492, 30] on link "Scanner" at bounding box center [466, 22] width 69 height 16
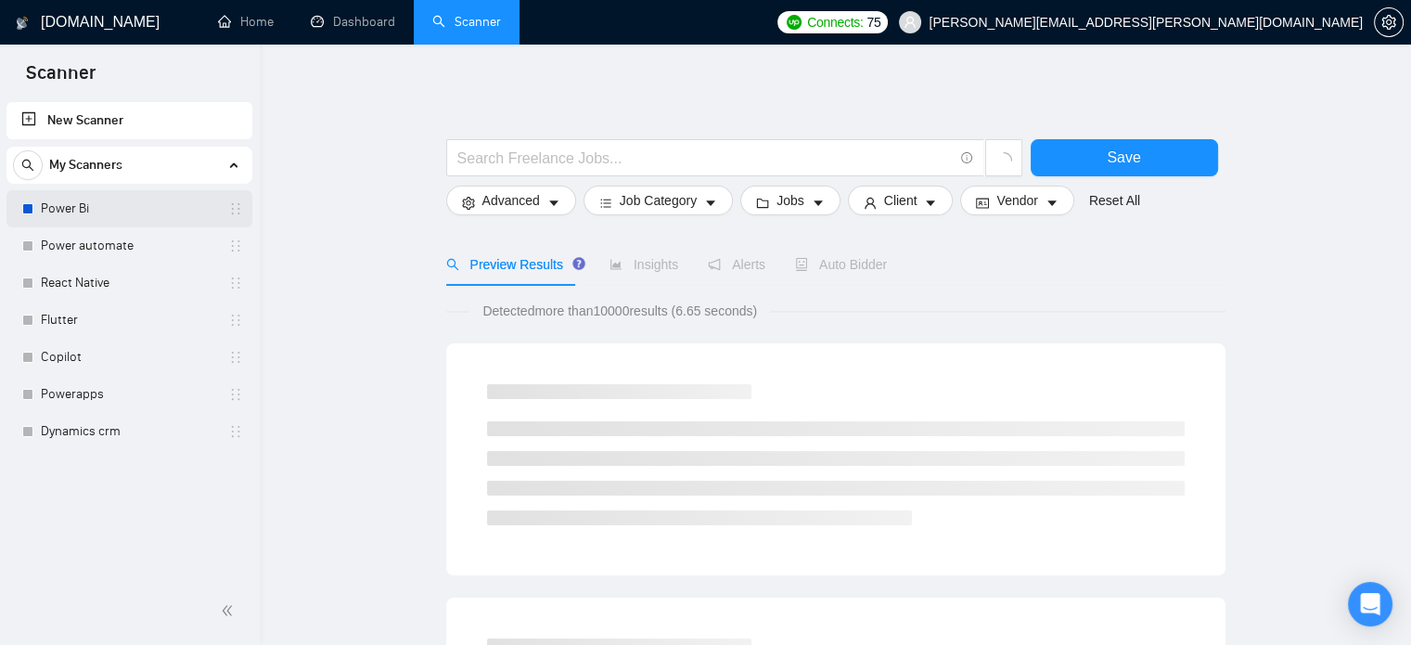
click at [104, 211] on link "Power Bi" at bounding box center [129, 208] width 176 height 37
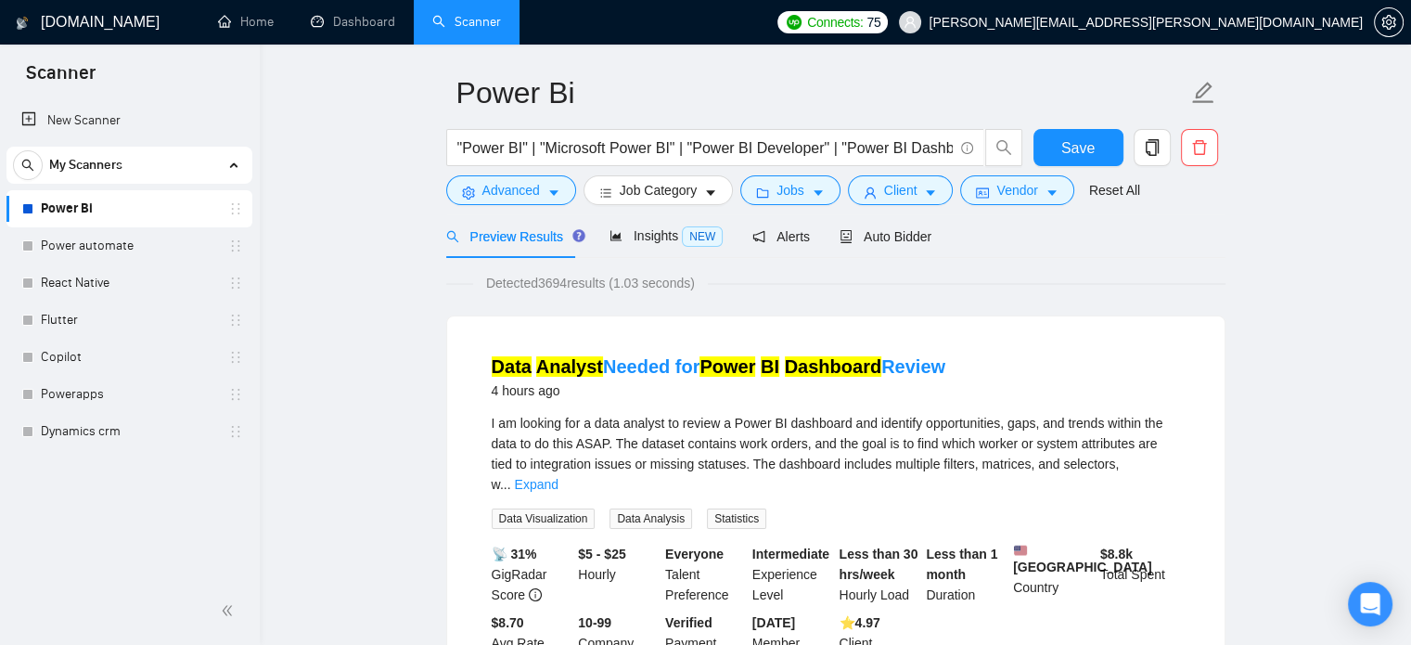
scroll to position [58, 0]
click at [997, 196] on span "Vendor" at bounding box center [1017, 189] width 41 height 20
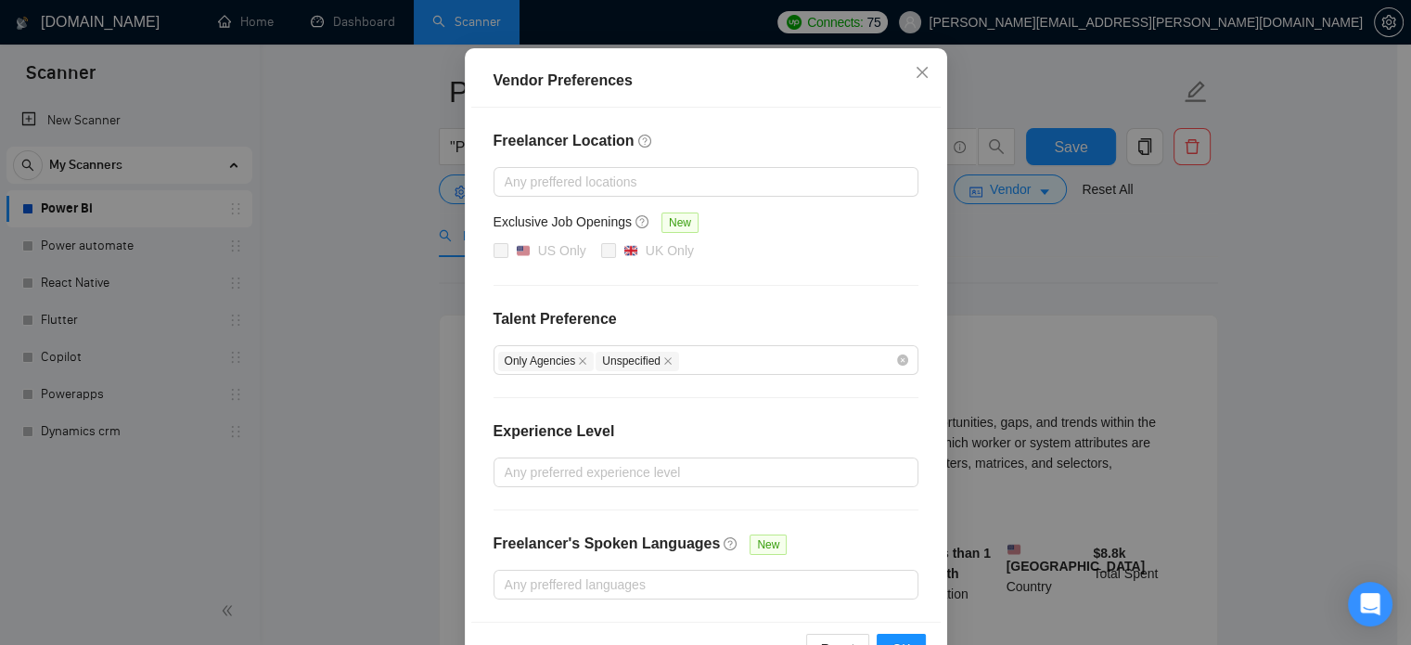
scroll to position [155, 0]
click at [1076, 431] on div "Vendor Preferences Freelancer Location Any preffered locations Exclusive Job Op…" at bounding box center [705, 322] width 1411 height 645
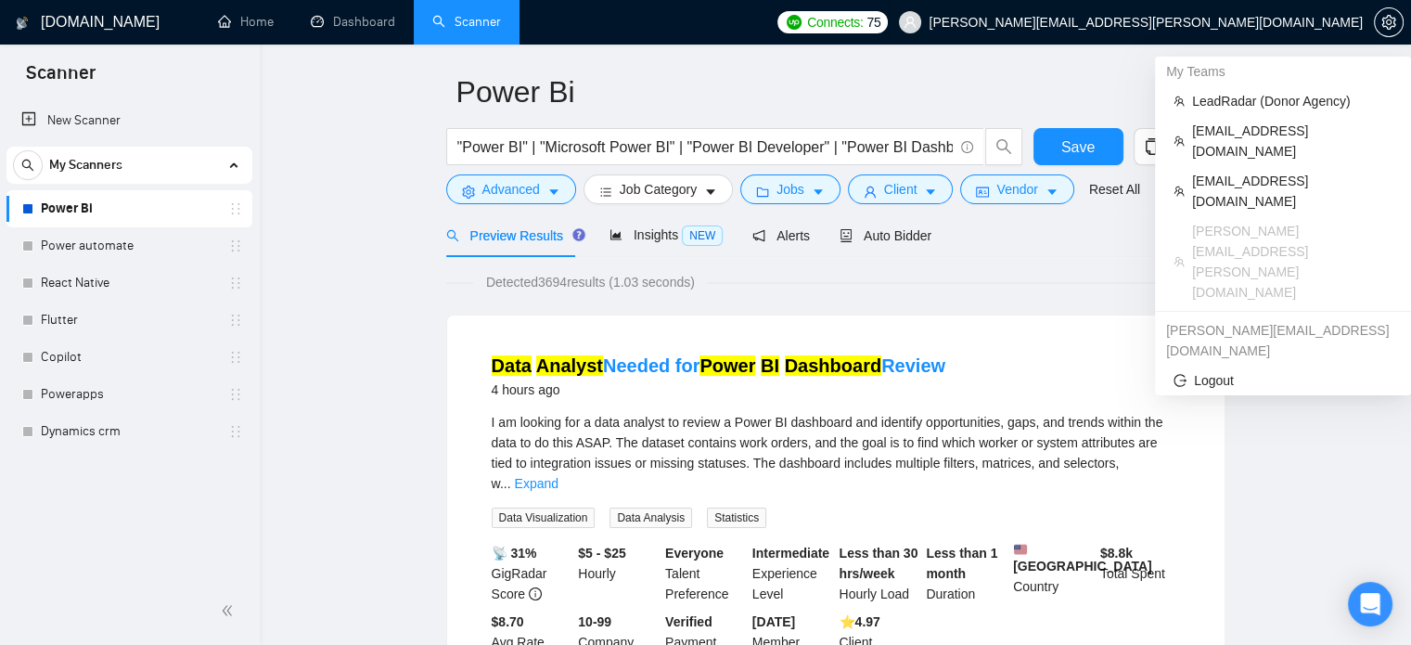
click at [1301, 33] on span "[PERSON_NAME][EMAIL_ADDRESS][PERSON_NAME][DOMAIN_NAME]" at bounding box center [1131, 22] width 486 height 59
click at [1272, 92] on span "LeadRadar (Donor Agency)" at bounding box center [1292, 101] width 200 height 20
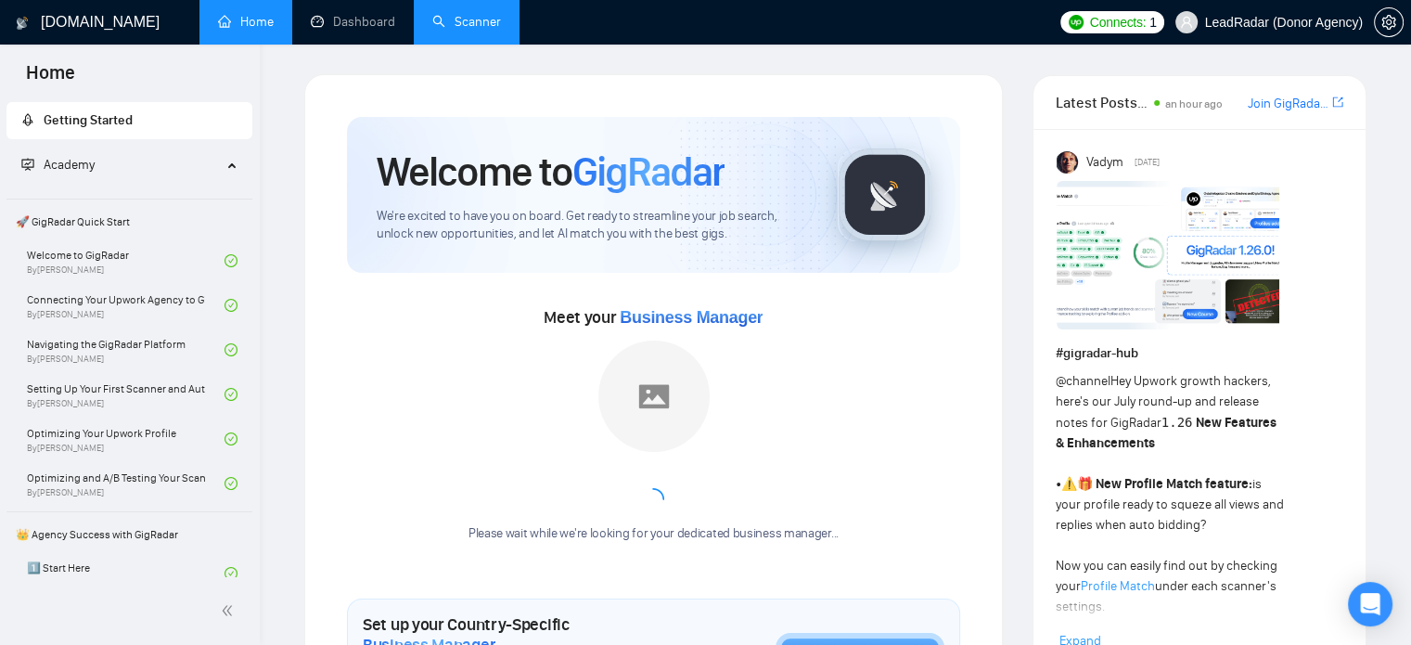
click at [476, 19] on link "Scanner" at bounding box center [466, 22] width 69 height 16
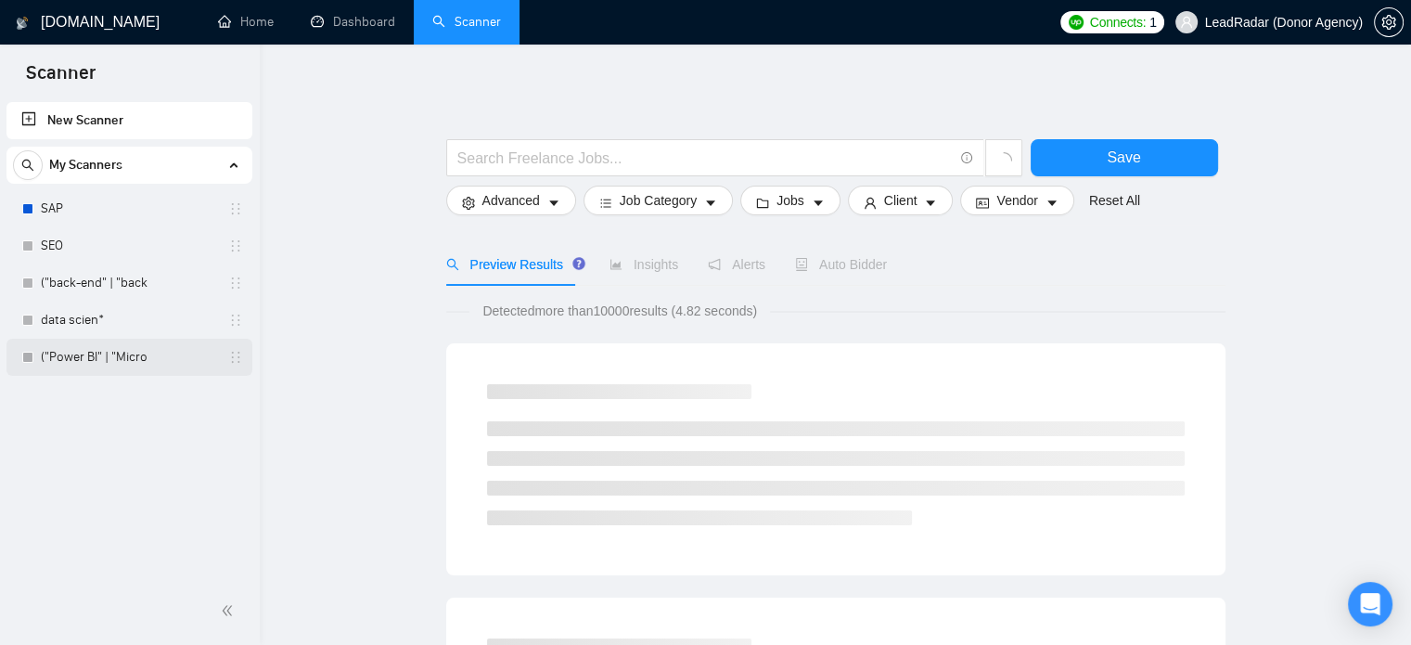
click at [84, 367] on link "("Power BI" | "Micro" at bounding box center [129, 357] width 176 height 37
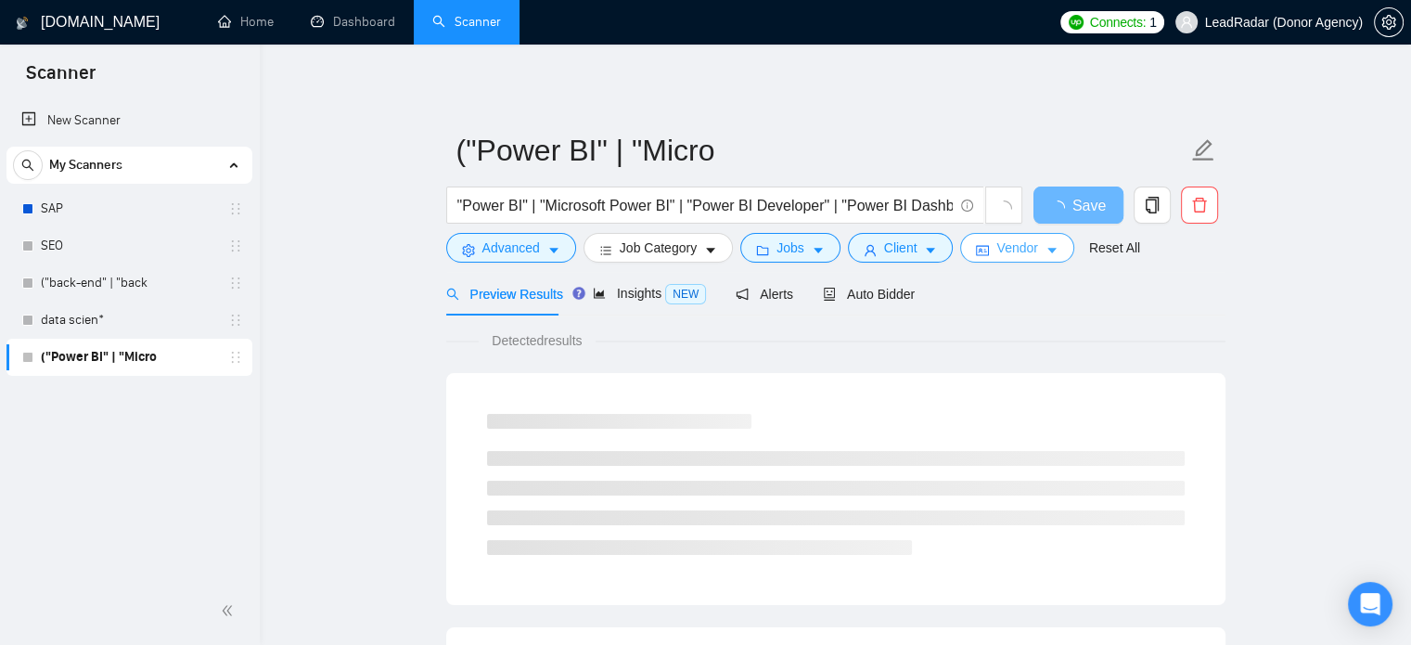
click at [1046, 244] on icon "caret-down" at bounding box center [1052, 250] width 13 height 13
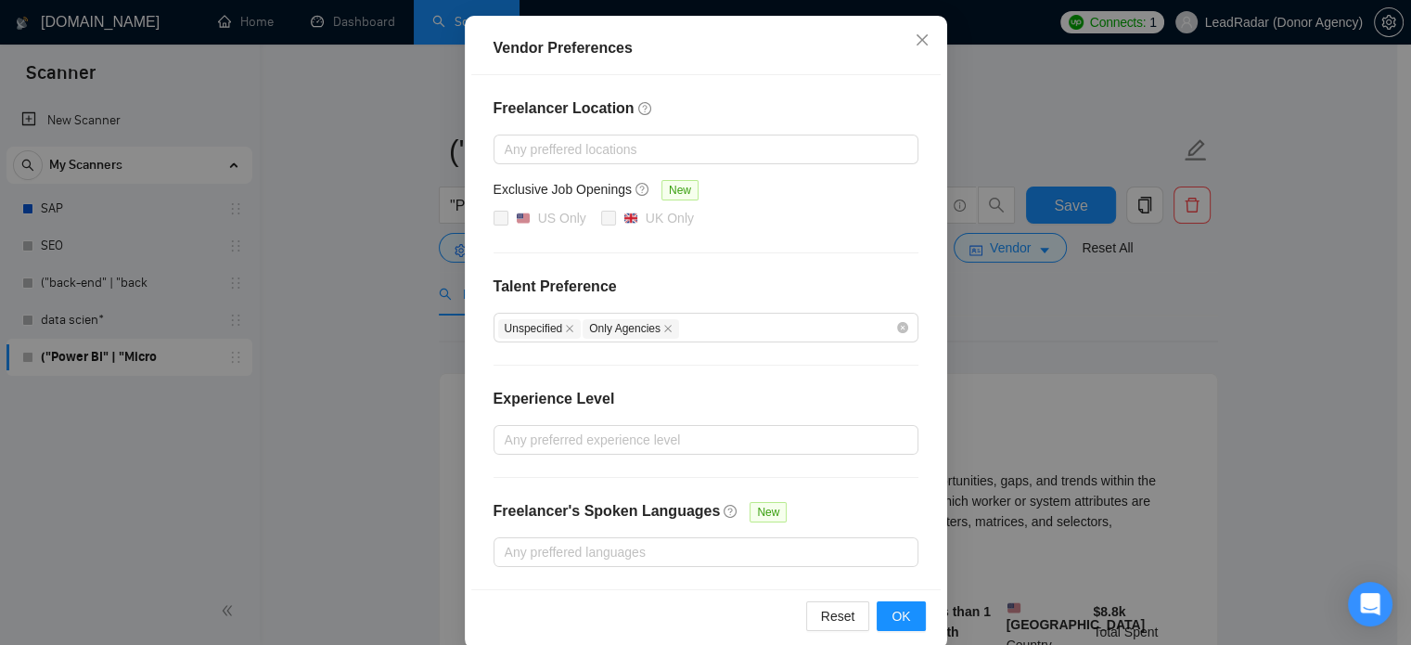
scroll to position [212, 0]
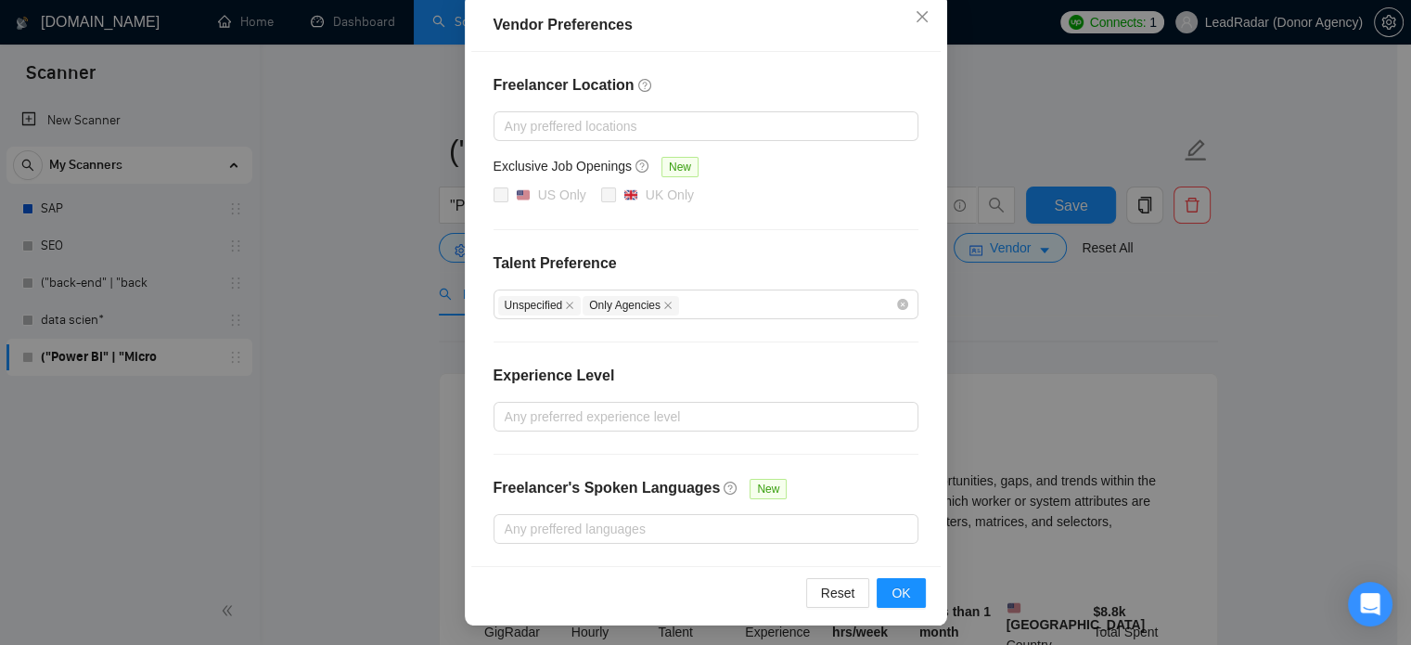
click at [1106, 367] on div "Vendor Preferences Freelancer Location Any preffered locations Exclusive Job Op…" at bounding box center [705, 322] width 1411 height 645
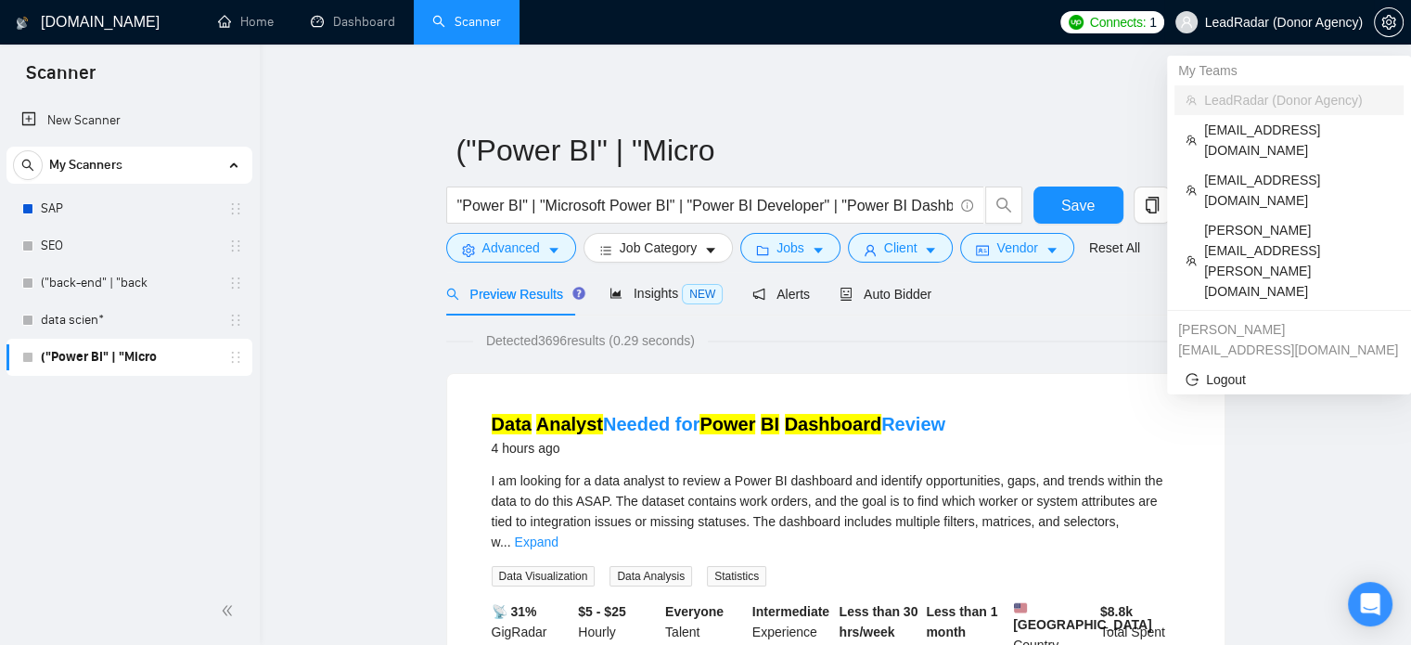
click at [1242, 9] on span "LeadRadar (Donor Agency)" at bounding box center [1270, 22] width 210 height 59
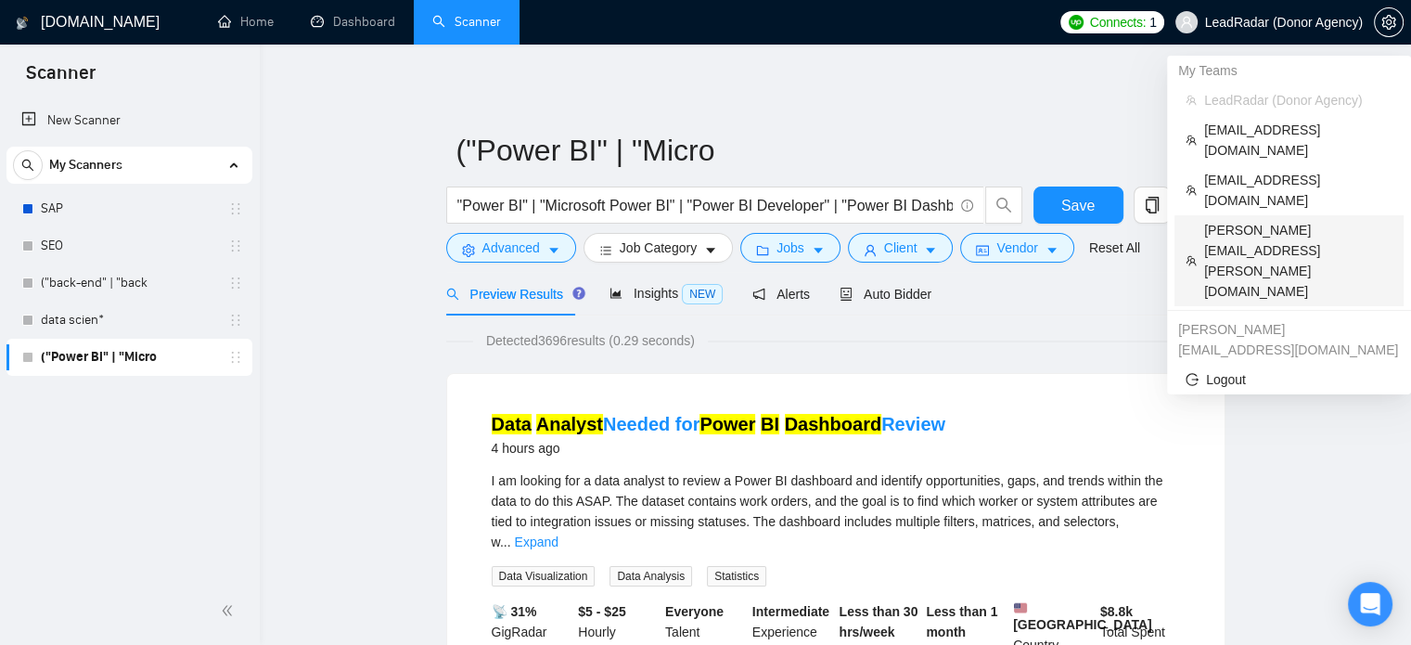
click at [1221, 220] on span "[PERSON_NAME][EMAIL_ADDRESS][PERSON_NAME][DOMAIN_NAME]" at bounding box center [1298, 261] width 188 height 82
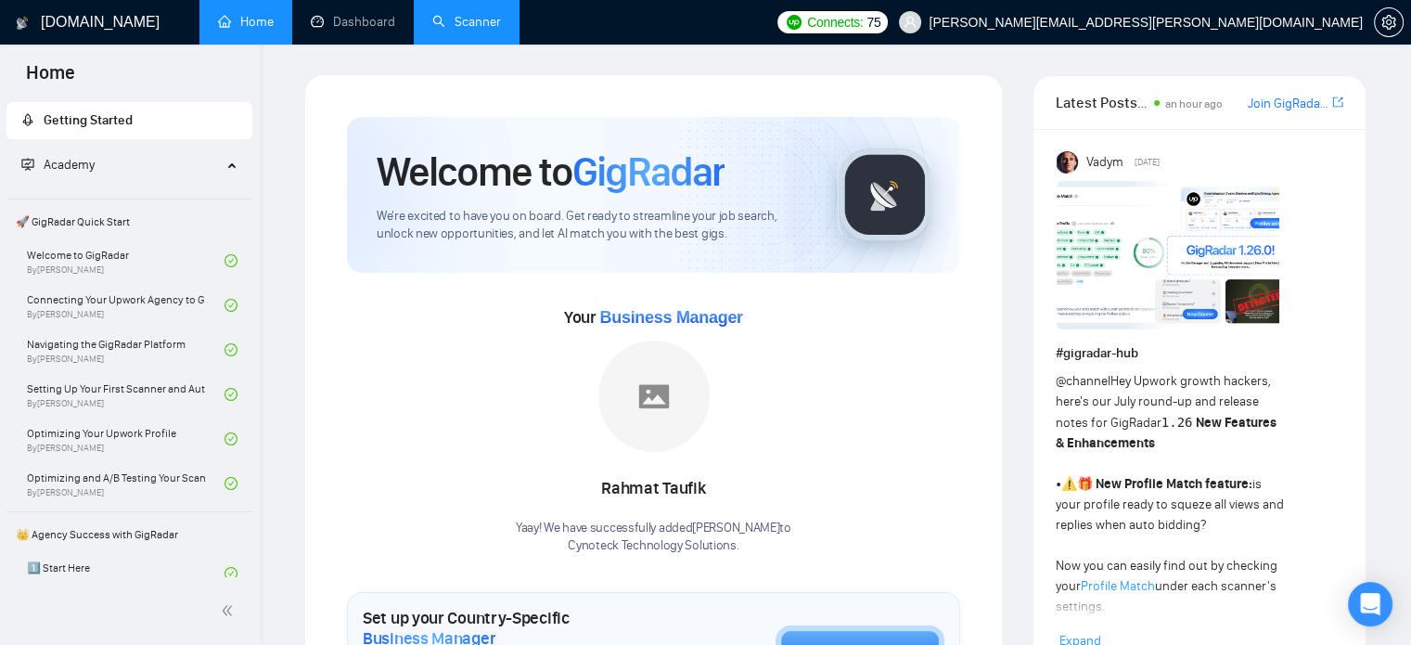
click at [449, 18] on link "Scanner" at bounding box center [466, 22] width 69 height 16
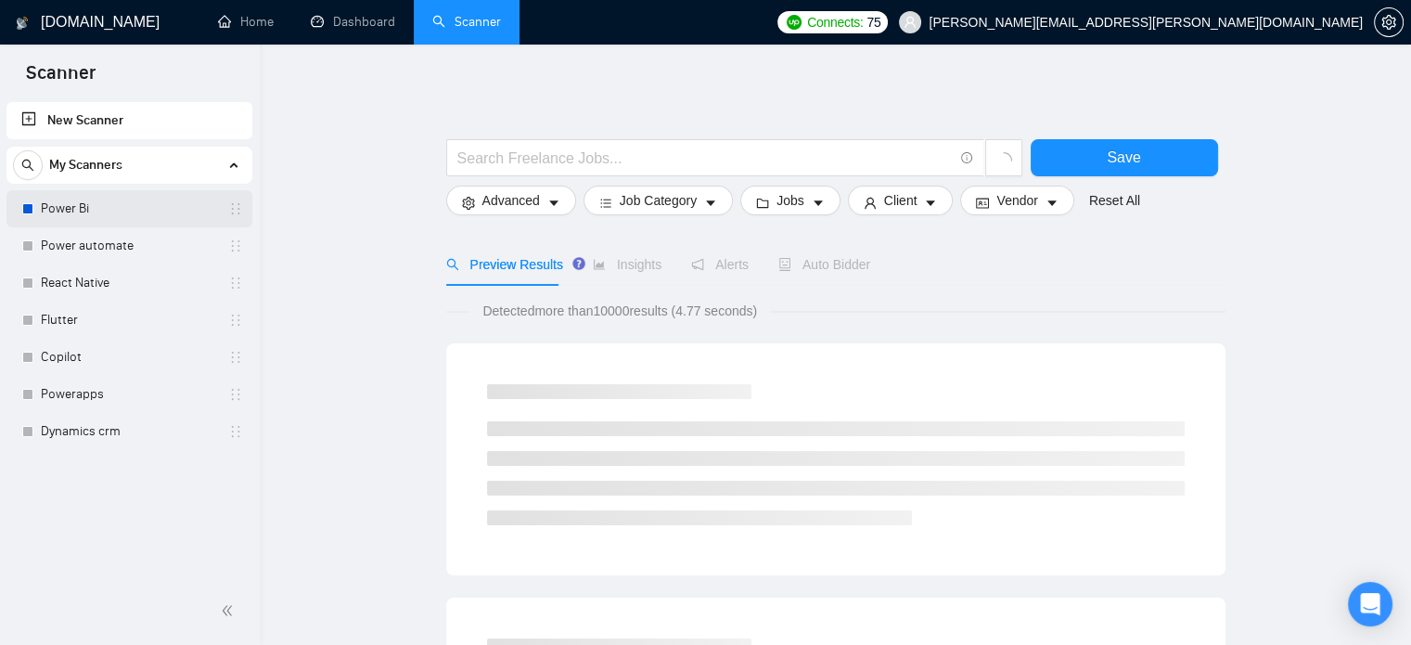
click at [141, 205] on link "Power Bi" at bounding box center [129, 208] width 176 height 37
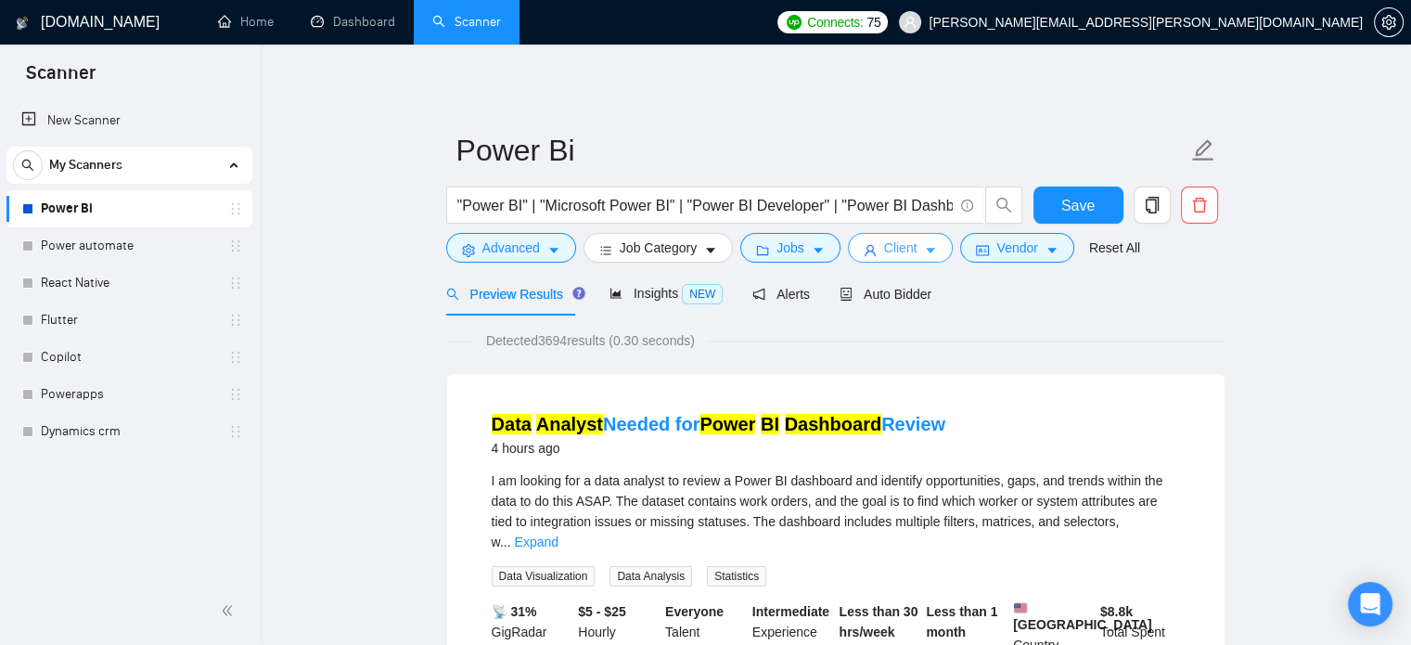
click at [924, 255] on icon "caret-down" at bounding box center [930, 250] width 13 height 13
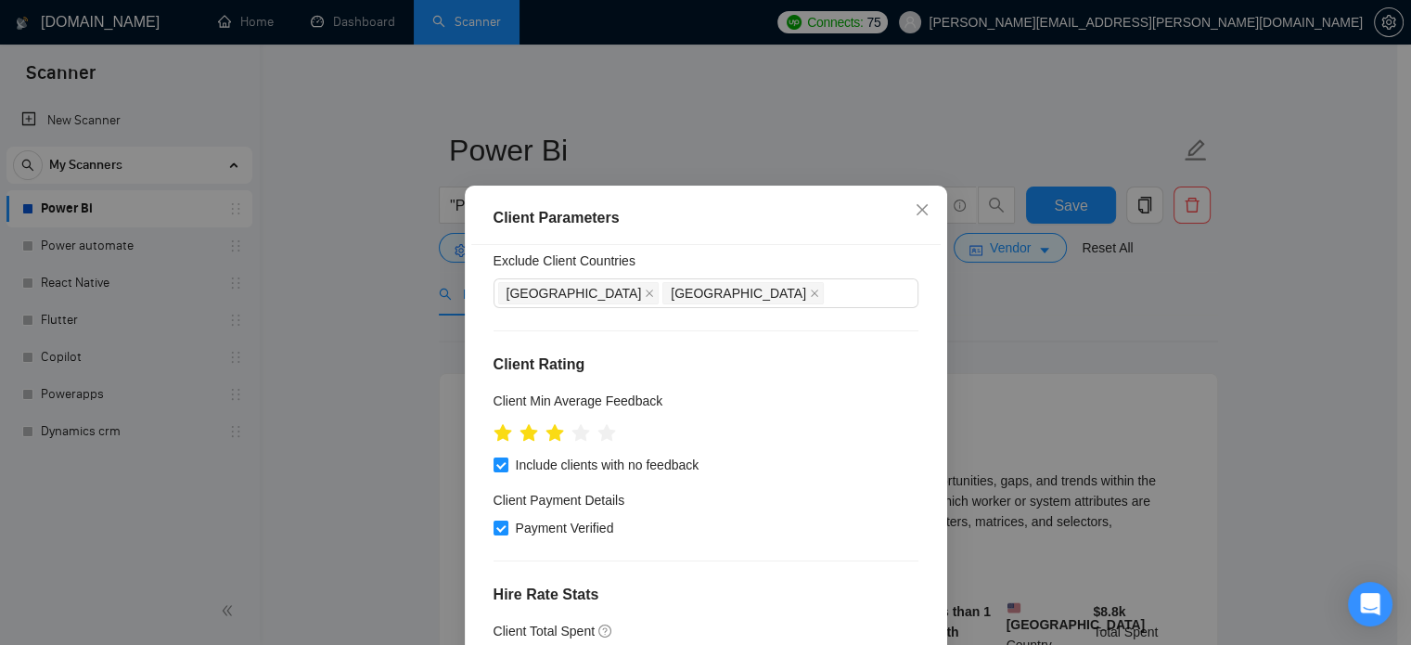
scroll to position [125, 0]
click at [1114, 348] on div "Client Parameters Client Location Include Client Countries Select Exclude Clien…" at bounding box center [705, 322] width 1411 height 645
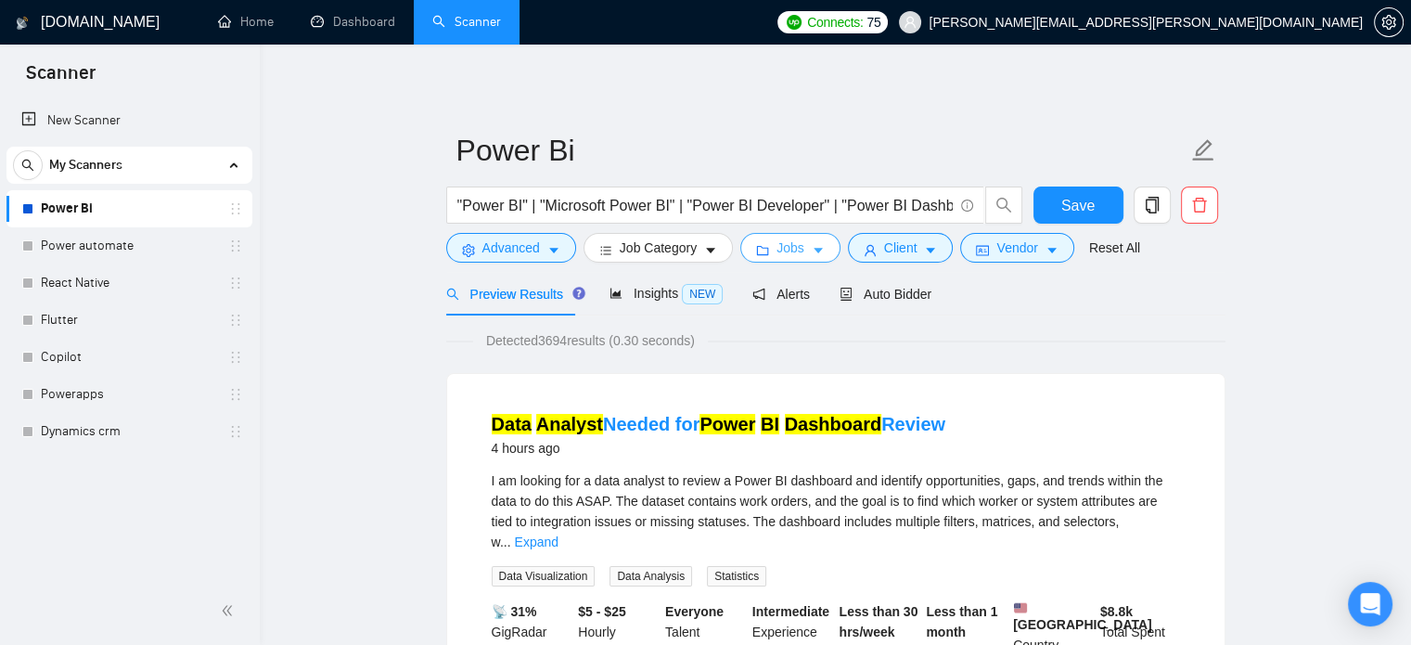
click at [793, 237] on button "Jobs" at bounding box center [790, 248] width 100 height 30
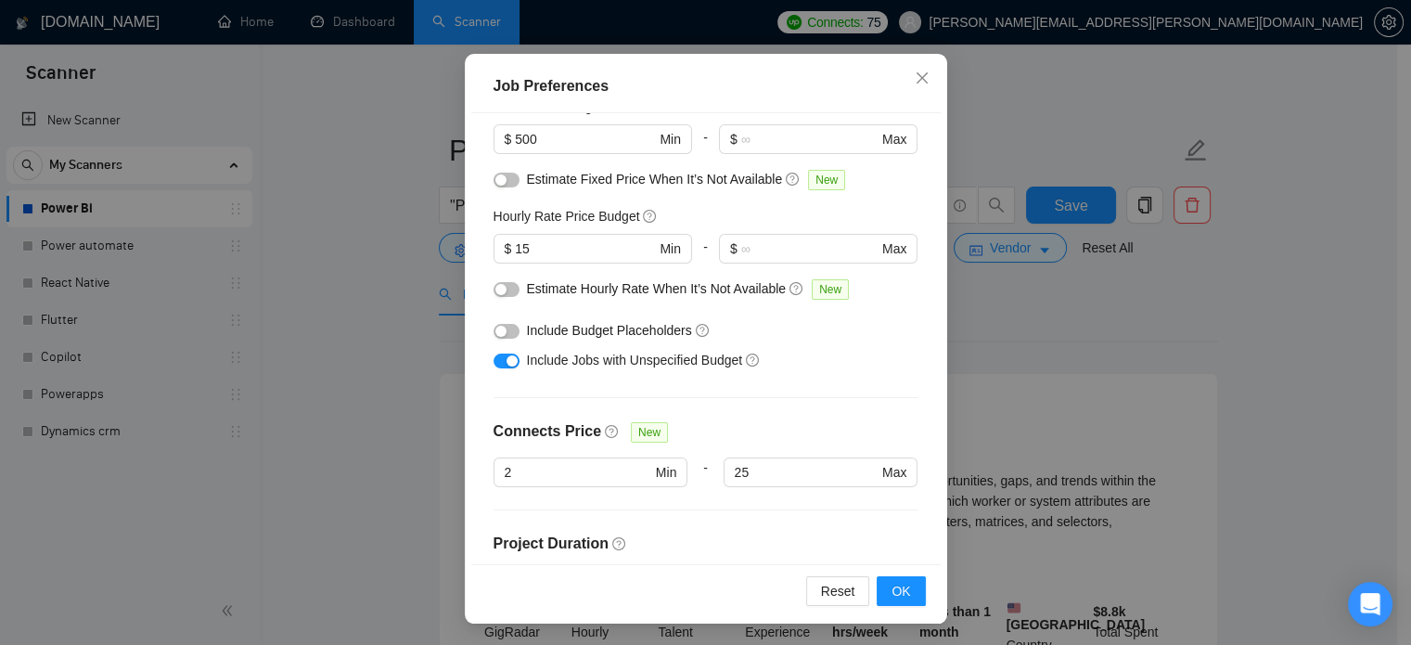
scroll to position [152, 0]
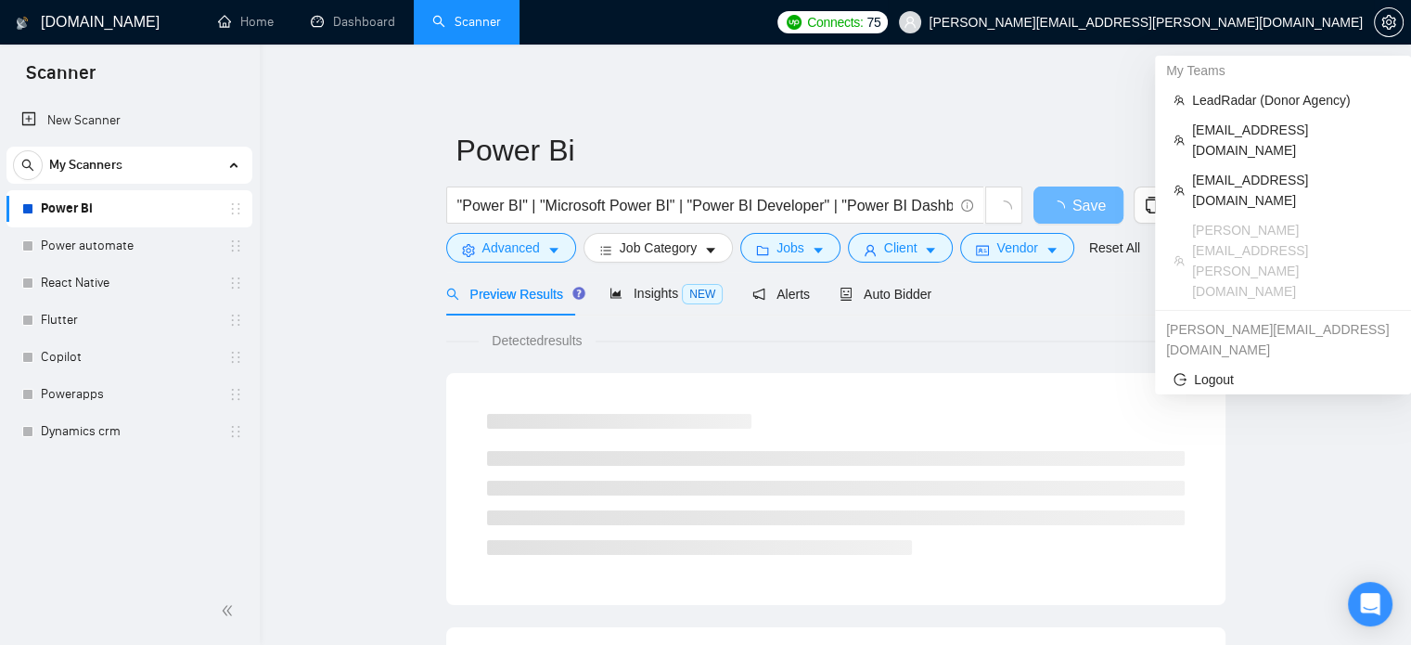
click at [1313, 22] on span "[PERSON_NAME][EMAIL_ADDRESS][PERSON_NAME][DOMAIN_NAME]" at bounding box center [1146, 22] width 434 height 0
click at [1236, 99] on span "LeadRadar (Donor Agency)" at bounding box center [1292, 100] width 200 height 20
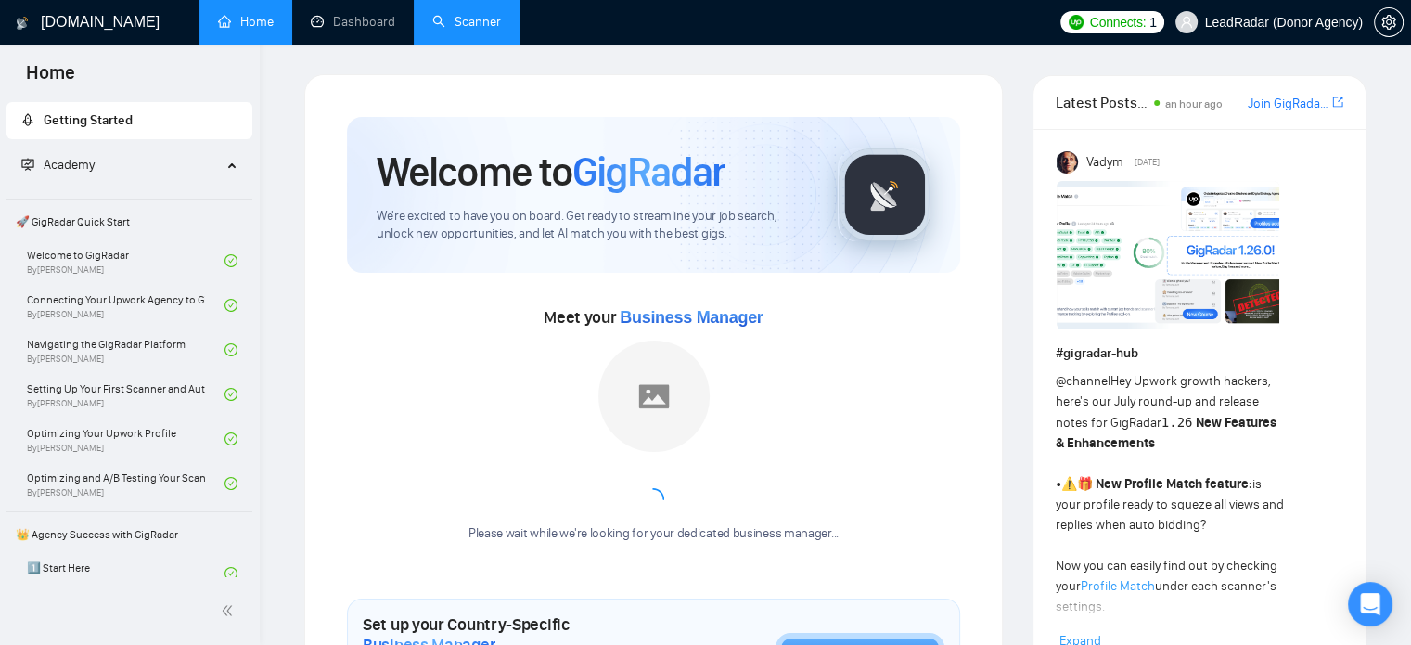
click at [494, 28] on link "Scanner" at bounding box center [466, 22] width 69 height 16
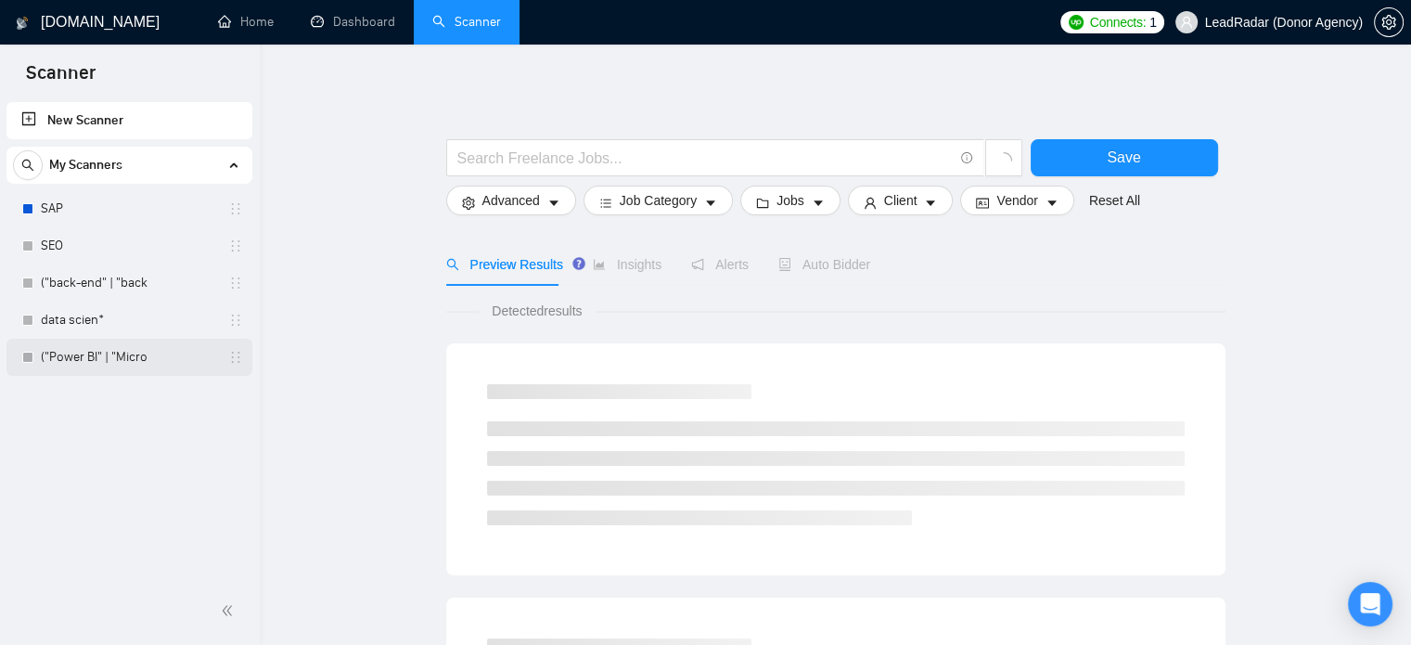
click at [109, 354] on link "("Power BI" | "Micro" at bounding box center [129, 357] width 176 height 37
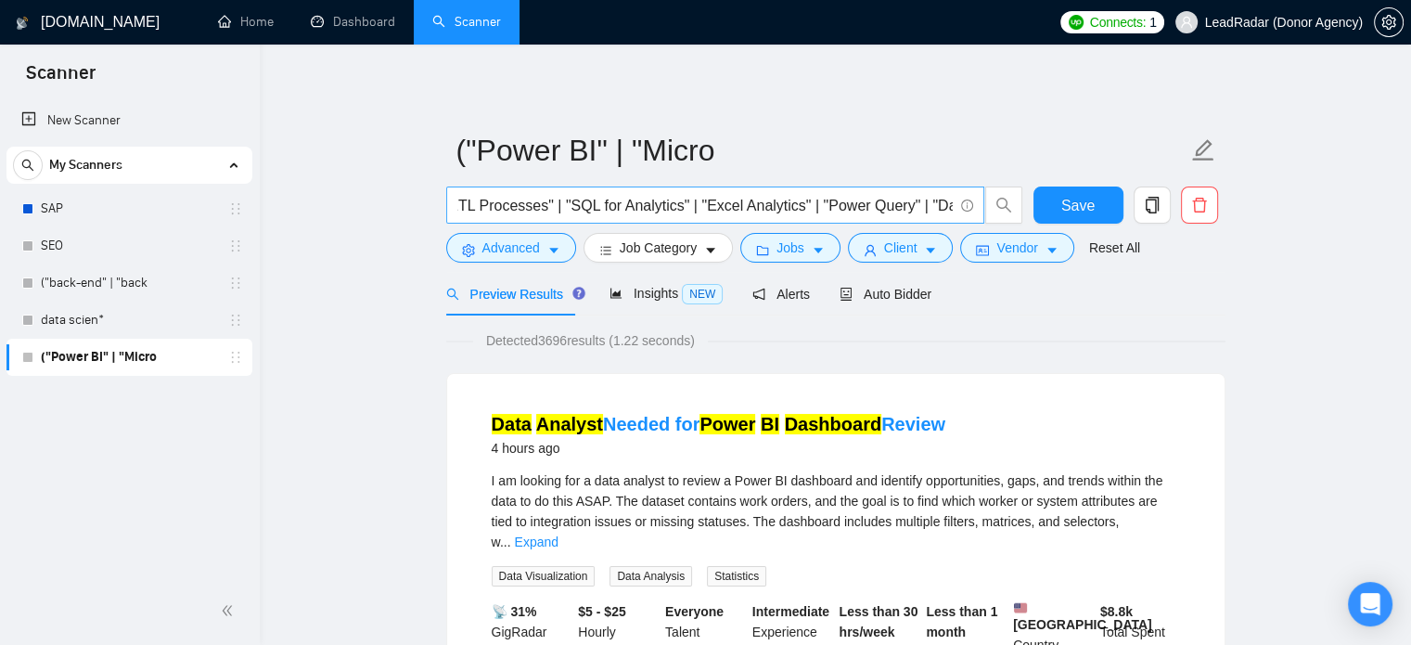
scroll to position [0, 3761]
click at [817, 247] on icon "caret-down" at bounding box center [818, 250] width 13 height 13
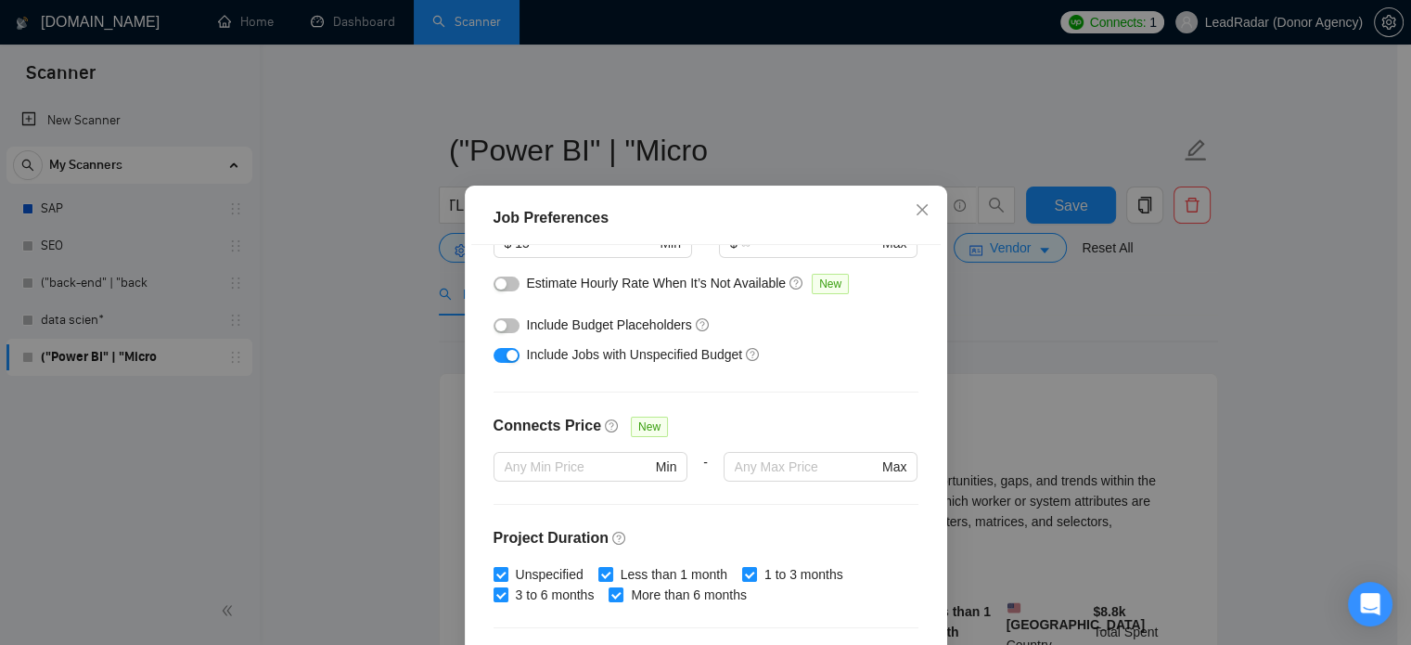
scroll to position [292, 0]
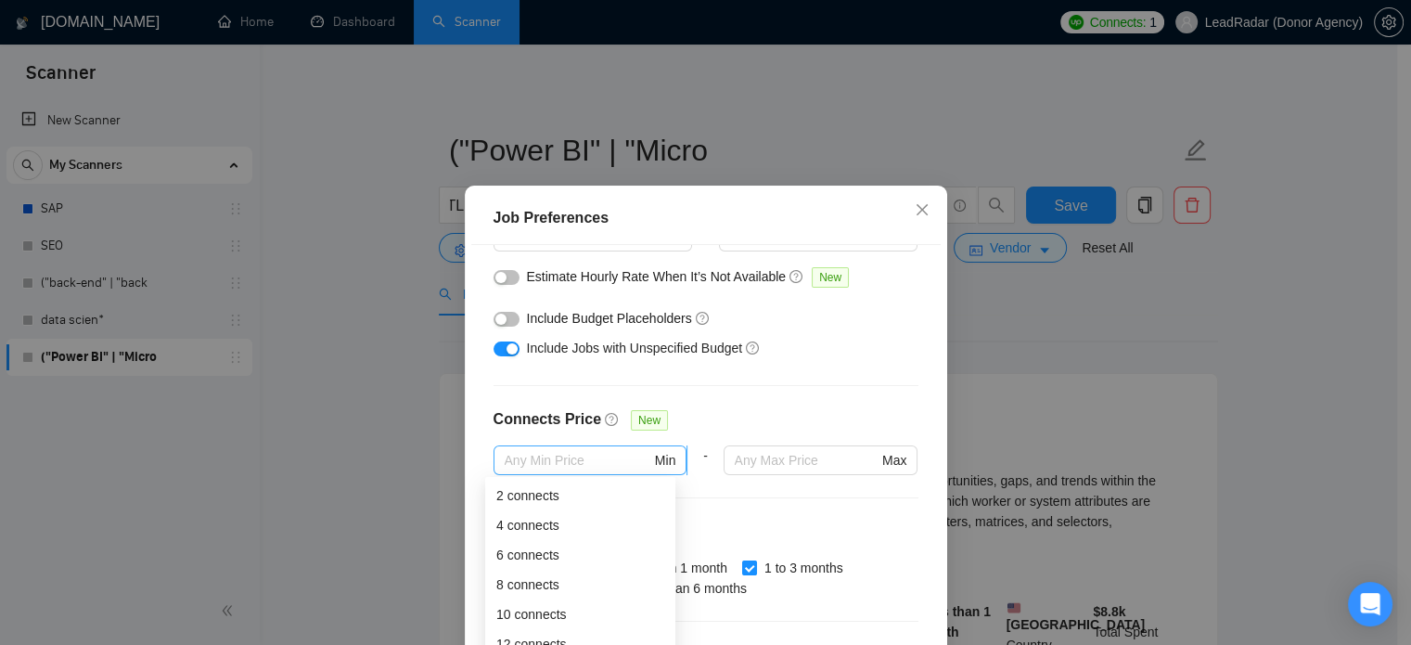
click at [559, 448] on span "Min" at bounding box center [591, 460] width 194 height 30
click at [538, 494] on div "2 connects" at bounding box center [580, 495] width 168 height 20
type input "2"
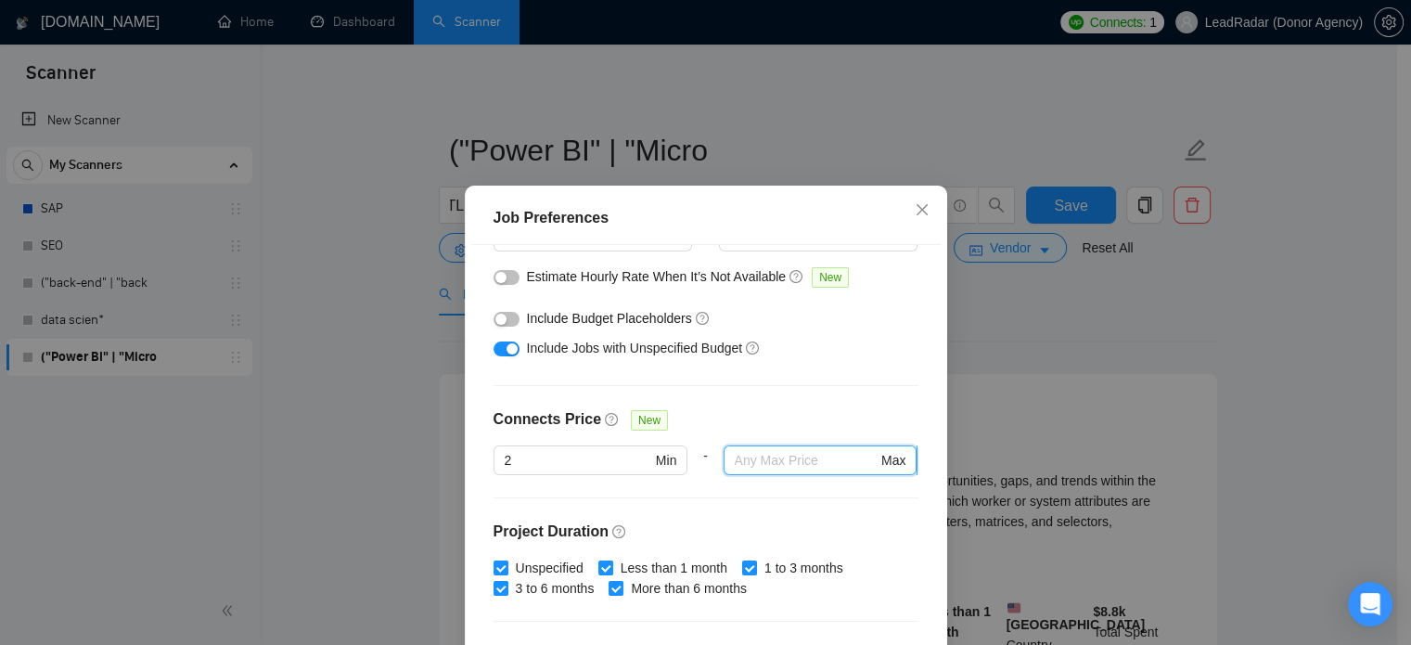
click at [776, 457] on input "text" at bounding box center [806, 460] width 143 height 20
type input "25"
click at [1087, 355] on div "Job Preferences Budget Project Type All Fixed Price Hourly Rate Fixed Price Bud…" at bounding box center [705, 322] width 1411 height 645
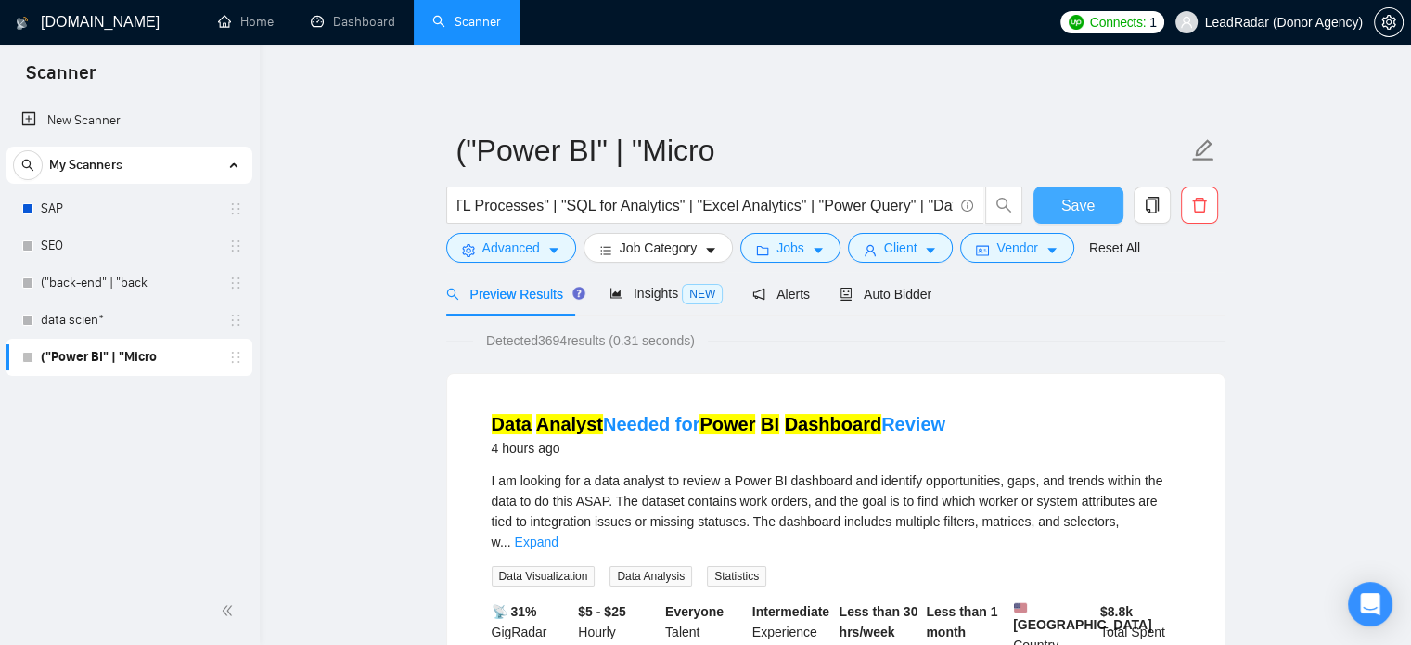
click at [1091, 206] on span "Save" at bounding box center [1078, 205] width 33 height 23
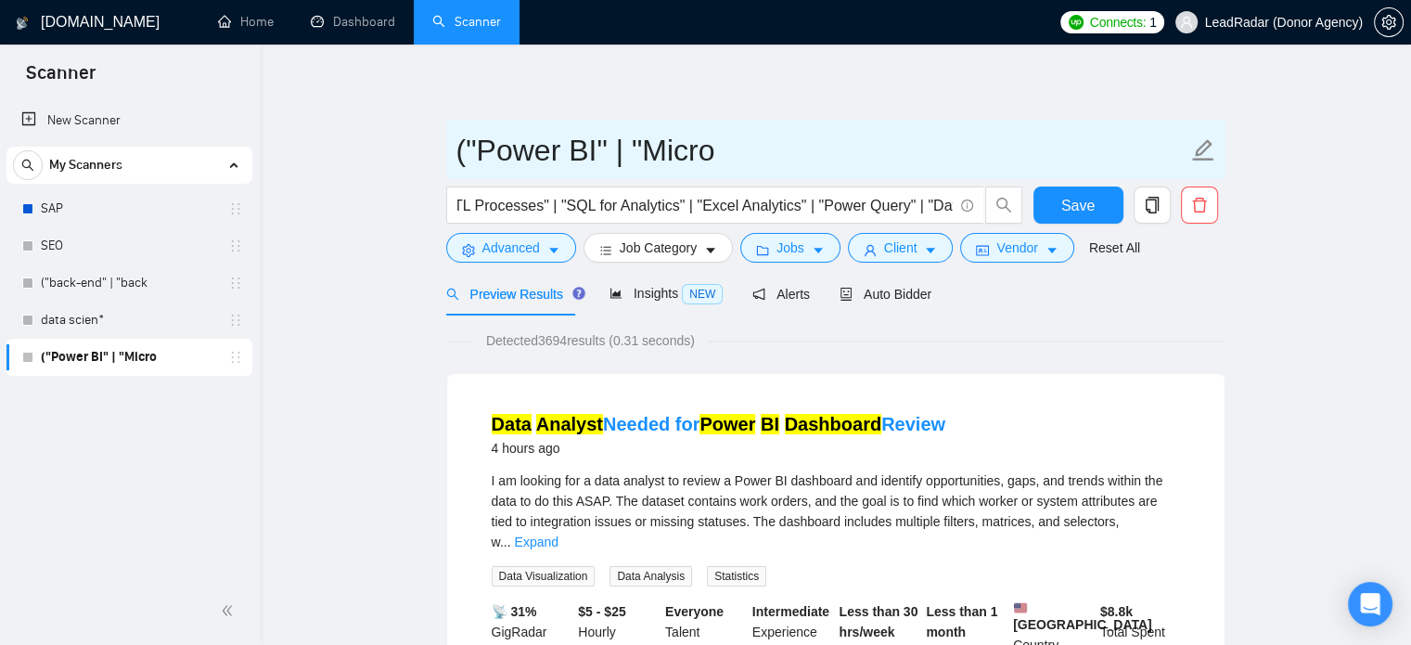
click at [1069, 139] on input "("Power BI" | "Micro" at bounding box center [822, 150] width 731 height 46
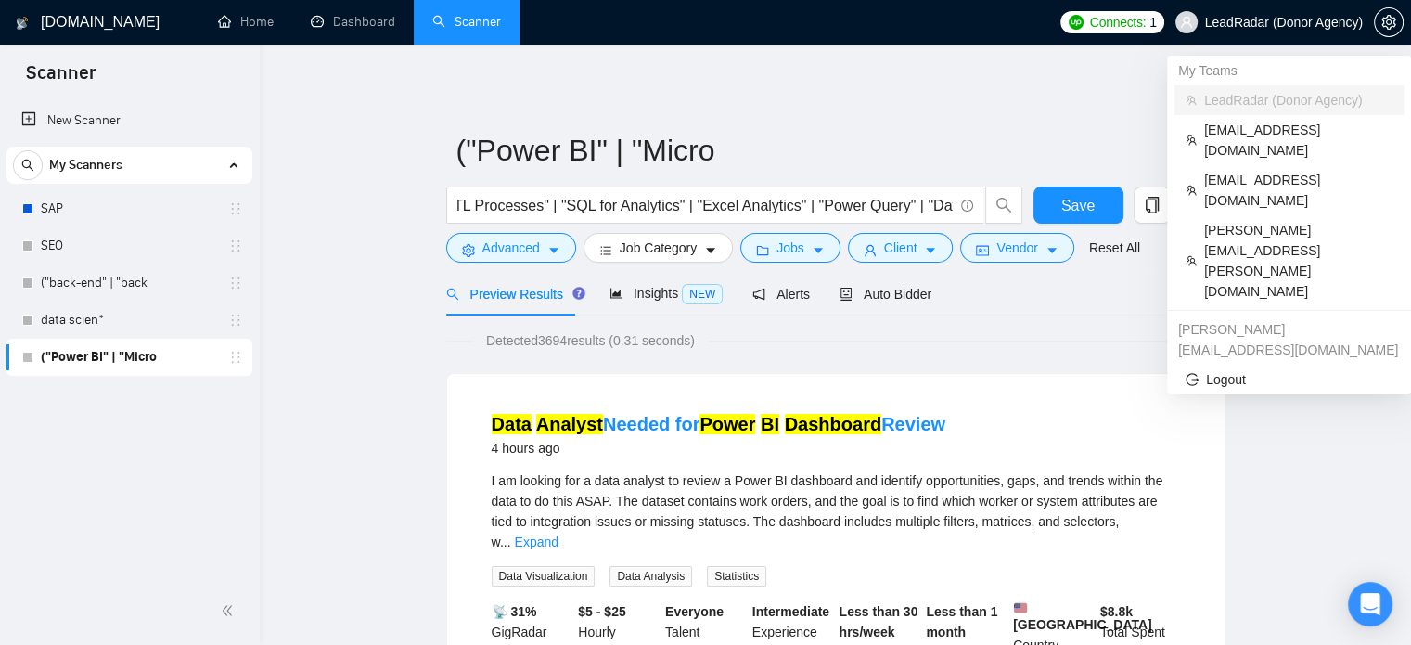
click at [1266, 7] on span "LeadRadar (Donor Agency)" at bounding box center [1270, 22] width 210 height 59
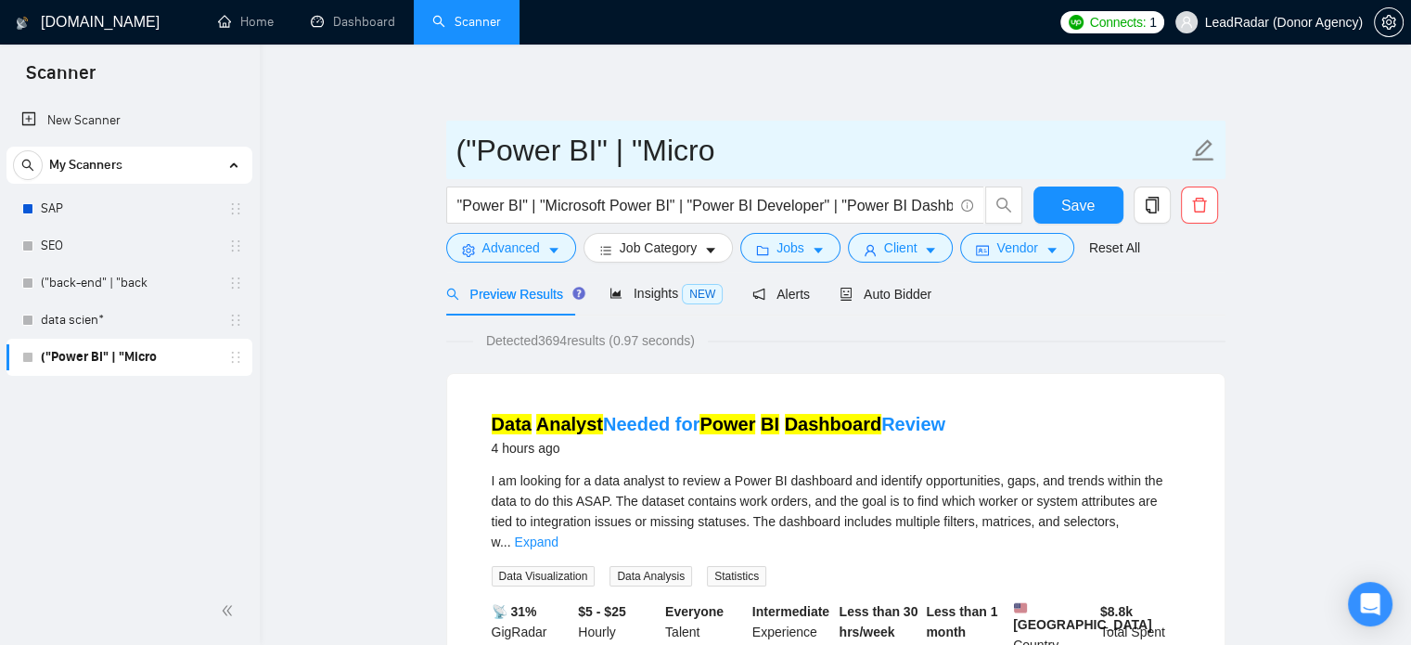
click at [569, 163] on input "("Power BI" | "Micro" at bounding box center [822, 150] width 731 height 46
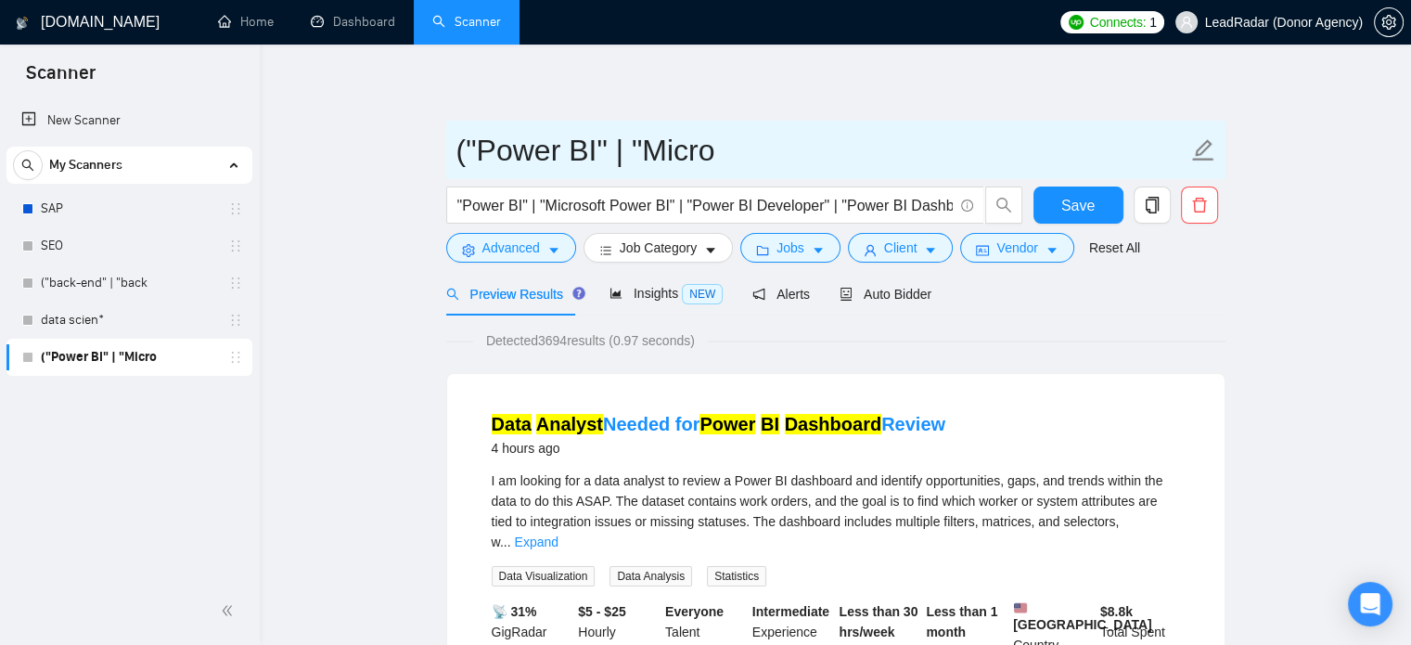
click at [569, 163] on input "("Power BI" | "Micro" at bounding box center [822, 150] width 731 height 46
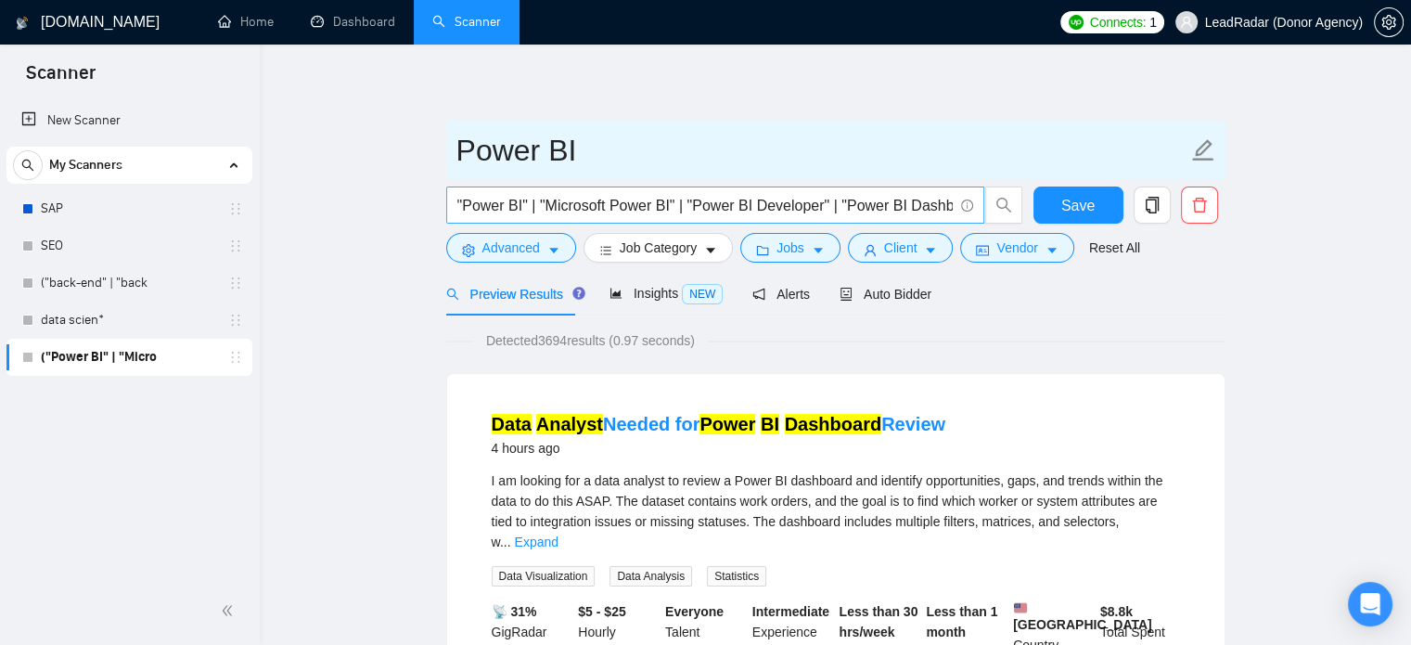
type input "Power BI"
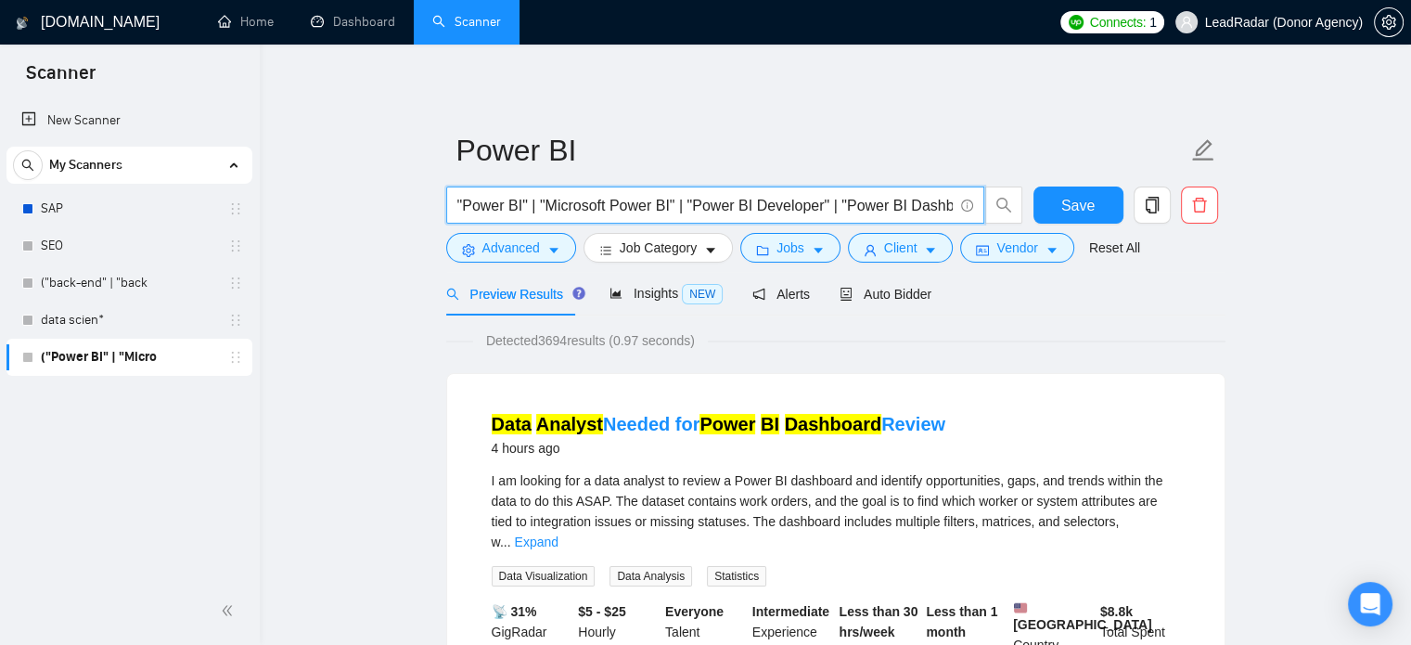
click at [457, 206] on input ""Power BI" | "Microsoft Power BI" | "Power BI Developer" | "Power BI Dashboard"…" at bounding box center [705, 205] width 496 height 23
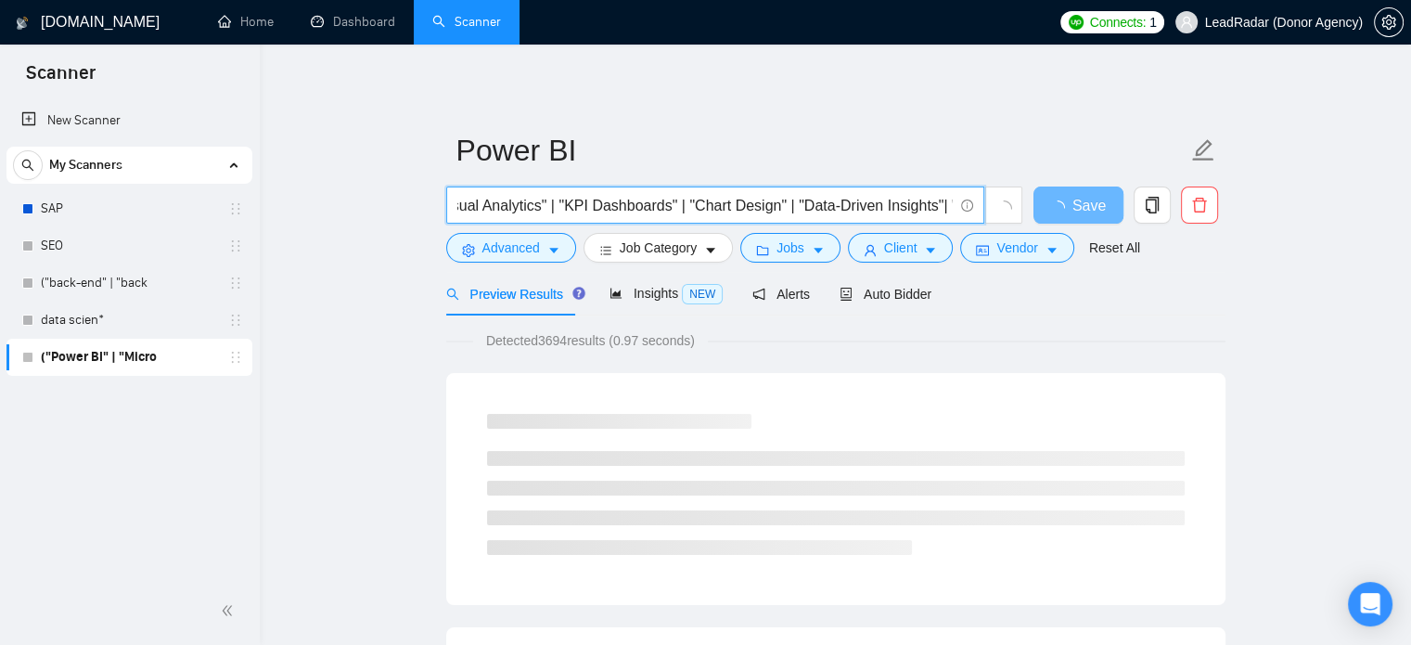
scroll to position [0, 2401]
click at [753, 211] on input "("Power BI" | "Microsoft Power BI" | "Power BI Developer" | "Power BI Dashboard…" at bounding box center [705, 205] width 496 height 23
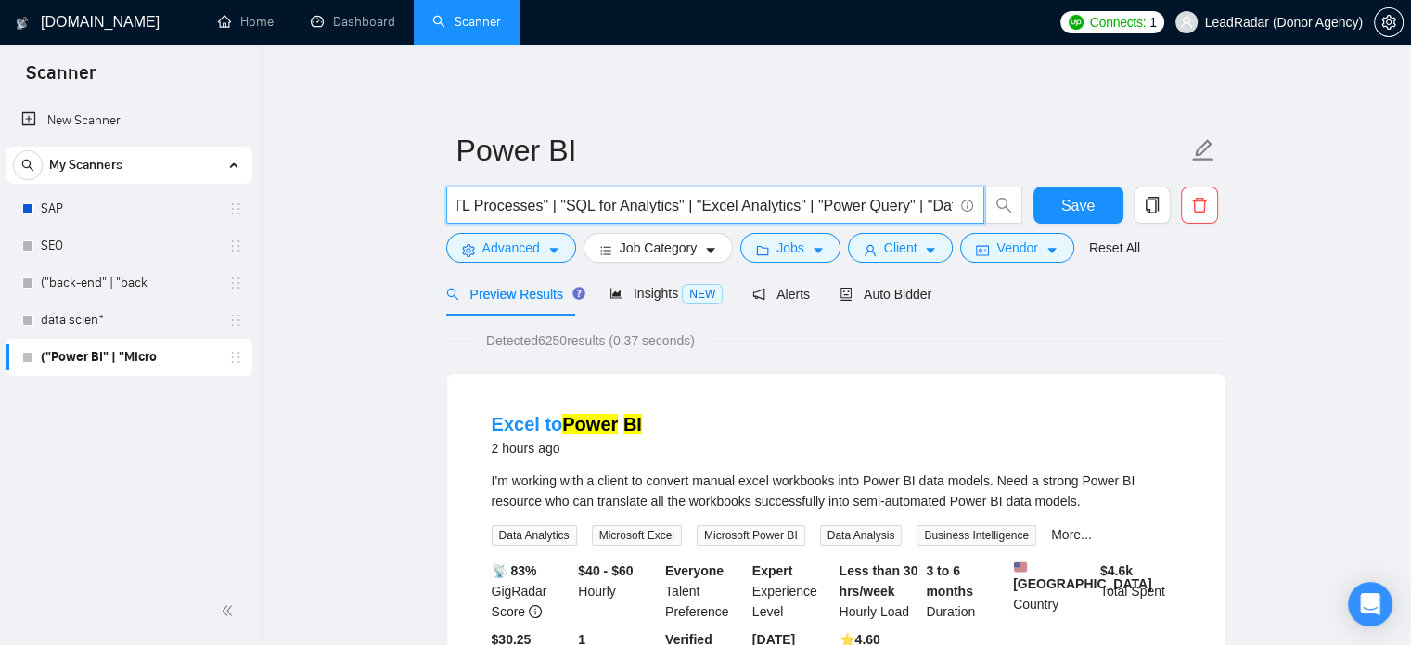
scroll to position [0, 3771]
type input "("Power BI" | "Microsoft Power BI" | "Power BI Developer" | "Power BI Dashboard…"
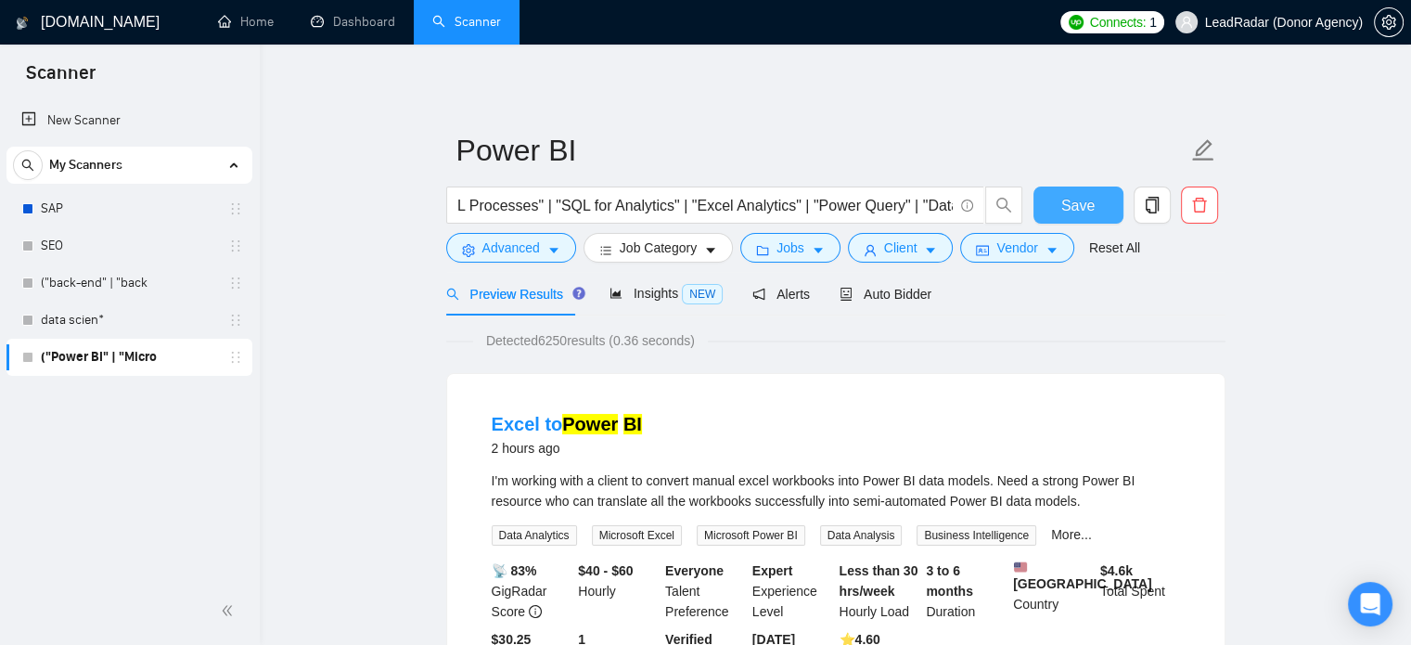
scroll to position [0, 0]
click at [1080, 201] on span "Save" at bounding box center [1078, 205] width 33 height 23
click at [1082, 207] on span "Save" at bounding box center [1078, 205] width 33 height 23
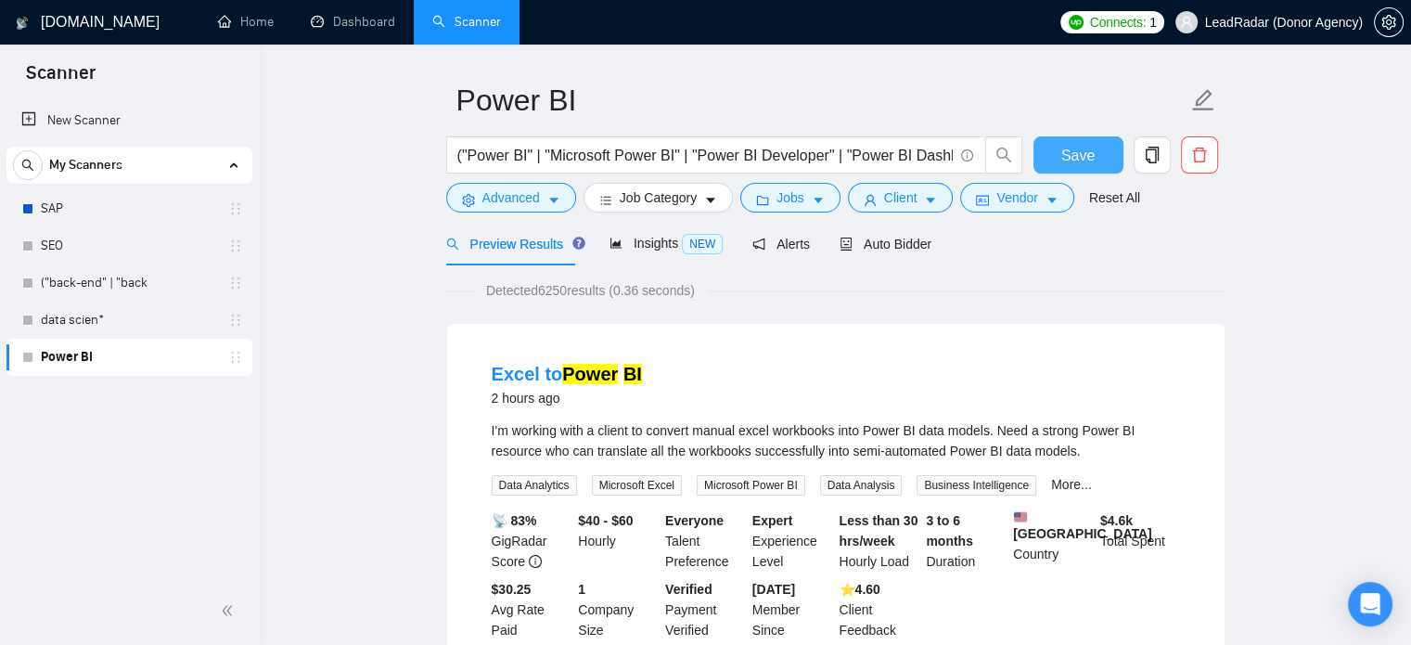
scroll to position [52, 0]
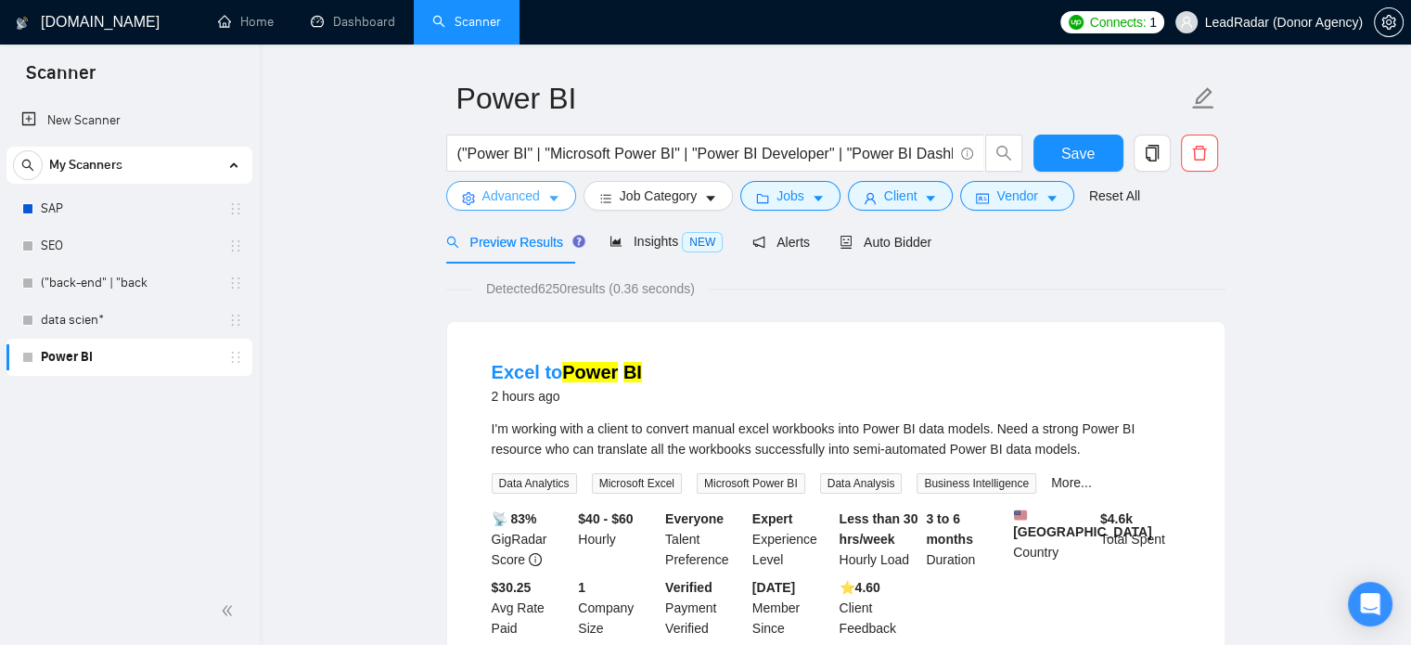
click at [529, 200] on span "Advanced" at bounding box center [512, 196] width 58 height 20
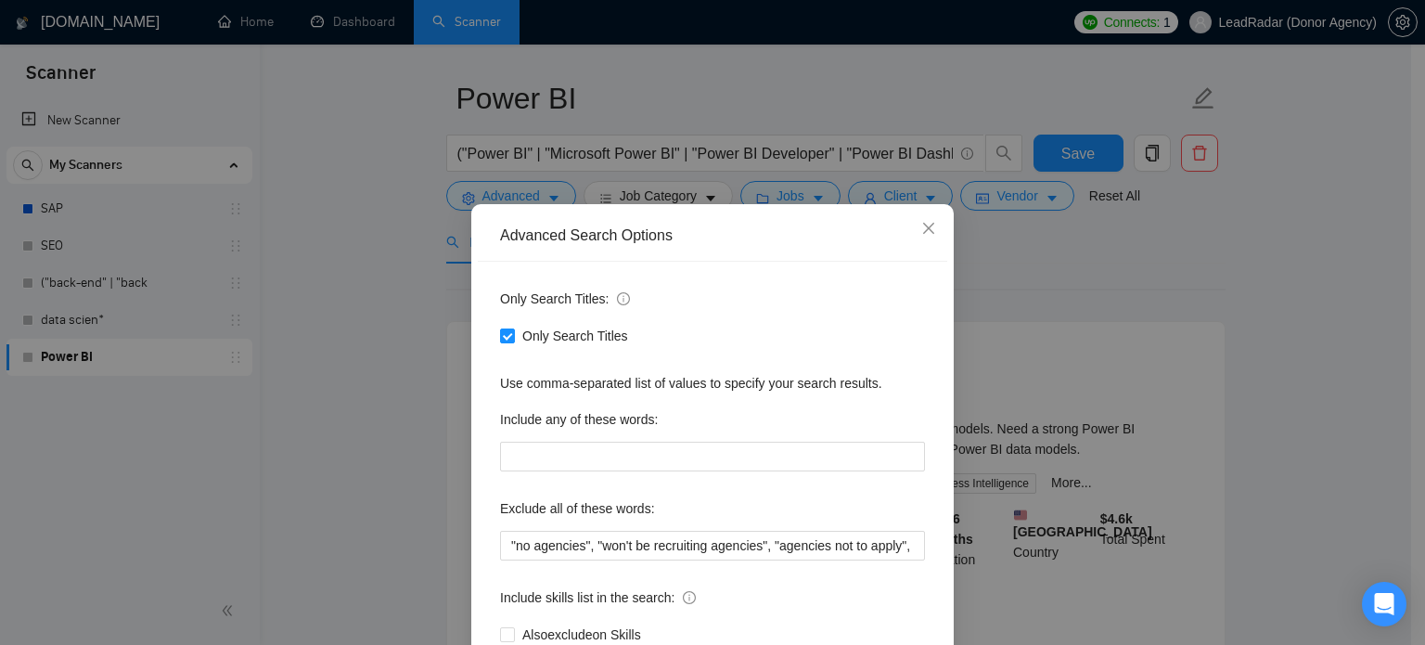
click at [1102, 290] on div "Advanced Search Options Only Search Titles: Only Search Titles Use comma-separa…" at bounding box center [712, 322] width 1425 height 645
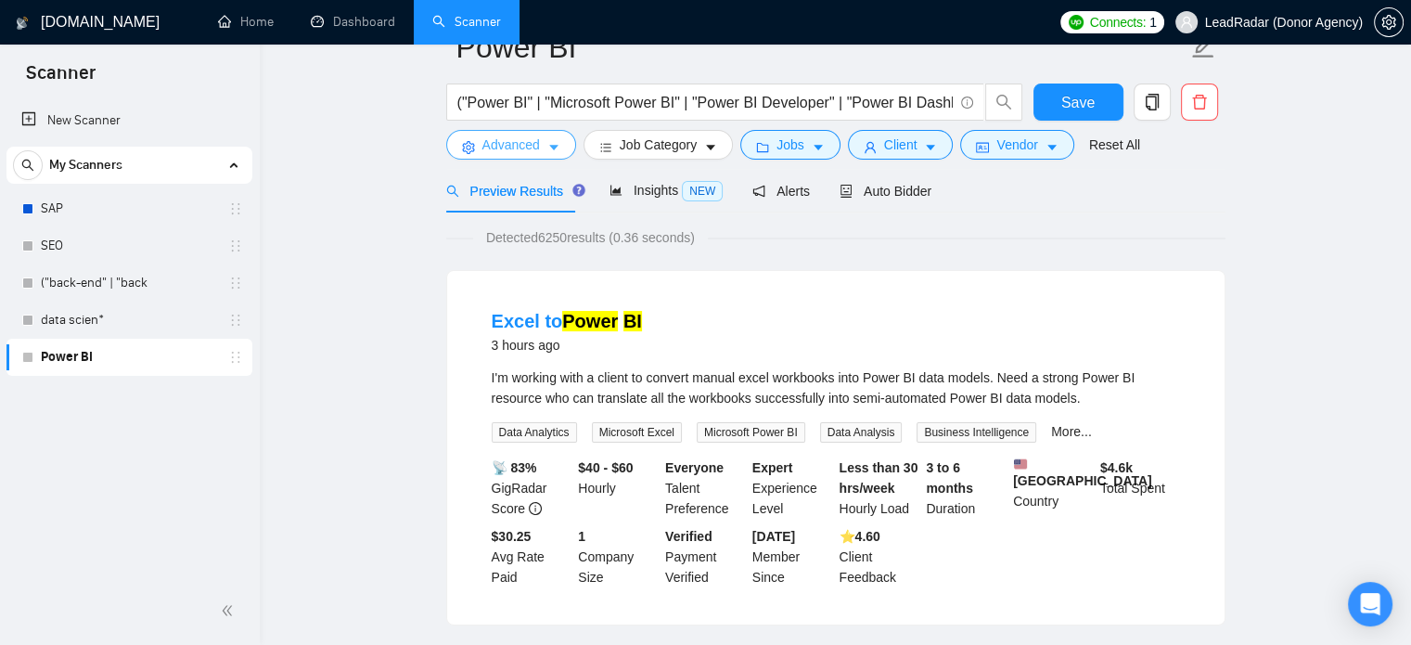
scroll to position [0, 0]
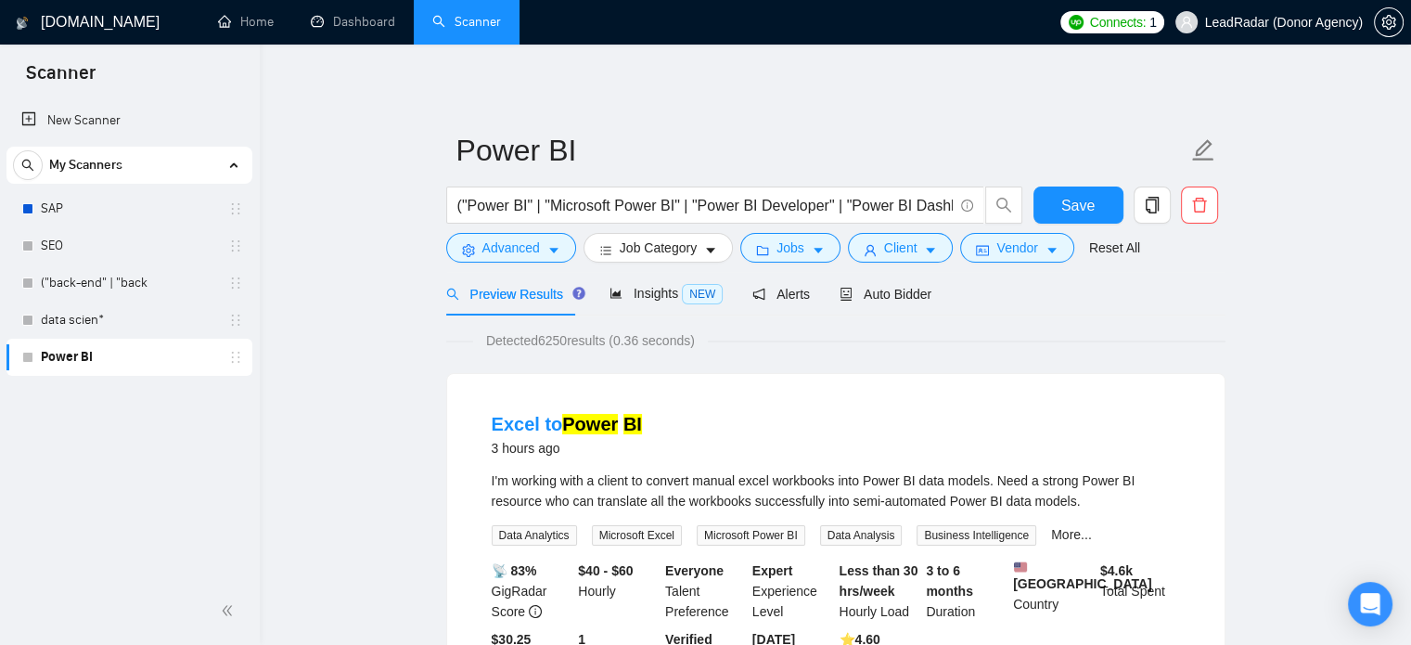
click at [505, 258] on span "Advanced" at bounding box center [512, 248] width 58 height 20
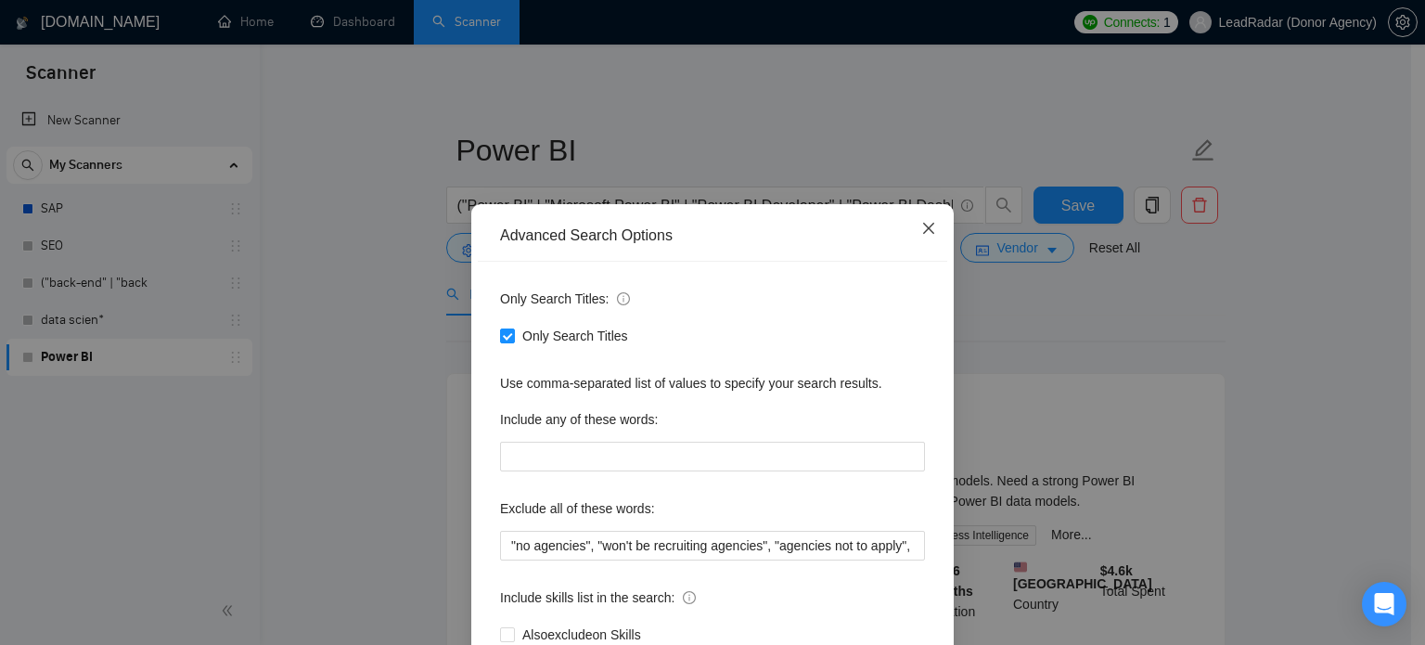
click at [907, 230] on span "Close" at bounding box center [929, 229] width 50 height 50
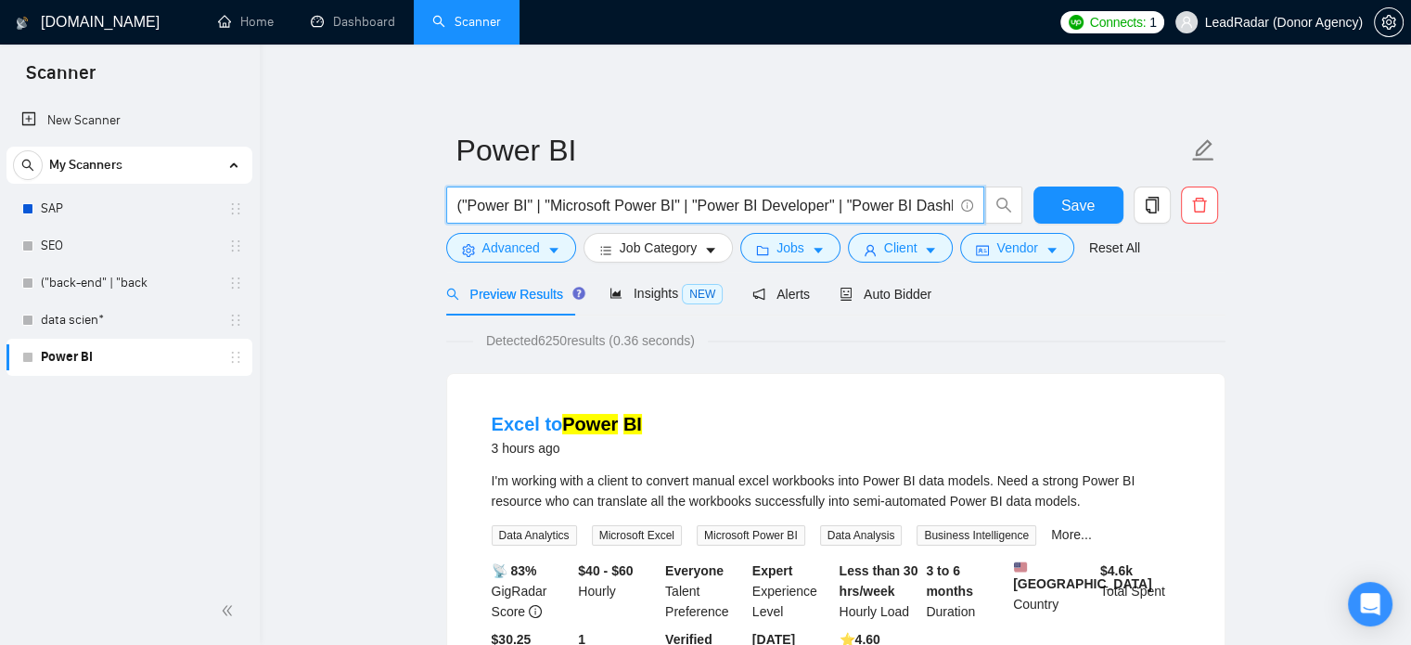
click at [590, 207] on input "("Power BI" | "Microsoft Power BI" | "Power BI Developer" | "Power BI Dashboard…" at bounding box center [705, 205] width 496 height 23
paste input "Power BI/" | "Power BI-" | "/Power BI" | "Power BI," | "Power BI." | powerbi | …"
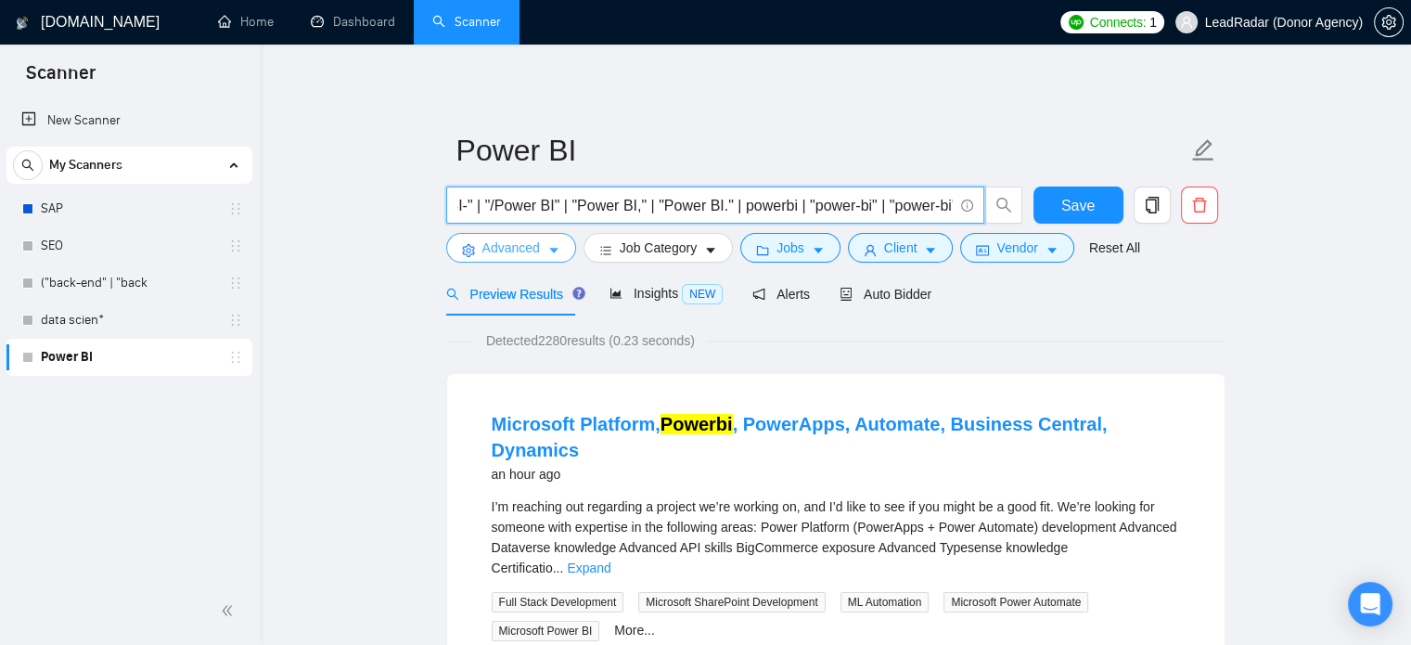
type input "("Power BI" | "Power BI/" | "Power BI-" | "/Power BI" | "Power BI," | "Power BI…"
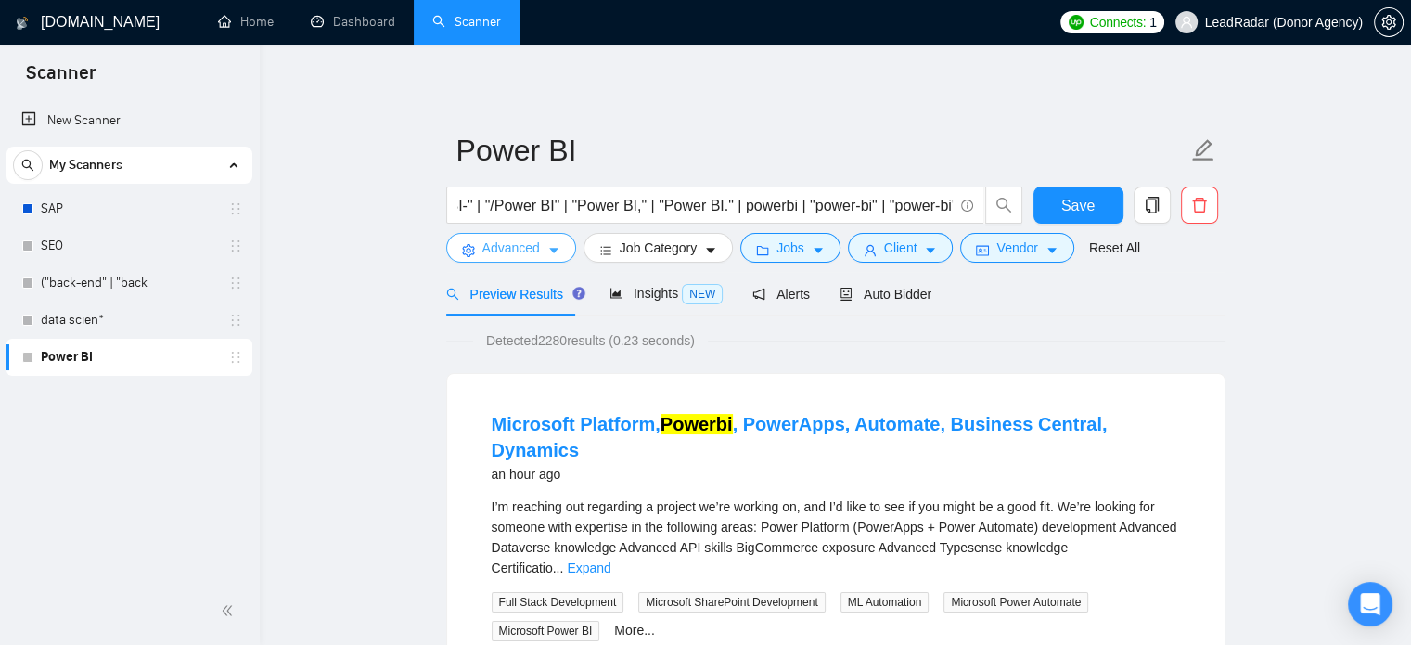
scroll to position [0, 0]
click at [534, 248] on span "Advanced" at bounding box center [512, 248] width 58 height 20
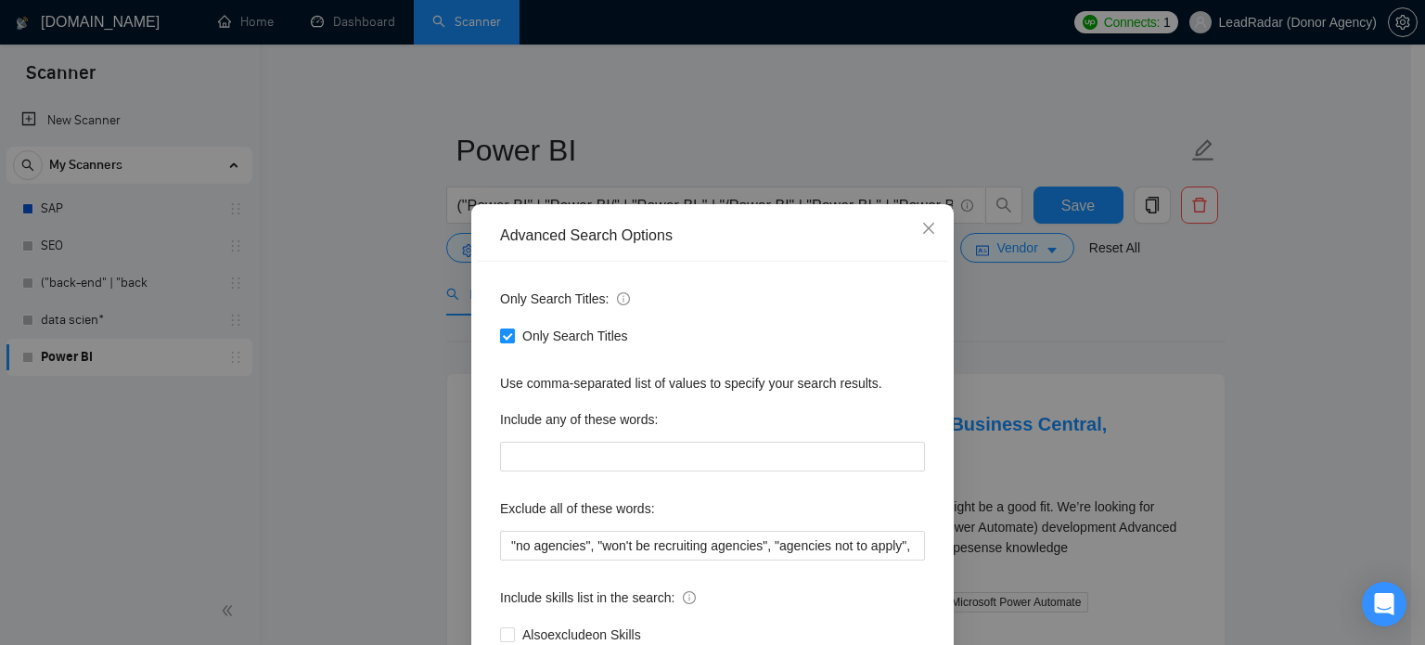
click at [523, 333] on span "Only Search Titles" at bounding box center [575, 336] width 121 height 20
click at [513, 333] on input "Only Search Titles" at bounding box center [506, 334] width 13 height 13
checkbox input "false"
click at [923, 230] on icon "close" at bounding box center [928, 228] width 11 height 11
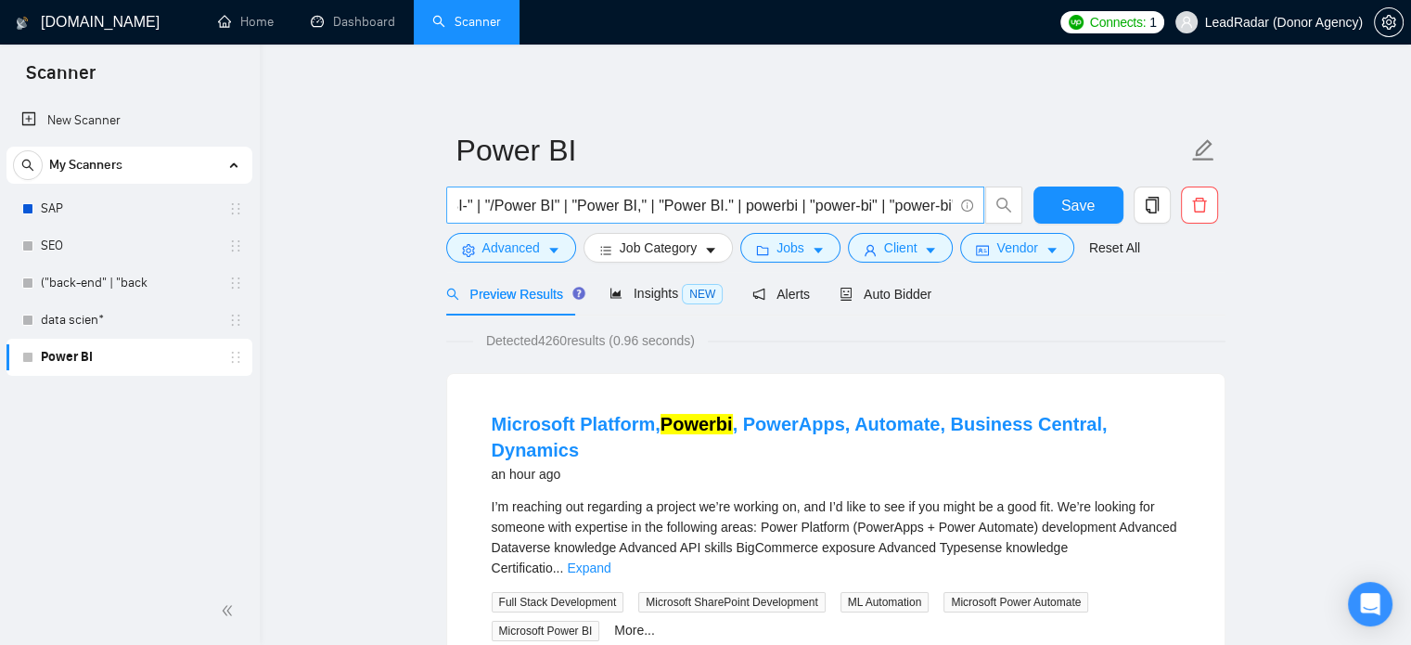
click at [578, 206] on input "("Power BI" | "Power BI/" | "Power BI-" | "/Power BI" | "Power BI," | "Power BI…" at bounding box center [705, 205] width 496 height 23
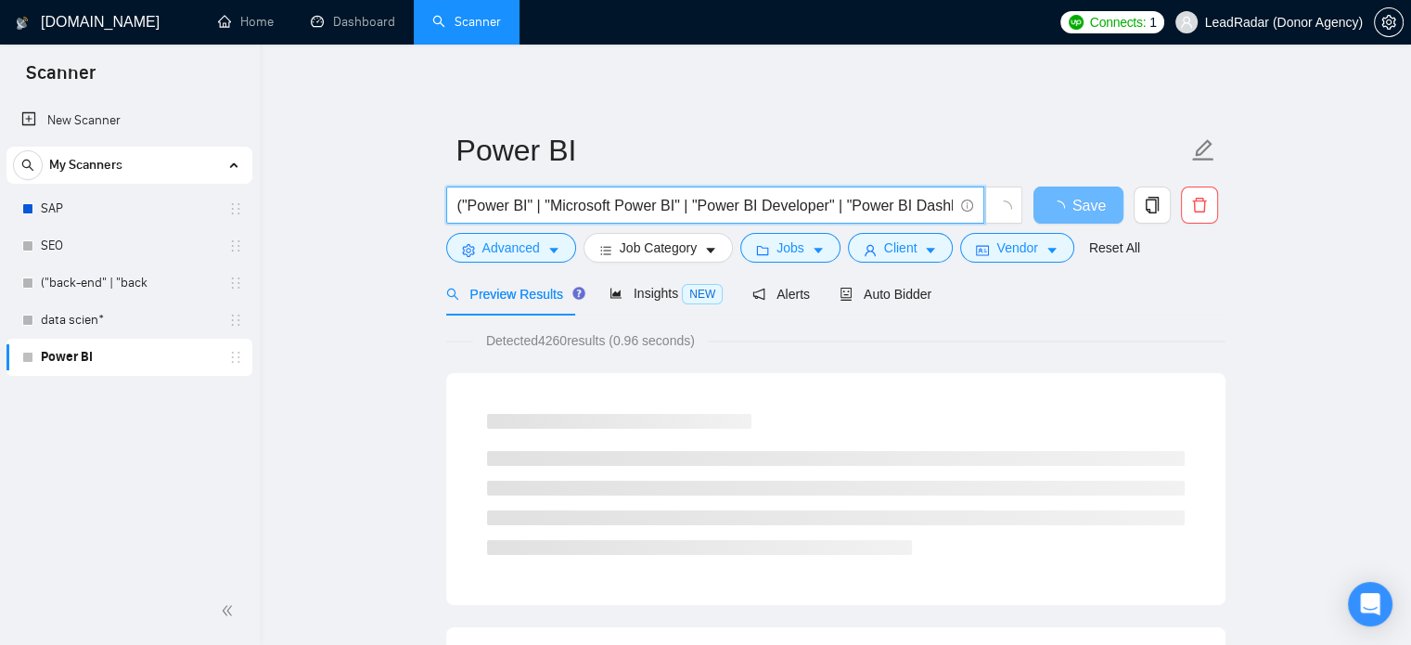
click at [753, 202] on input "("Power BI" | "Microsoft Power BI" | "Power BI Developer" | "Power BI Dashboard…" at bounding box center [705, 205] width 496 height 23
type input "("Power BI" | "Microsoft Power BI" | "Power BI Developer" | "Power BI Dashboard…"
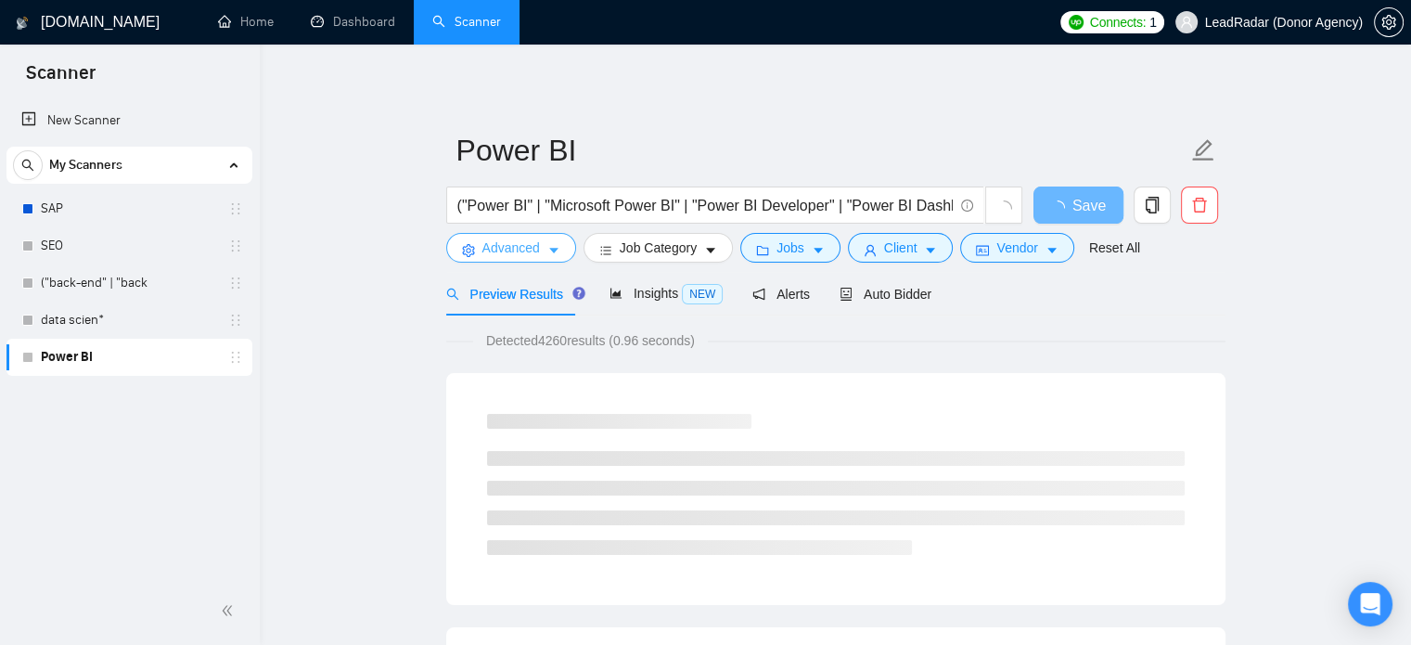
click at [538, 249] on span "Advanced" at bounding box center [512, 248] width 58 height 20
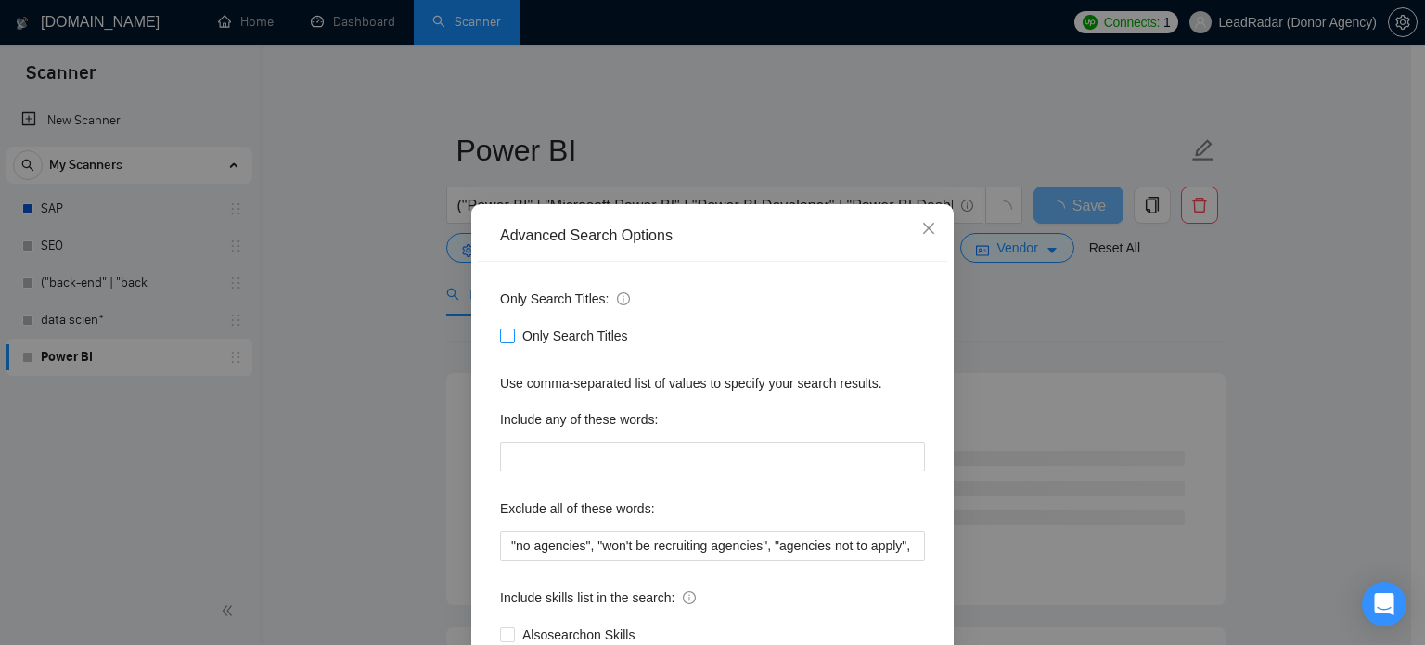
click at [502, 328] on label "Only Search Titles" at bounding box center [567, 336] width 135 height 20
click at [502, 328] on input "Only Search Titles" at bounding box center [506, 334] width 13 height 13
checkbox input "true"
click at [934, 229] on span "Close" at bounding box center [929, 229] width 50 height 50
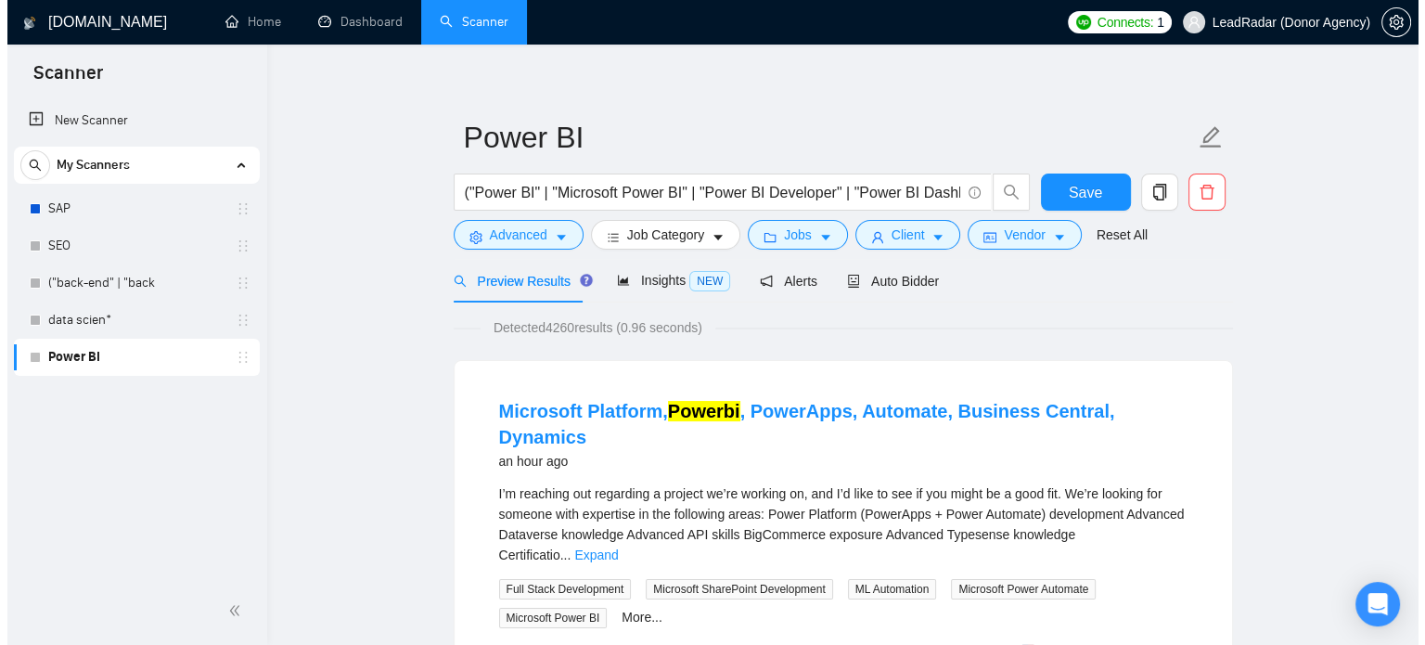
scroll to position [21, 0]
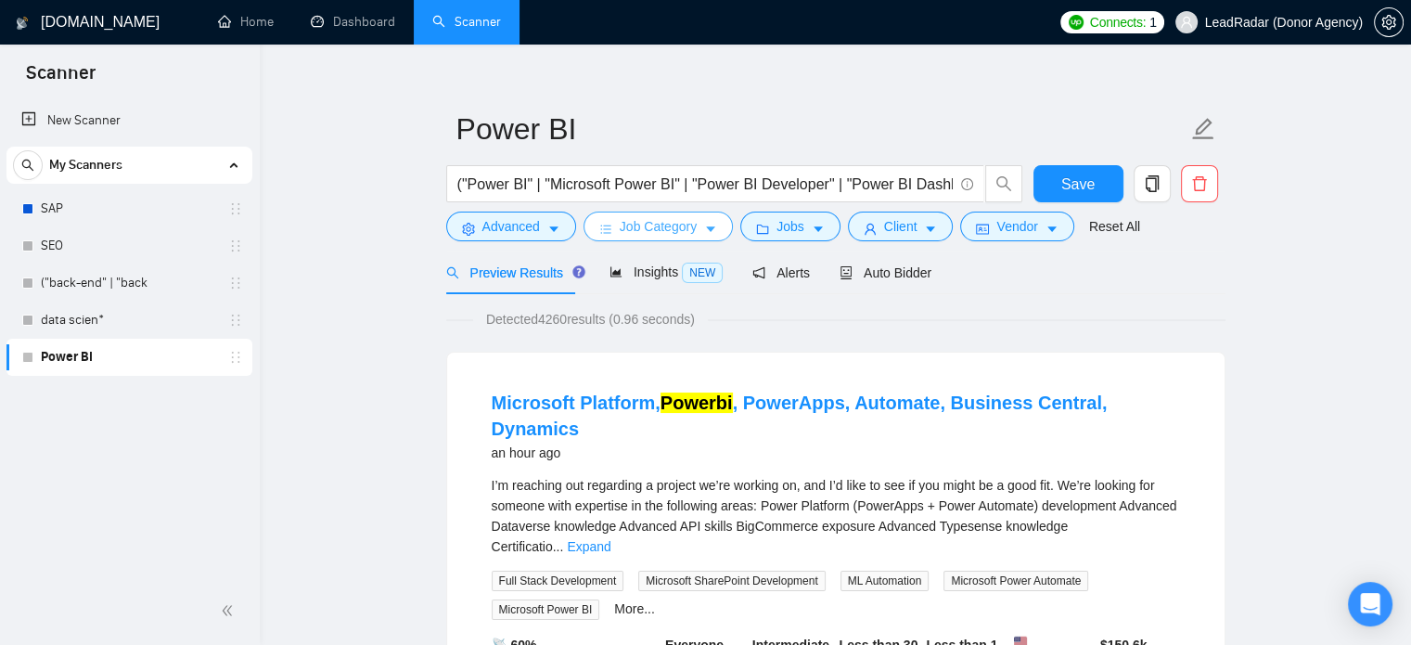
click at [709, 222] on span "caret-down" at bounding box center [710, 229] width 13 height 14
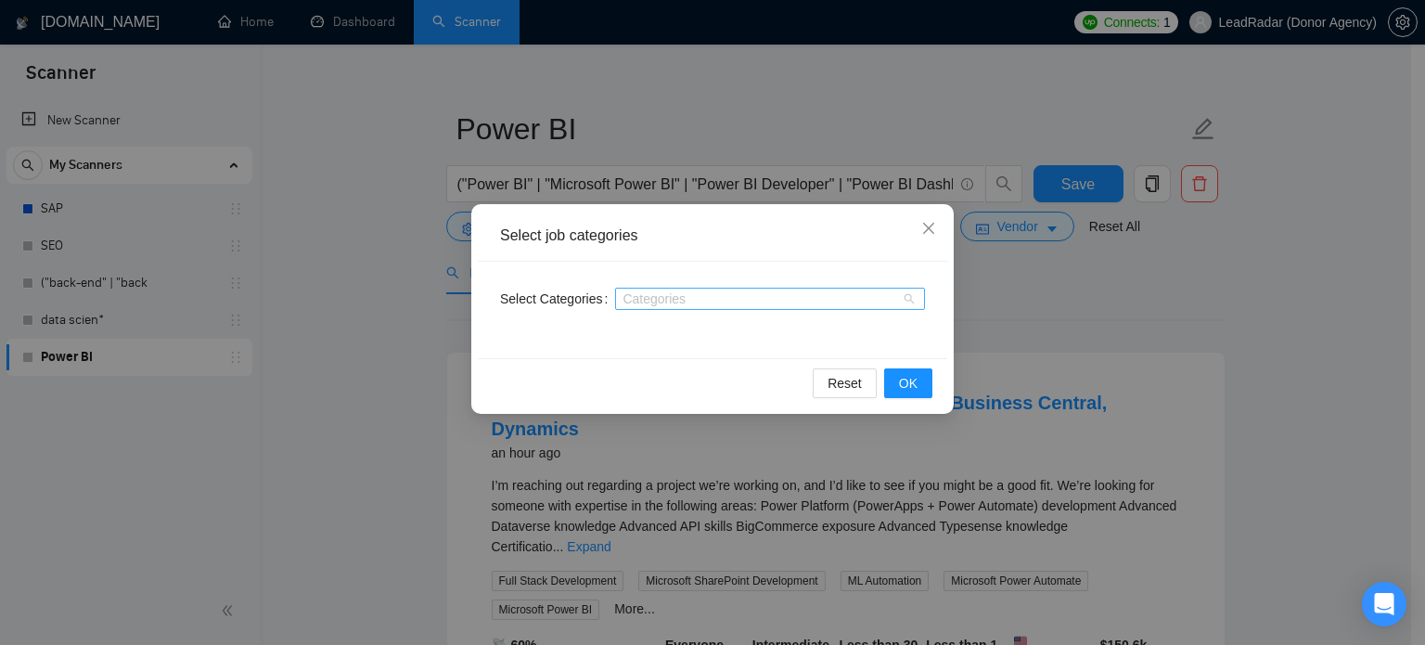
click at [695, 296] on div at bounding box center [761, 298] width 282 height 15
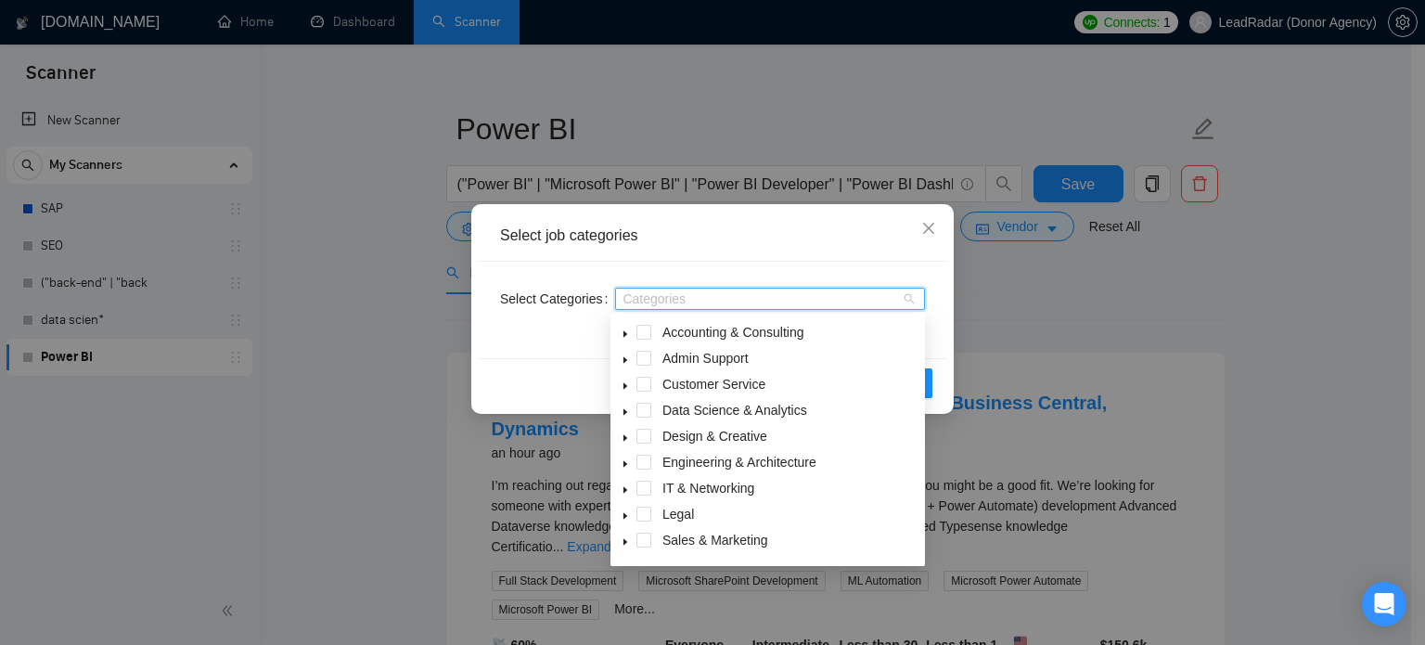
click at [626, 337] on icon "caret-down" at bounding box center [625, 333] width 9 height 9
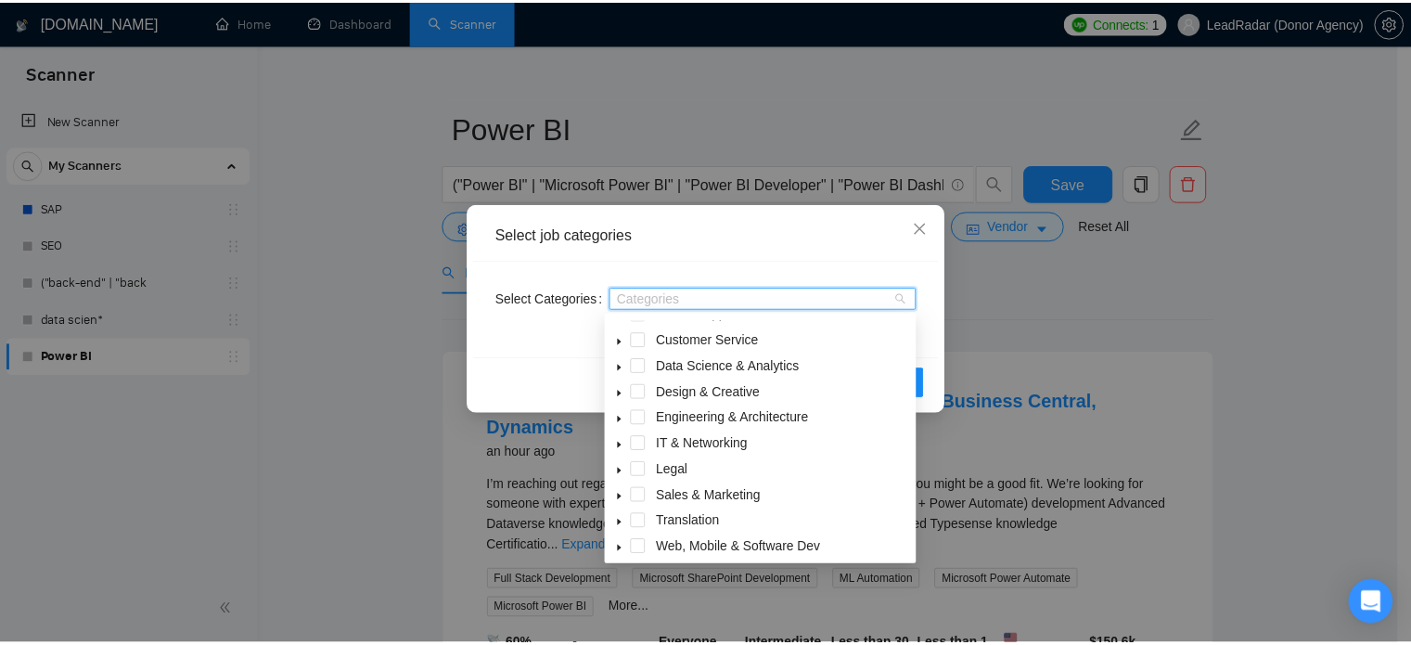
scroll to position [200, 0]
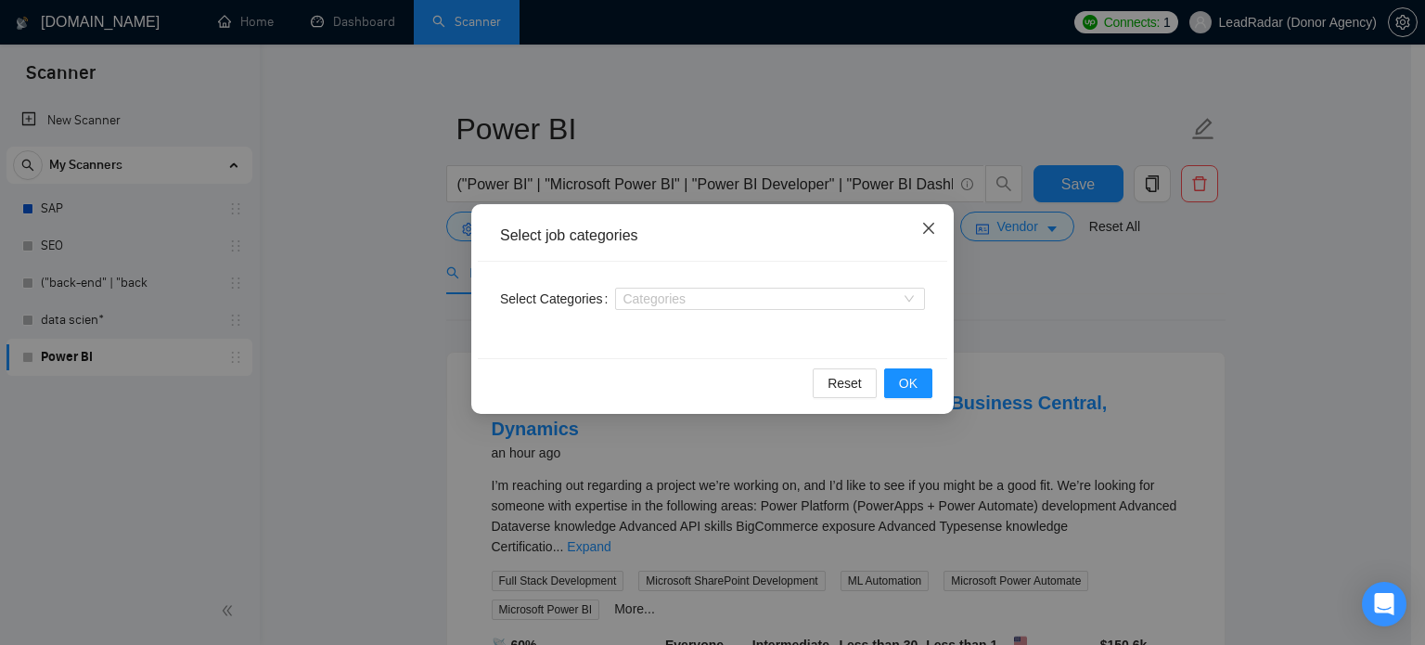
click at [939, 222] on span "Close" at bounding box center [929, 229] width 50 height 50
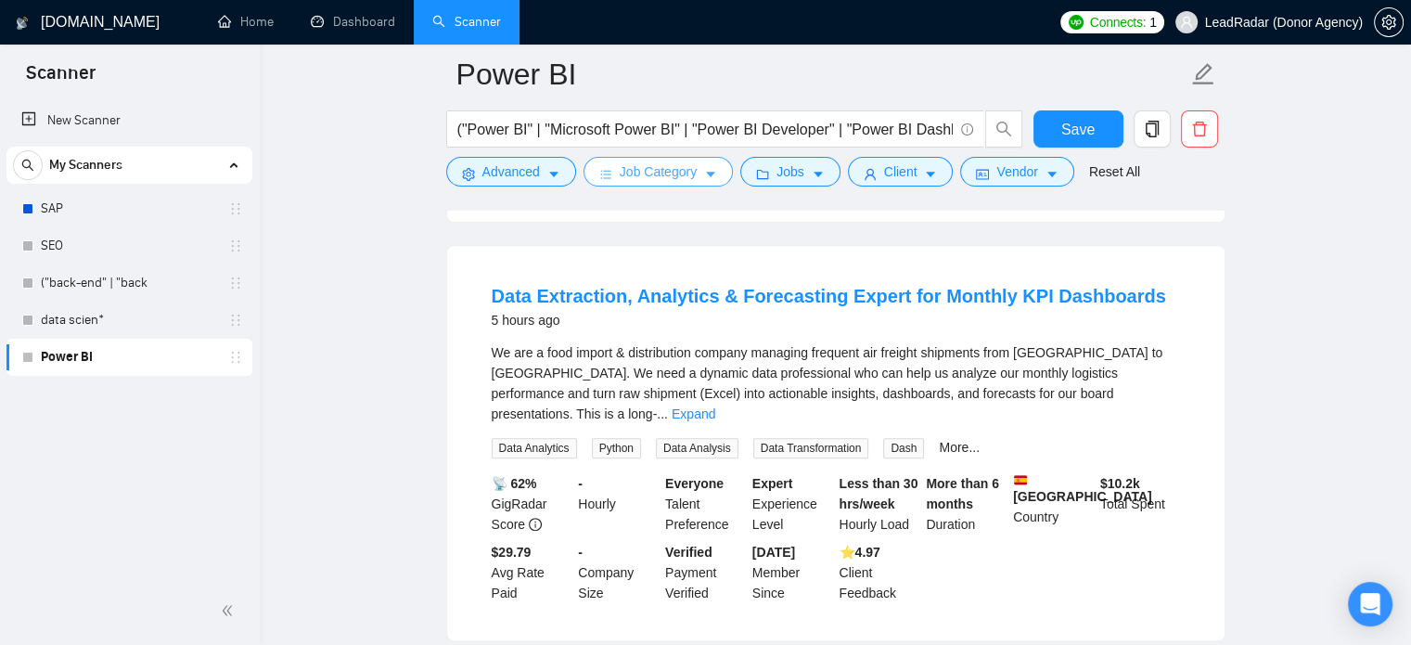
scroll to position [1837, 0]
click at [715, 408] on link "Expand" at bounding box center [694, 415] width 44 height 15
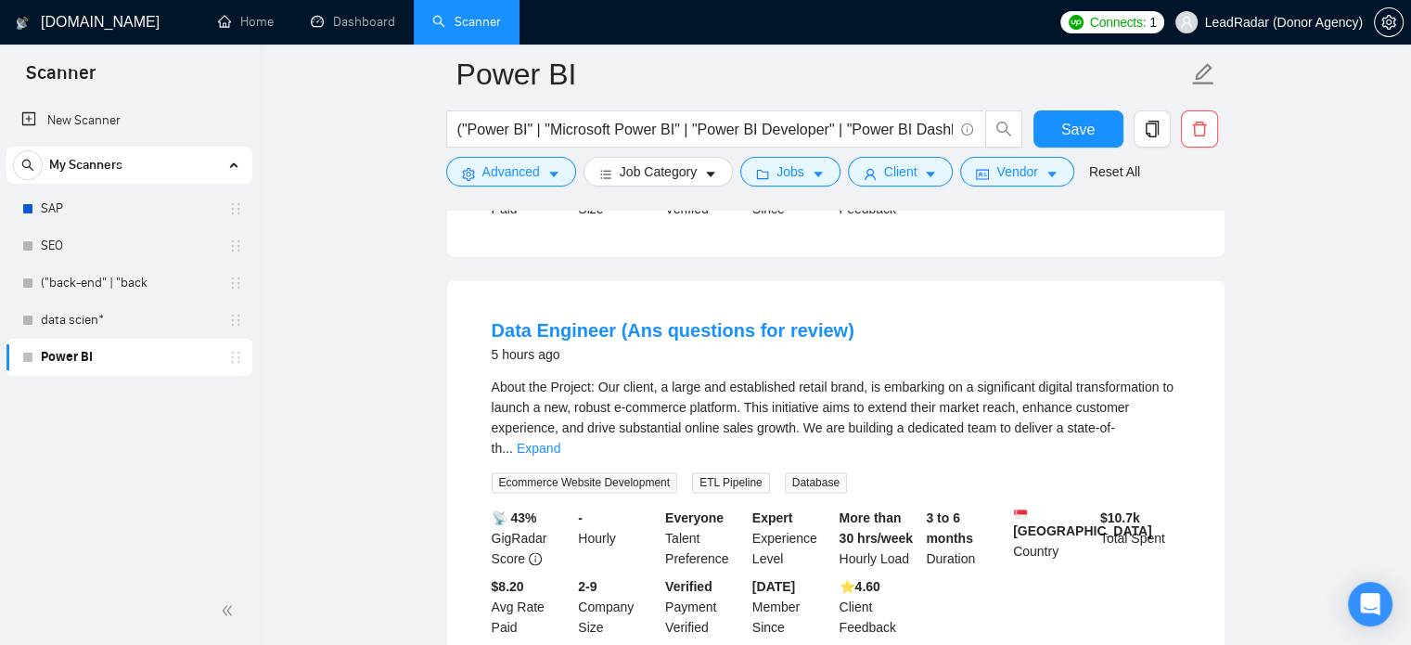
scroll to position [2468, 0]
click at [870, 120] on input "("Power BI" | "Microsoft Power BI" | "Power BI Developer" | "Power BI Dashboard…" at bounding box center [705, 129] width 496 height 23
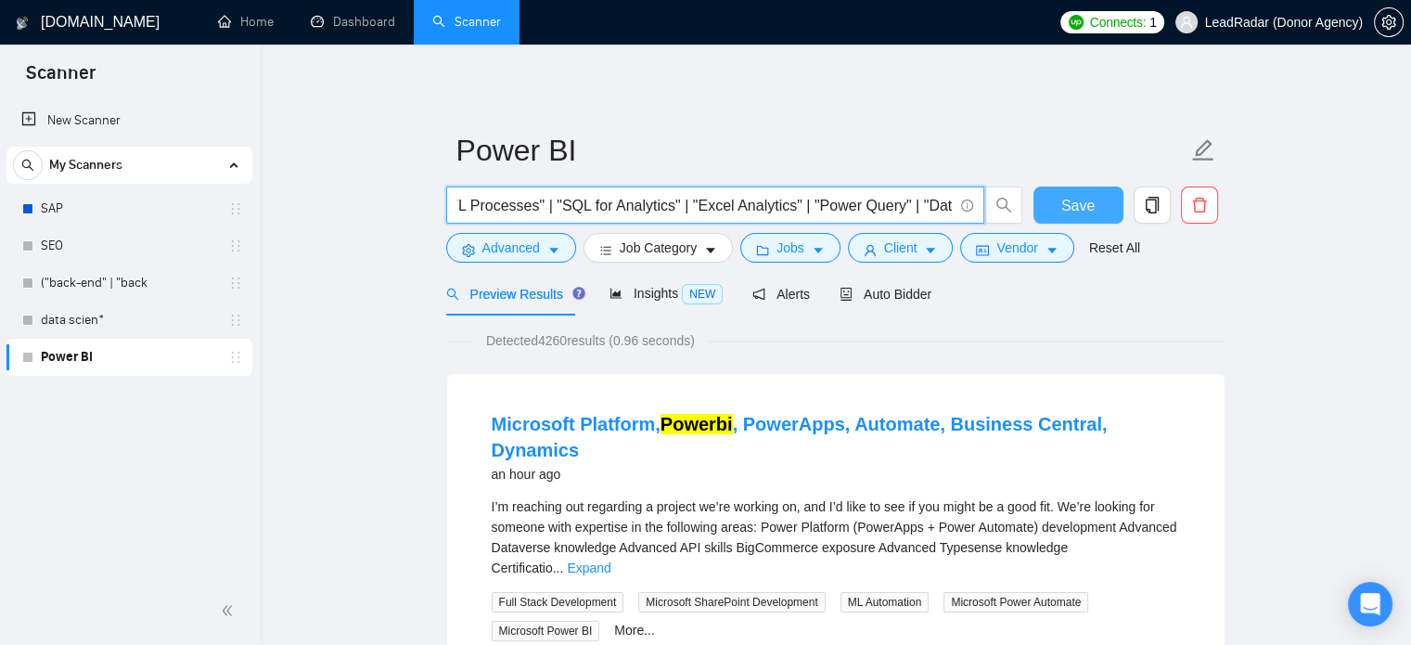
scroll to position [0, 0]
click at [1079, 215] on span "Save" at bounding box center [1078, 205] width 33 height 23
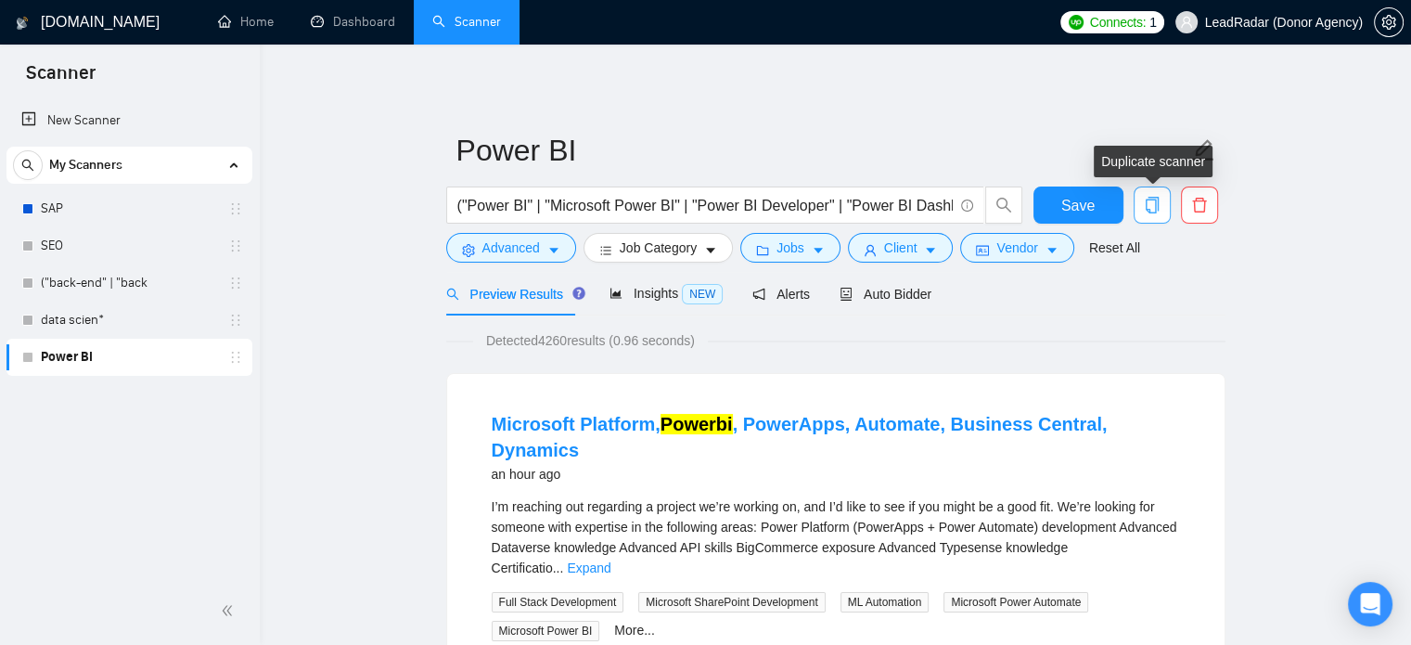
click at [1147, 219] on button "button" at bounding box center [1152, 205] width 37 height 37
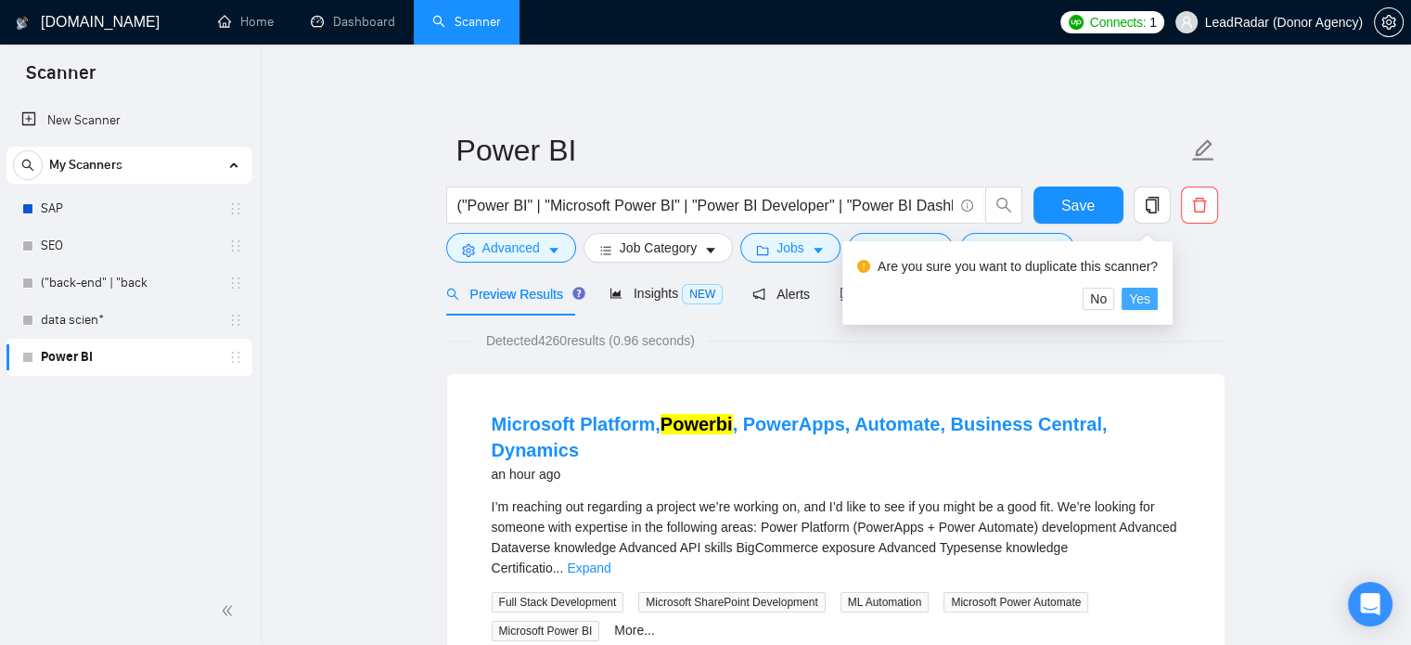
click at [1137, 292] on span "Yes" at bounding box center [1139, 299] width 21 height 20
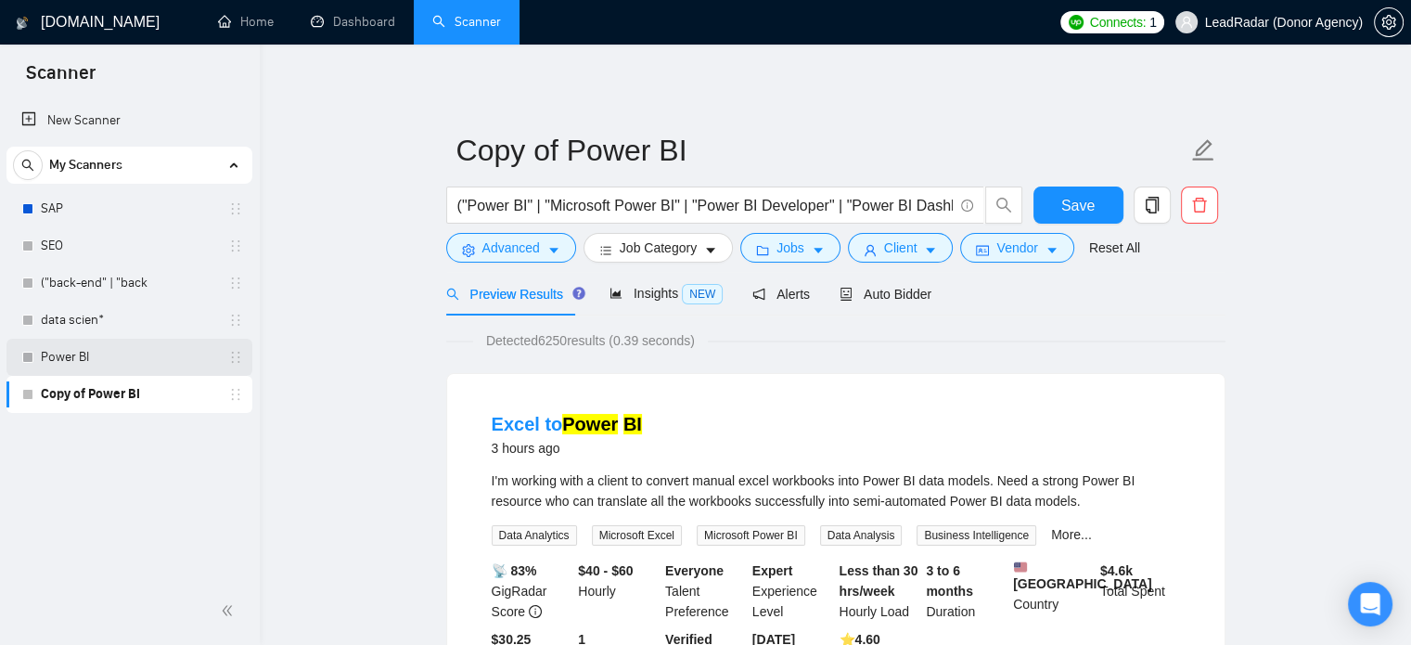
click at [98, 361] on link "Power BI" at bounding box center [129, 357] width 176 height 37
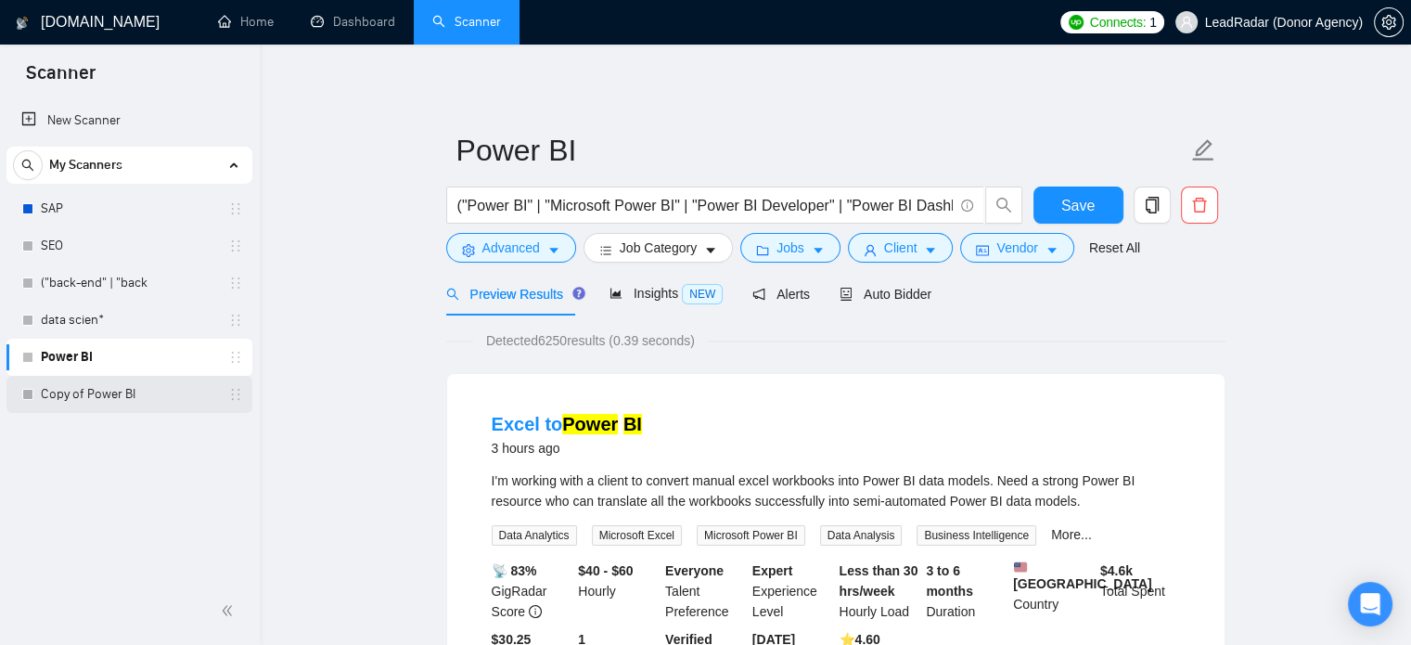
click at [108, 397] on link "Copy of Power BI" at bounding box center [129, 394] width 176 height 37
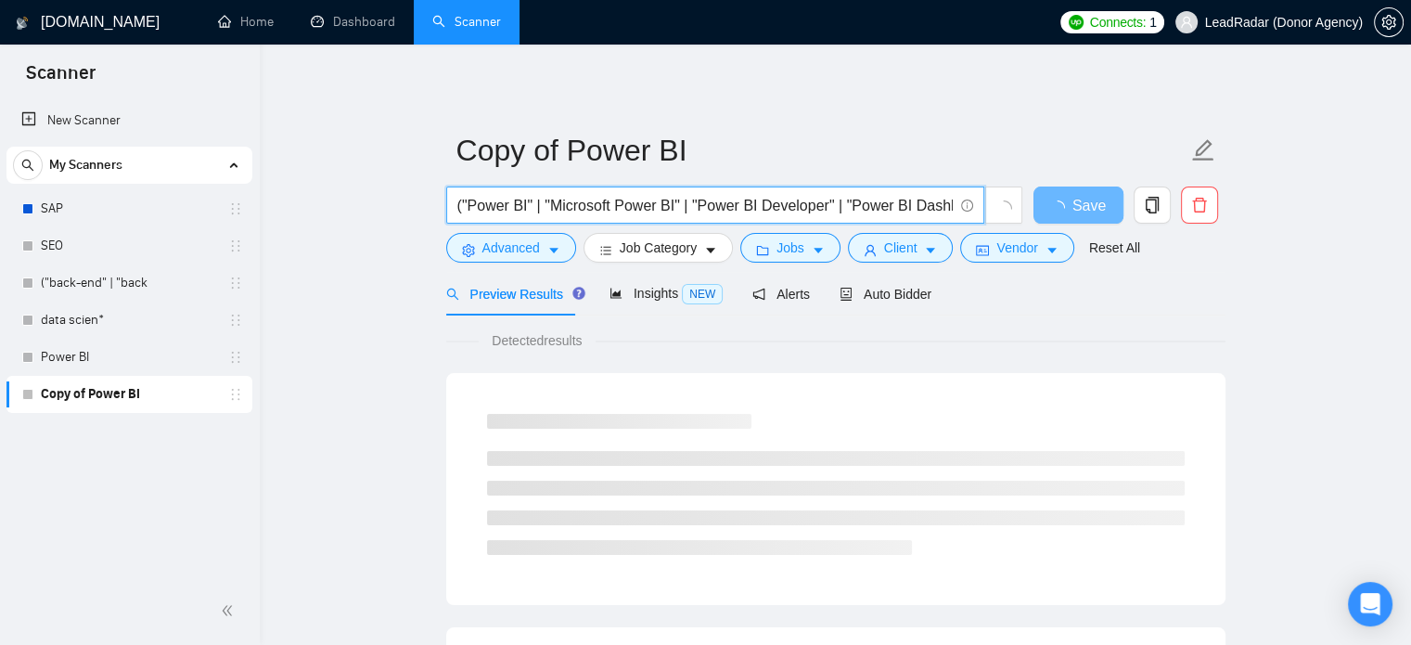
click at [573, 207] on input "("Power BI" | "Microsoft Power BI" | "Power BI Developer" | "Power BI Dashboard…" at bounding box center [705, 205] width 496 height 23
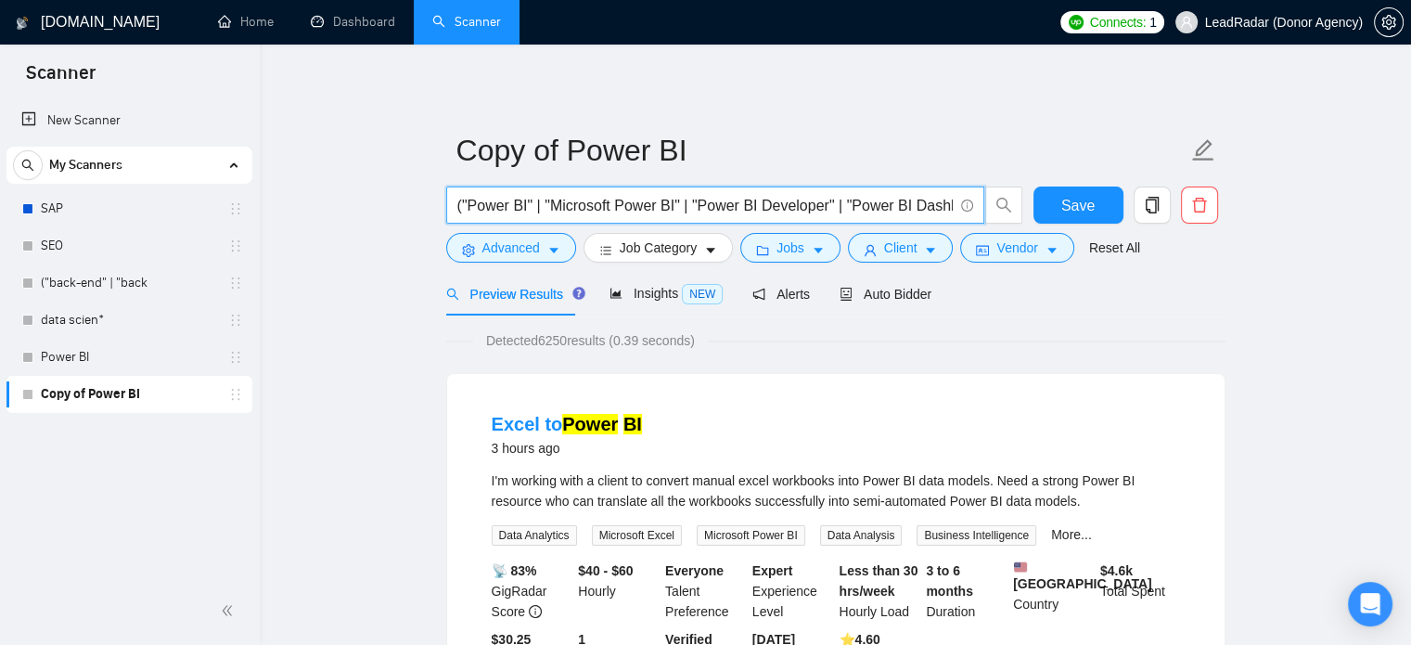
paste input "Power BI/" | "Power BI-" | "/Power BI" | "Power BI," | "Power BI." | powerbi | …"
type input "("Power BI" | "Power BI/" | "Power BI-" | "/Power BI" | "Power BI," | "Power BI…"
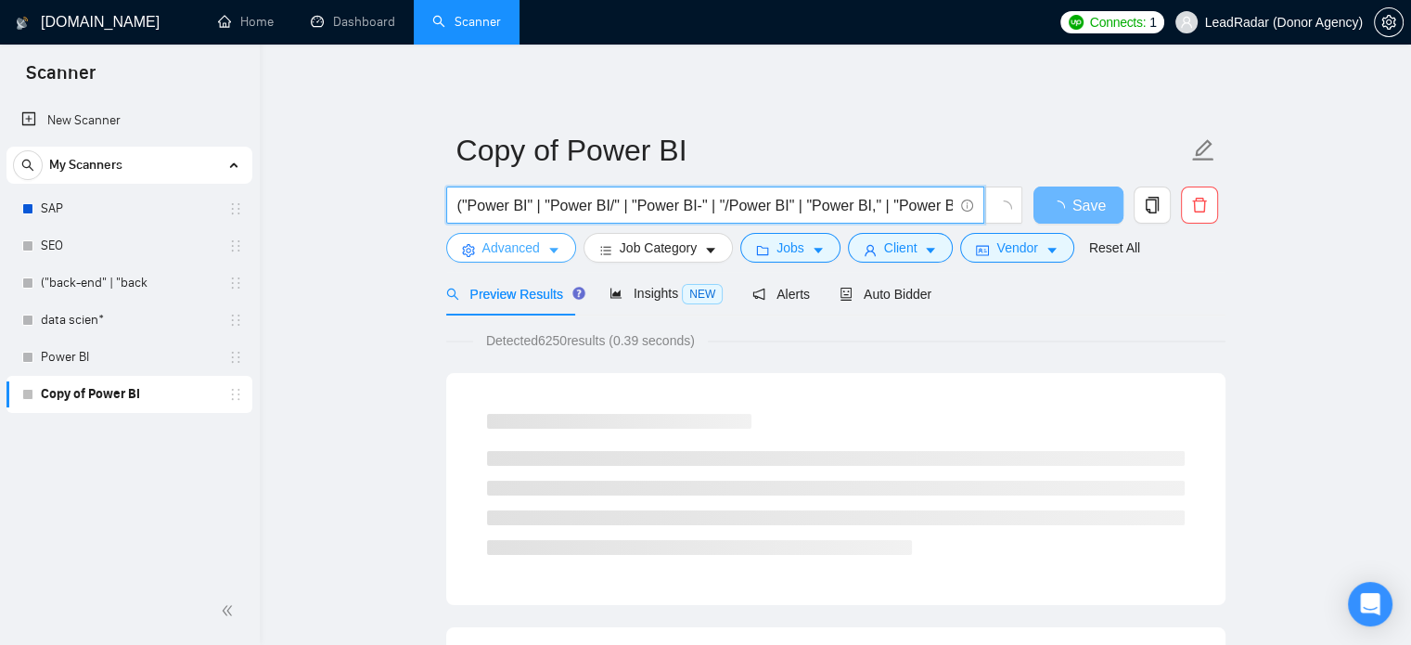
click at [520, 252] on span "Advanced" at bounding box center [512, 248] width 58 height 20
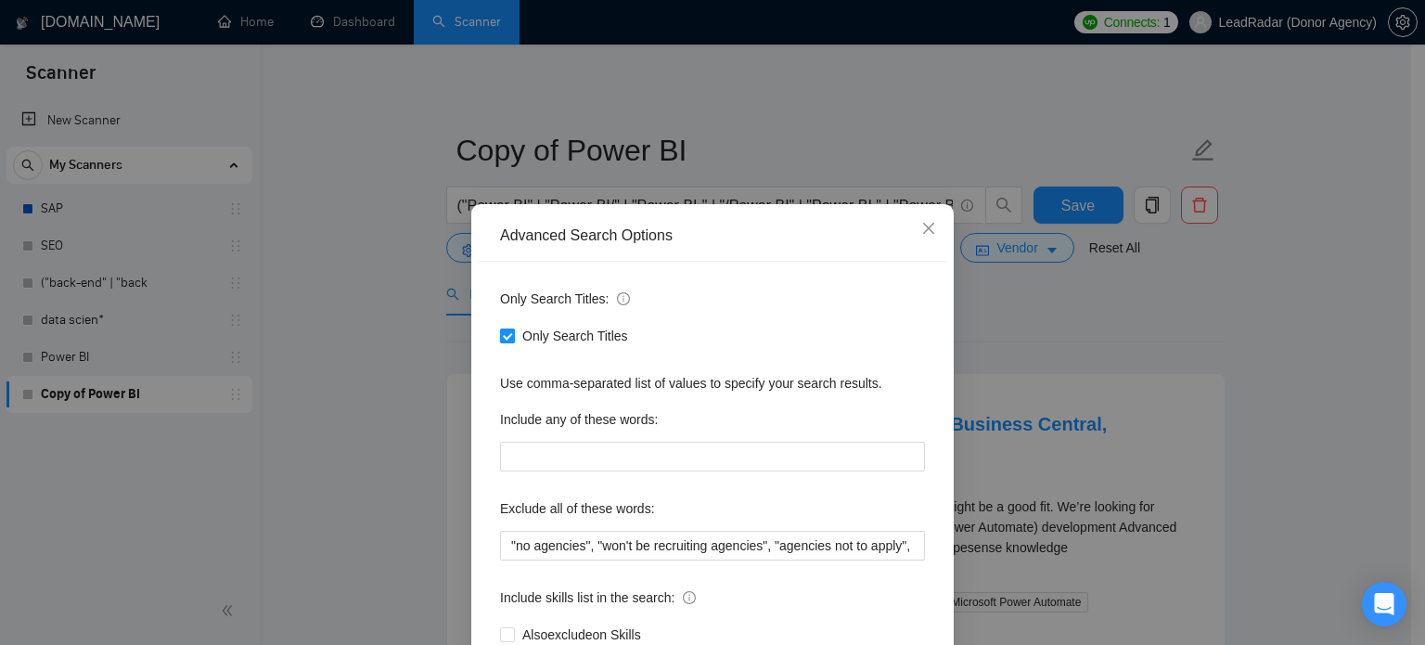
click at [500, 340] on input "Only Search Titles" at bounding box center [506, 334] width 13 height 13
checkbox input "false"
click at [921, 232] on icon "close" at bounding box center [928, 228] width 15 height 15
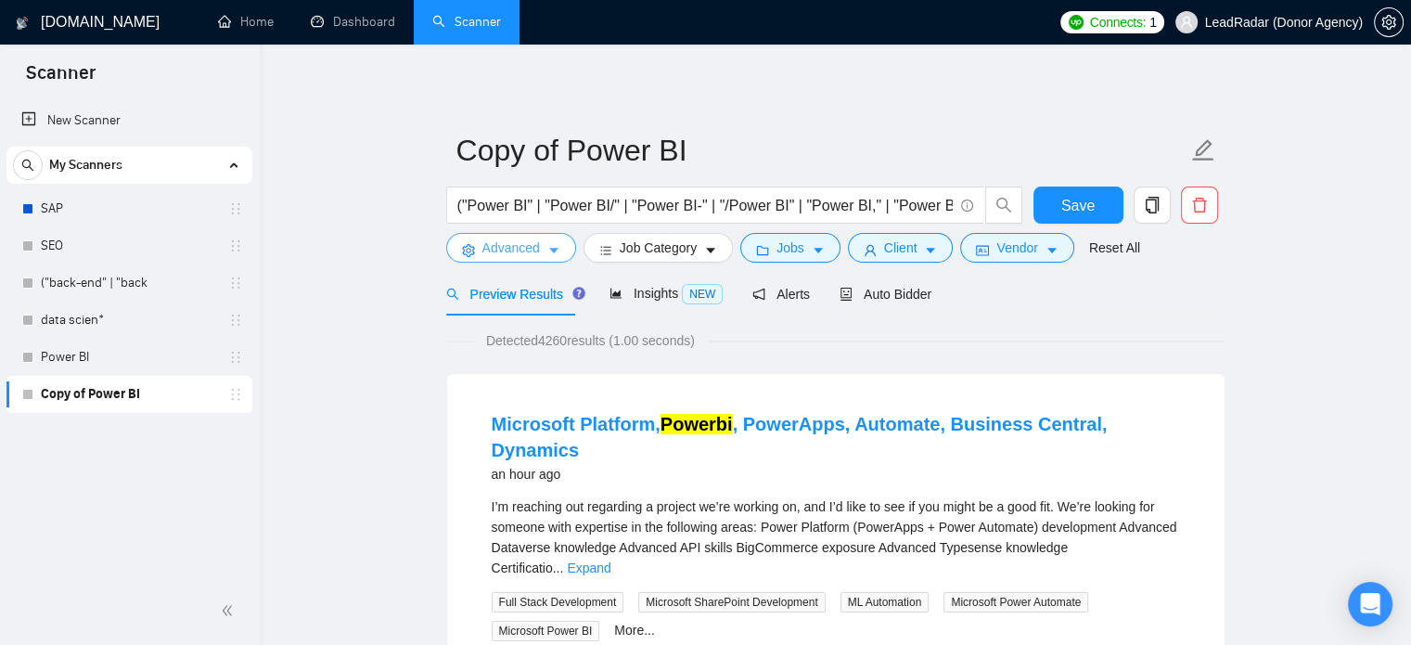
click at [531, 254] on span "Advanced" at bounding box center [512, 248] width 58 height 20
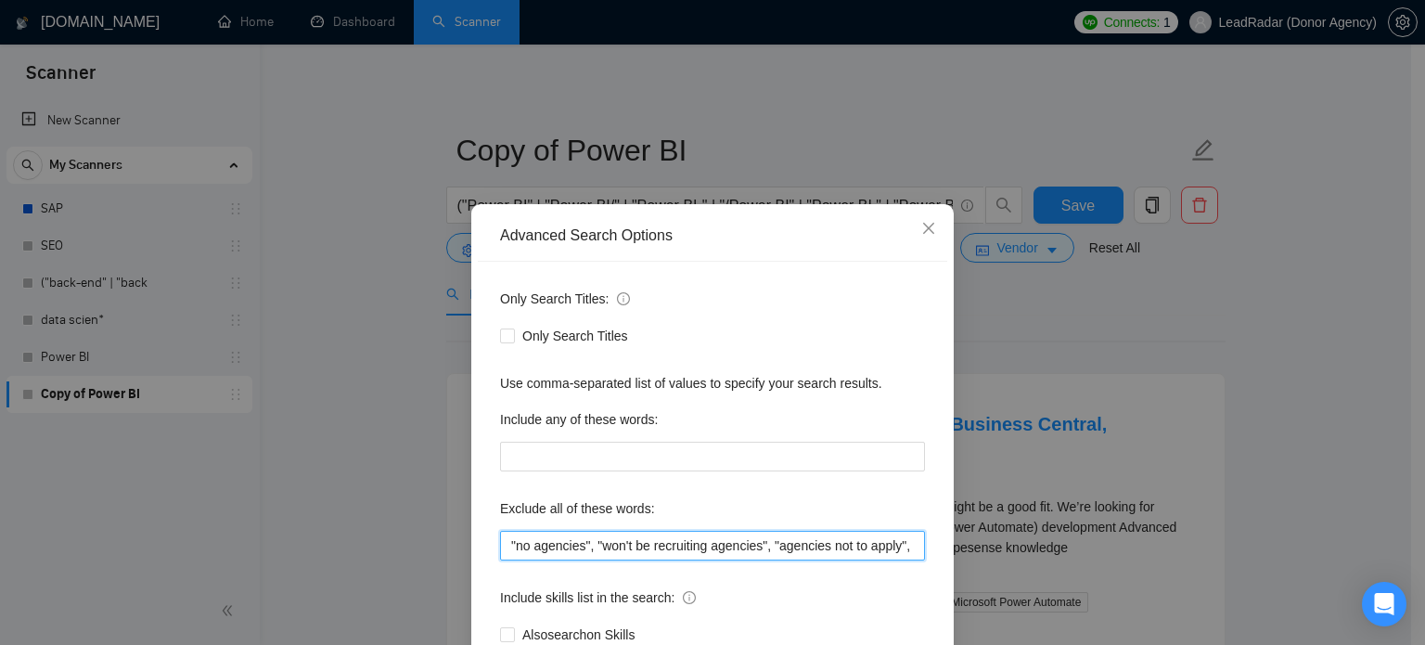
click at [586, 541] on input ""no agencies", "won't be recruiting agencies", "agencies not to apply", "no age…" at bounding box center [712, 546] width 425 height 30
click at [661, 548] on input ""no agencies", "won't be recruiting agencies", "agencies not to apply", "no age…" at bounding box center [712, 546] width 425 height 30
drag, startPoint x: 658, startPoint y: 550, endPoint x: 202, endPoint y: 578, distance: 456.5
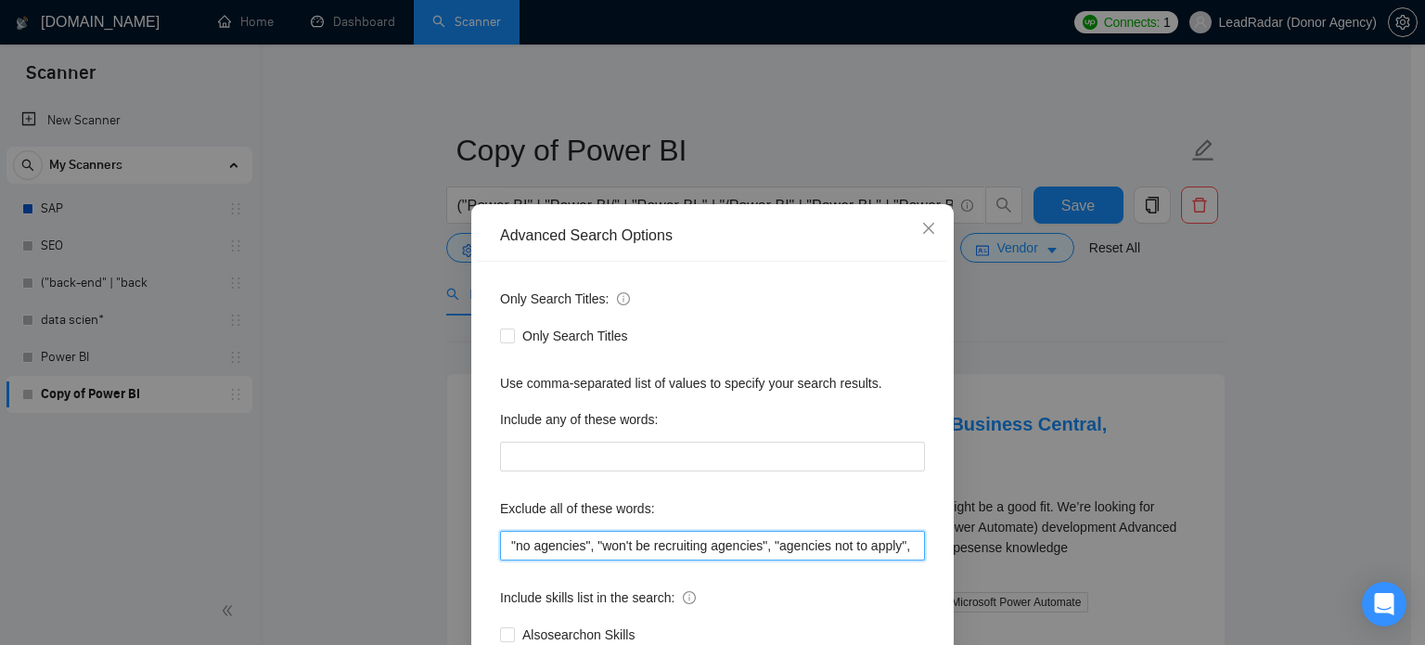
click at [202, 578] on div "Advanced Search Options Only Search Titles: Only Search Titles Use comma-separa…" at bounding box center [712, 322] width 1425 height 645
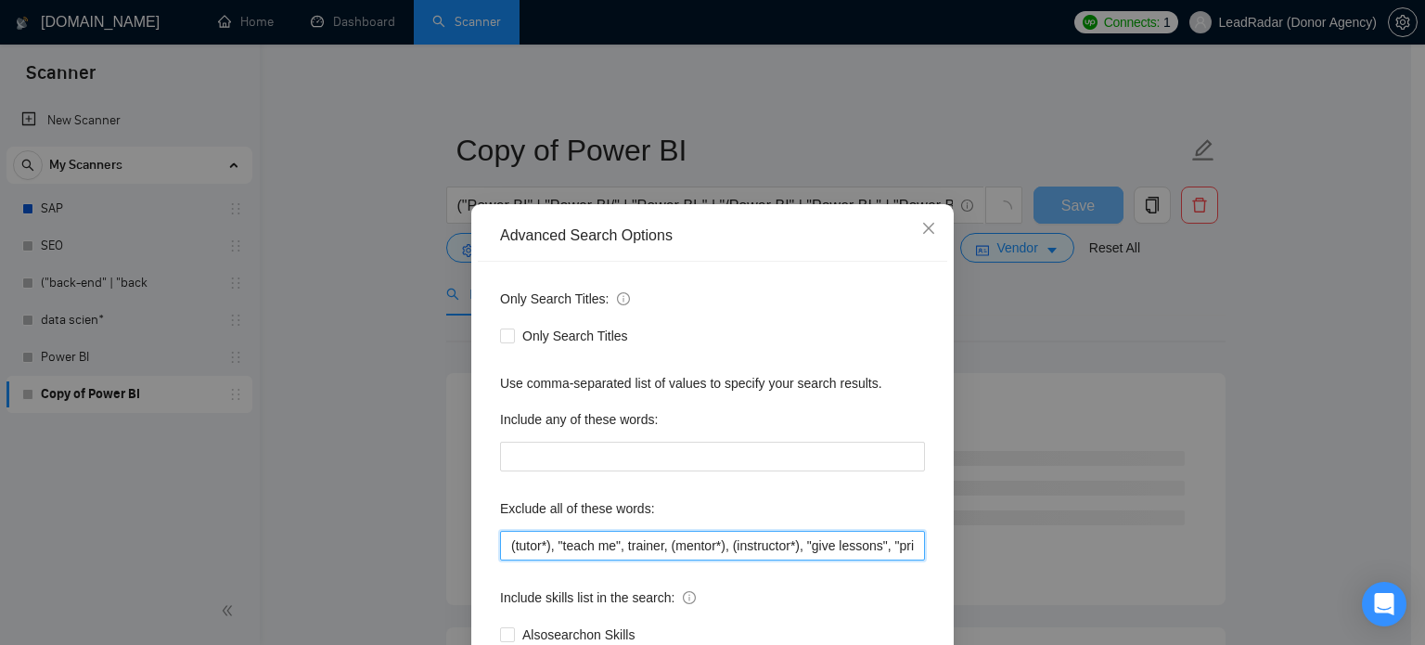
paste input ""no agencies", "won't be recruiting agencies", "agencies not to apply", "no age…"
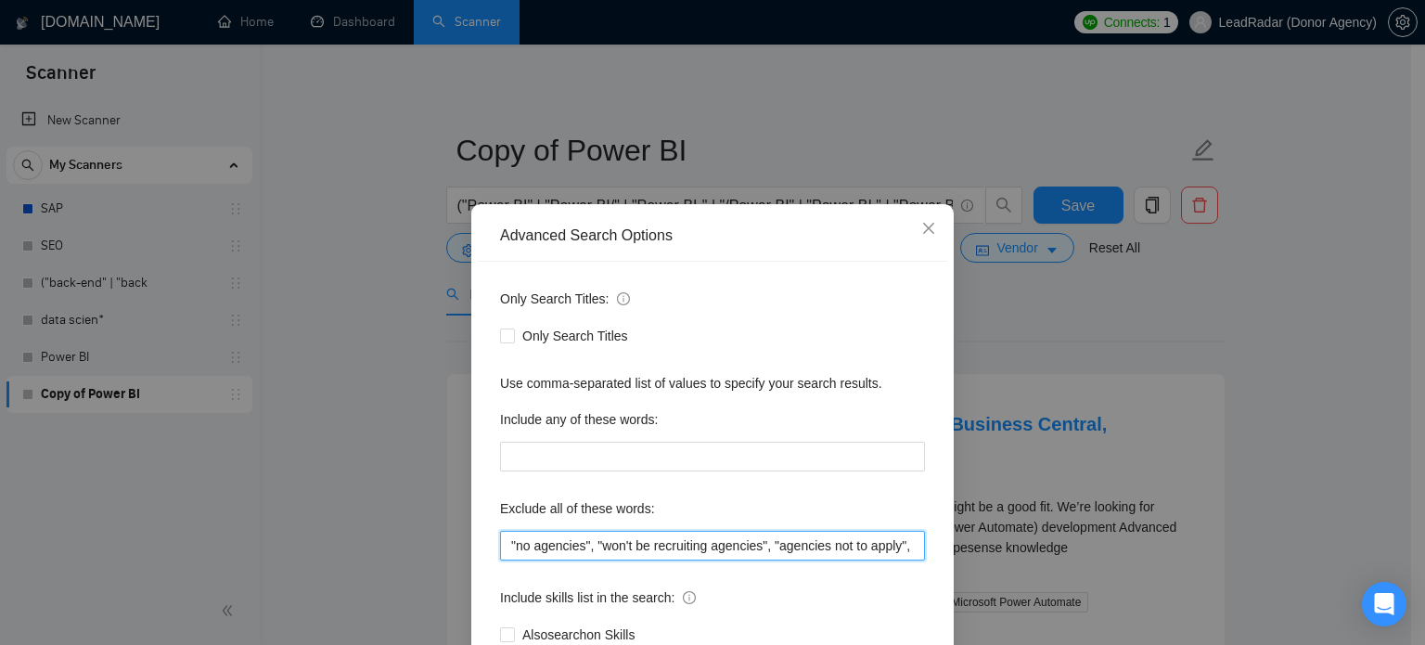
scroll to position [126, 0]
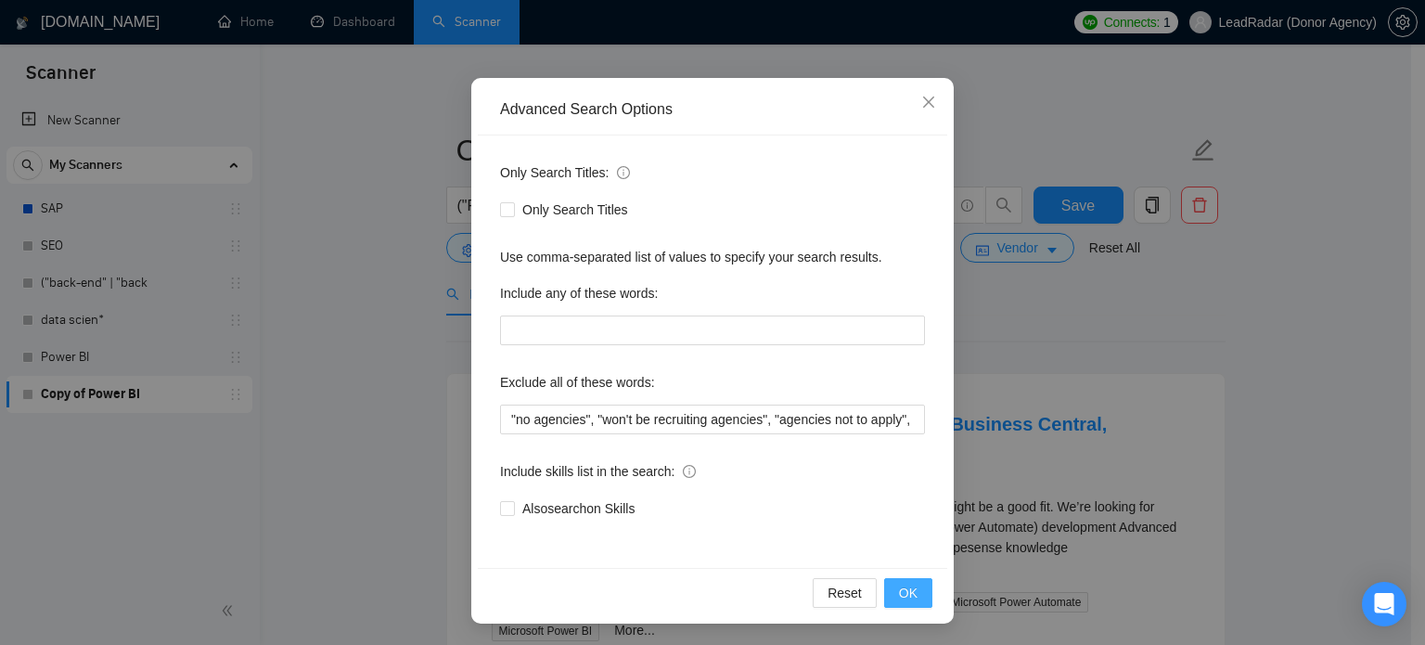
click at [924, 590] on button "OK" at bounding box center [908, 593] width 48 height 30
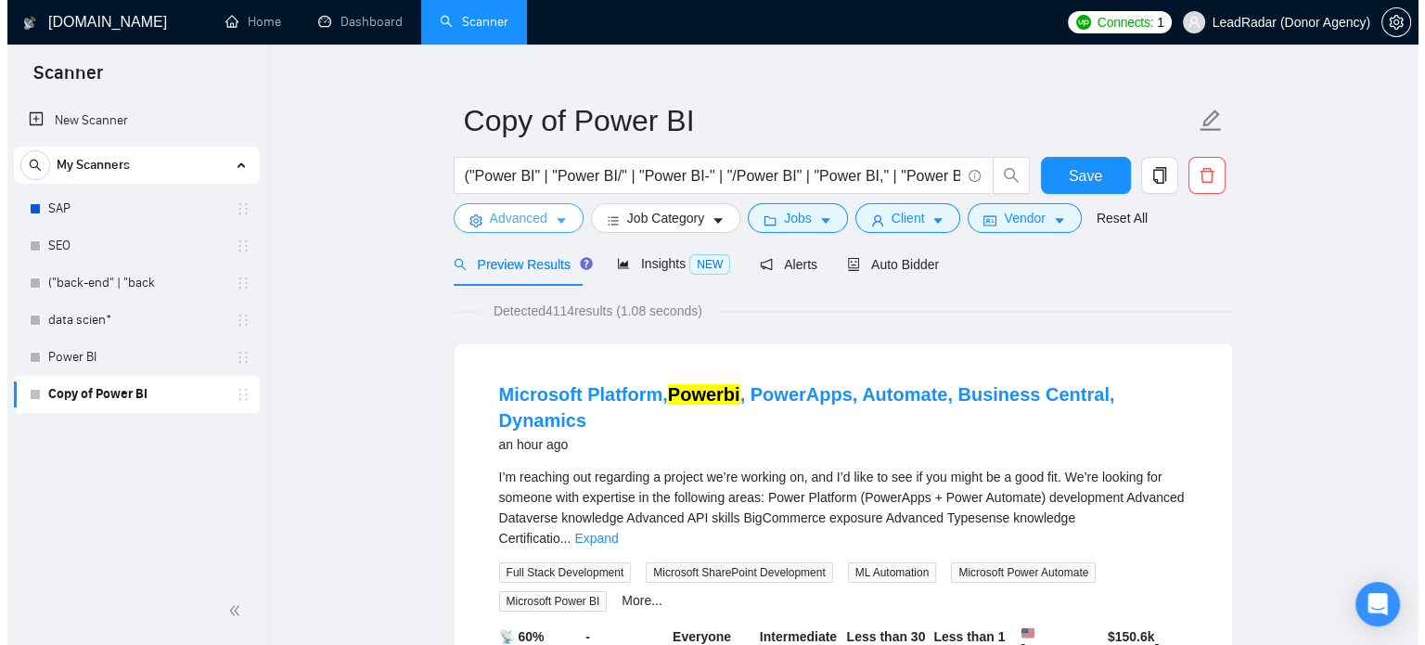
scroll to position [32, 0]
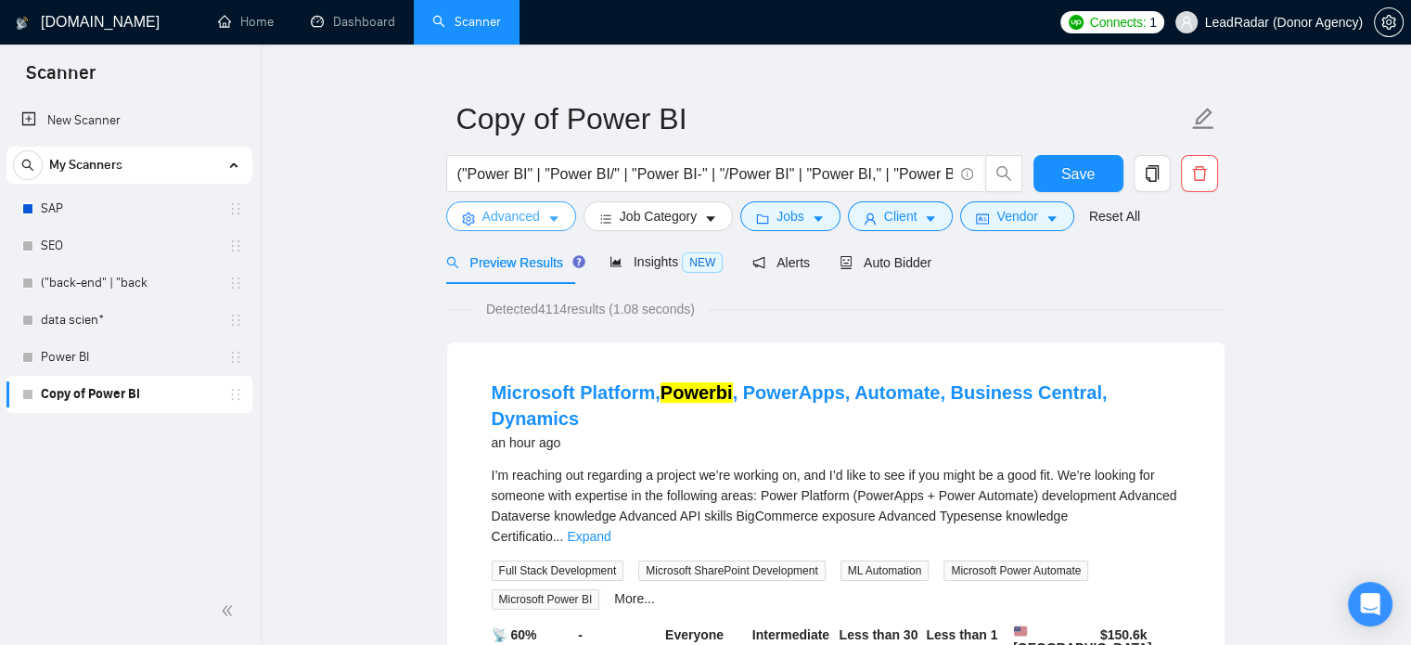
click at [494, 221] on span "Advanced" at bounding box center [512, 216] width 58 height 20
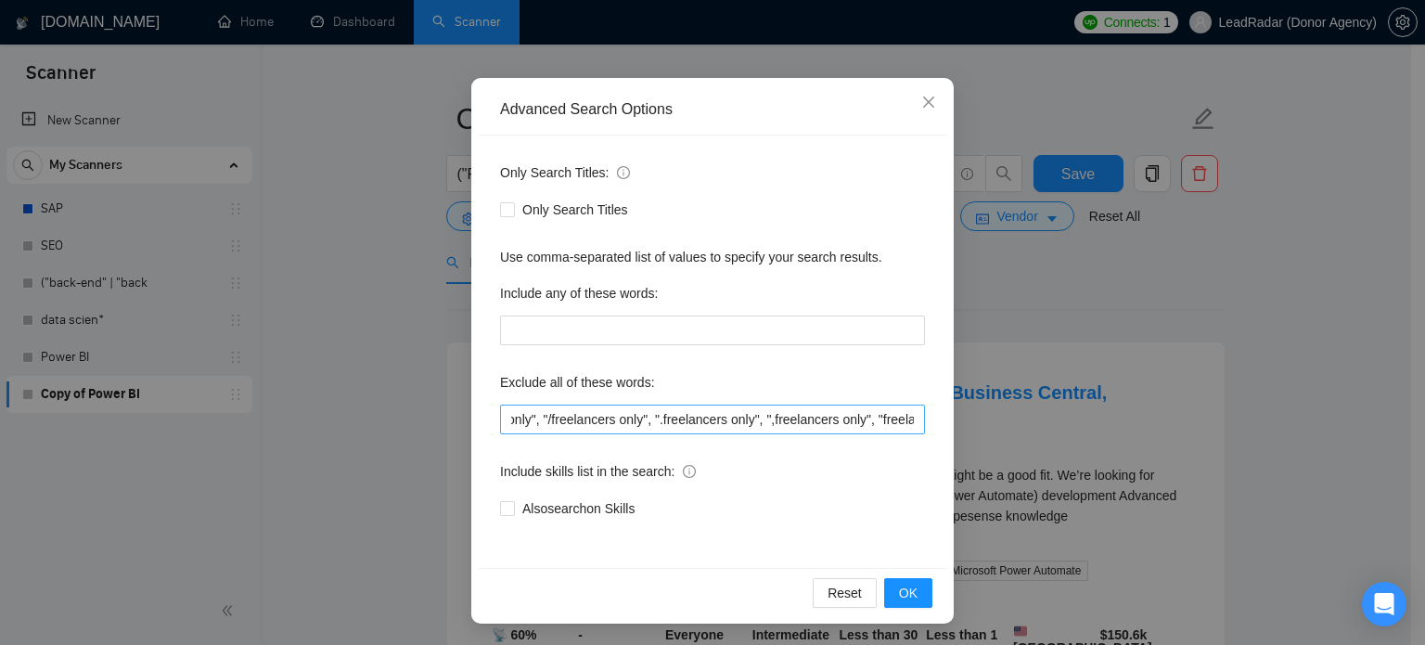
scroll to position [0, 1781]
click at [909, 592] on span "OK" at bounding box center [908, 593] width 19 height 20
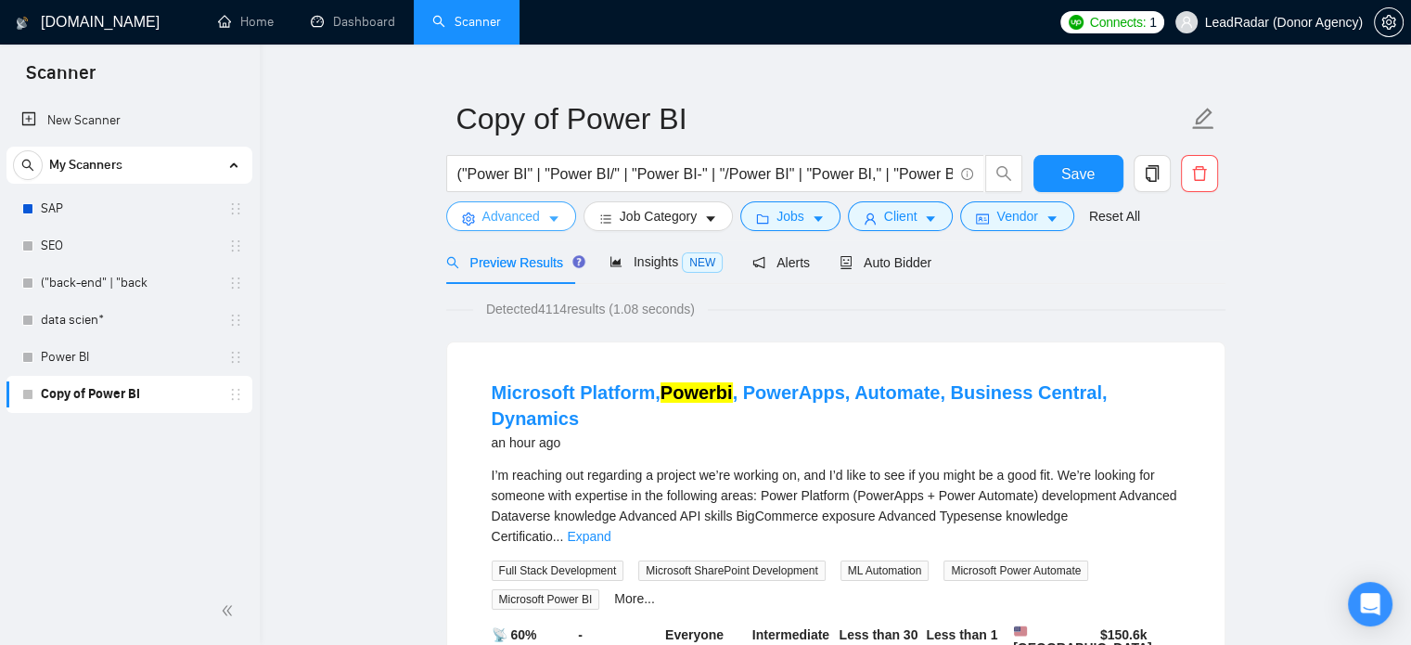
click at [548, 224] on icon "caret-down" at bounding box center [553, 218] width 13 height 13
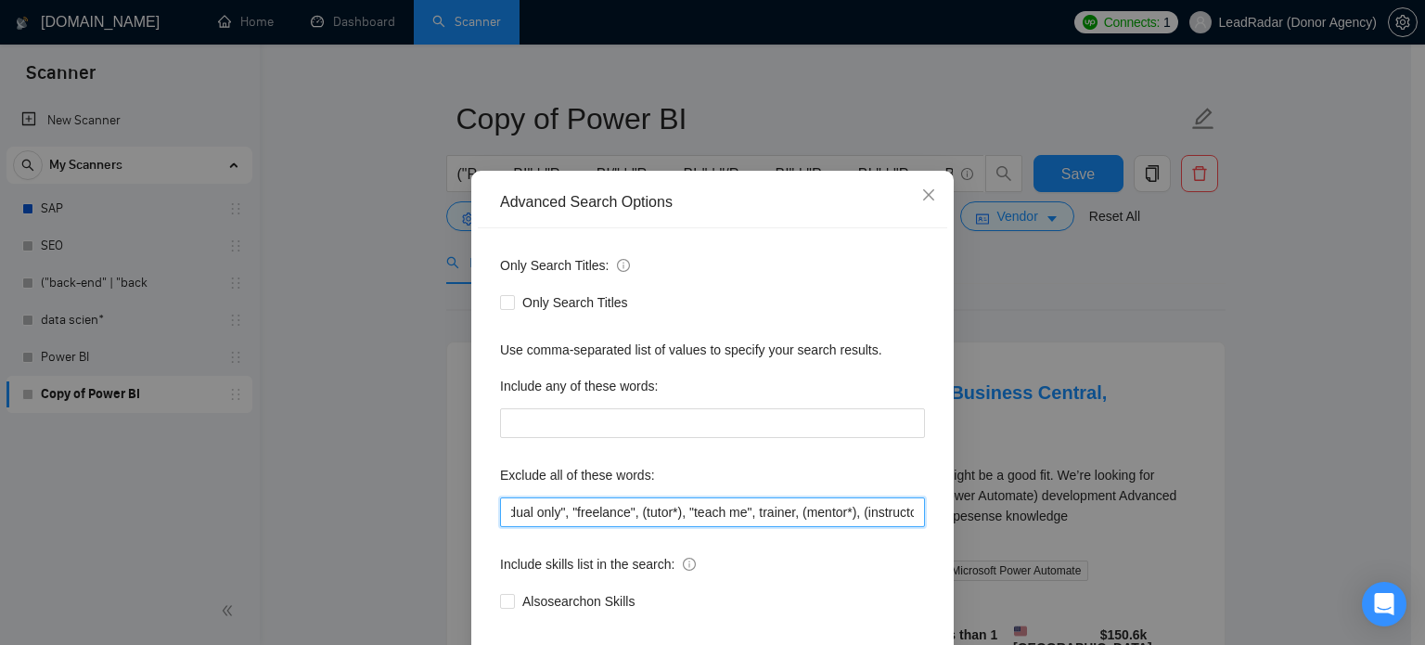
scroll to position [0, 2807]
drag, startPoint x: 767, startPoint y: 547, endPoint x: 717, endPoint y: 537, distance: 51.0
click at [717, 527] on input ""no agencies", "won't be recruiting agencies", "agencies not to apply", "no age…" at bounding box center [712, 512] width 425 height 30
paste input "(anydesk*), "getting started", "tutorial""
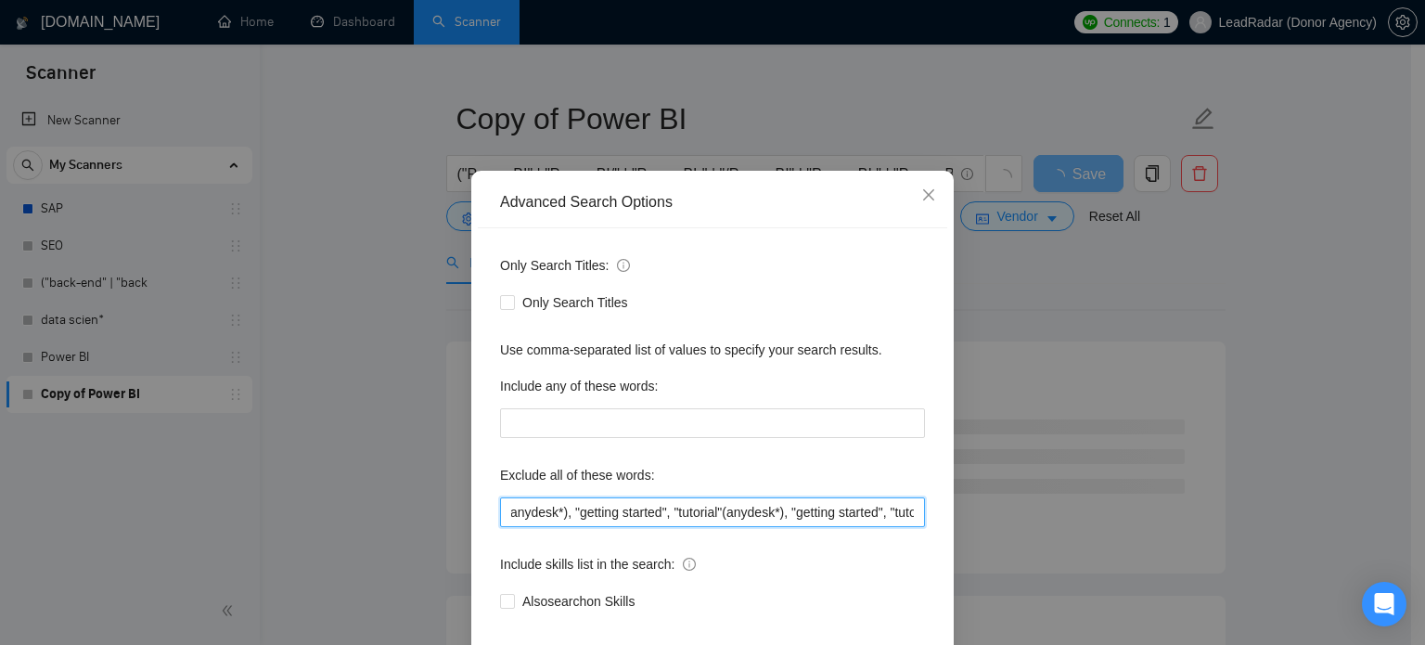
scroll to position [0, 3782]
drag, startPoint x: 763, startPoint y: 546, endPoint x: 976, endPoint y: 537, distance: 213.6
click at [976, 537] on div "Advanced Search Options Only Search Titles: Only Search Titles Use comma-separa…" at bounding box center [712, 322] width 1425 height 645
type input ""no agencies", "won't be recruiting agencies", "agencies not to apply", "no age…"
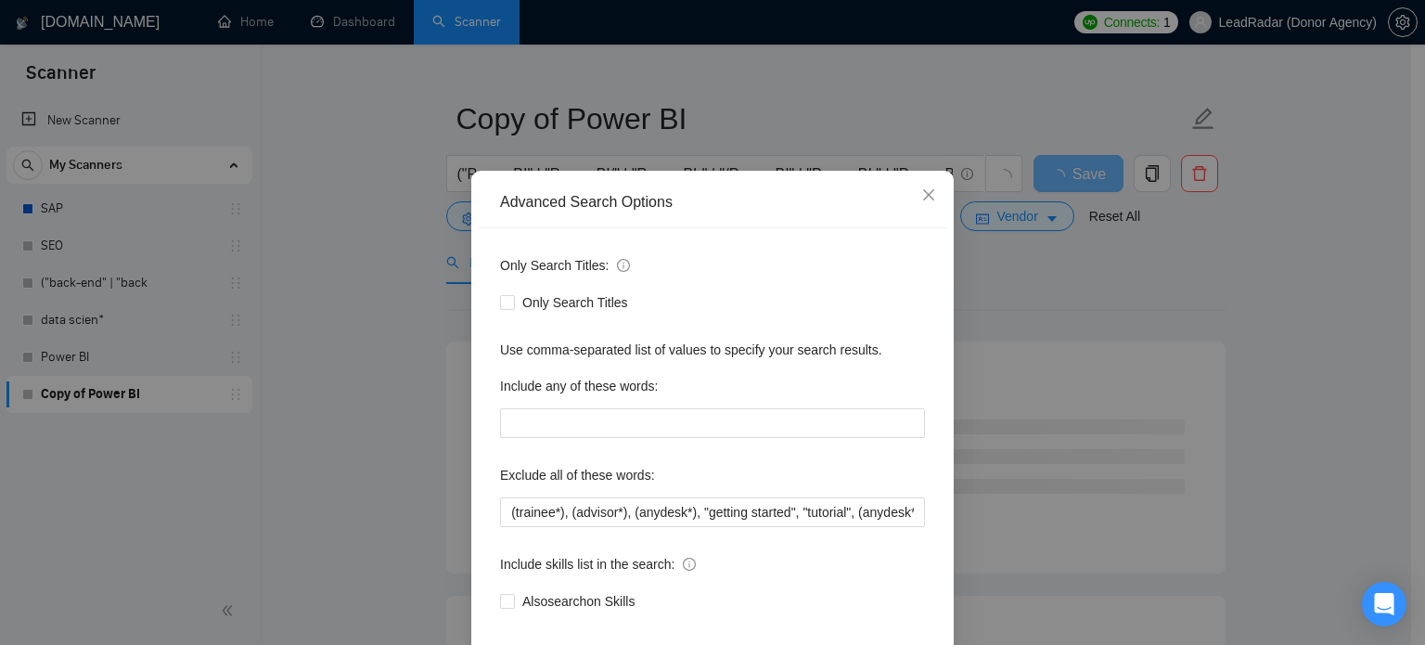
scroll to position [0, 0]
click at [1303, 387] on div "Advanced Search Options Only Search Titles: Only Search Titles Use comma-separa…" at bounding box center [712, 322] width 1425 height 645
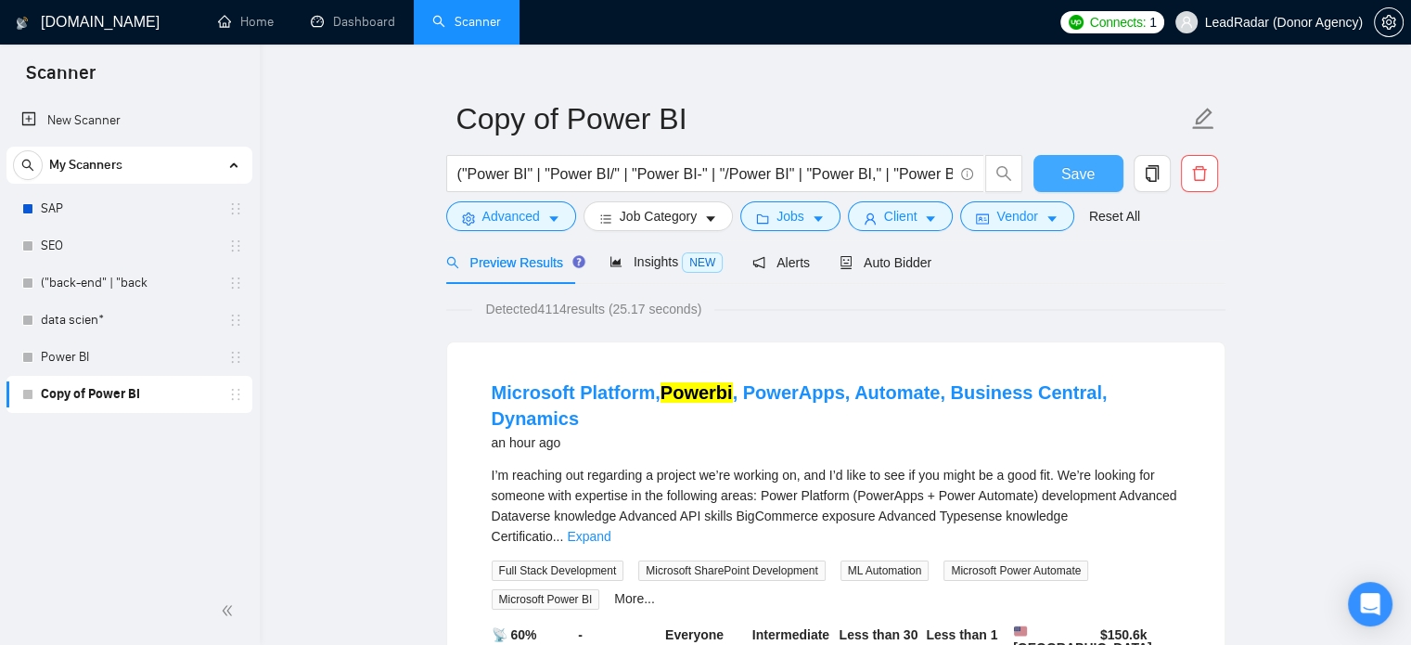
click at [1104, 174] on button "Save" at bounding box center [1079, 173] width 90 height 37
click at [556, 215] on icon "caret-down" at bounding box center [553, 218] width 13 height 13
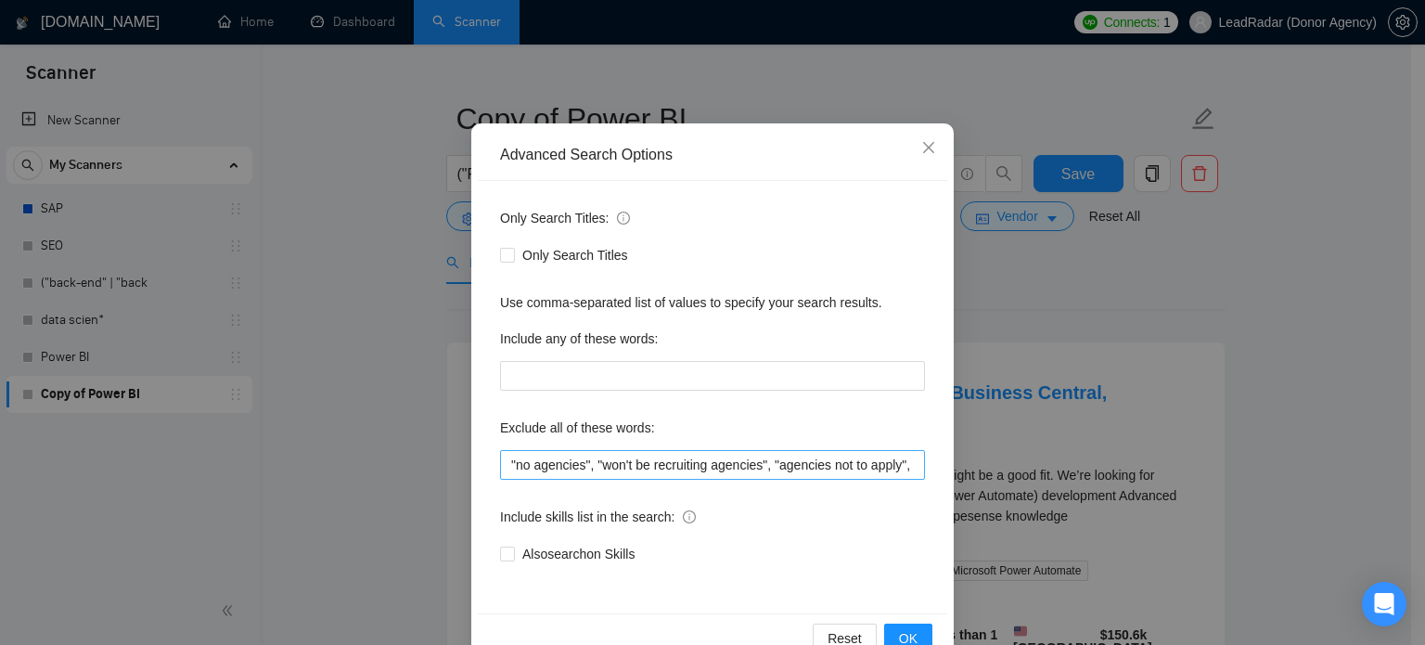
scroll to position [82, 0]
click at [650, 466] on input ""no agencies", "won't be recruiting agencies", "agencies not to apply", "no age…" at bounding box center [712, 464] width 425 height 30
click at [1155, 320] on div "Advanced Search Options Only Search Titles: Only Search Titles Use comma-separa…" at bounding box center [712, 322] width 1425 height 645
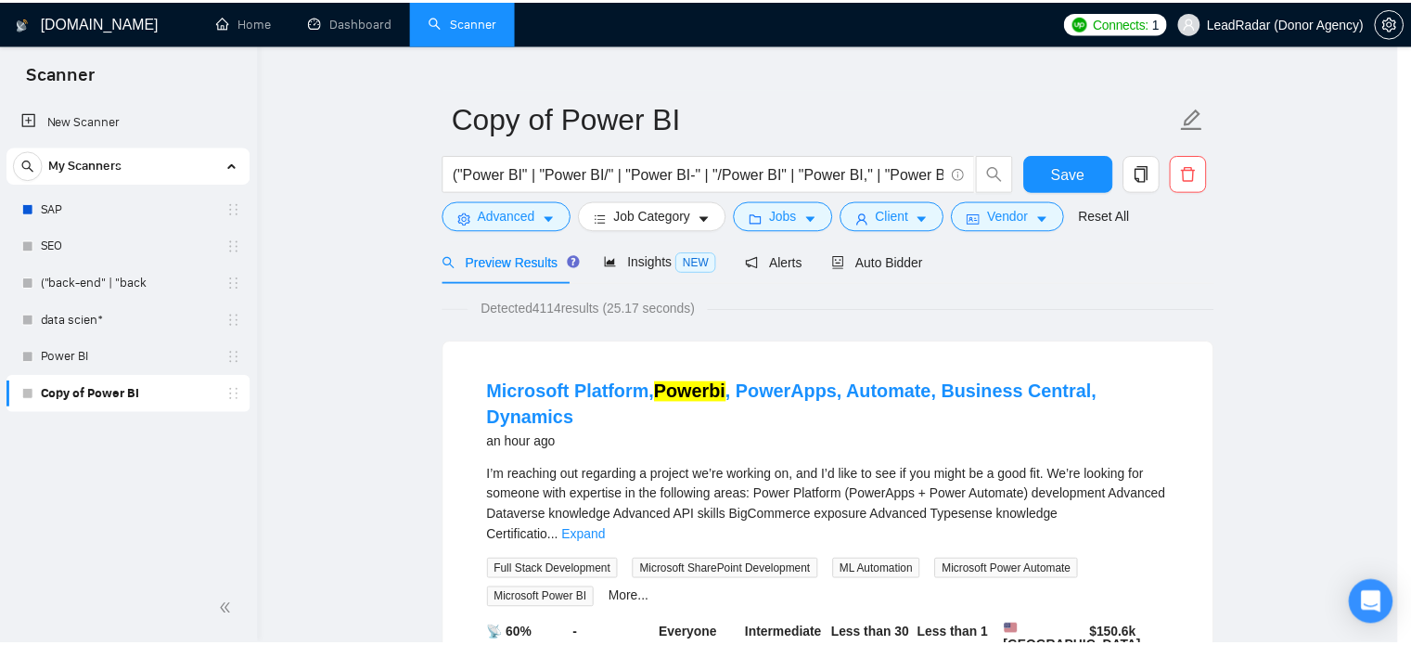
scroll to position [33, 0]
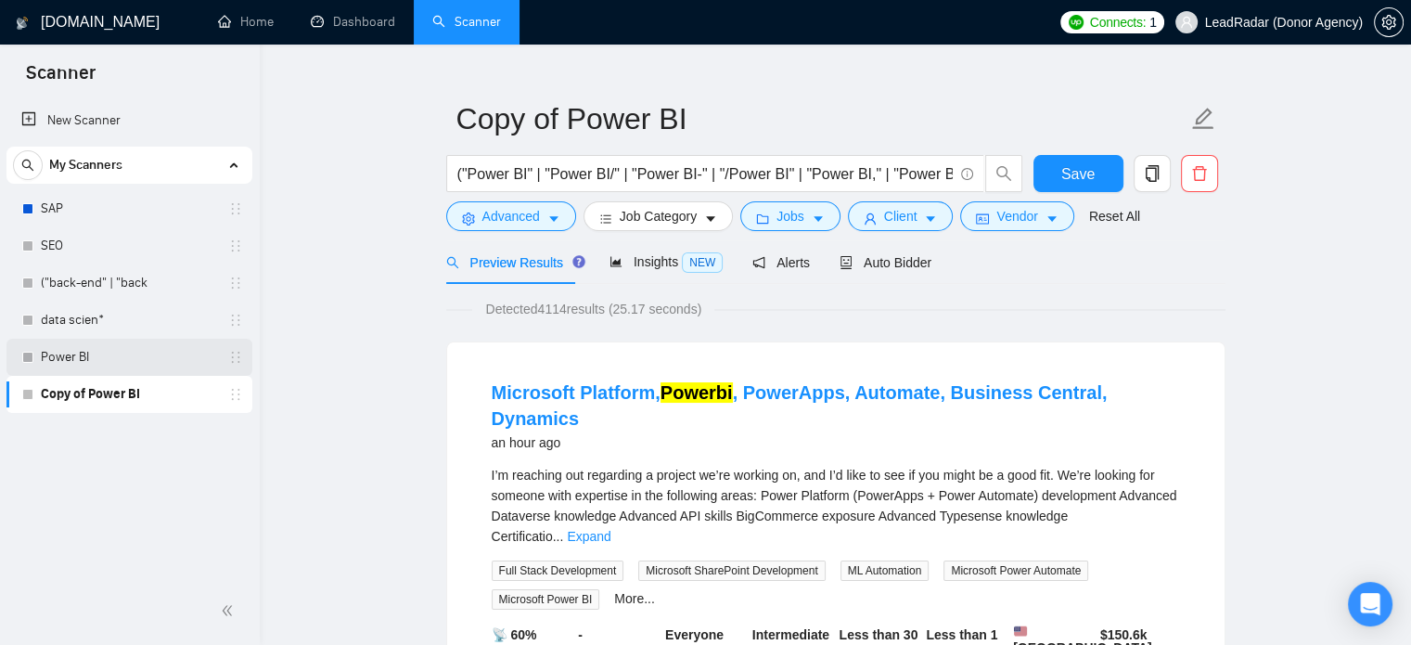
click at [119, 359] on link "Power BI" at bounding box center [129, 357] width 176 height 37
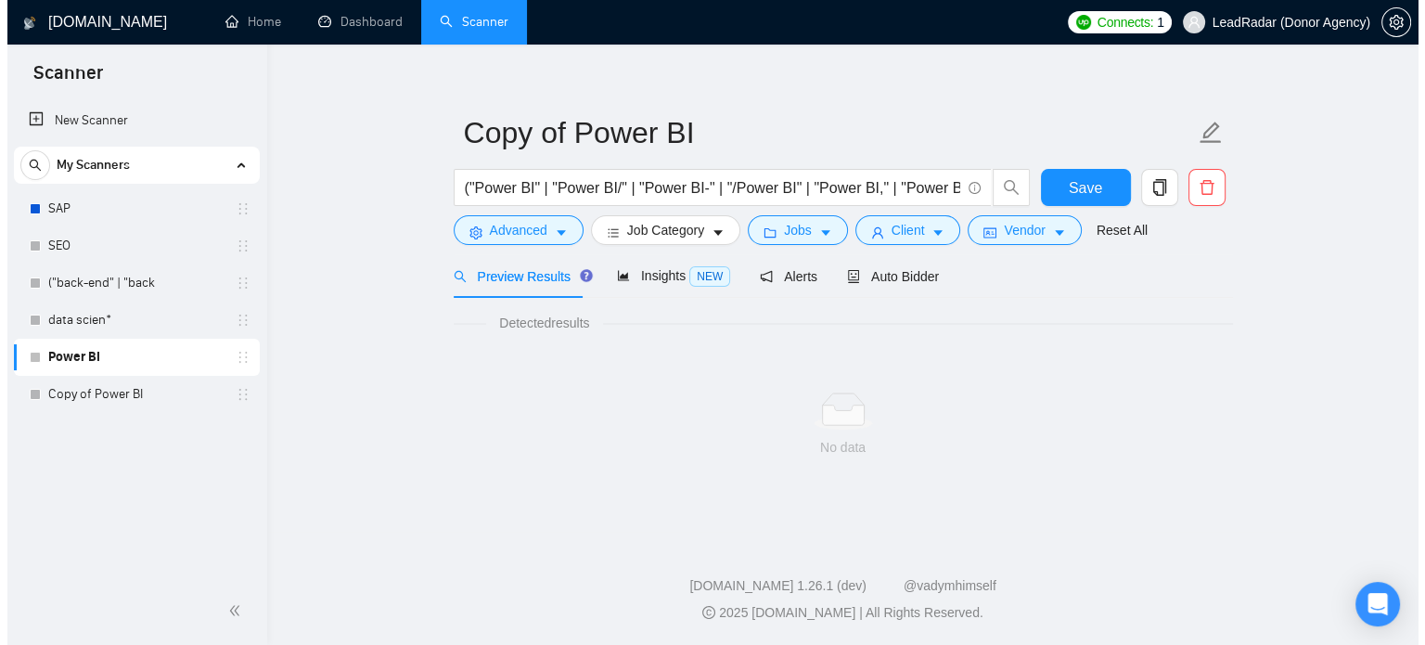
scroll to position [32, 0]
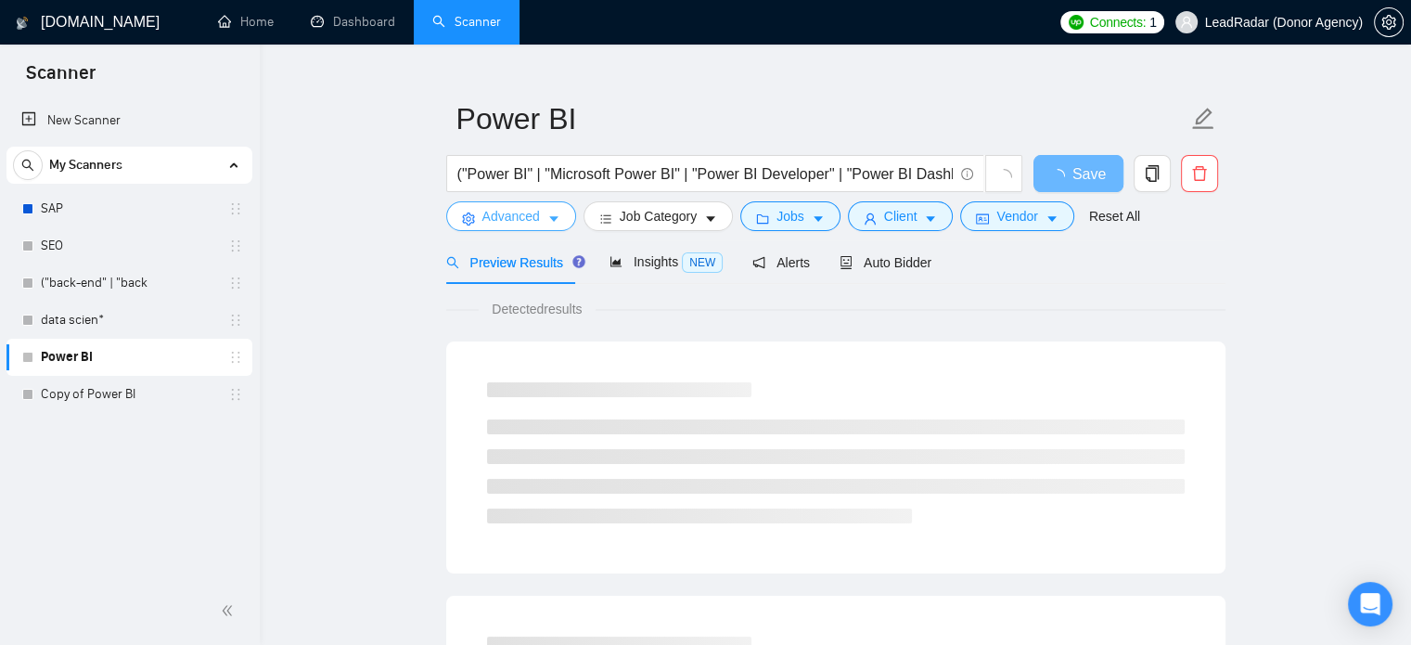
click at [545, 212] on button "Advanced" at bounding box center [511, 216] width 130 height 30
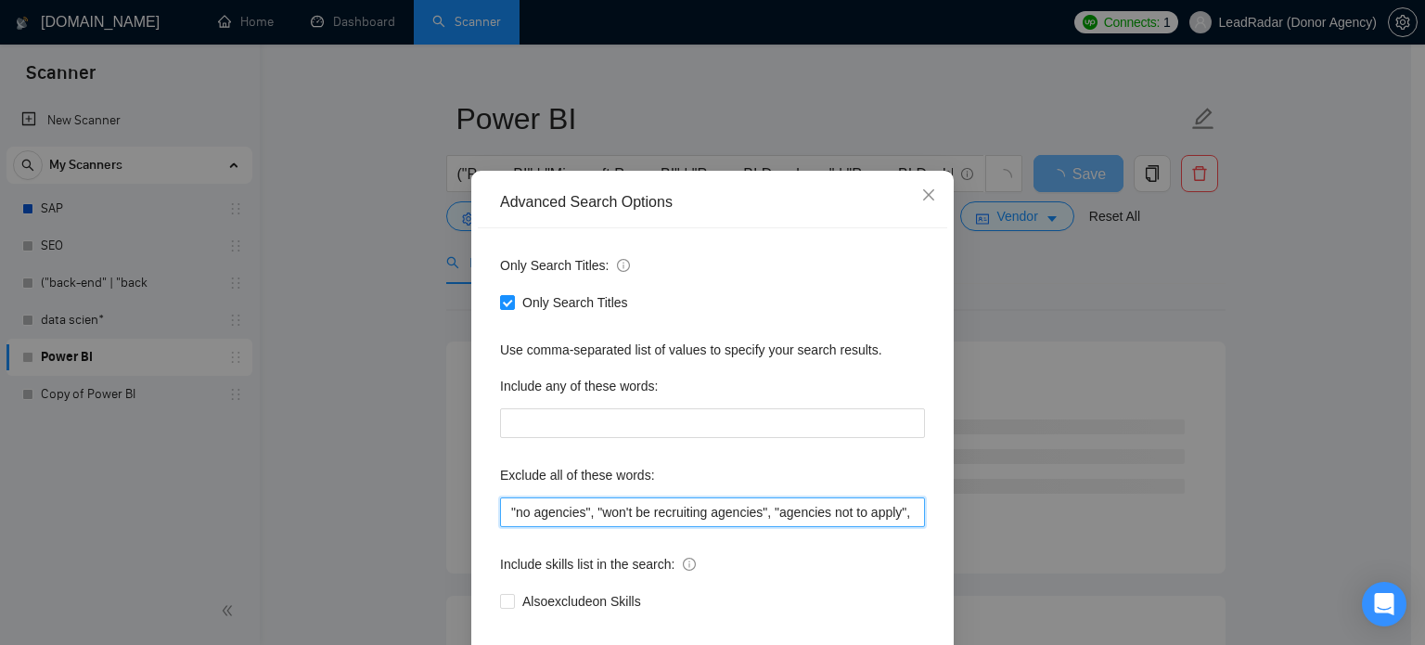
click at [616, 527] on input ""no agencies", "won't be recruiting agencies", "agencies not to apply", "no age…" at bounding box center [712, 512] width 425 height 30
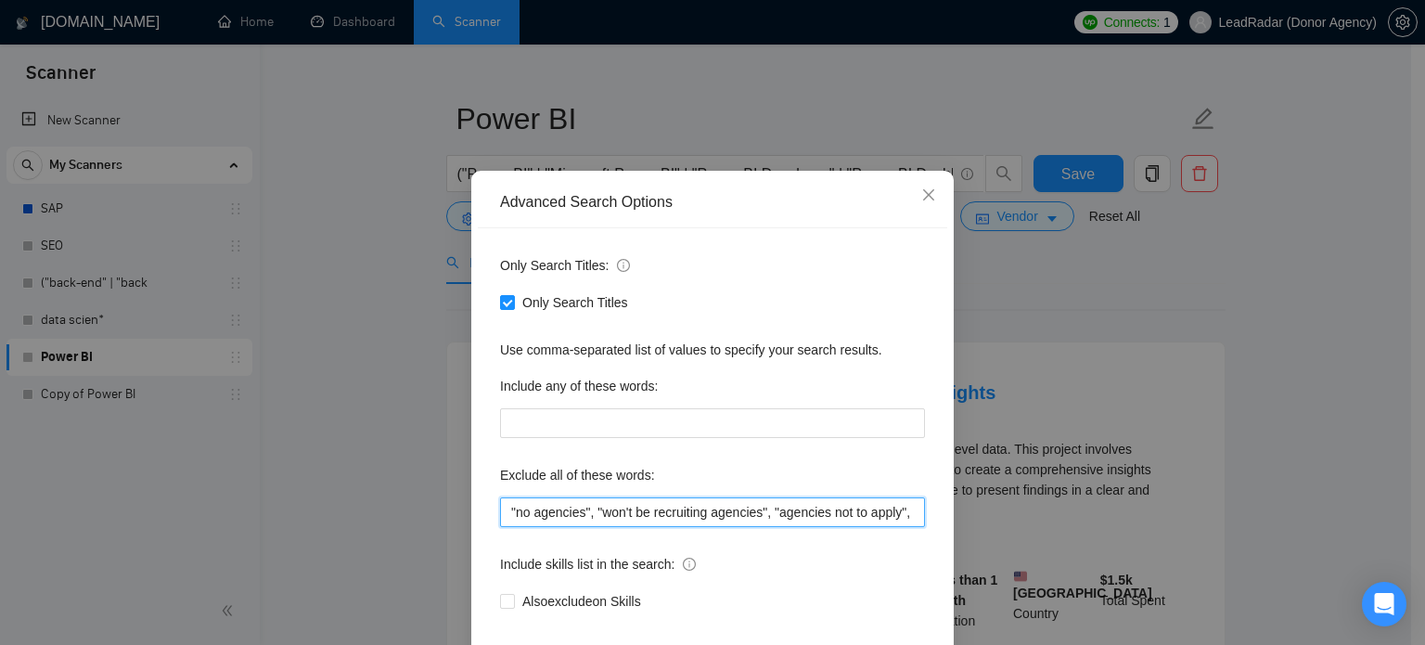
paste input ", "individual to", "individual who", "only individual", "individual only", "fre…"
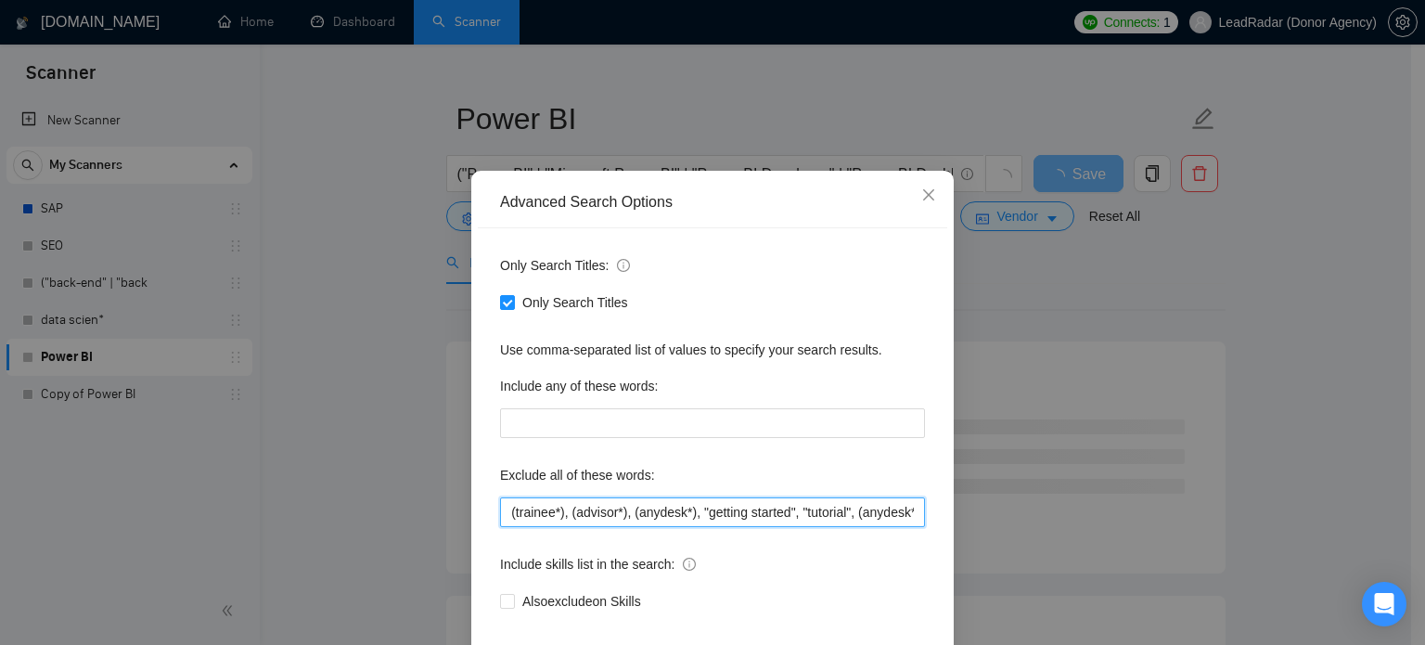
type input ""no agencies", "won't be recruiting agencies", "agencies not to apply", "no age…"
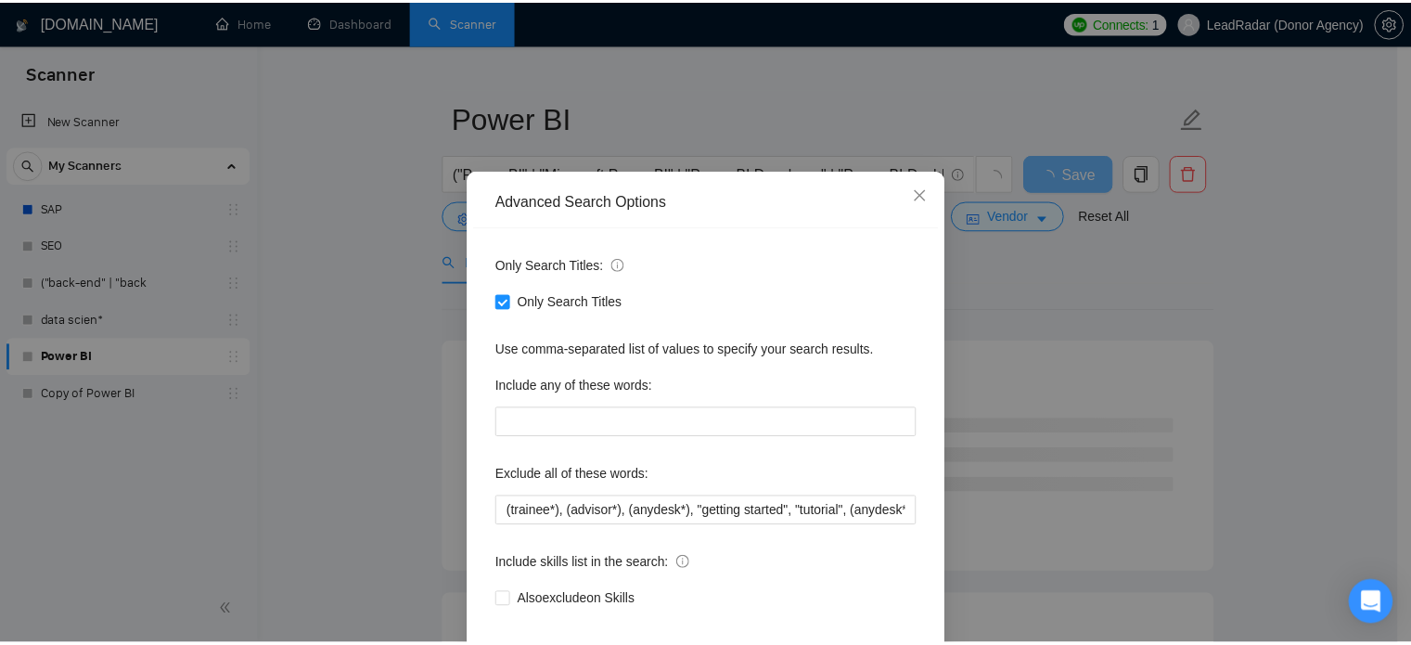
scroll to position [0, 0]
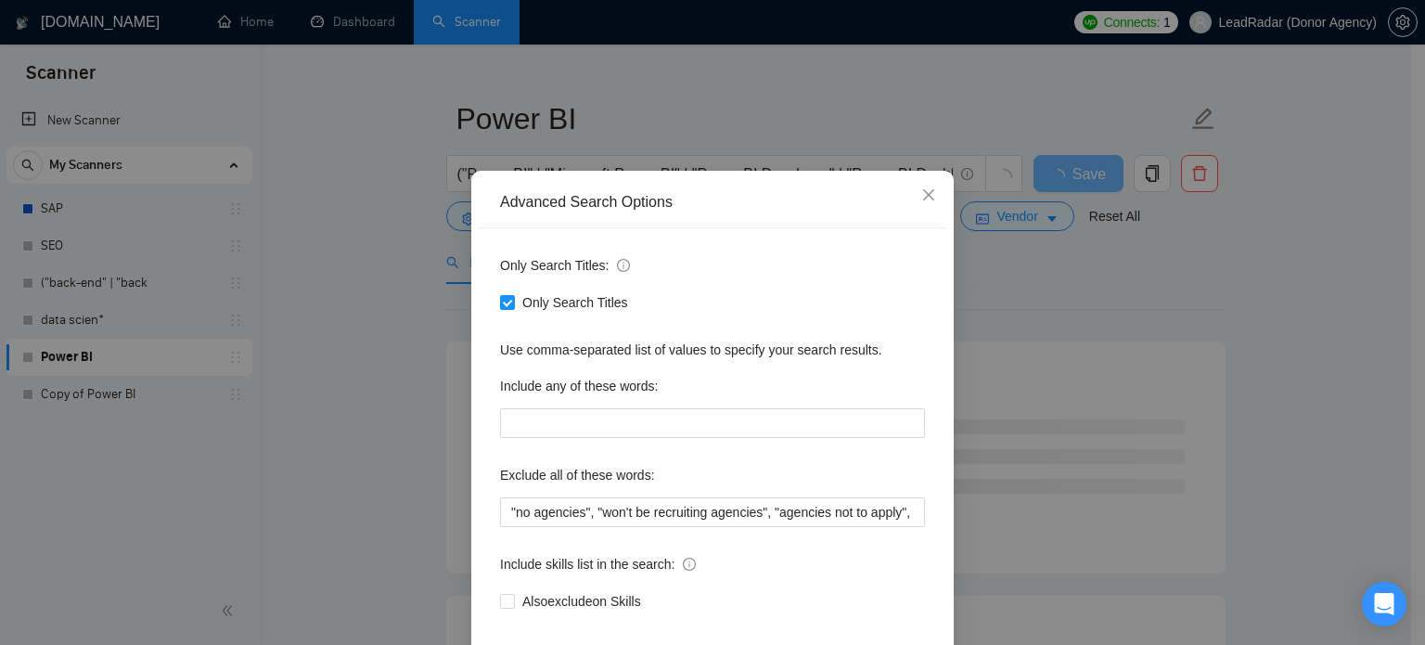
click at [1089, 301] on div "Advanced Search Options Only Search Titles: Only Search Titles Use comma-separa…" at bounding box center [712, 322] width 1425 height 645
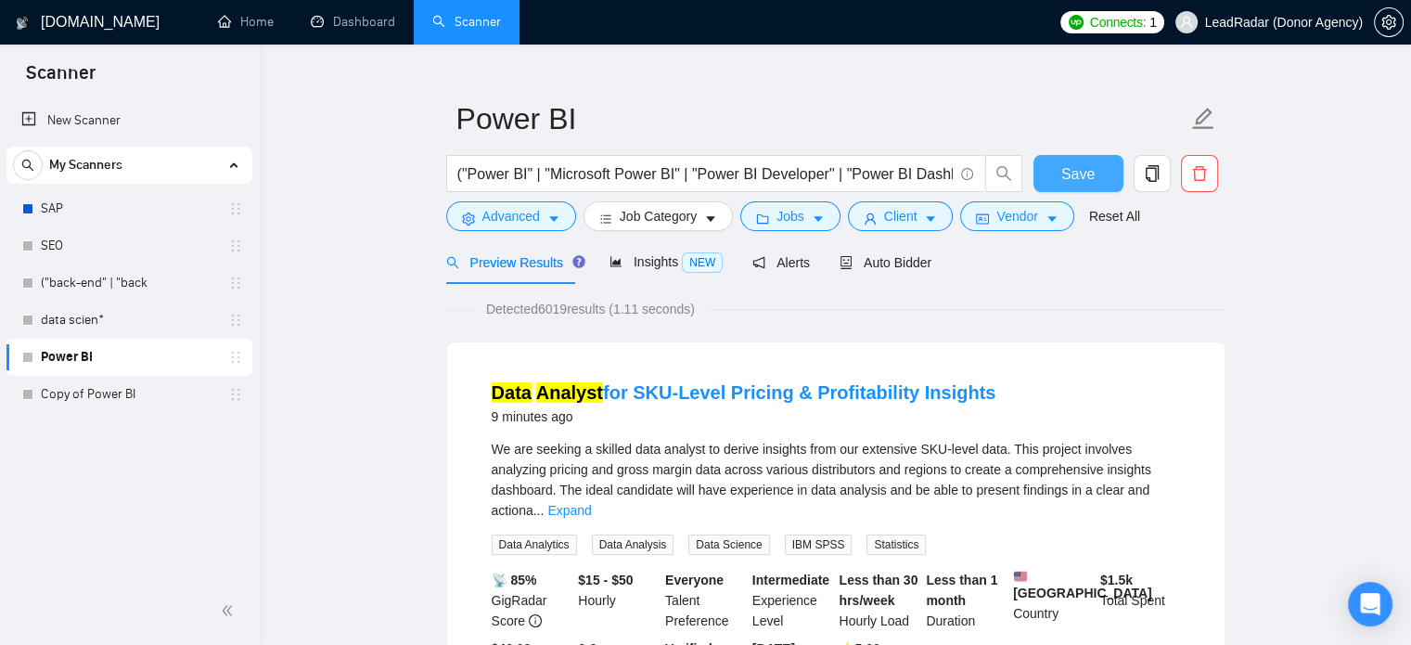
click at [1062, 170] on span "Save" at bounding box center [1078, 173] width 33 height 23
click at [641, 264] on span "Insights NEW" at bounding box center [666, 261] width 113 height 15
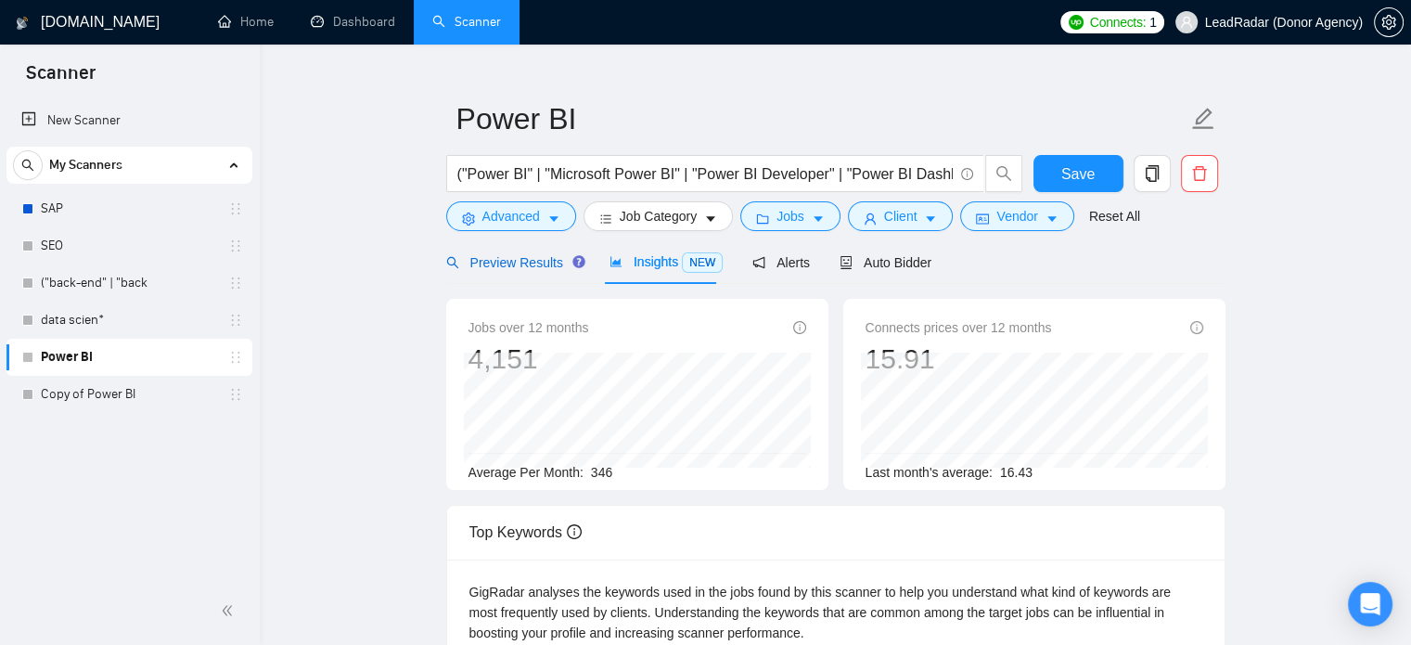
click at [534, 265] on span "Preview Results" at bounding box center [513, 262] width 134 height 15
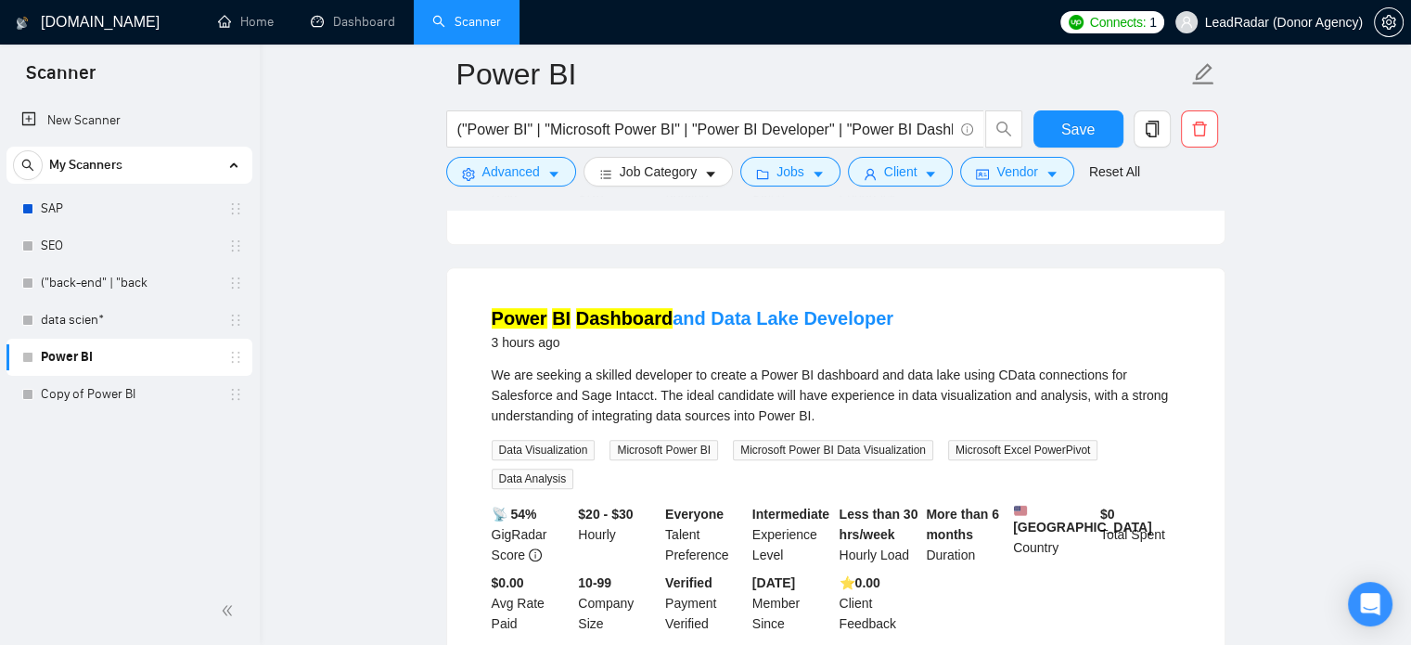
scroll to position [920, 0]
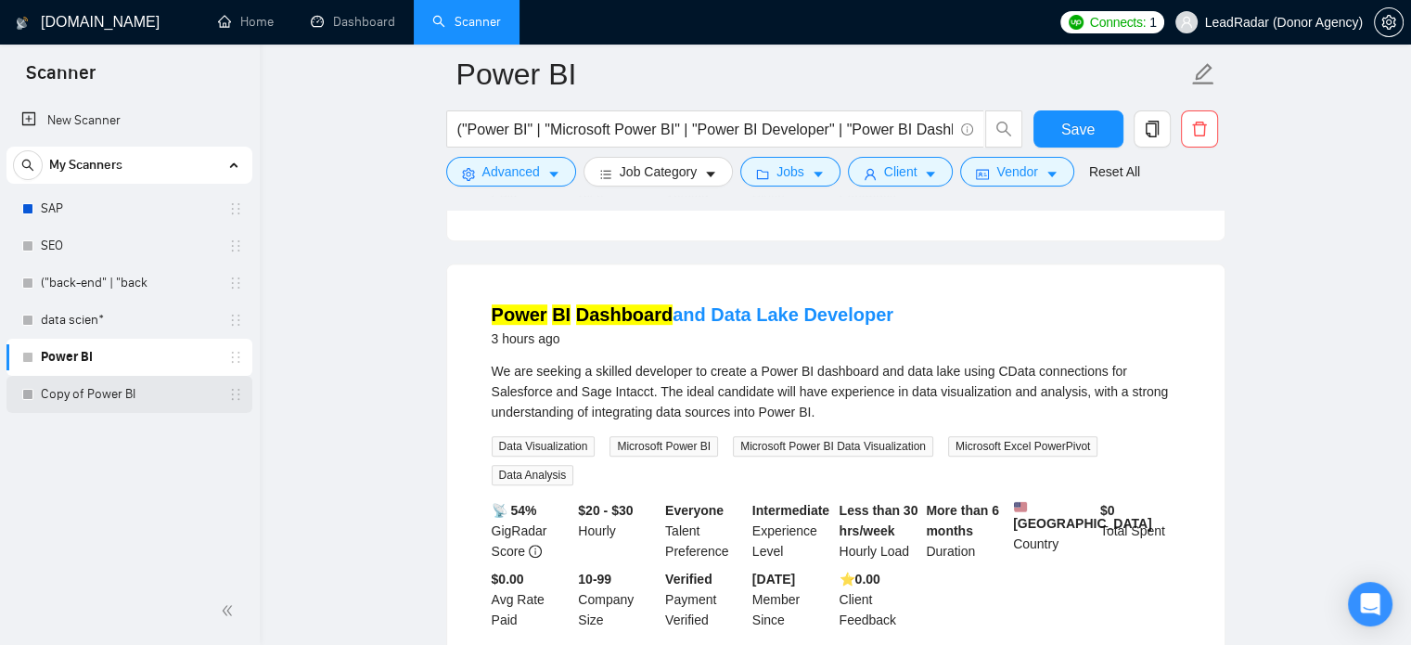
click at [113, 393] on link "Copy of Power BI" at bounding box center [129, 394] width 176 height 37
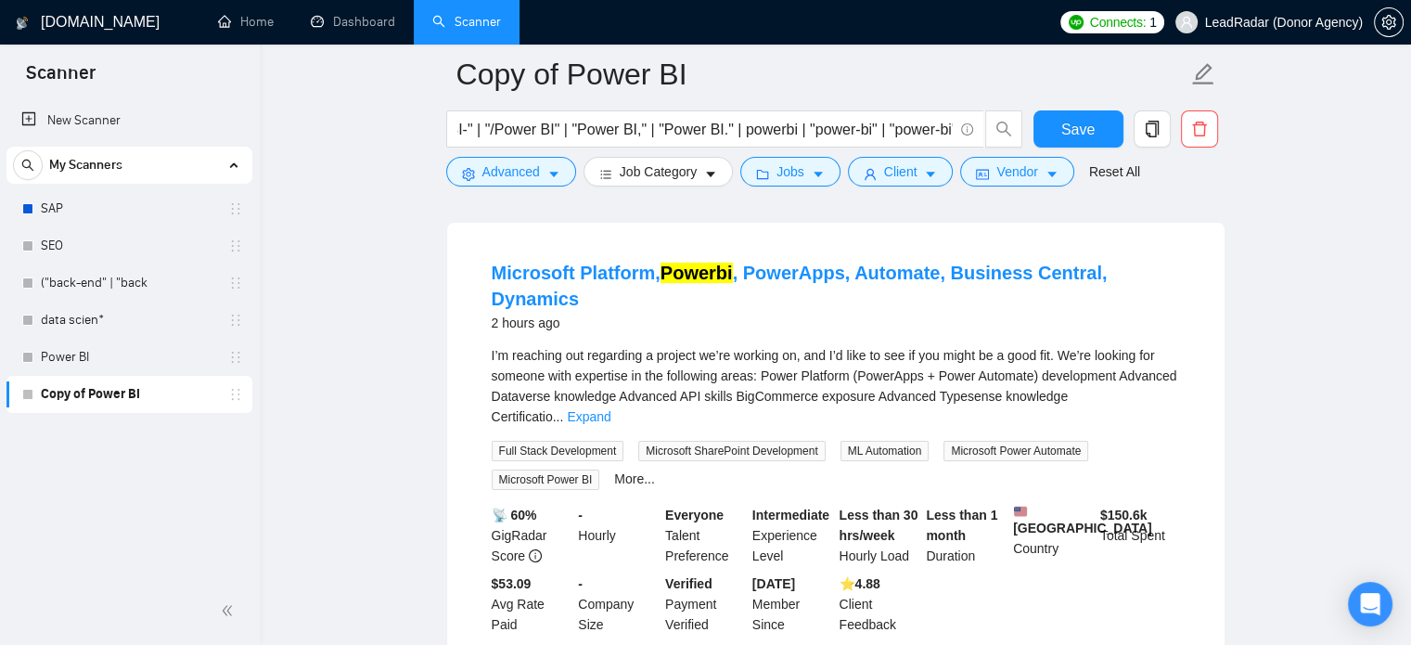
scroll to position [167, 0]
click at [611, 408] on link "Expand" at bounding box center [589, 415] width 44 height 15
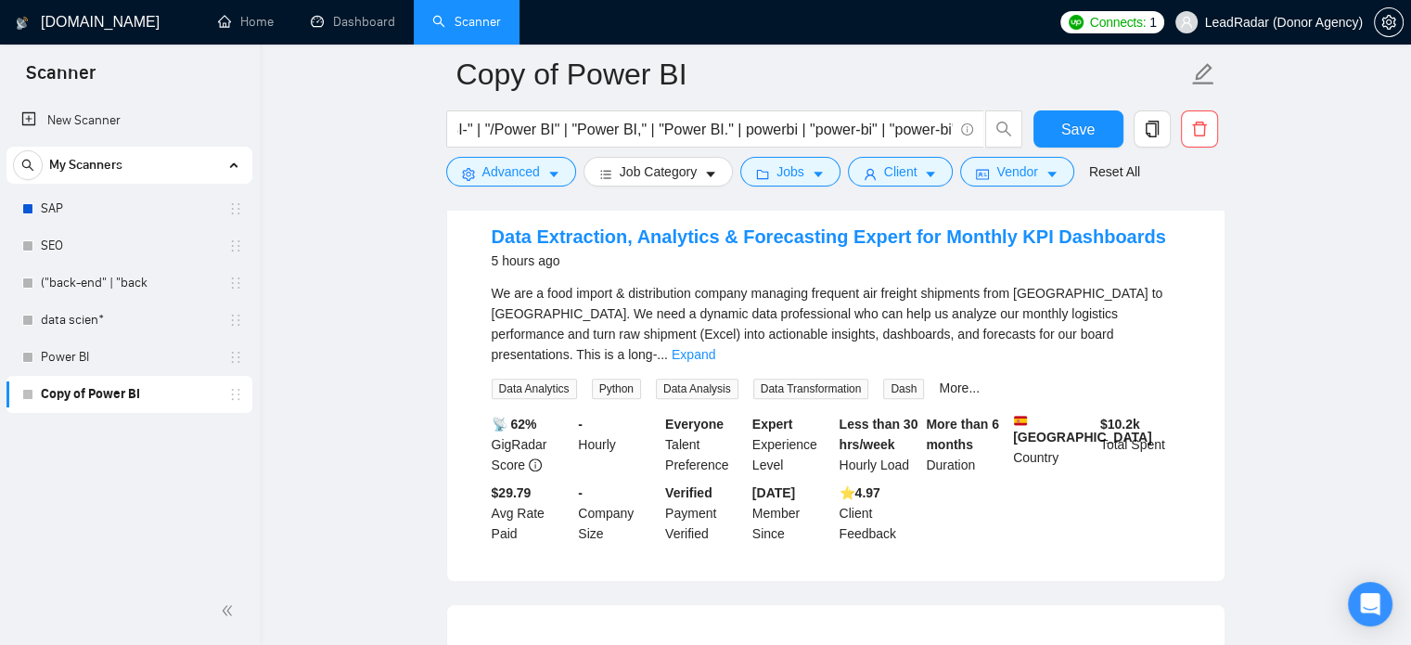
scroll to position [1962, 0]
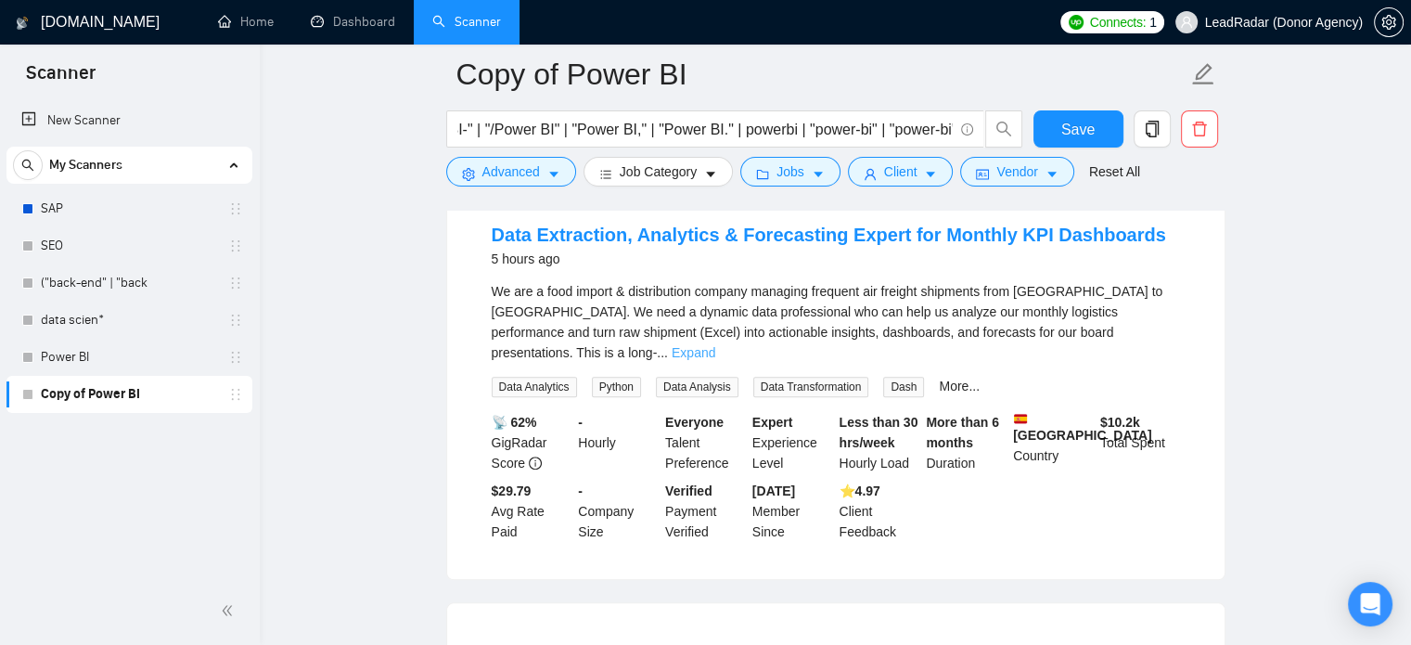
click at [715, 345] on link "Expand" at bounding box center [694, 352] width 44 height 15
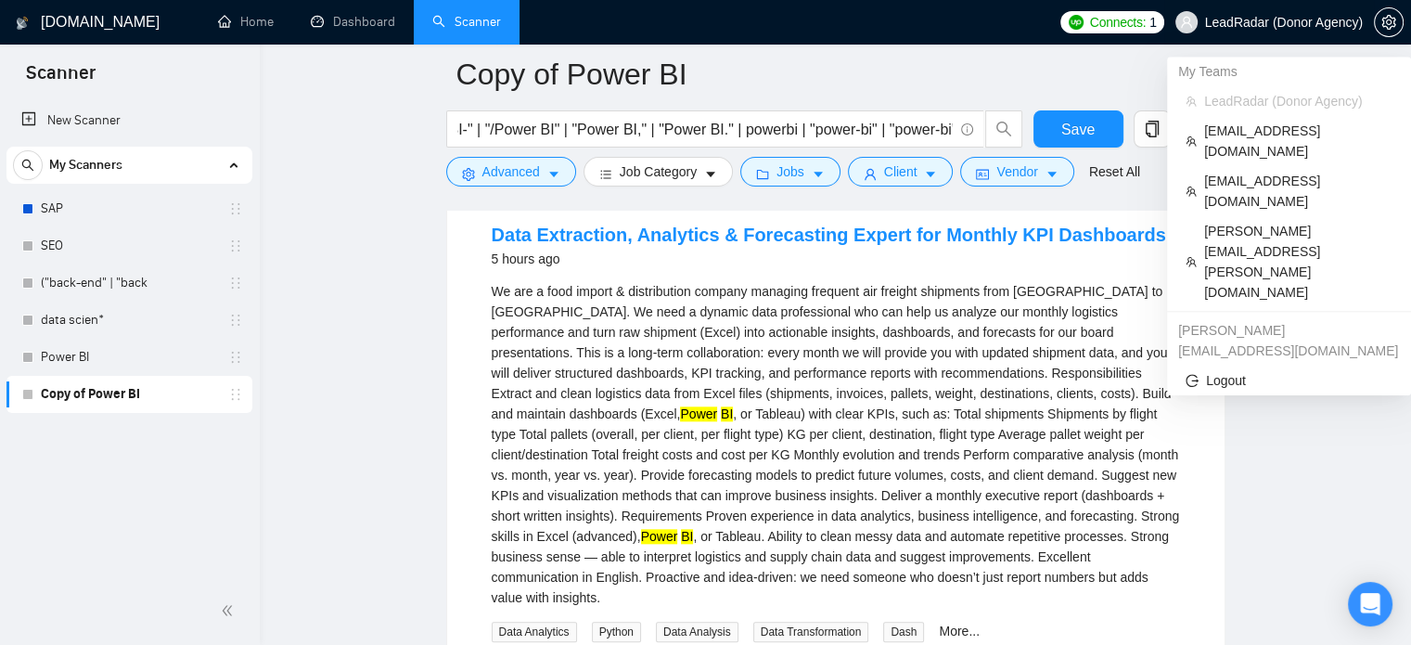
click at [1310, 22] on span "LeadRadar (Donor Agency)" at bounding box center [1284, 22] width 158 height 0
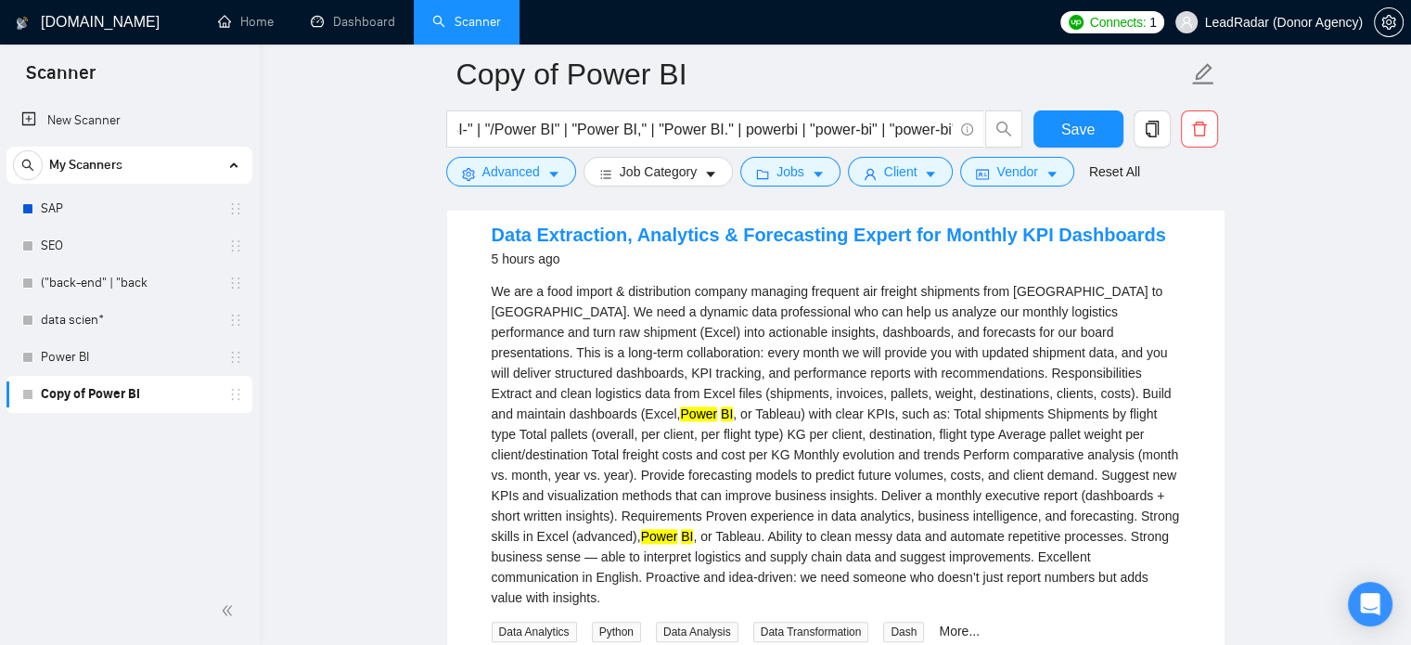
click at [1330, 428] on main "Copy of Power BI ("Power BI" | "Power BI/" | "Power BI-" | "/Power BI" | "Power…" at bounding box center [836, 540] width 1092 height 4855
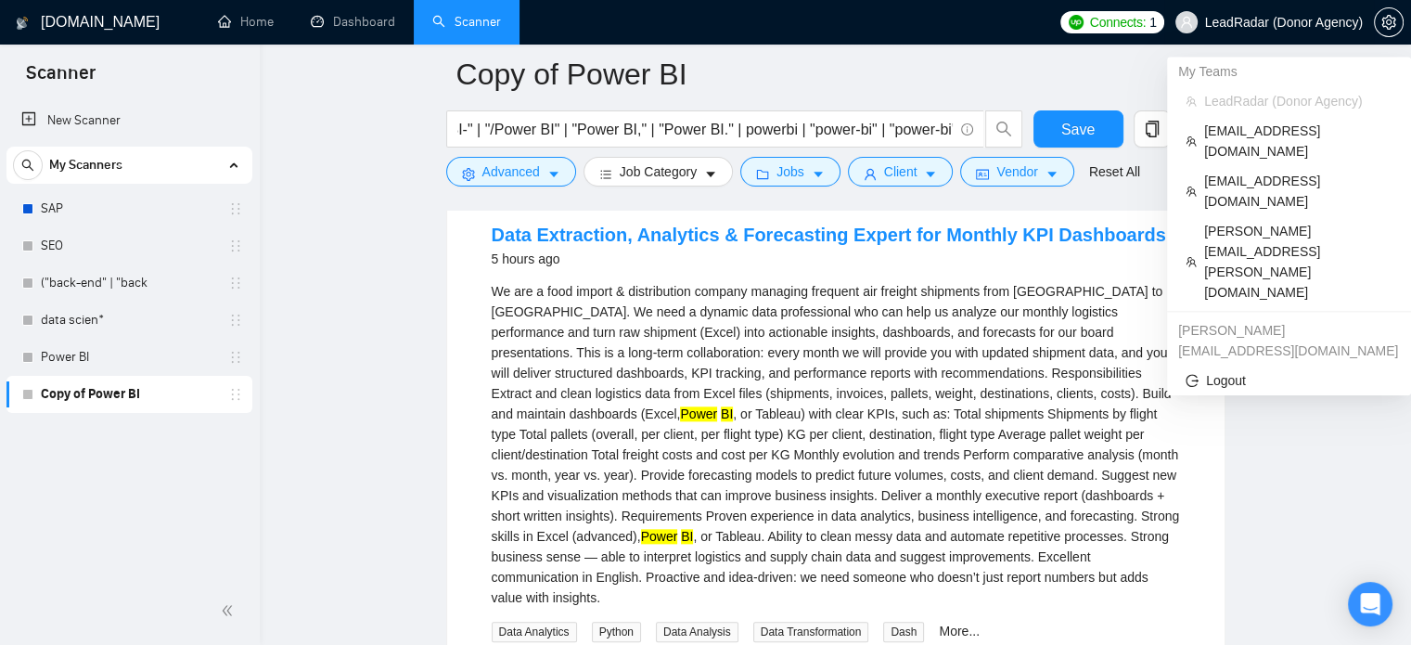
click at [1234, 34] on span "LeadRadar (Donor Agency)" at bounding box center [1270, 22] width 210 height 59
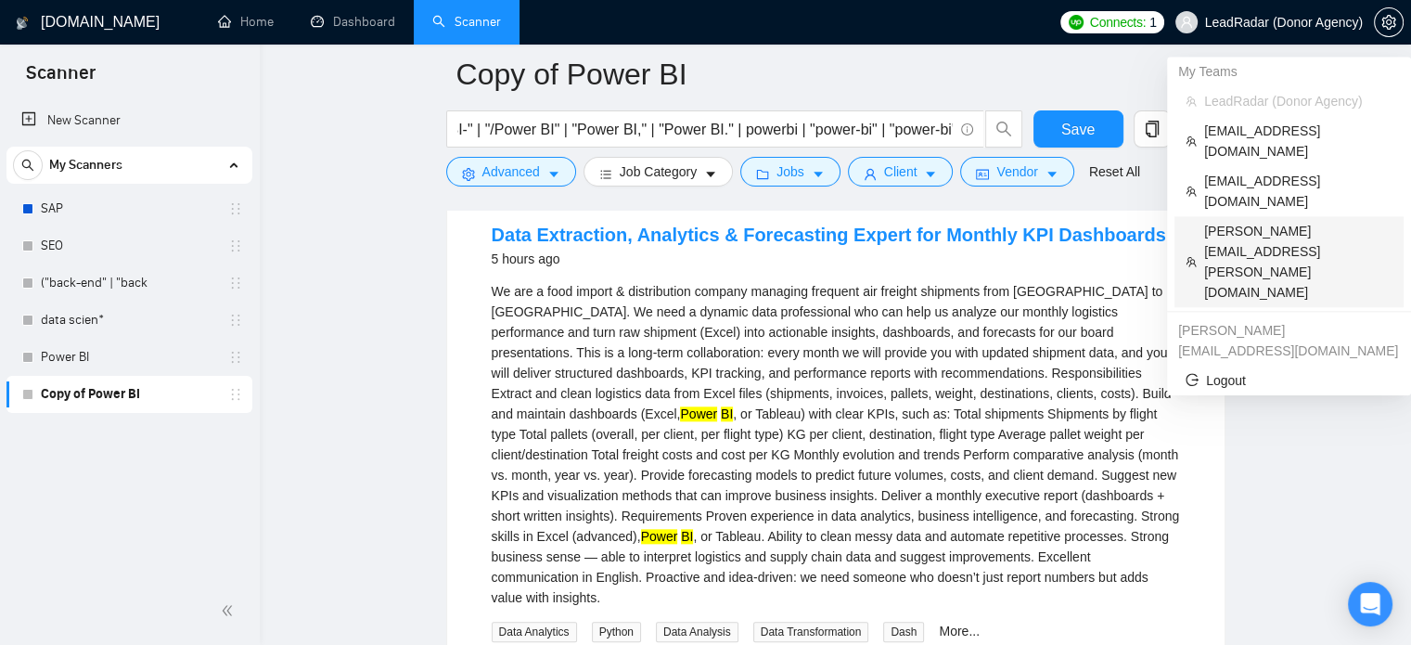
click at [1267, 221] on span "[PERSON_NAME][EMAIL_ADDRESS][PERSON_NAME][DOMAIN_NAME]" at bounding box center [1298, 262] width 188 height 82
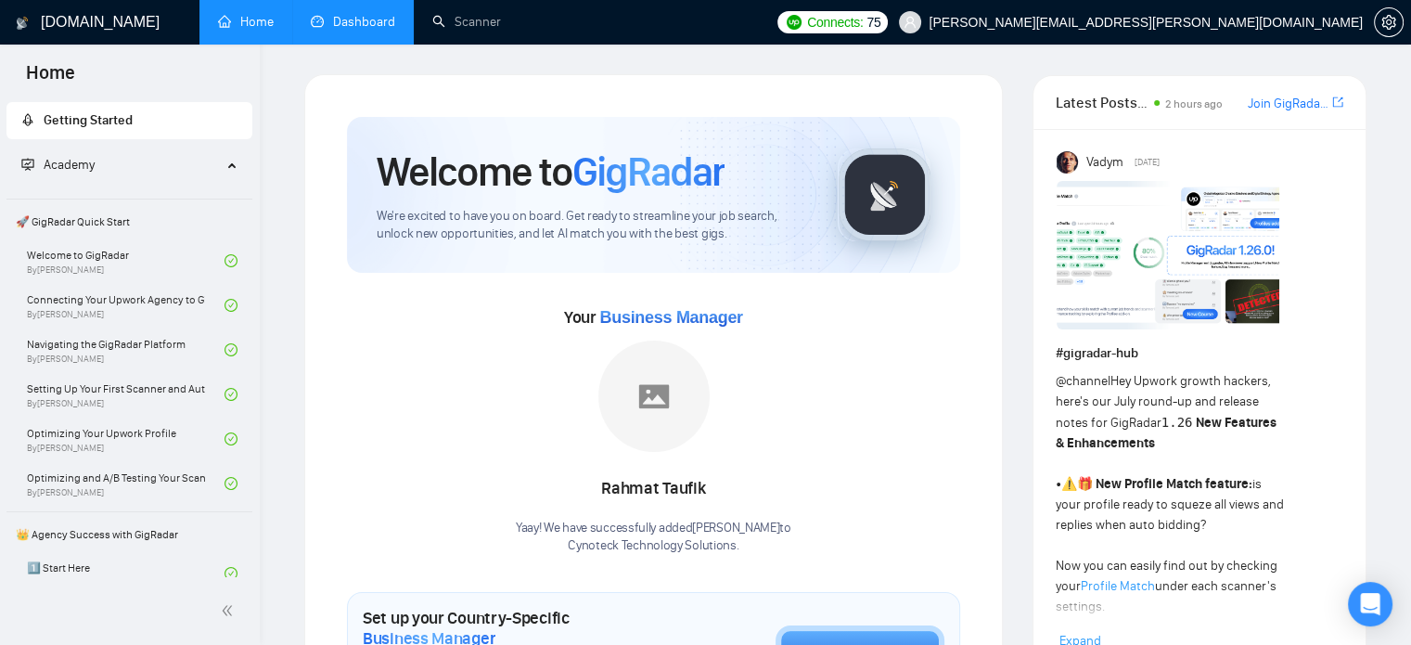
click at [384, 14] on link "Dashboard" at bounding box center [353, 22] width 84 height 16
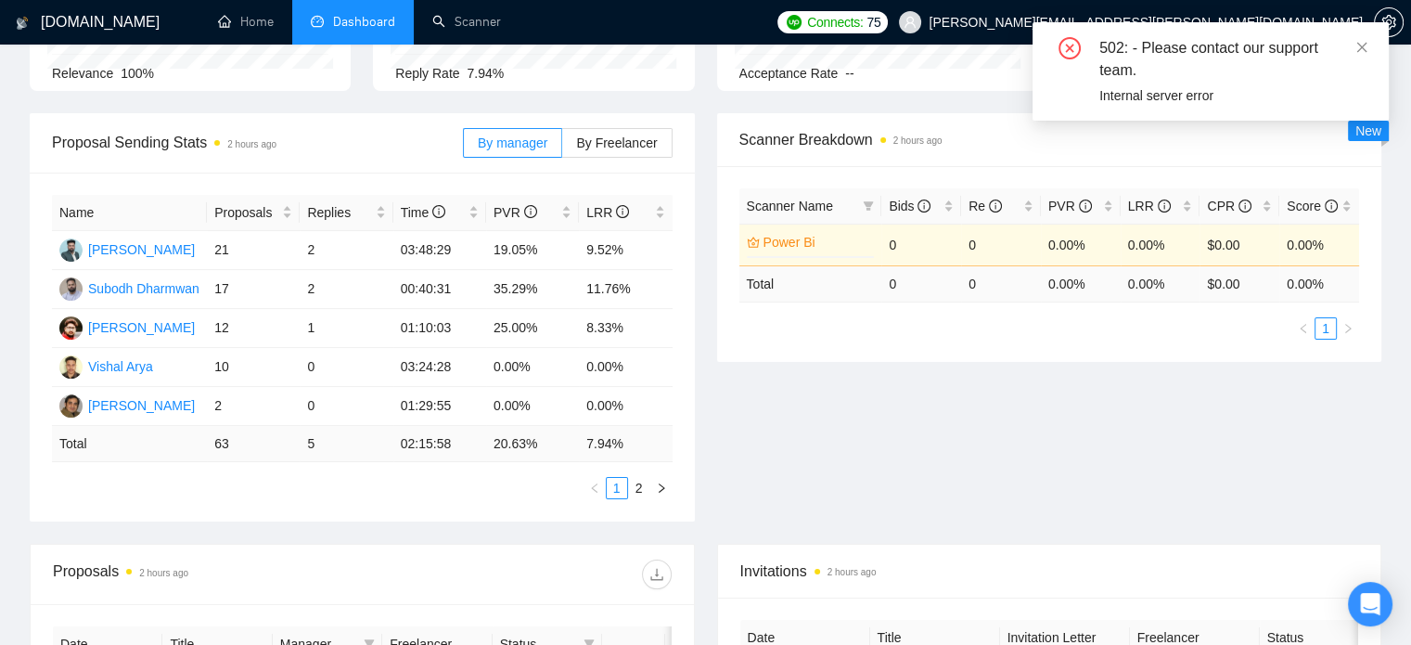
scroll to position [193, 0]
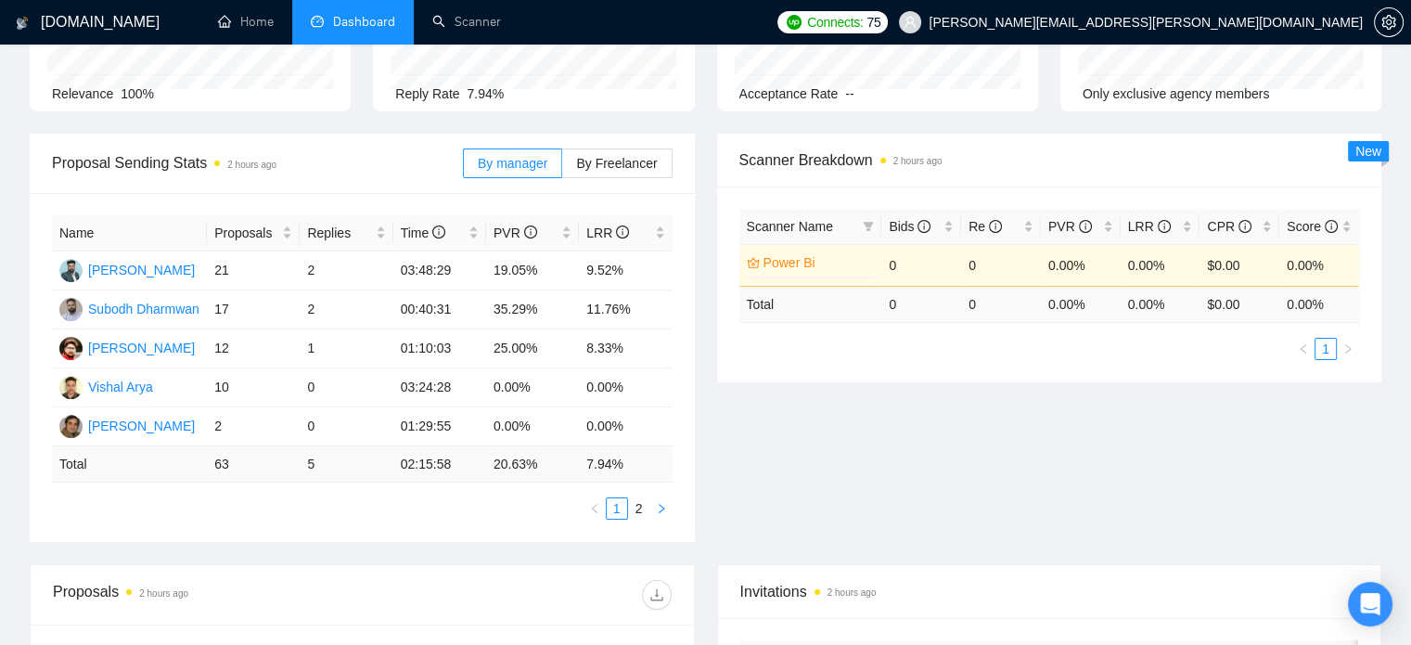
click at [660, 508] on icon "right" at bounding box center [662, 508] width 6 height 9
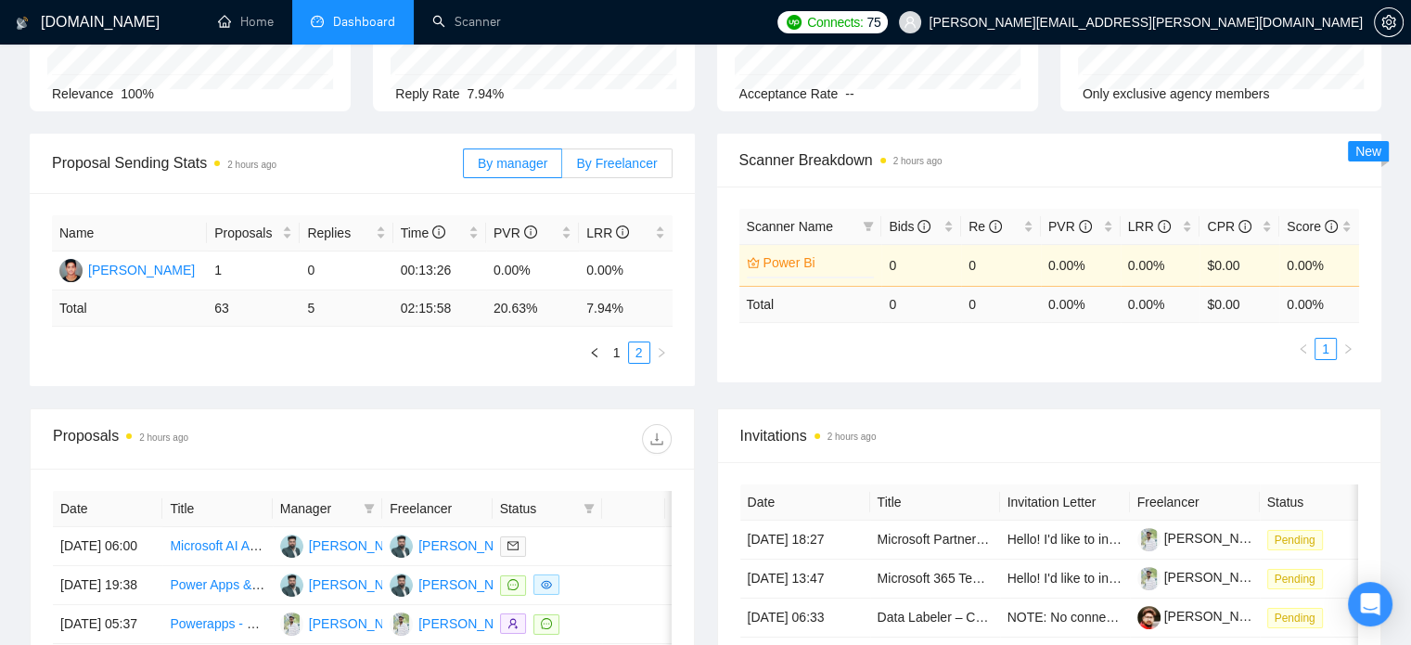
click at [646, 173] on label "By Freelancer" at bounding box center [616, 163] width 109 height 30
click at [562, 168] on input "By Freelancer" at bounding box center [562, 168] width 0 height 0
click at [594, 355] on icon "left" at bounding box center [594, 352] width 11 height 11
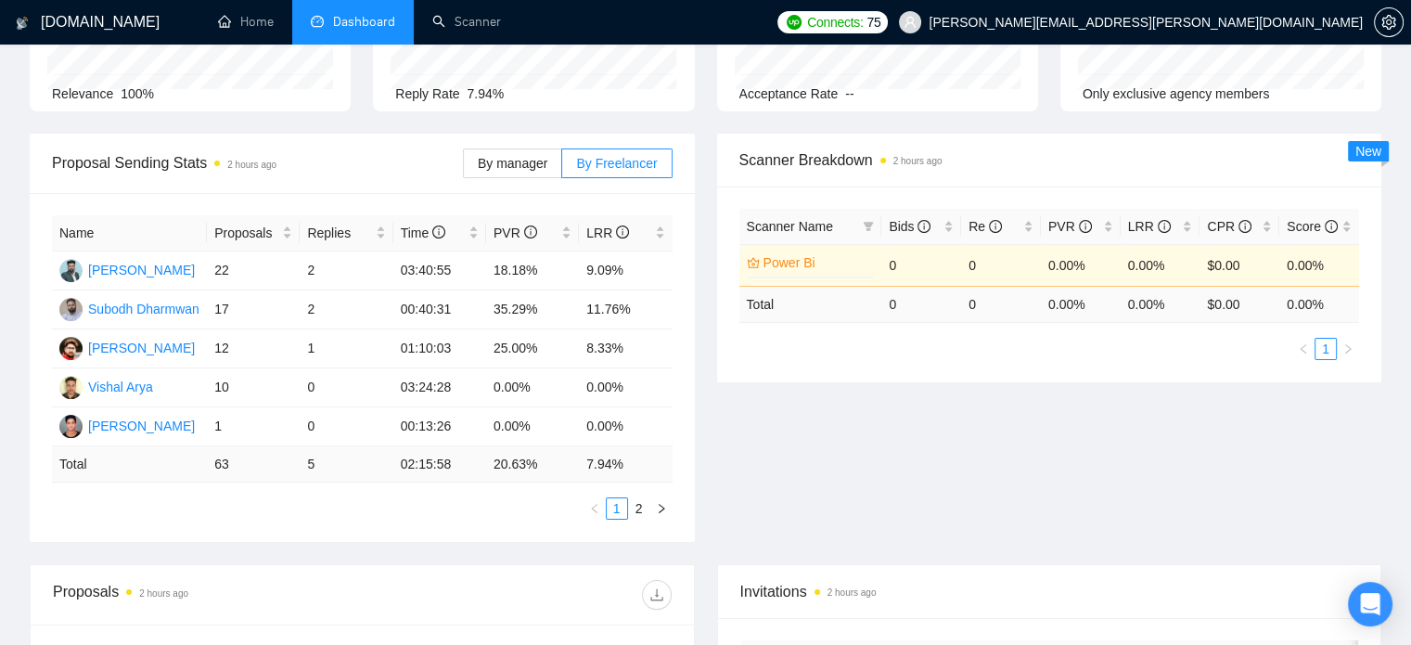
scroll to position [0, 0]
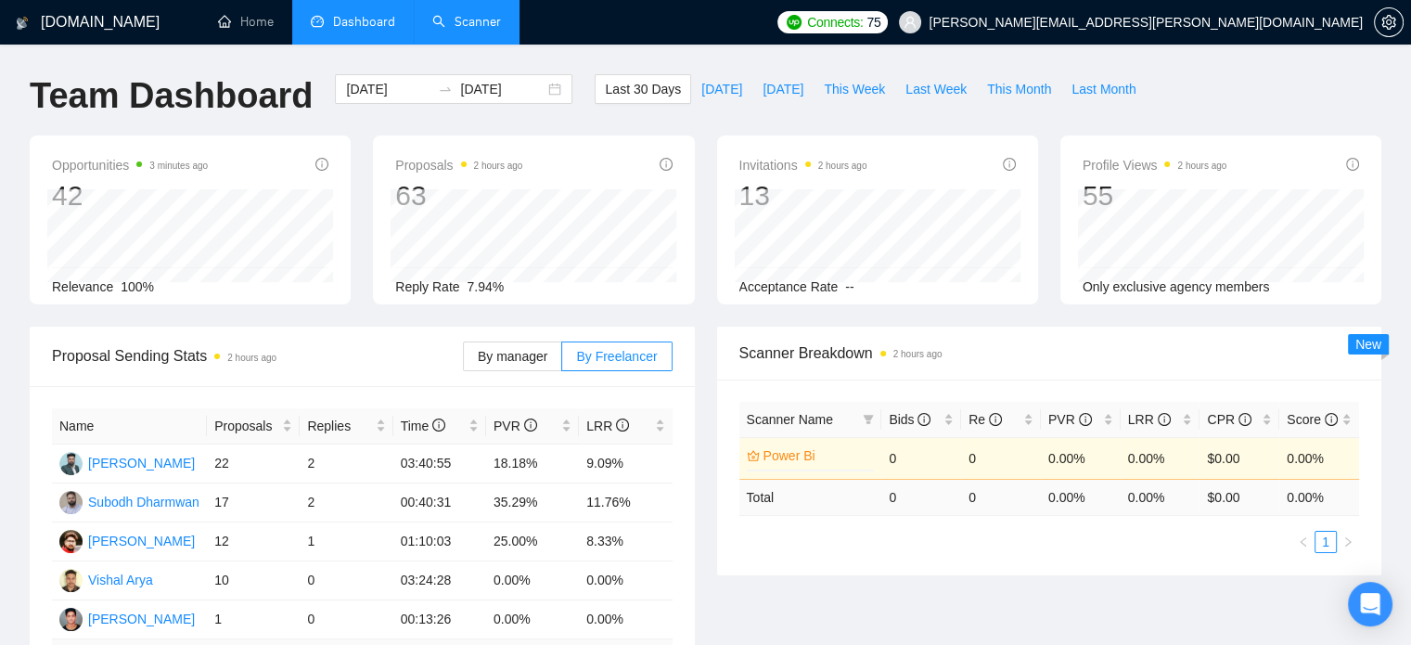
click at [488, 17] on link "Scanner" at bounding box center [466, 22] width 69 height 16
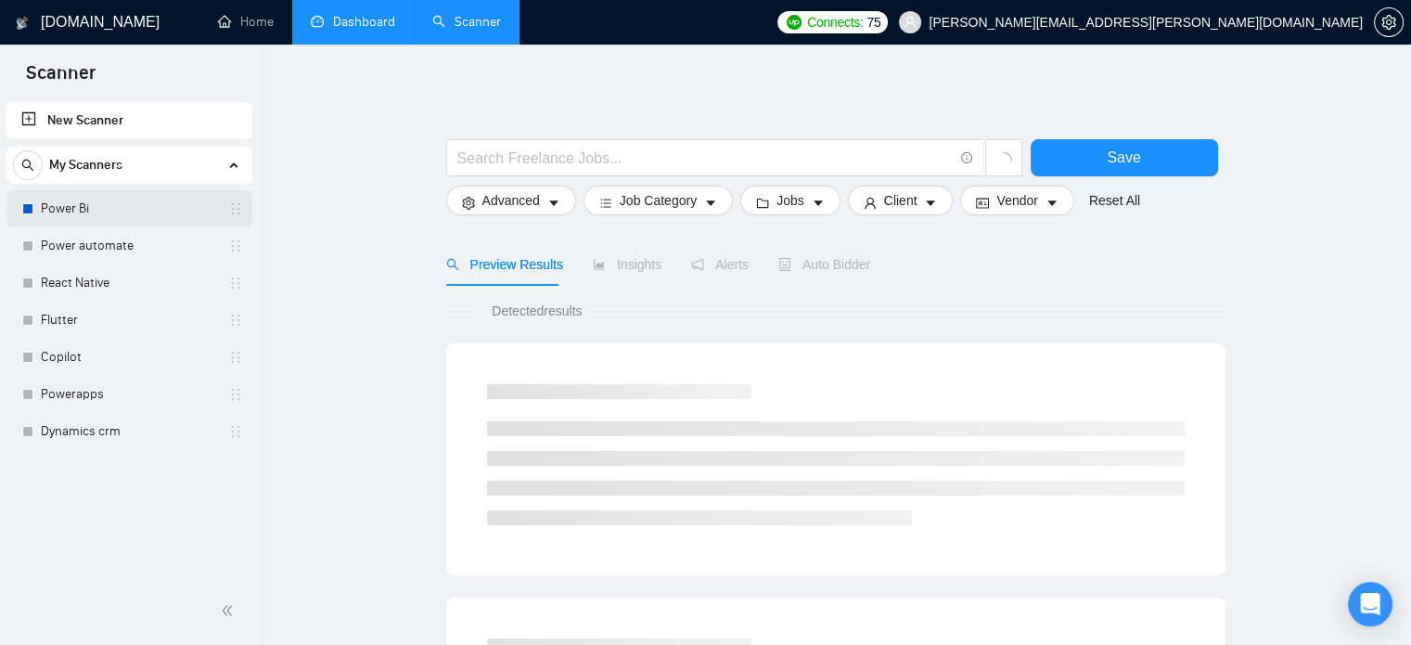
click at [85, 222] on link "Power Bi" at bounding box center [129, 208] width 176 height 37
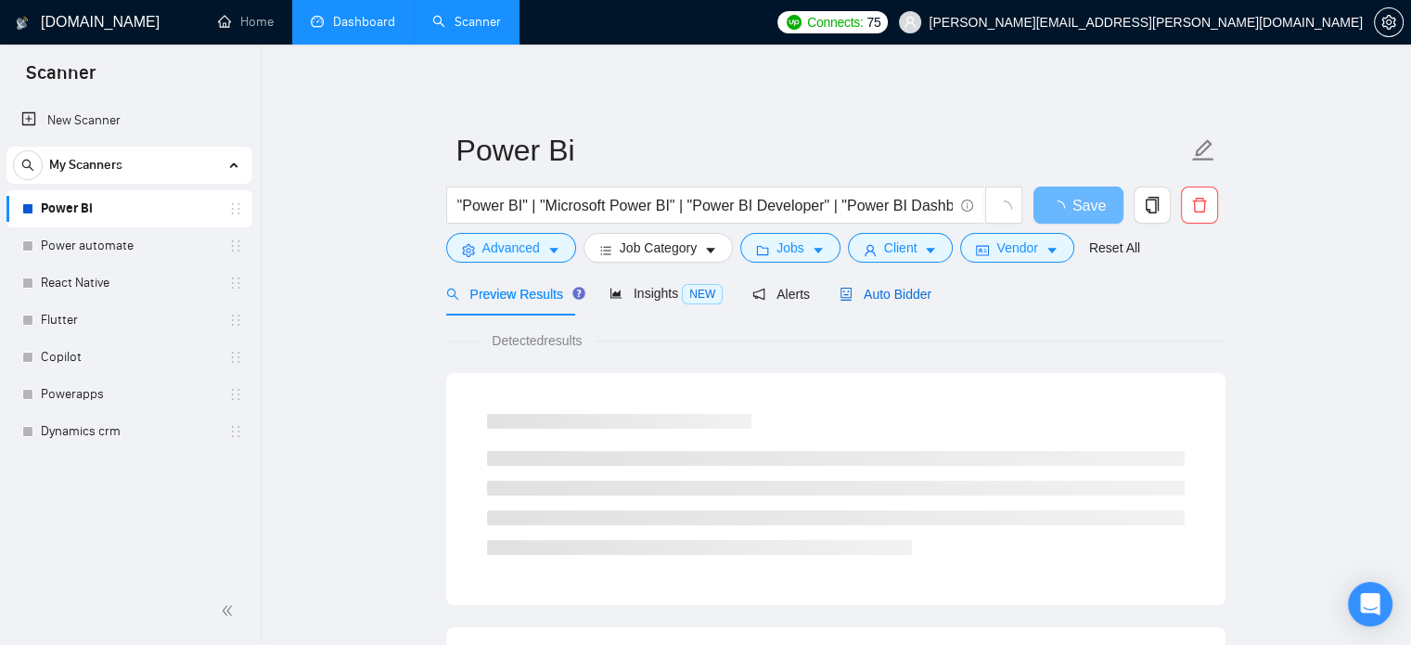
click at [863, 302] on span "Auto Bidder" at bounding box center [886, 294] width 92 height 15
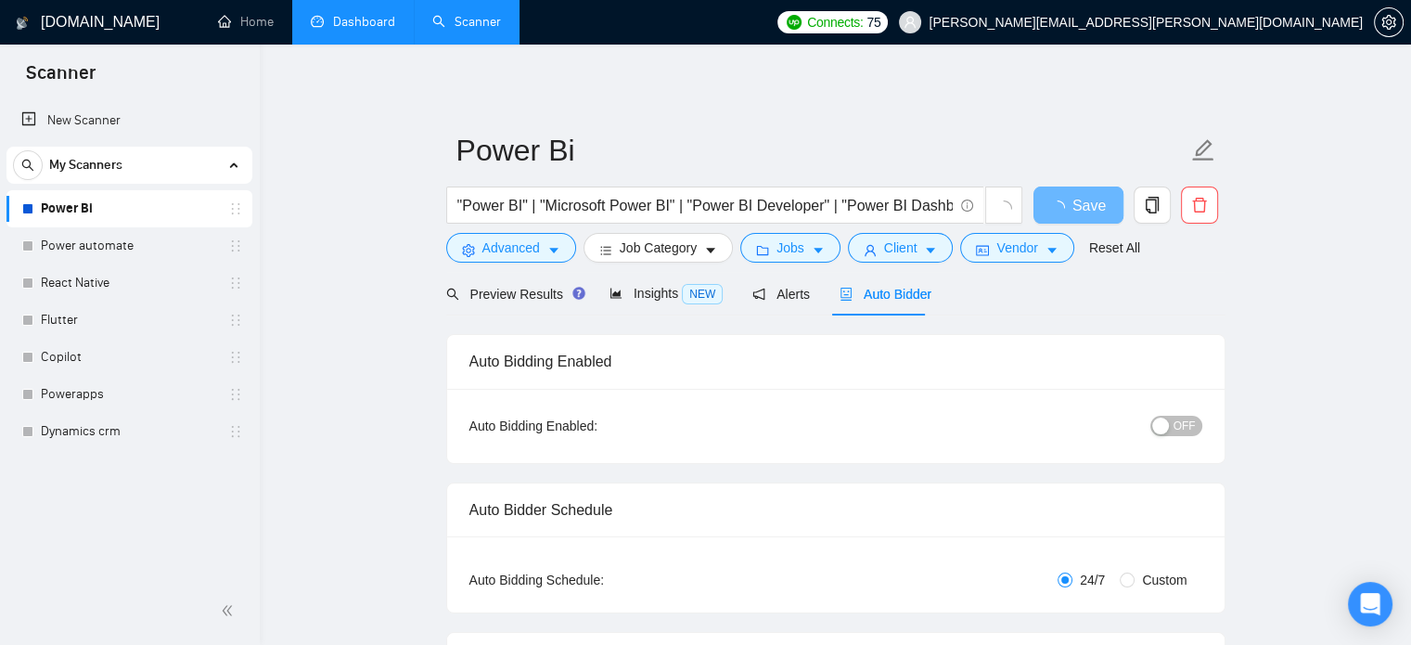
radio input "false"
radio input "true"
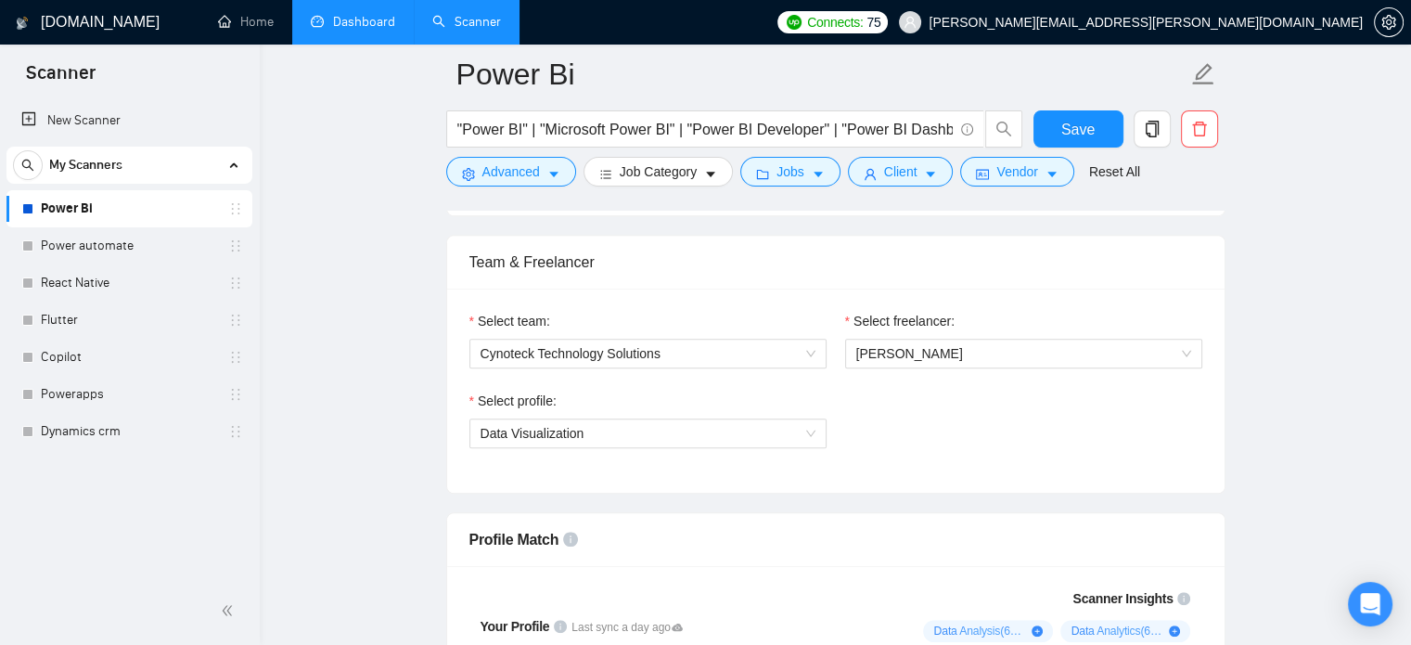
scroll to position [1142, 0]
click at [375, 19] on link "Dashboard" at bounding box center [353, 22] width 84 height 16
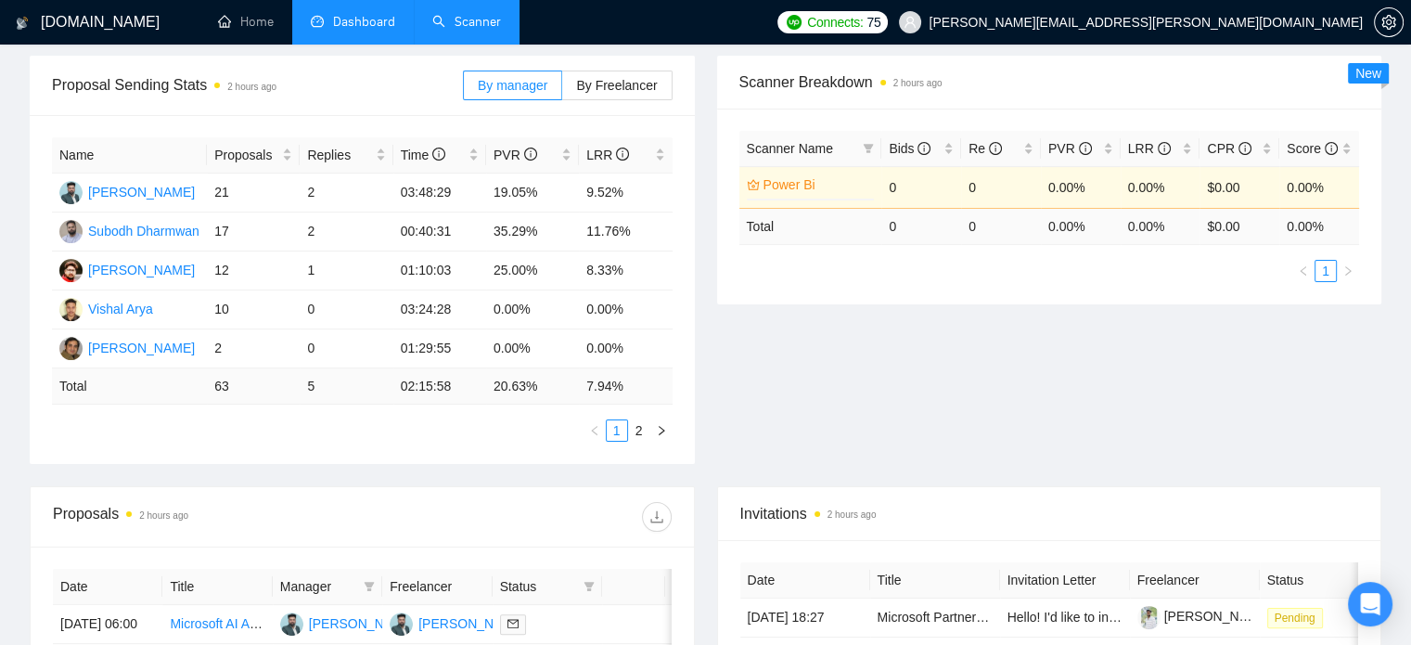
scroll to position [273, 0]
click at [168, 274] on div "[PERSON_NAME]" at bounding box center [141, 268] width 107 height 20
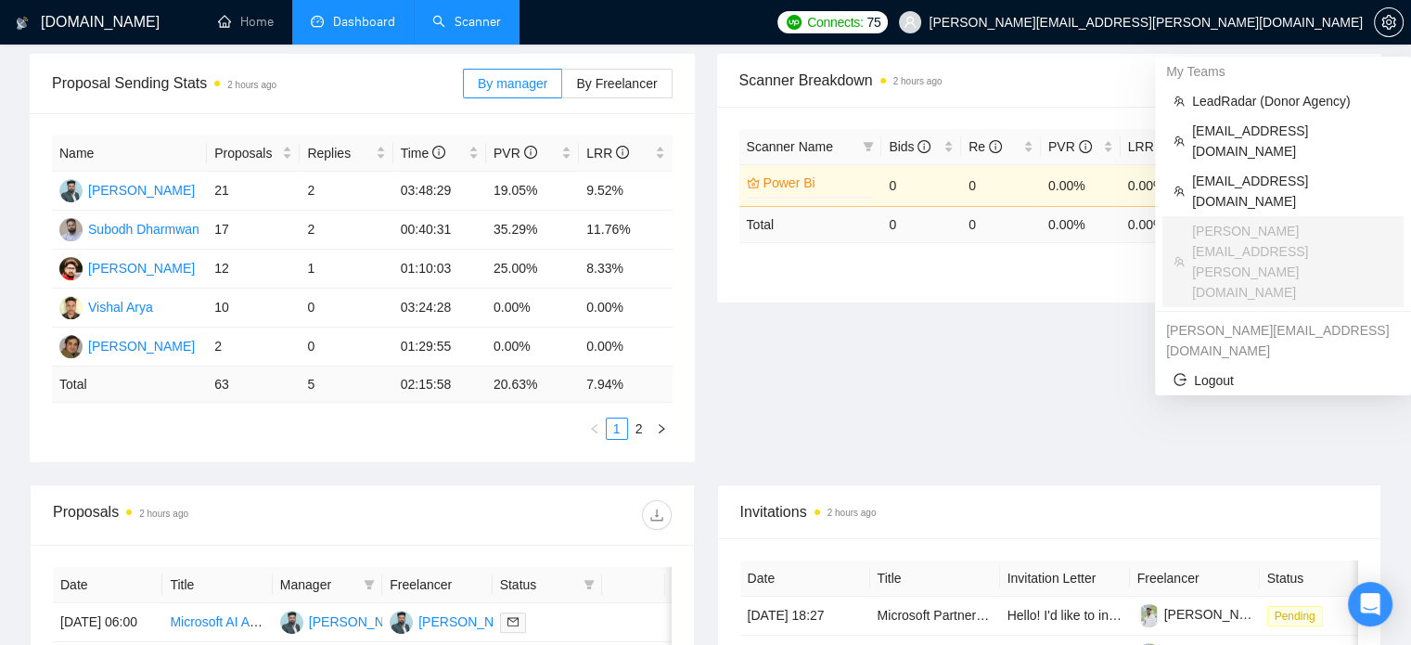
click at [1244, 22] on span "[PERSON_NAME][EMAIL_ADDRESS][PERSON_NAME][DOMAIN_NAME]" at bounding box center [1146, 22] width 434 height 0
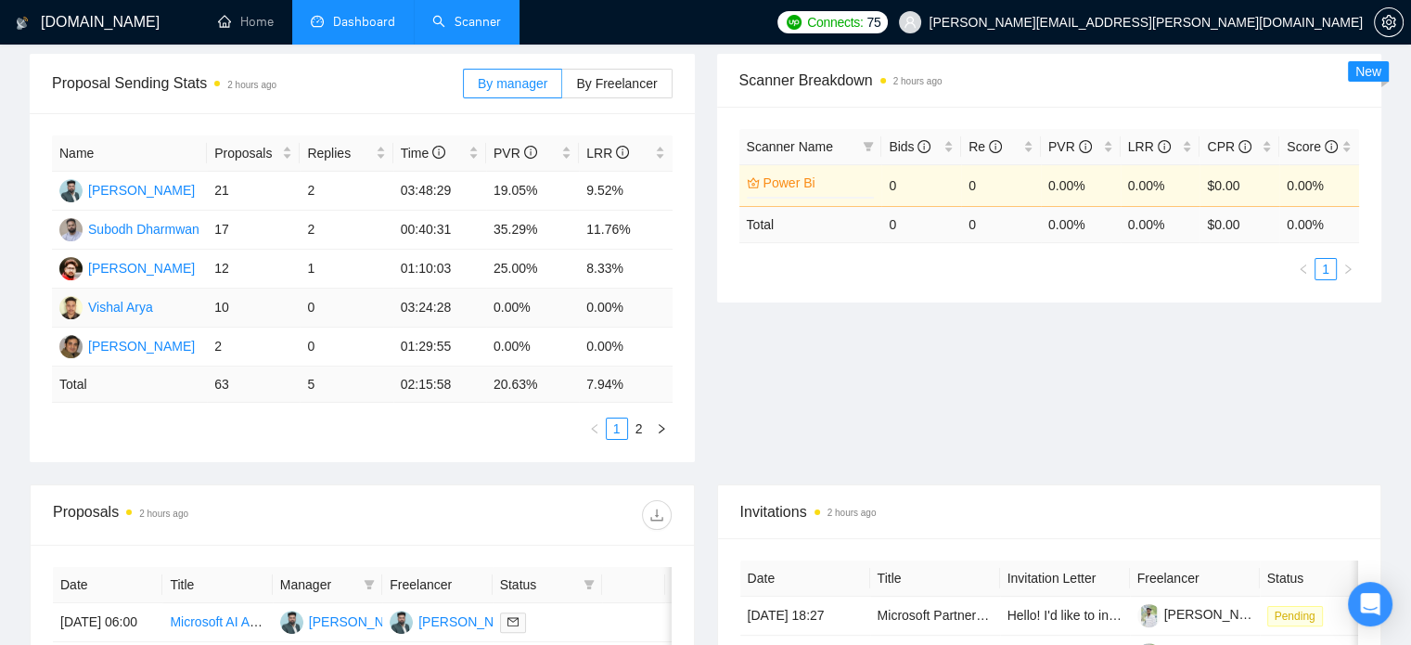
scroll to position [0, 0]
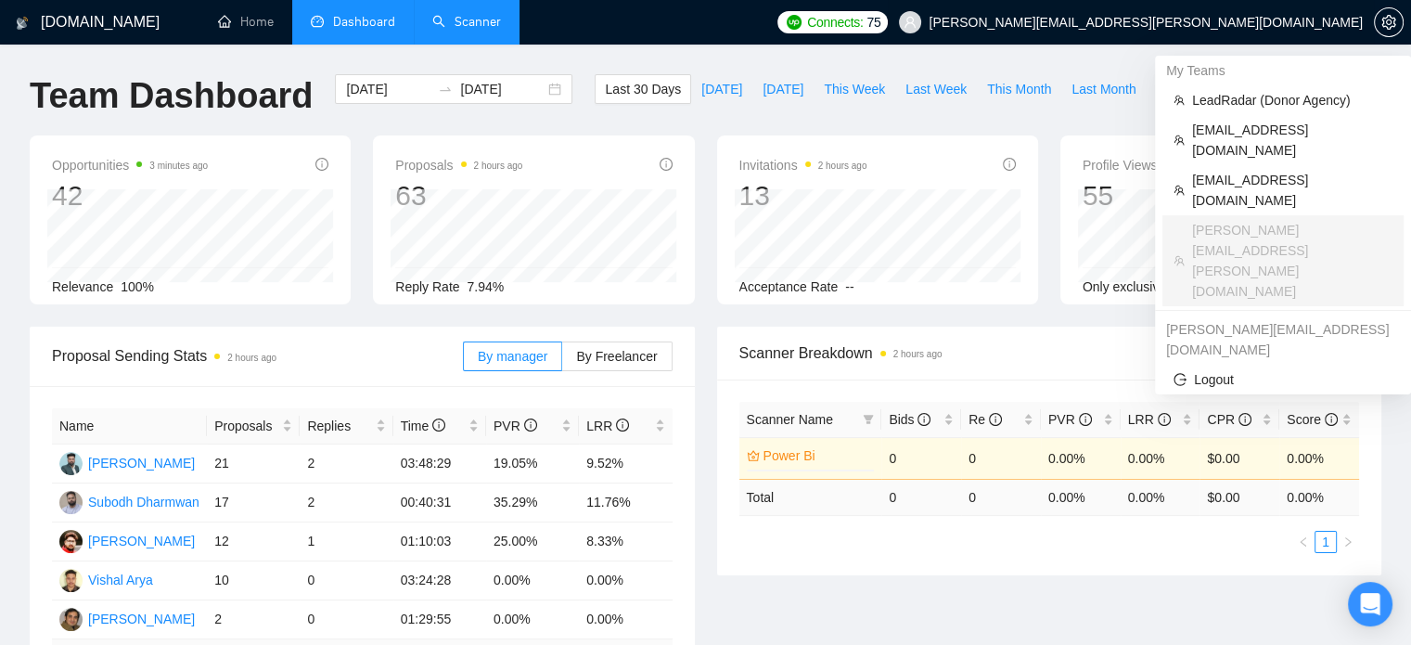
click at [1272, 32] on span "[PERSON_NAME][EMAIL_ADDRESS][PERSON_NAME][DOMAIN_NAME]" at bounding box center [1131, 22] width 486 height 59
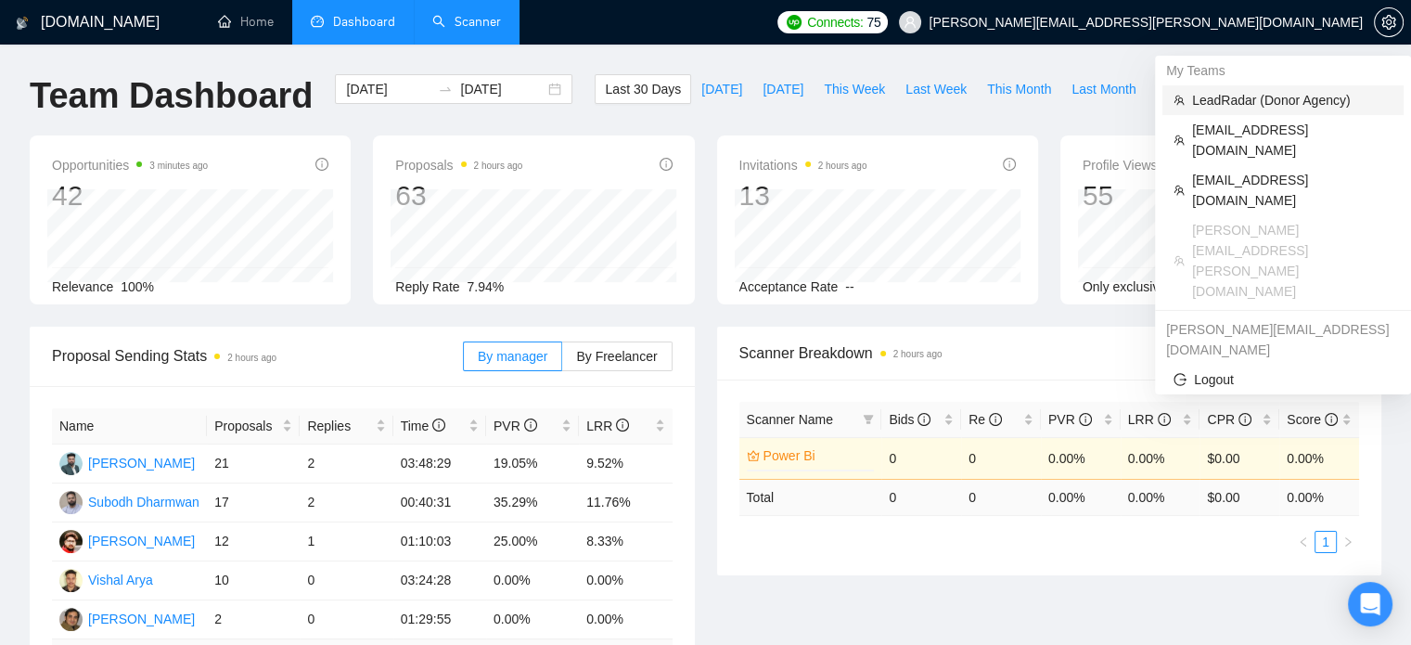
click at [1249, 93] on span "LeadRadar (Donor Agency)" at bounding box center [1292, 100] width 200 height 20
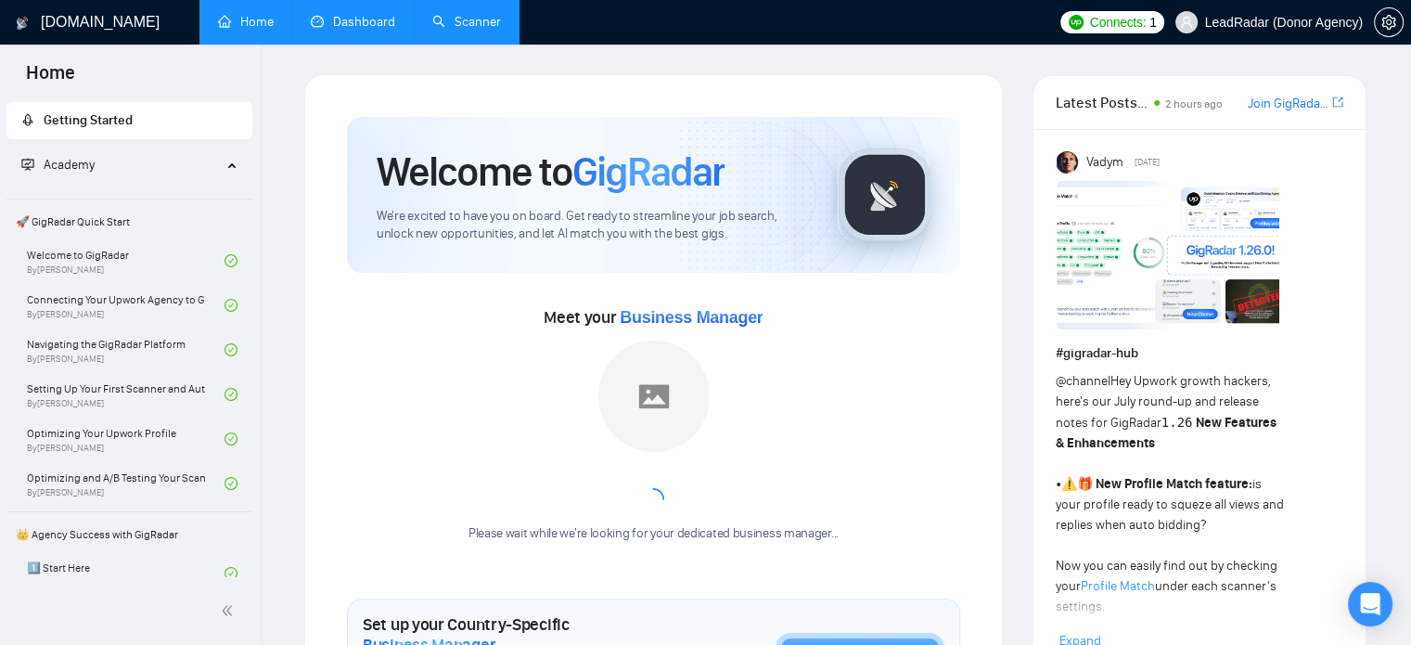
click at [458, 22] on link "Scanner" at bounding box center [466, 22] width 69 height 16
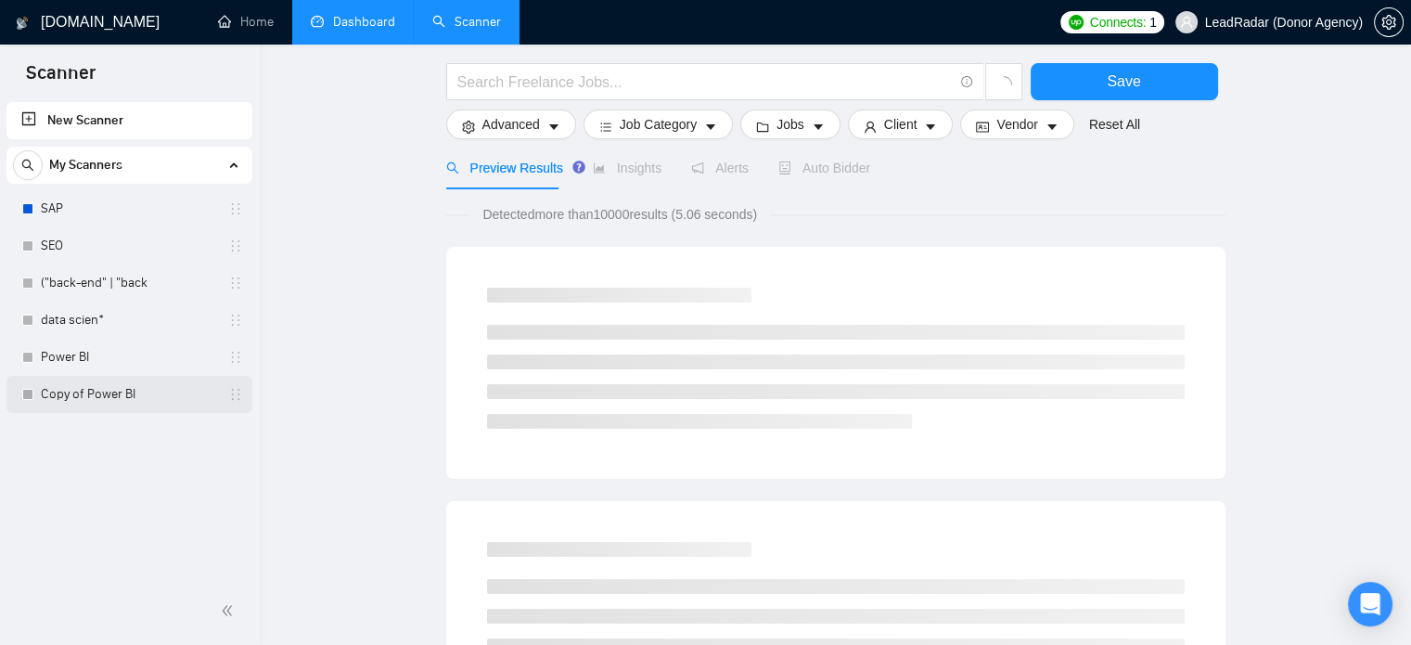
scroll to position [96, 0]
click at [63, 385] on link "Copy of Power BI" at bounding box center [129, 394] width 176 height 37
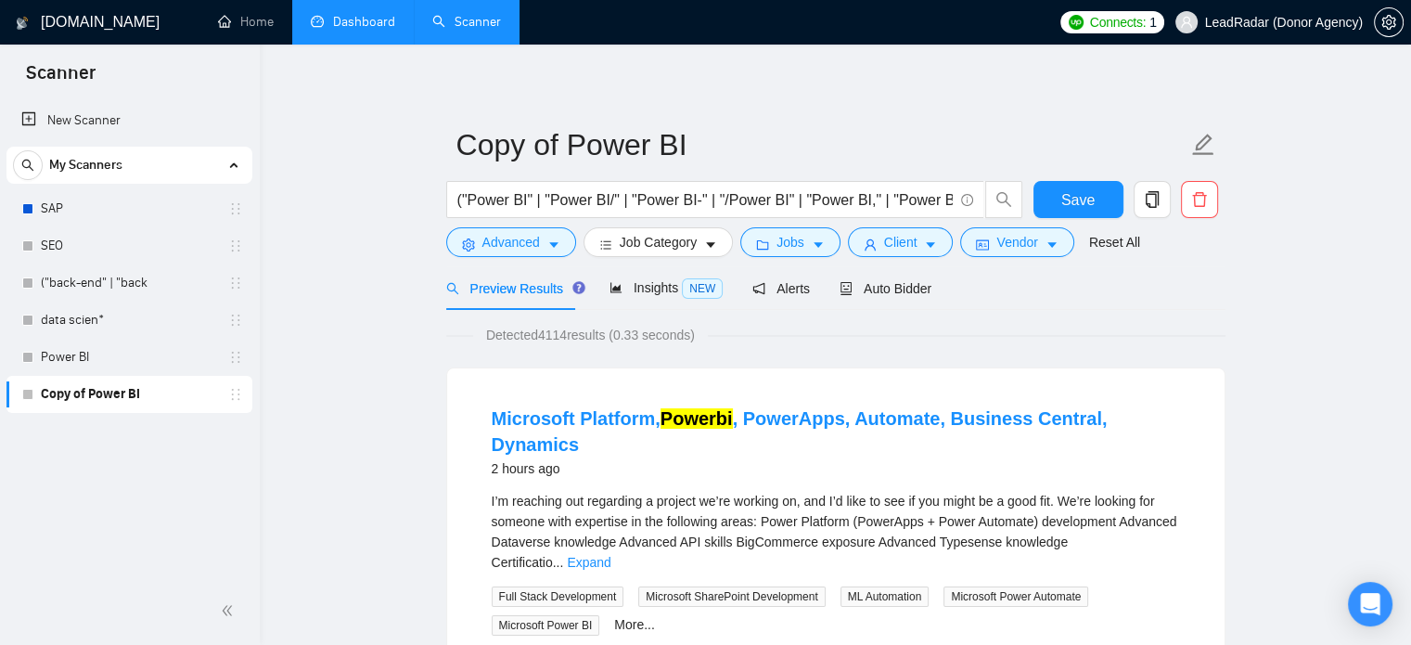
scroll to position [4, 0]
